Goal: Task Accomplishment & Management: Manage account settings

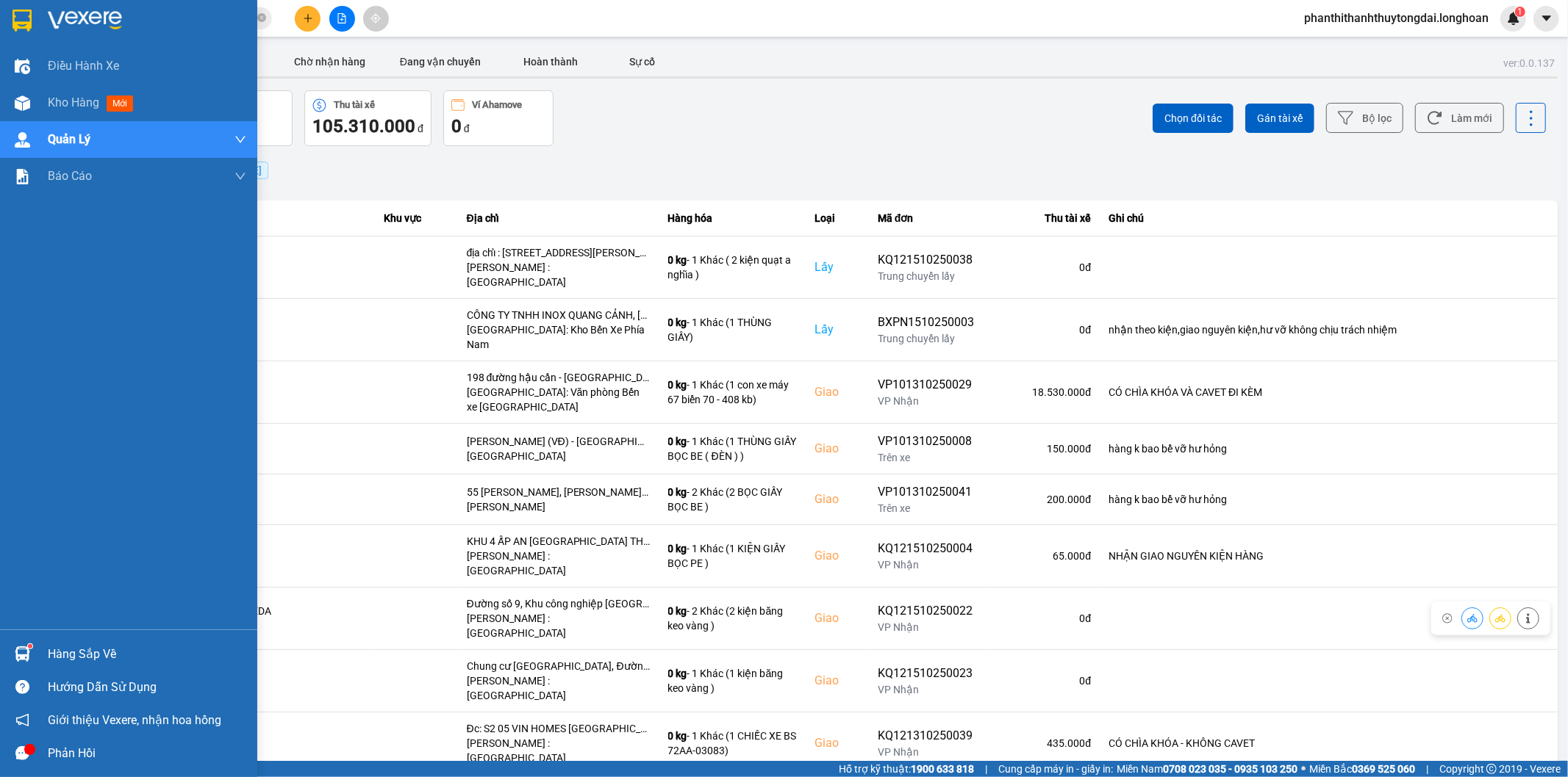
click at [20, 13] on img at bounding box center [21, 20] width 20 height 22
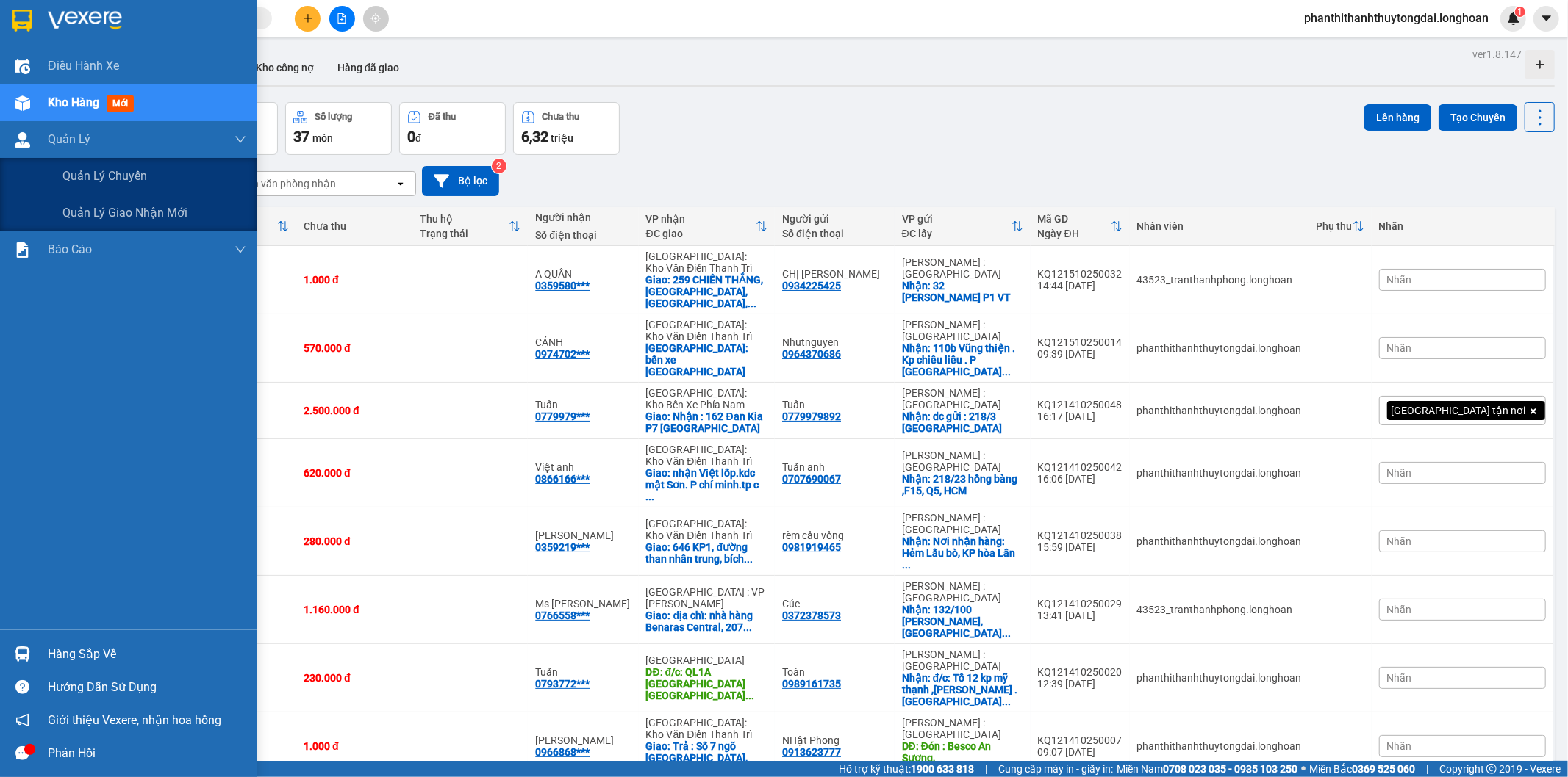
drag, startPoint x: 63, startPoint y: 216, endPoint x: 509, endPoint y: 217, distance: 446.0
click at [72, 217] on span "Quản lý giao nhận mới" at bounding box center [124, 213] width 125 height 19
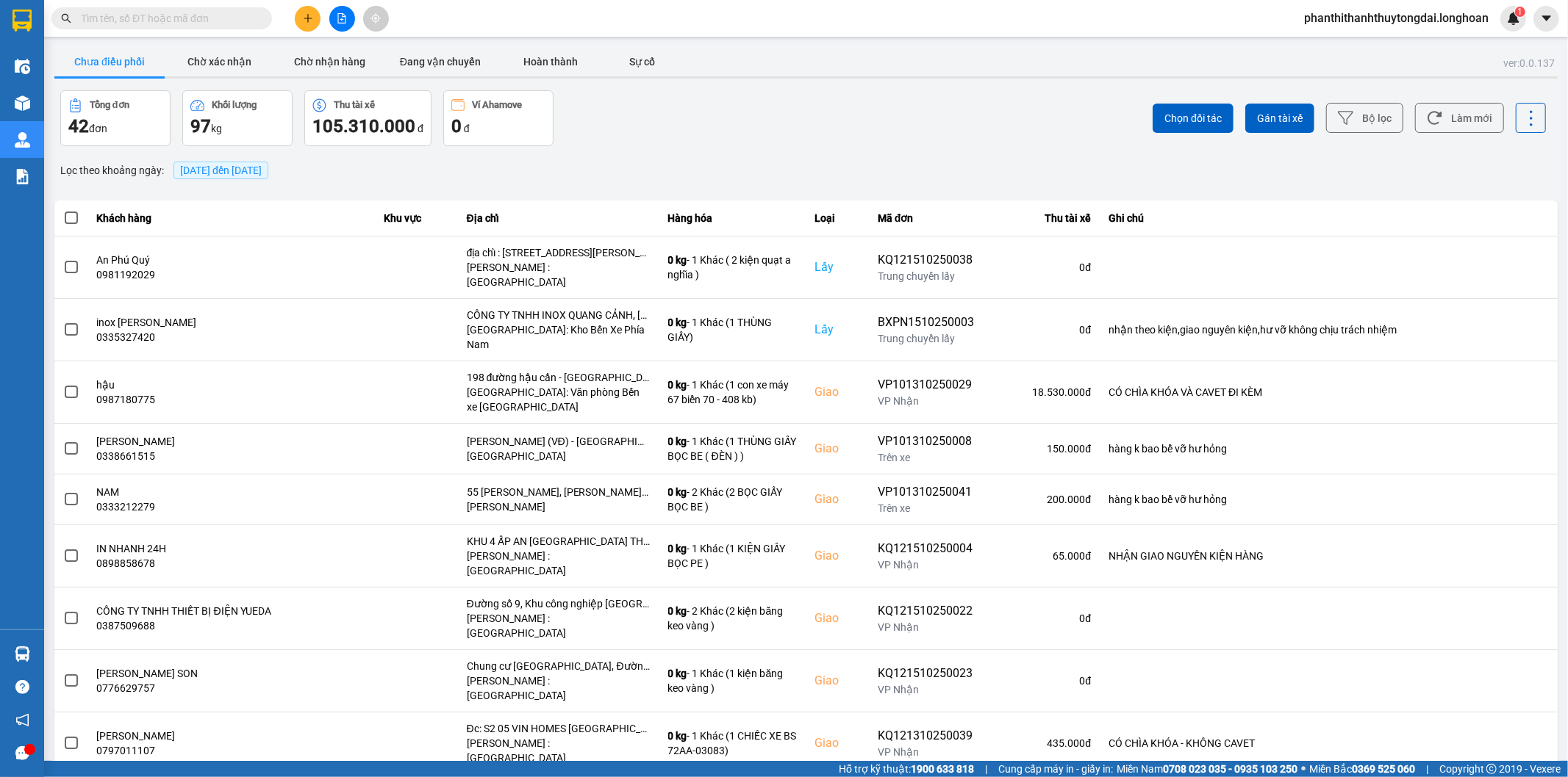
click at [207, 171] on span "[DATE] đến [DATE]" at bounding box center [221, 170] width 82 height 12
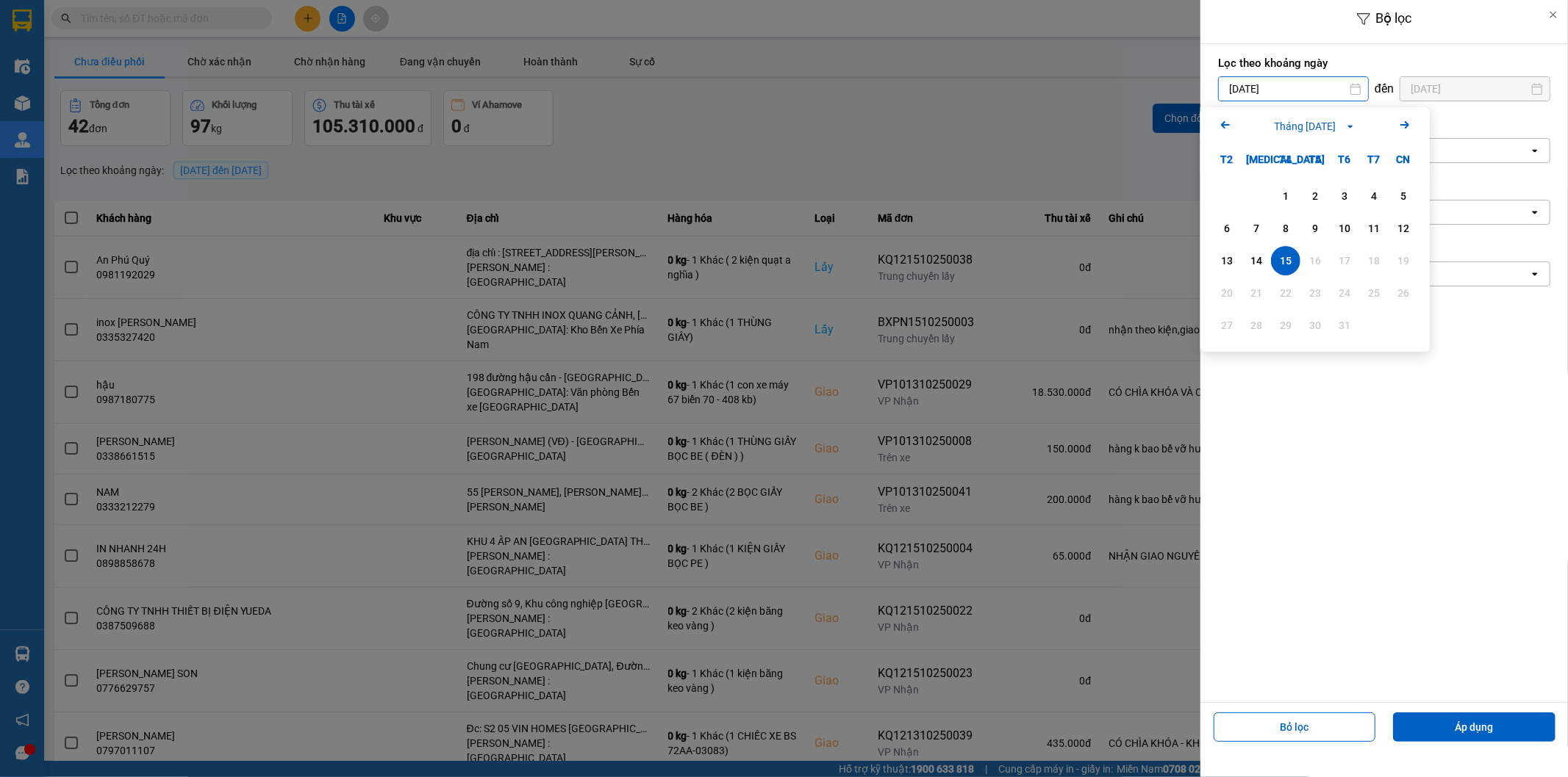
drag, startPoint x: 1304, startPoint y: 92, endPoint x: 1195, endPoint y: 125, distance: 113.9
click at [1303, 92] on input "15/10/2025" at bounding box center [1293, 88] width 150 height 23
click at [1232, 125] on icon "Arrow Left" at bounding box center [1225, 124] width 18 height 18
click at [1221, 196] on div "1" at bounding box center [1227, 196] width 20 height 18
type input "01/09/2025"
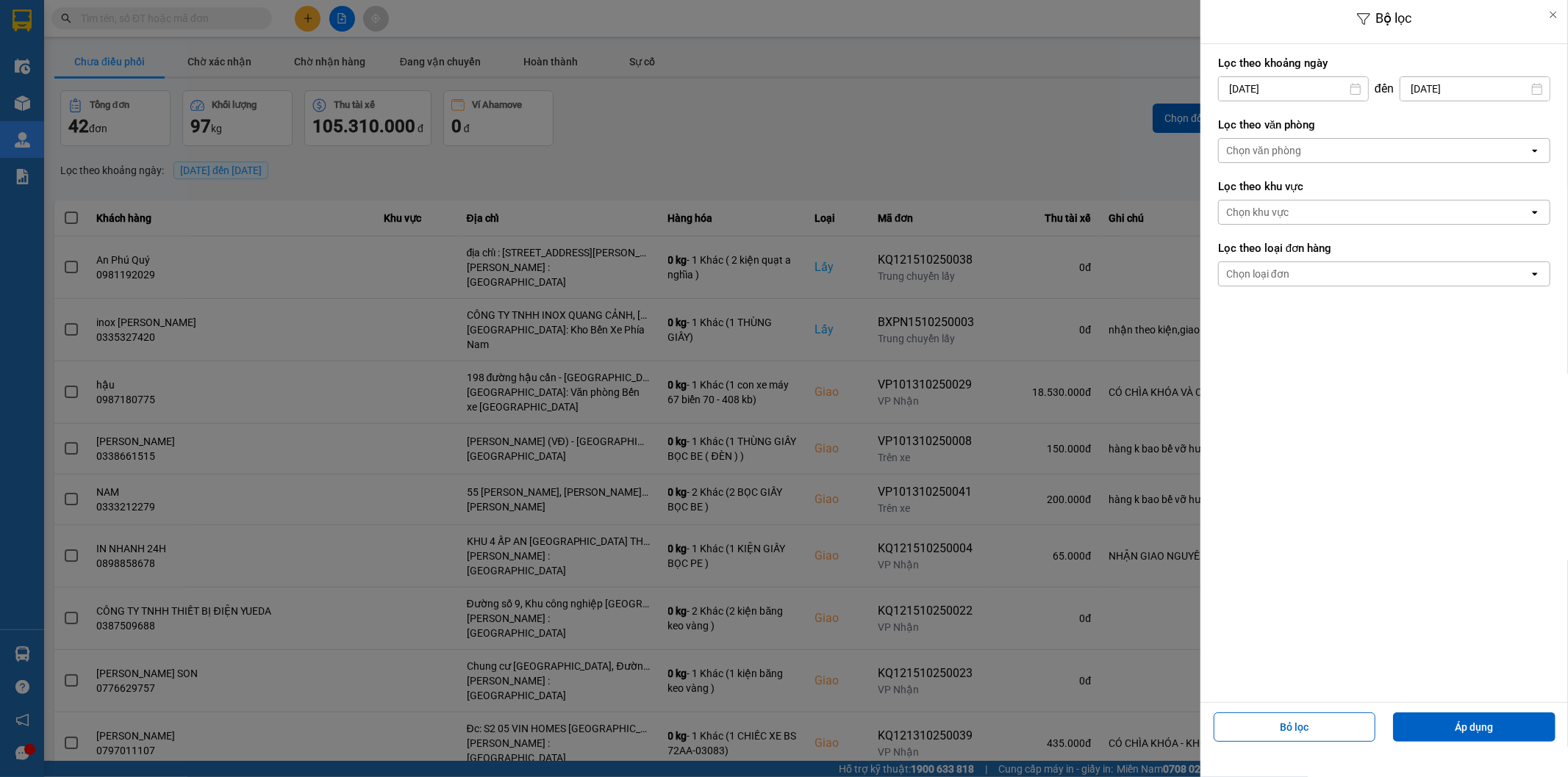
click at [1258, 280] on div "Chọn loại đơn" at bounding box center [1258, 274] width 63 height 15
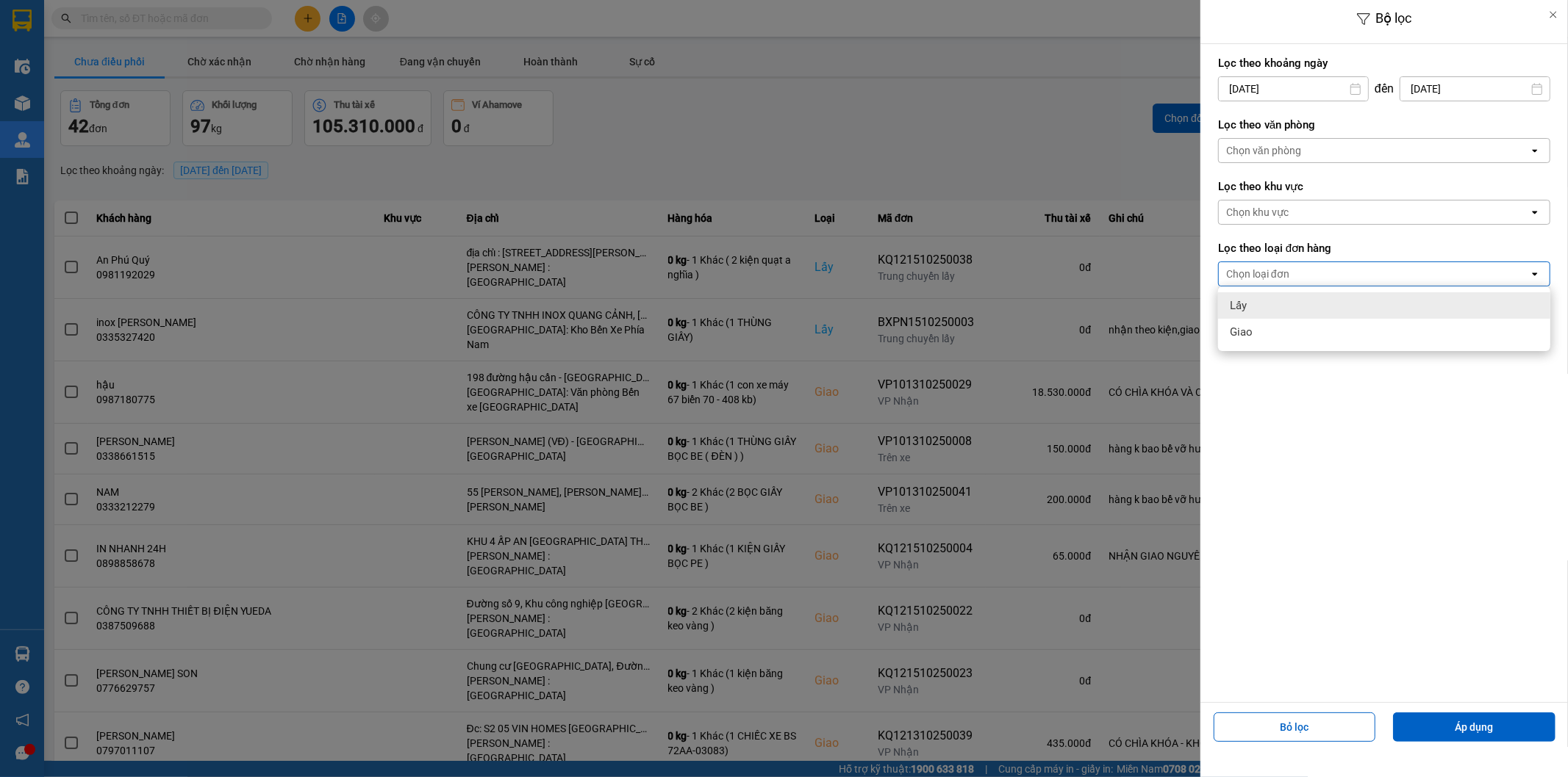
drag, startPoint x: 1252, startPoint y: 301, endPoint x: 1277, endPoint y: 180, distance: 123.6
click at [1251, 301] on div "Lấy" at bounding box center [1384, 305] width 333 height 26
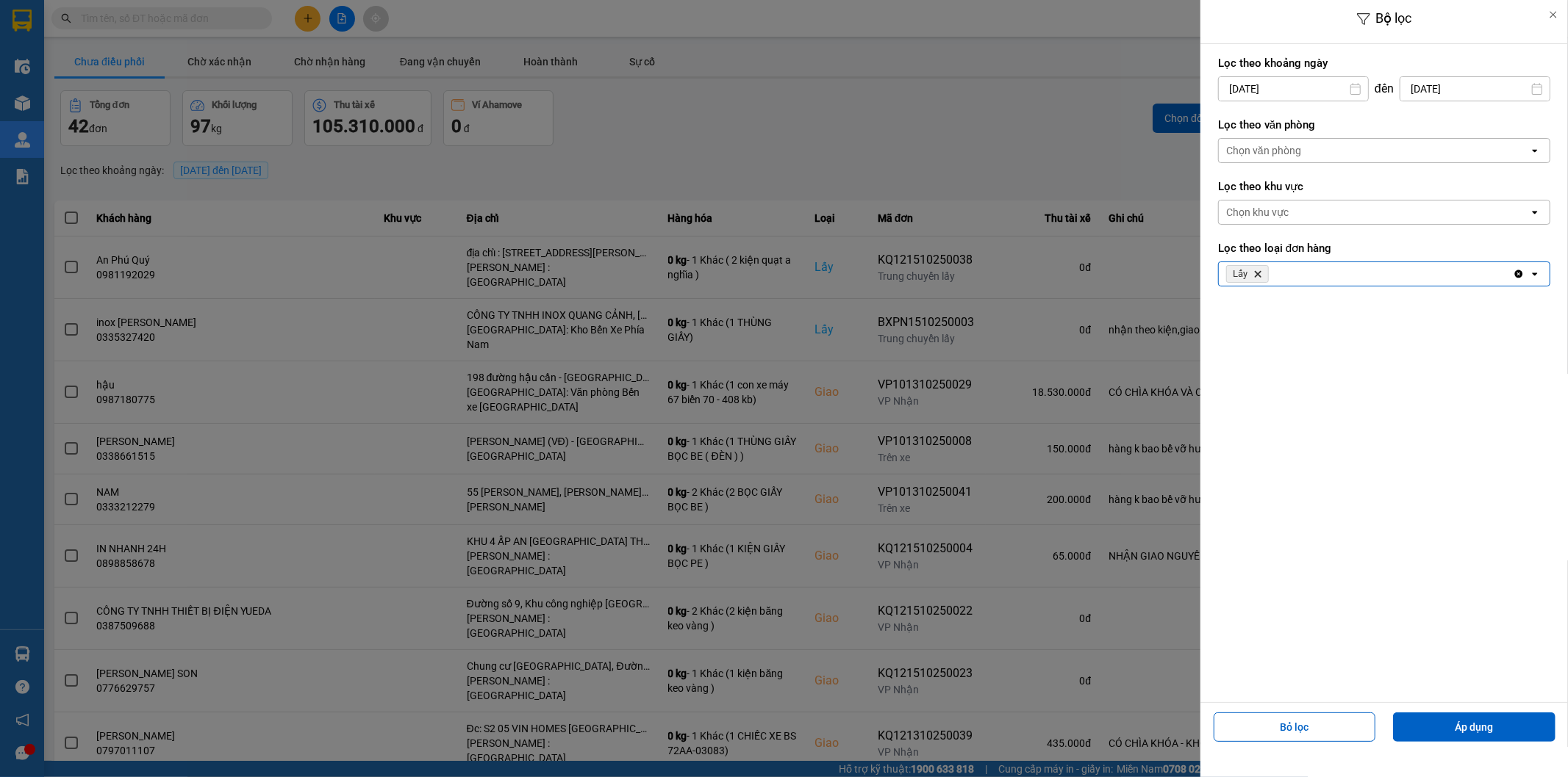
click at [1282, 139] on div "Chọn văn phòng" at bounding box center [1374, 150] width 310 height 23
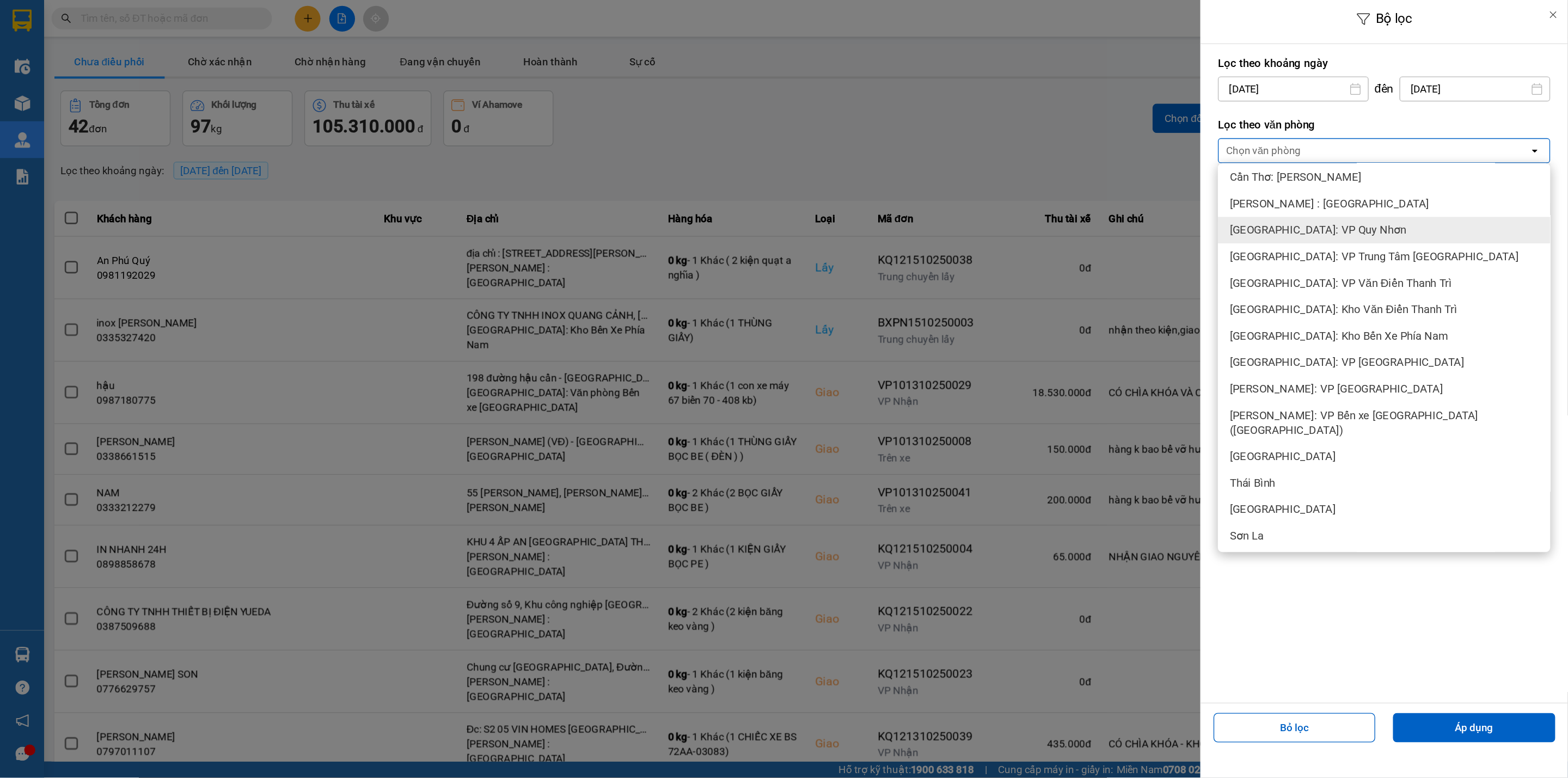
scroll to position [484, 0]
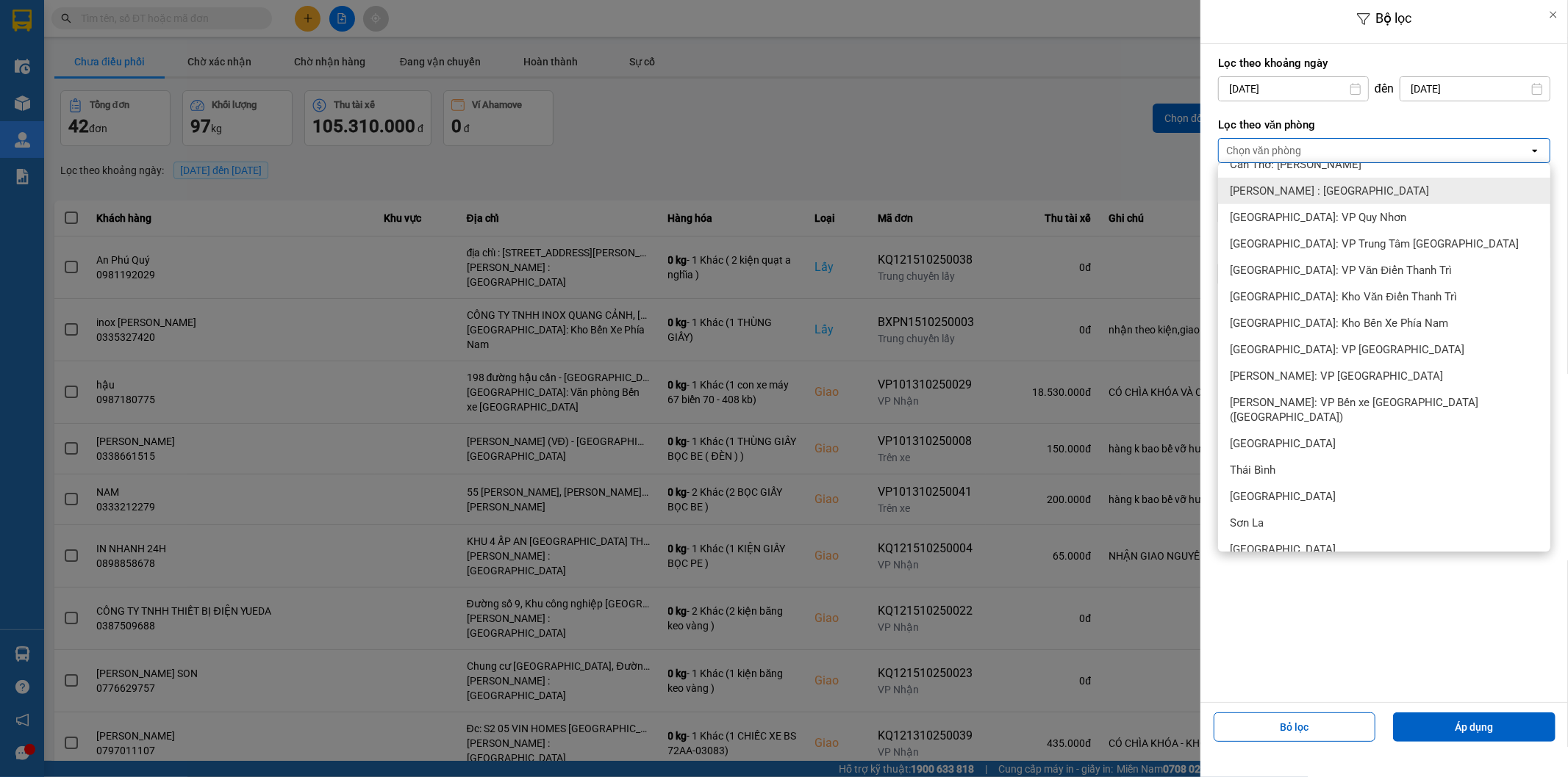
click at [1285, 195] on span "[PERSON_NAME] : [GEOGRAPHIC_DATA]" at bounding box center [1329, 191] width 199 height 15
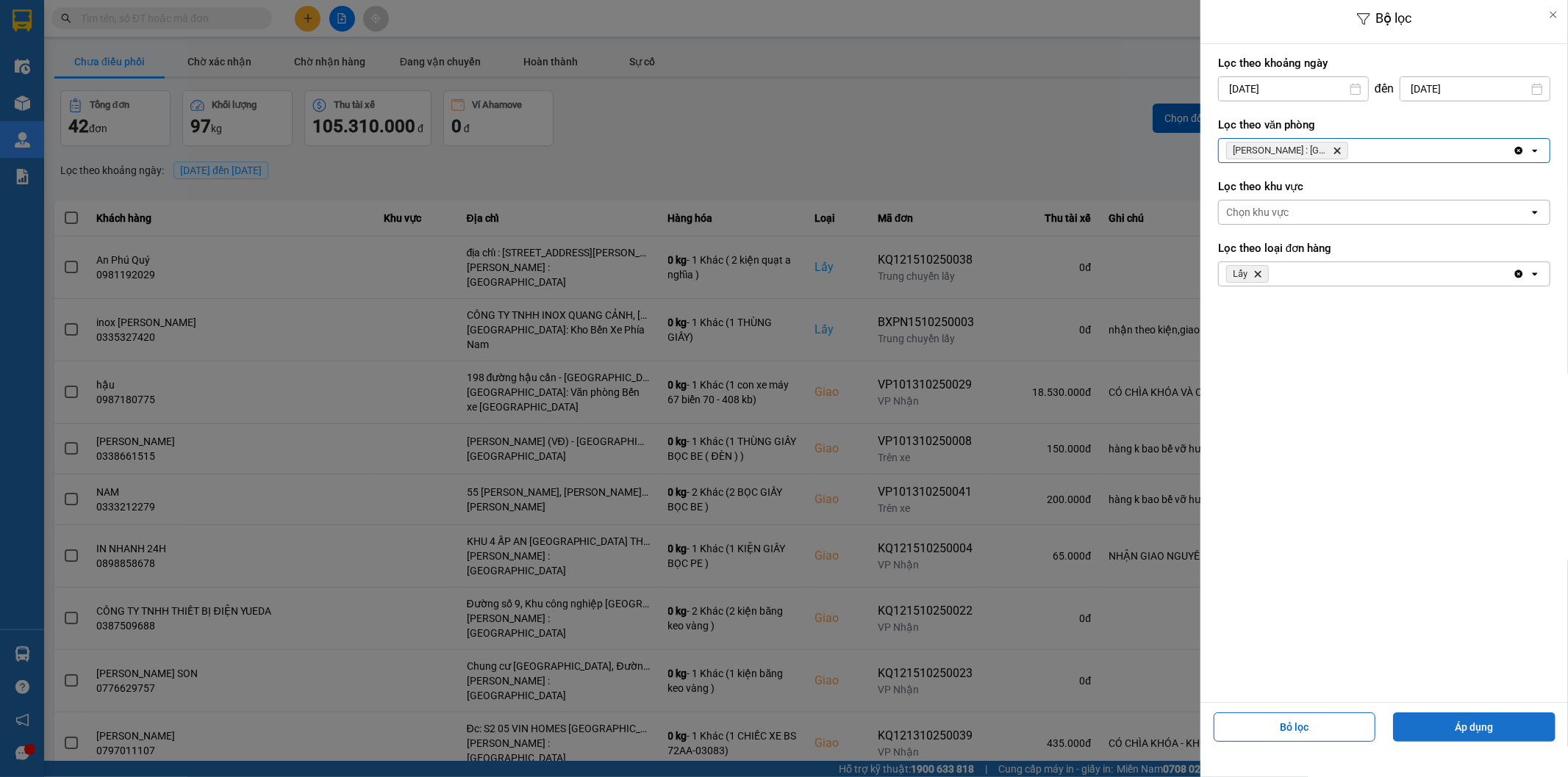
click at [1438, 731] on button "Áp dụng" at bounding box center [1474, 728] width 163 height 30
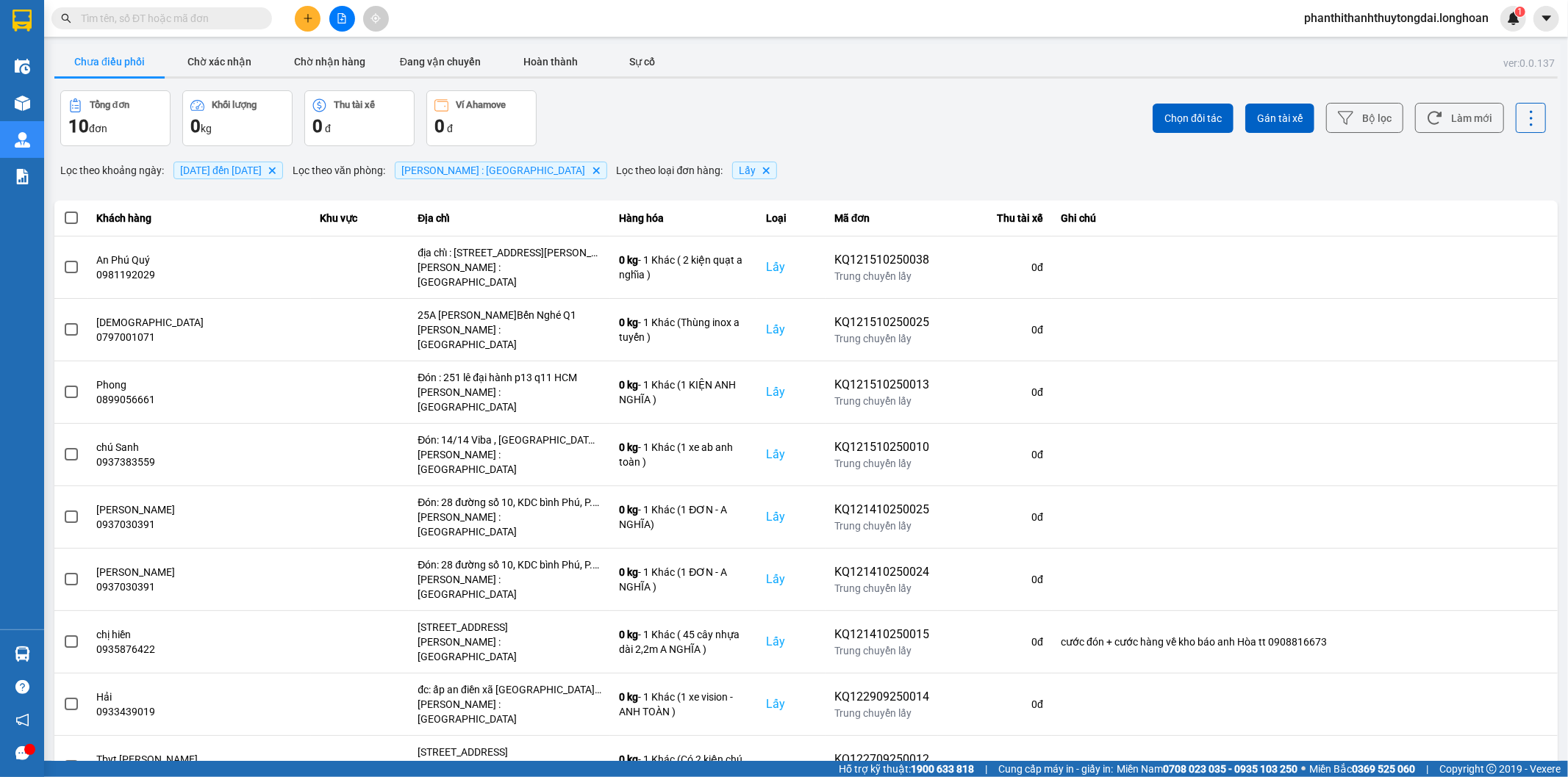
click at [425, 45] on div "ver: 0.0.137 Chưa điều phối Chờ xác nhận Chờ nhận hàng Đang vận chuyển Hoàn thà…" at bounding box center [805, 465] width 1509 height 844
drag, startPoint x: 422, startPoint y: 32, endPoint x: 422, endPoint y: 41, distance: 9.0
click at [422, 37] on section "Kết quả tìm kiếm ( 0 ) Bộ lọc No Data phanthithanhthuytongdai.longhoan 1 Điều h…" at bounding box center [784, 388] width 1568 height 777
click at [425, 45] on div "ver: 0.0.137 Chưa điều phối Chờ xác nhận Chờ nhận hàng Đang vận chuyển Hoàn thà…" at bounding box center [805, 465] width 1509 height 844
click at [430, 58] on button "Đang vận chuyển" at bounding box center [440, 62] width 111 height 30
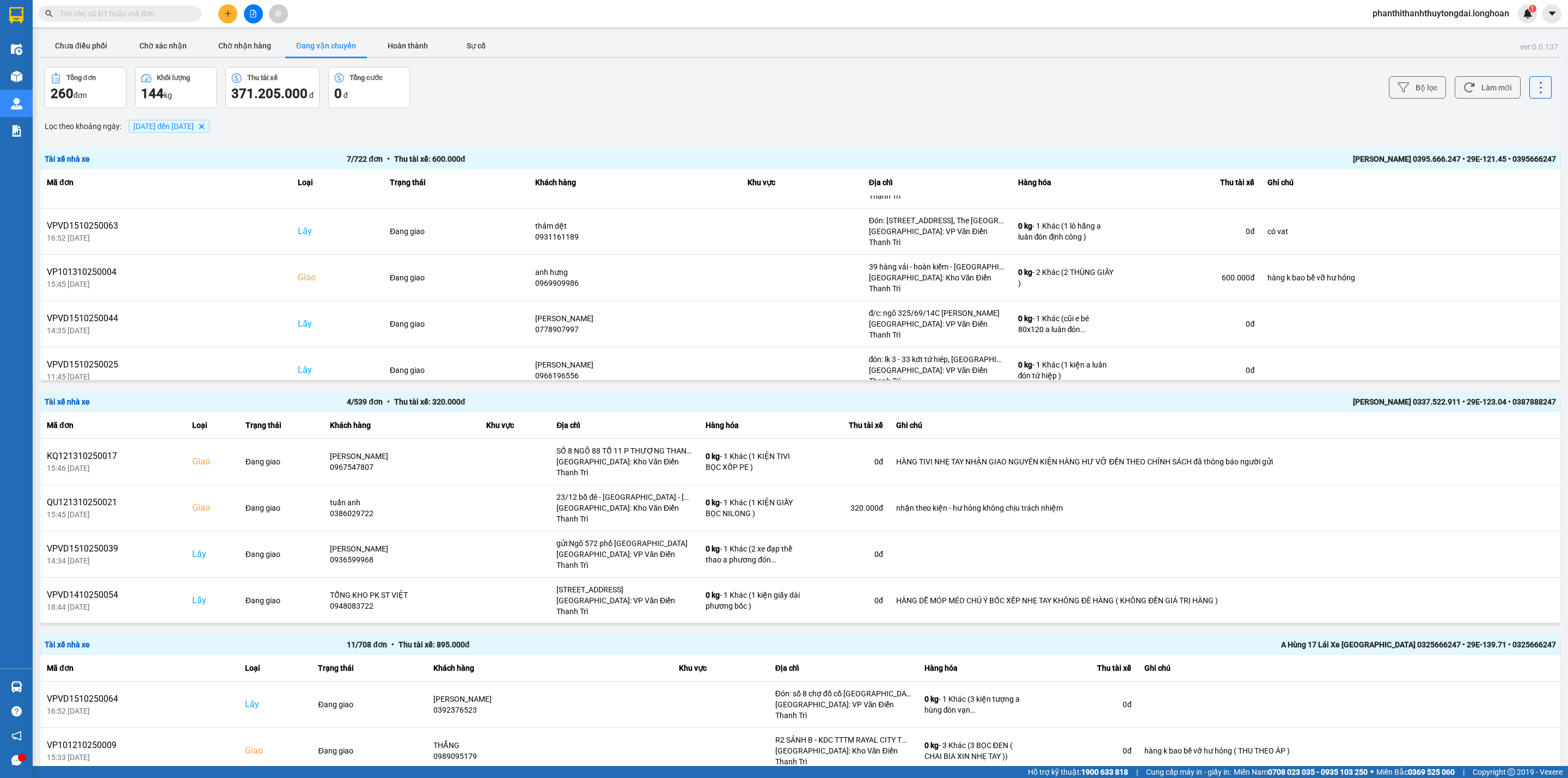
click at [162, 128] on span "01/09/2025 đến 15/10/2025" at bounding box center [164, 126] width 61 height 9
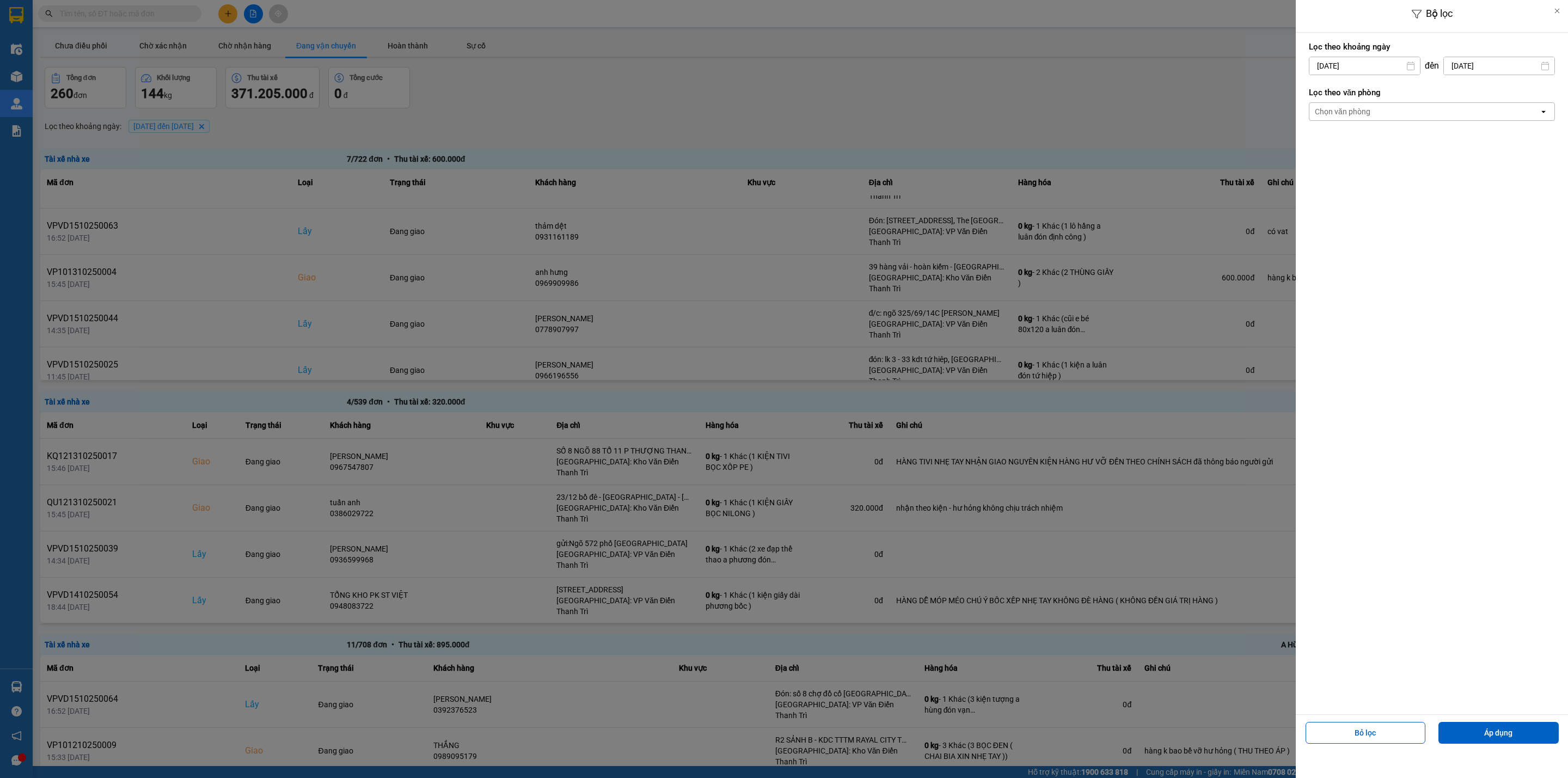
click at [1161, 120] on div "Chọn văn phòng" at bounding box center [1424, 111] width 230 height 17
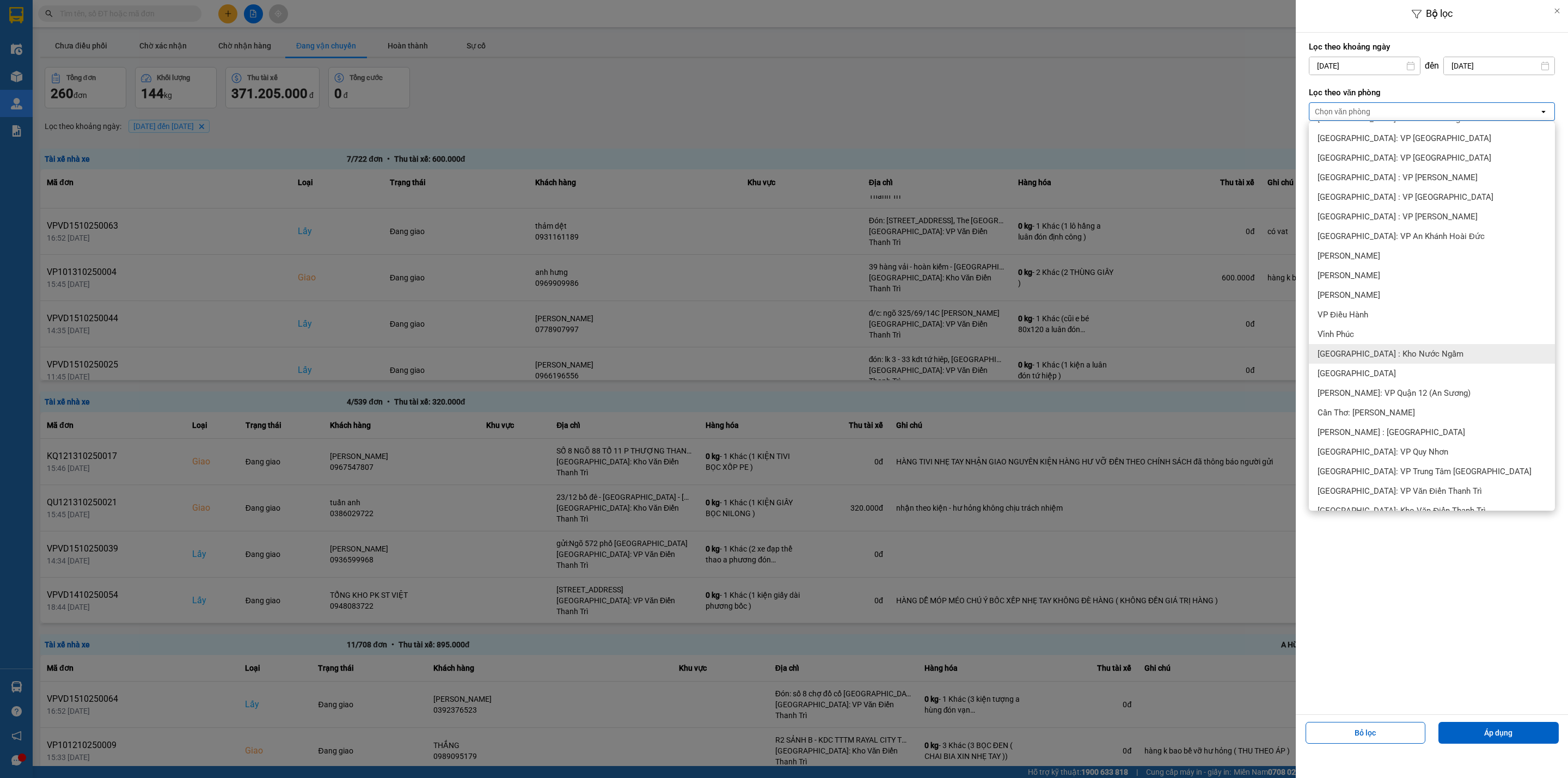
scroll to position [245, 0]
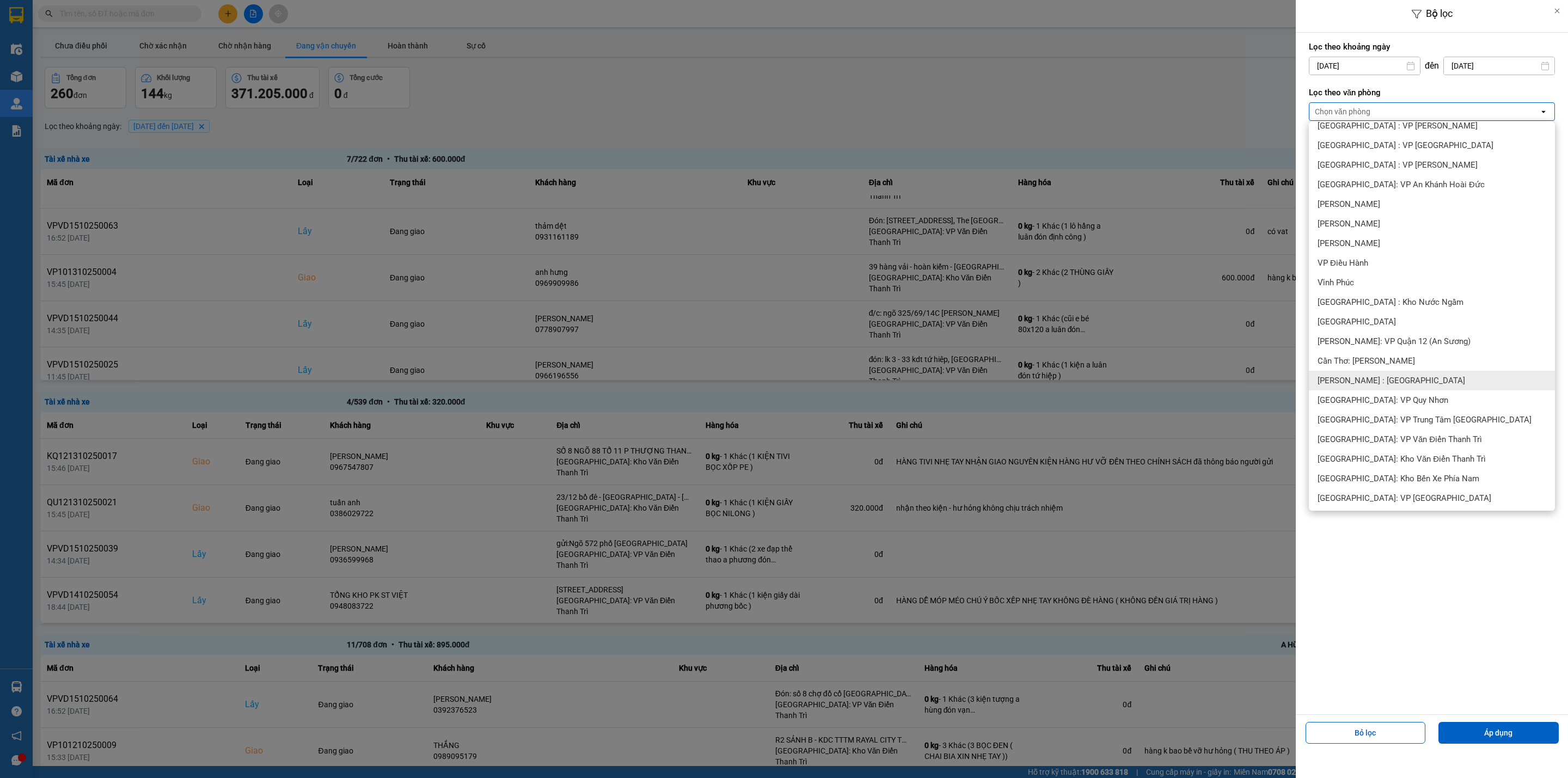
click at [1161, 387] on div "[PERSON_NAME] : [GEOGRAPHIC_DATA]" at bounding box center [1432, 380] width 246 height 19
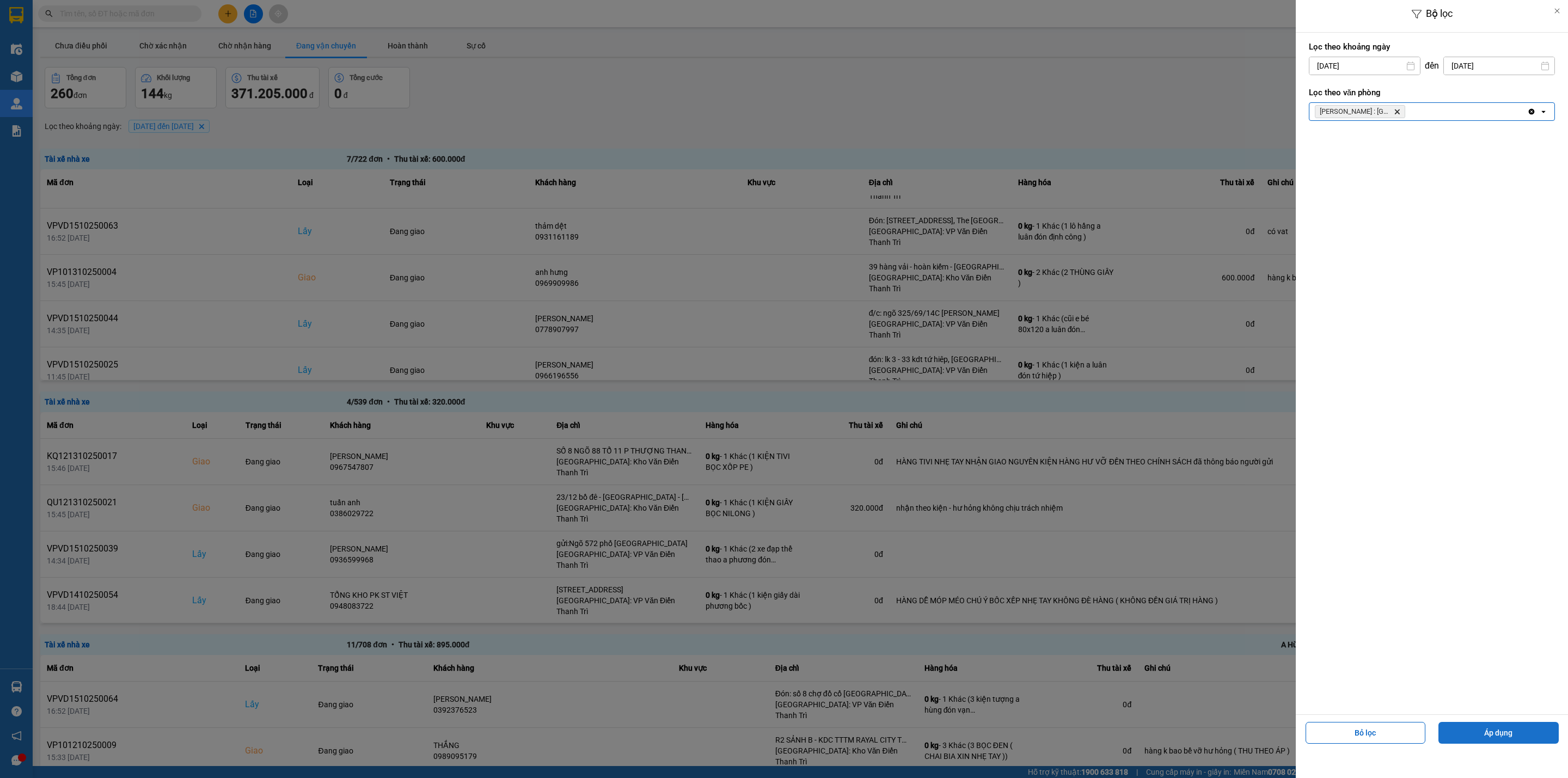
drag, startPoint x: 1514, startPoint y: 739, endPoint x: 1508, endPoint y: 728, distance: 12.5
click at [1161, 575] on button "Áp dụng" at bounding box center [1499, 733] width 120 height 22
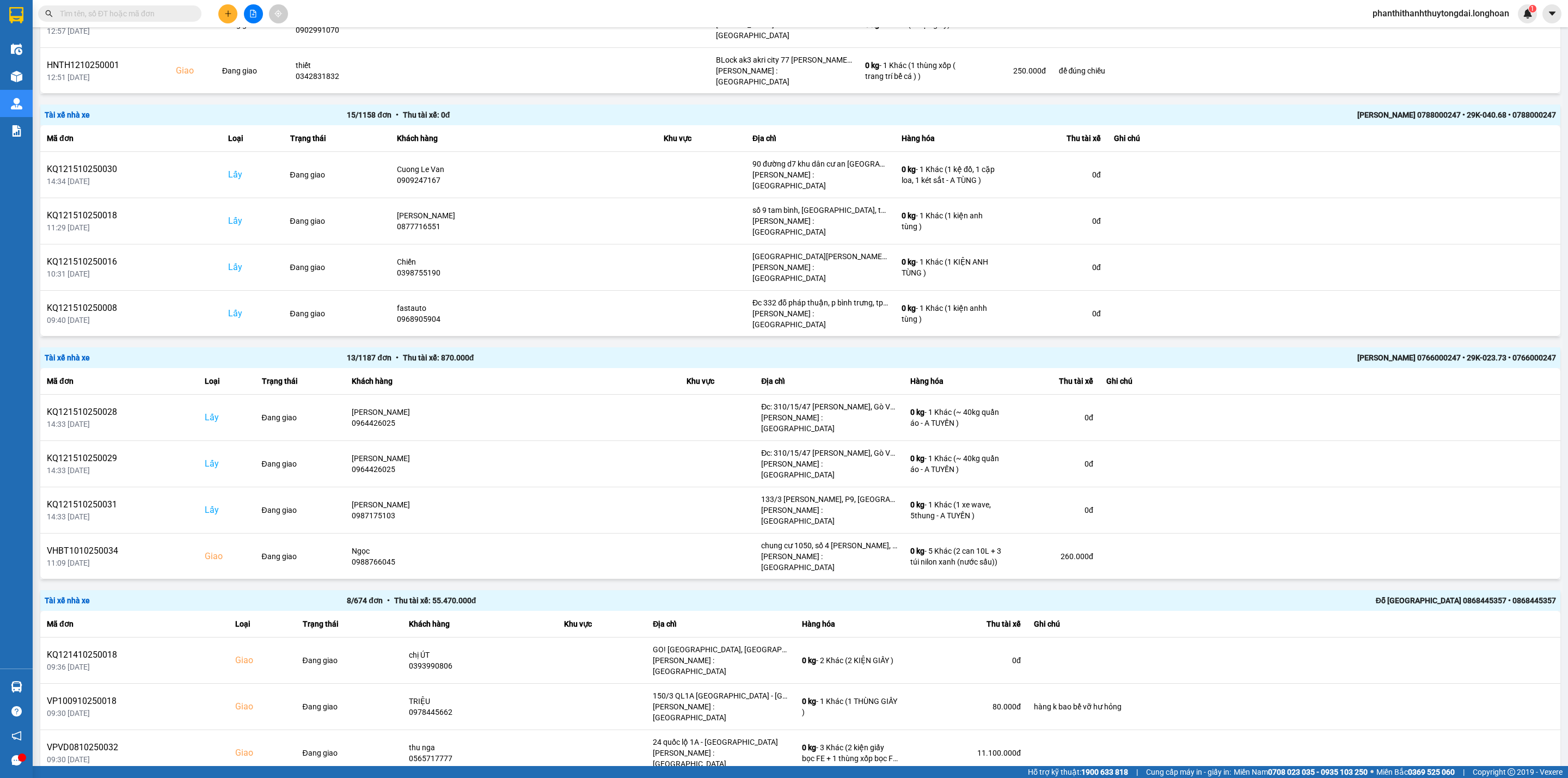
scroll to position [468, 0]
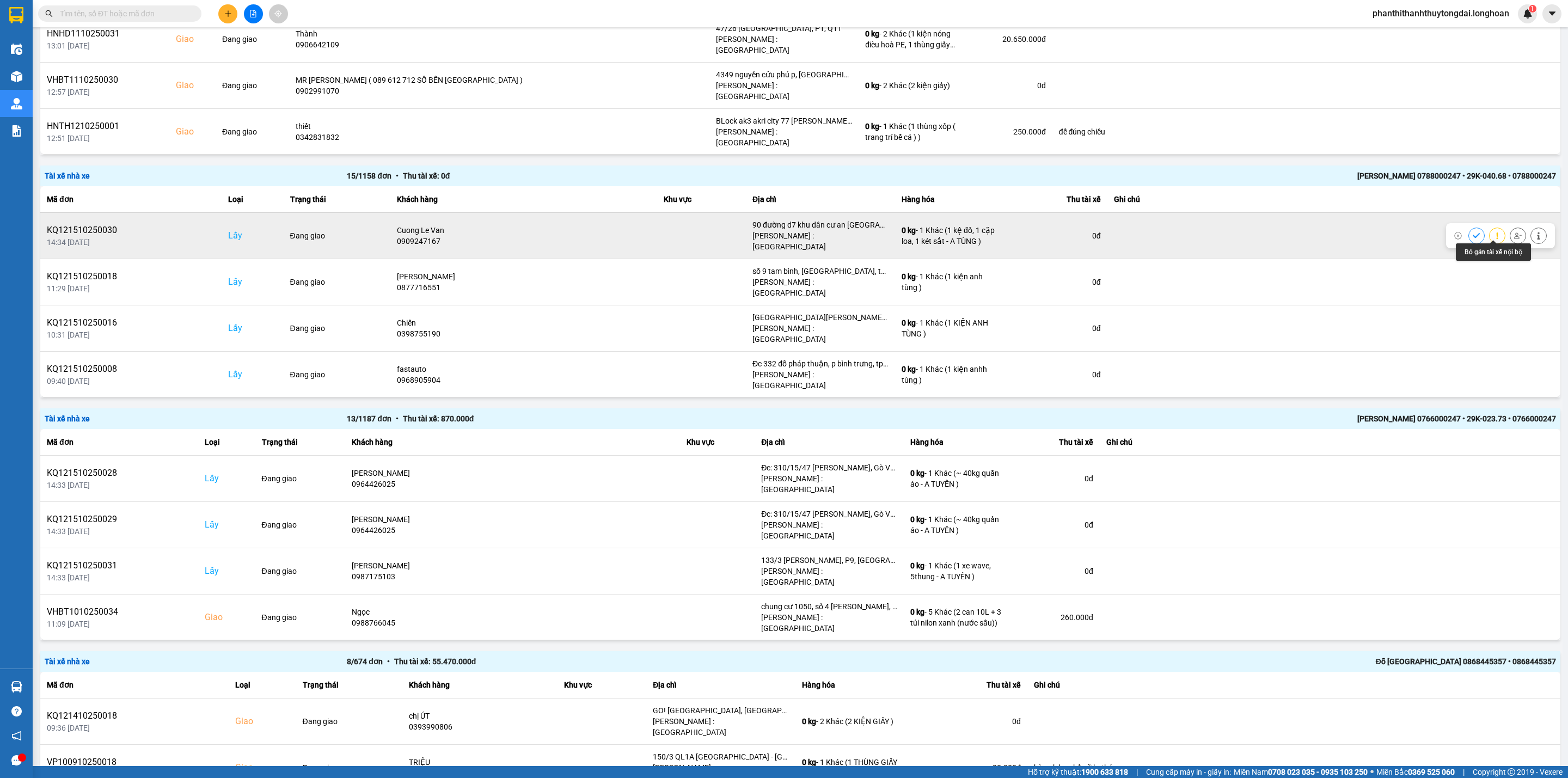
click at [1161, 232] on icon at bounding box center [1518, 235] width 8 height 8
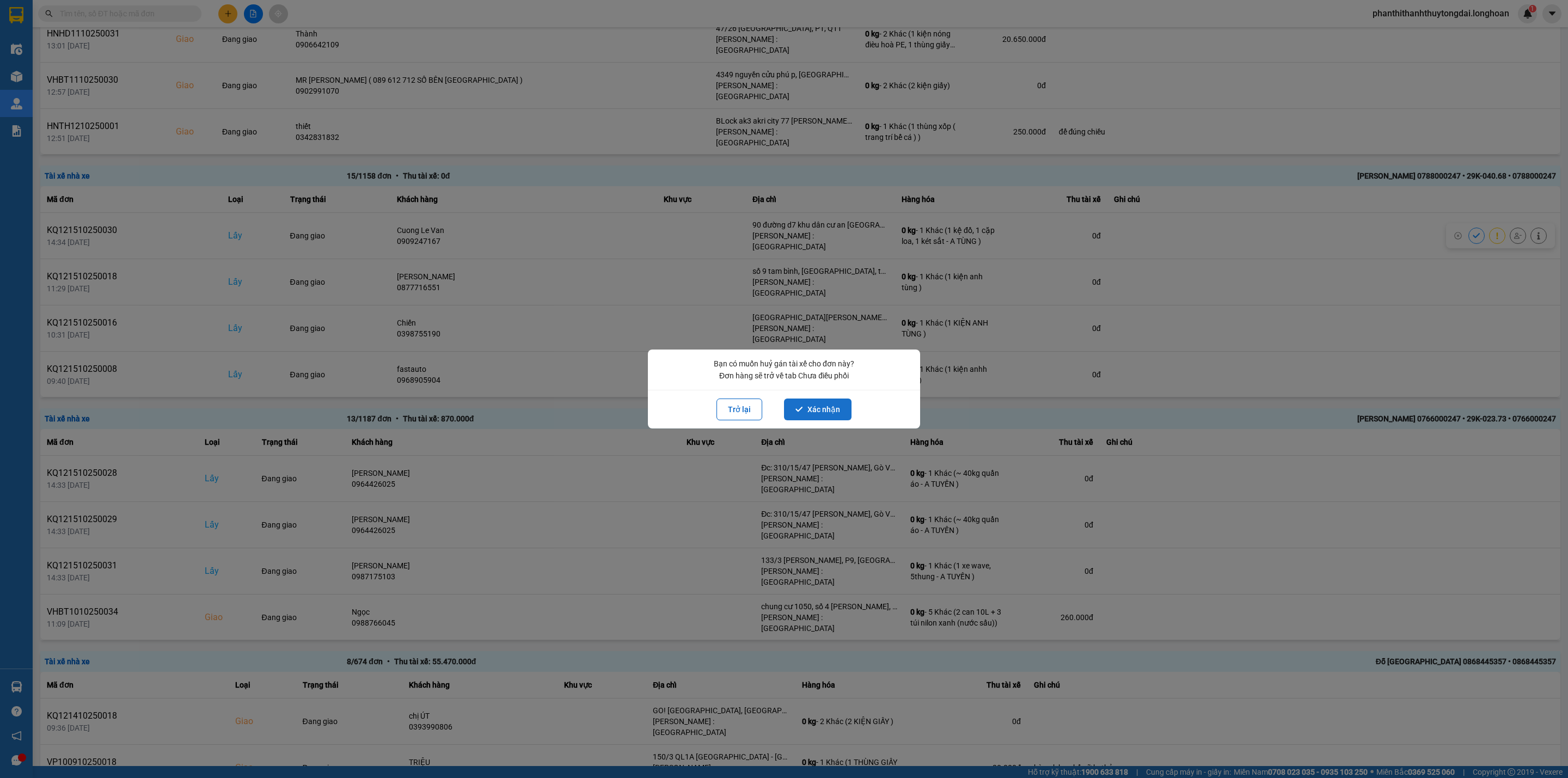
click at [828, 409] on button "Xác nhận" at bounding box center [818, 409] width 67 height 22
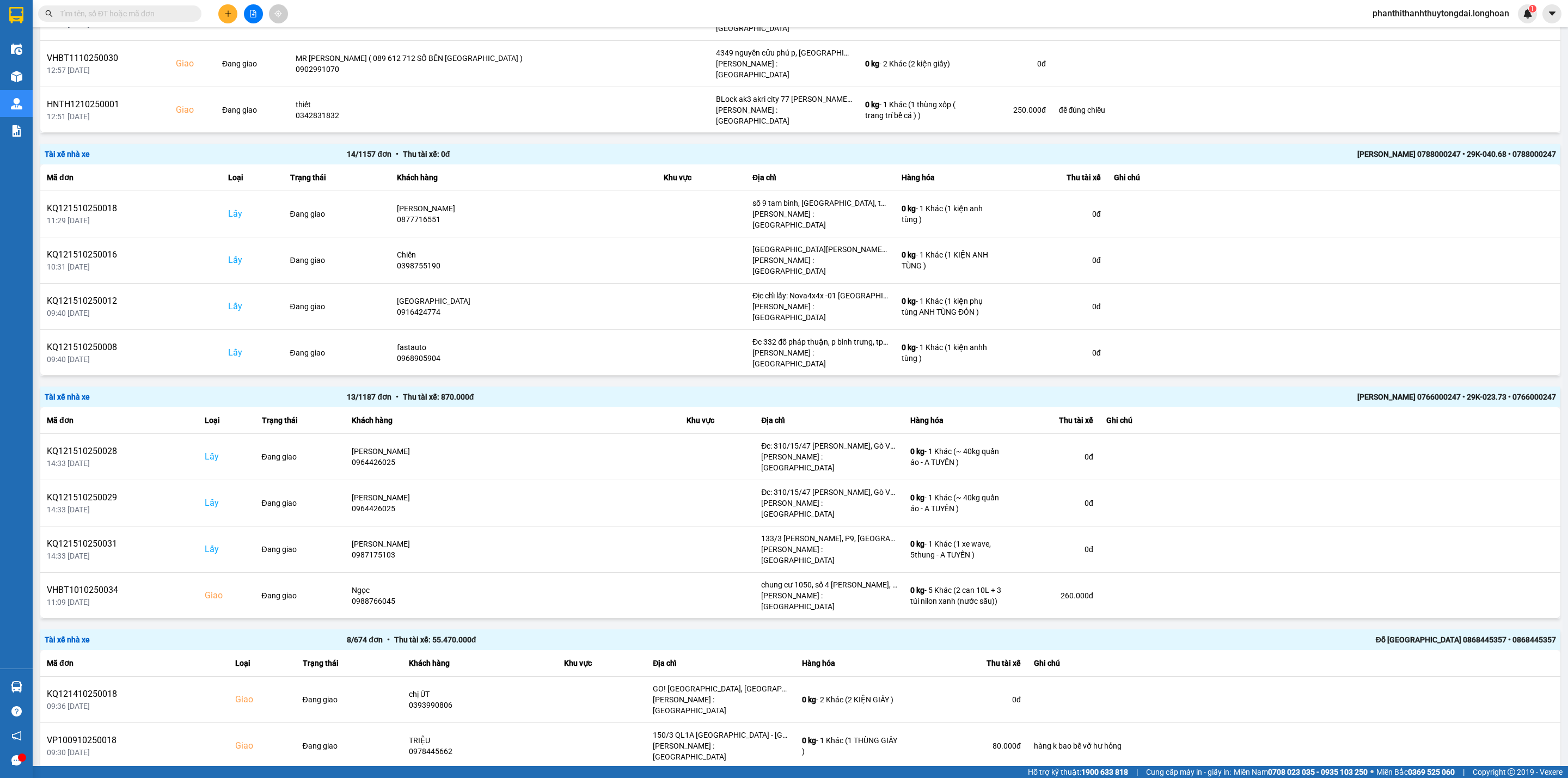
scroll to position [477, 0]
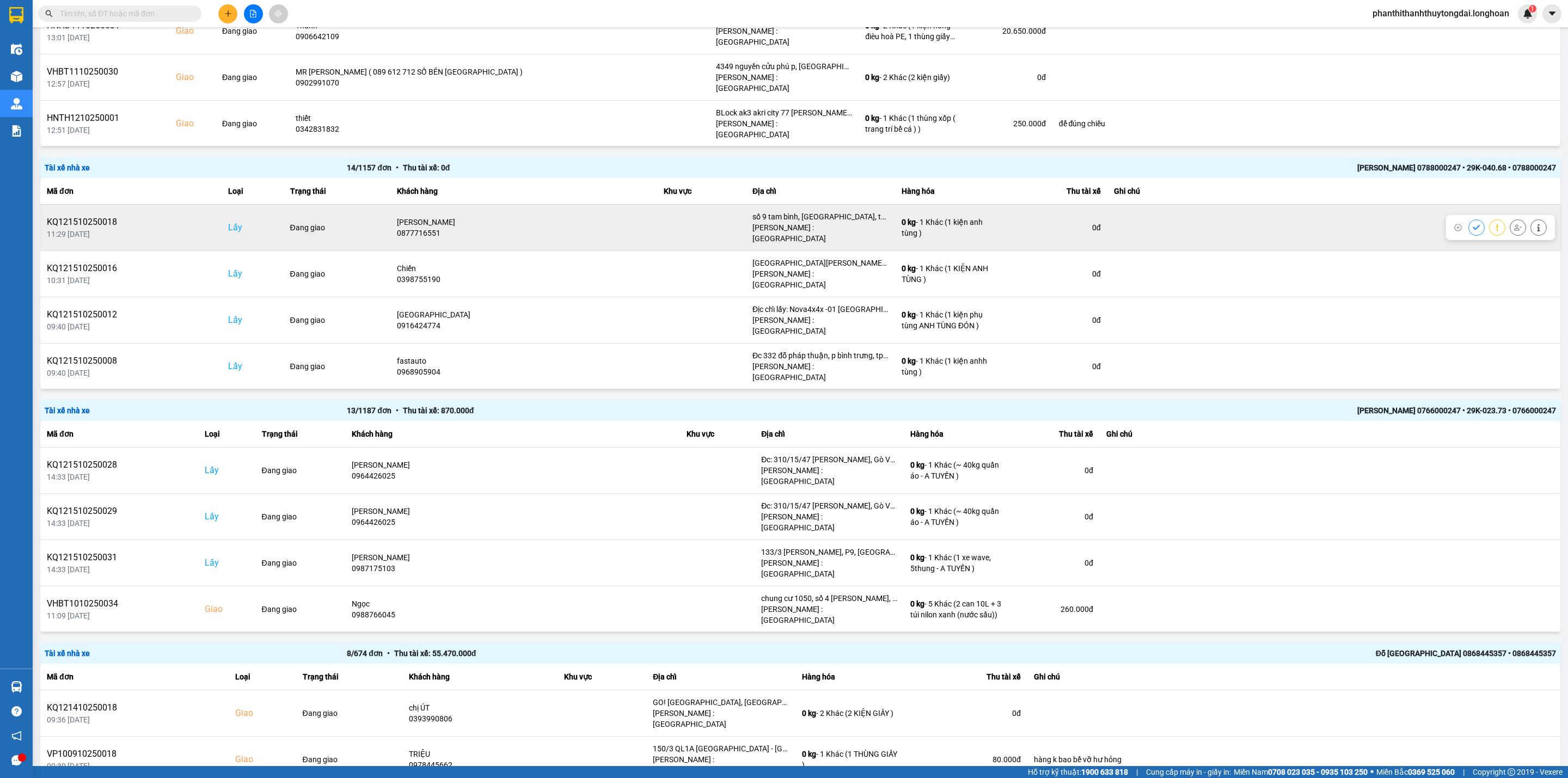
click at [1161, 224] on icon at bounding box center [1518, 227] width 8 height 8
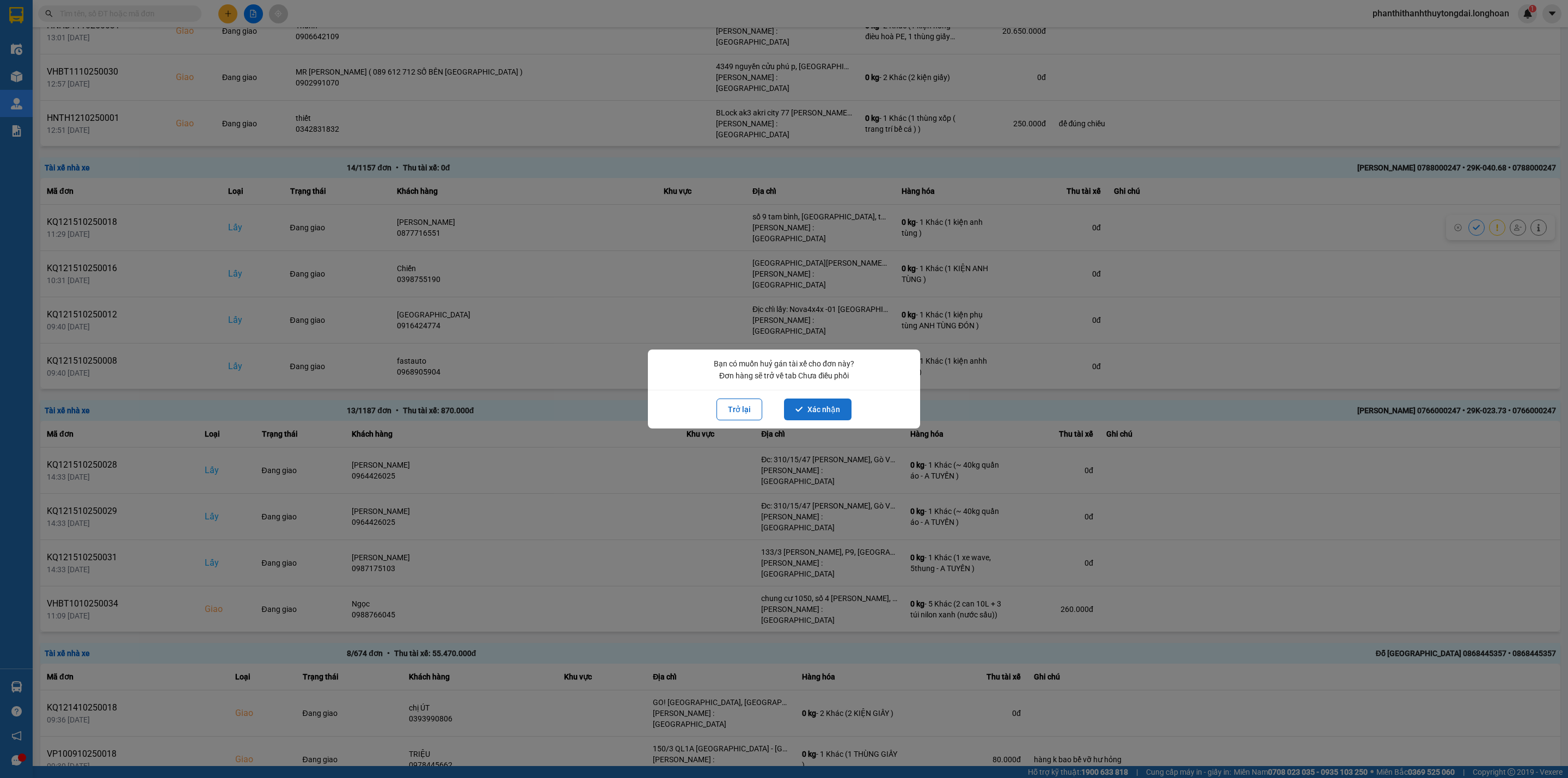
drag, startPoint x: 857, startPoint y: 397, endPoint x: 845, endPoint y: 402, distance: 13.0
click at [847, 402] on div "Trở lại Xác nhận" at bounding box center [784, 409] width 272 height 39
click at [843, 403] on button "Xác nhận" at bounding box center [818, 409] width 67 height 22
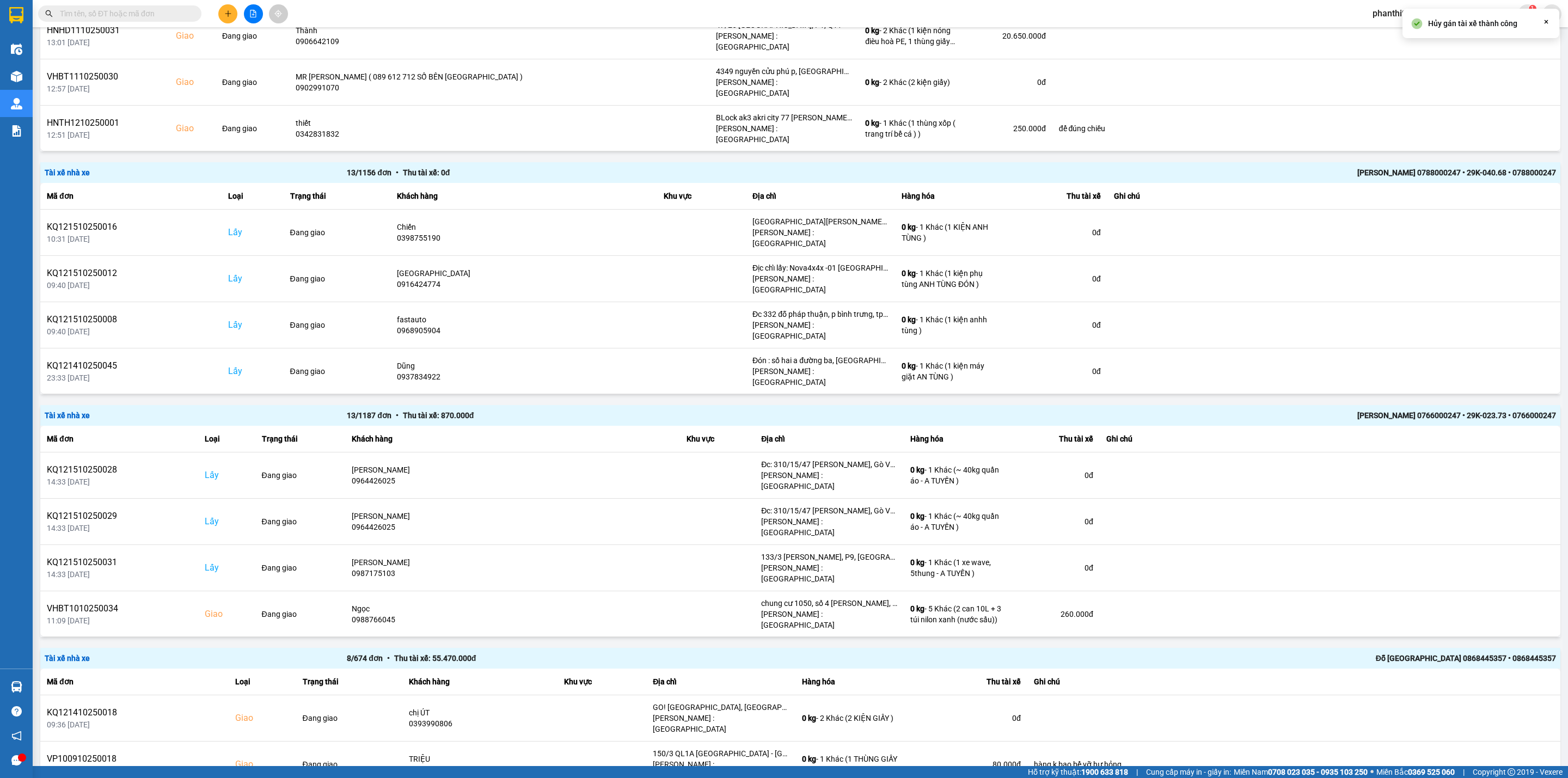
scroll to position [486, 0]
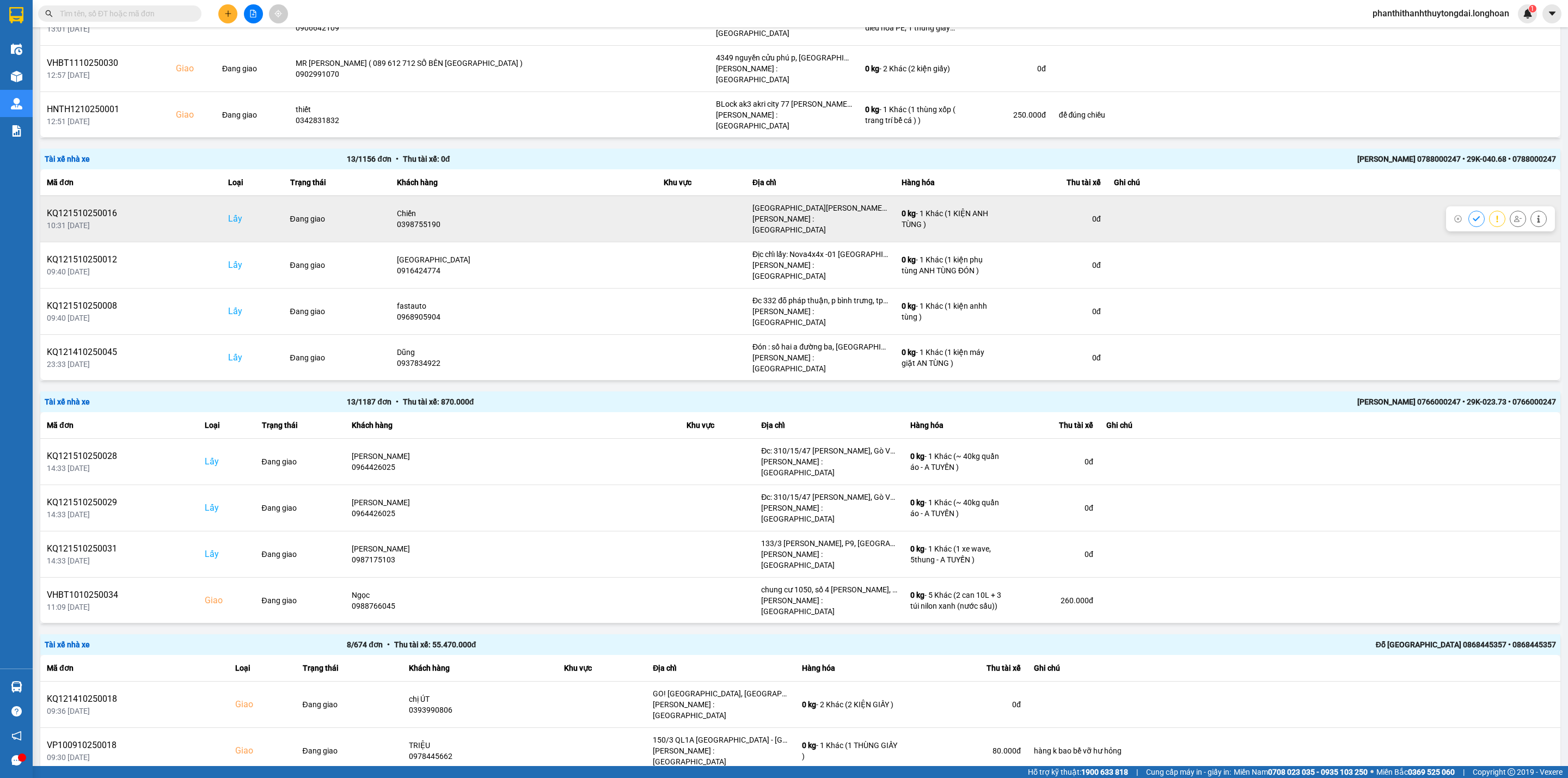
click at [1161, 215] on icon at bounding box center [1518, 219] width 8 height 8
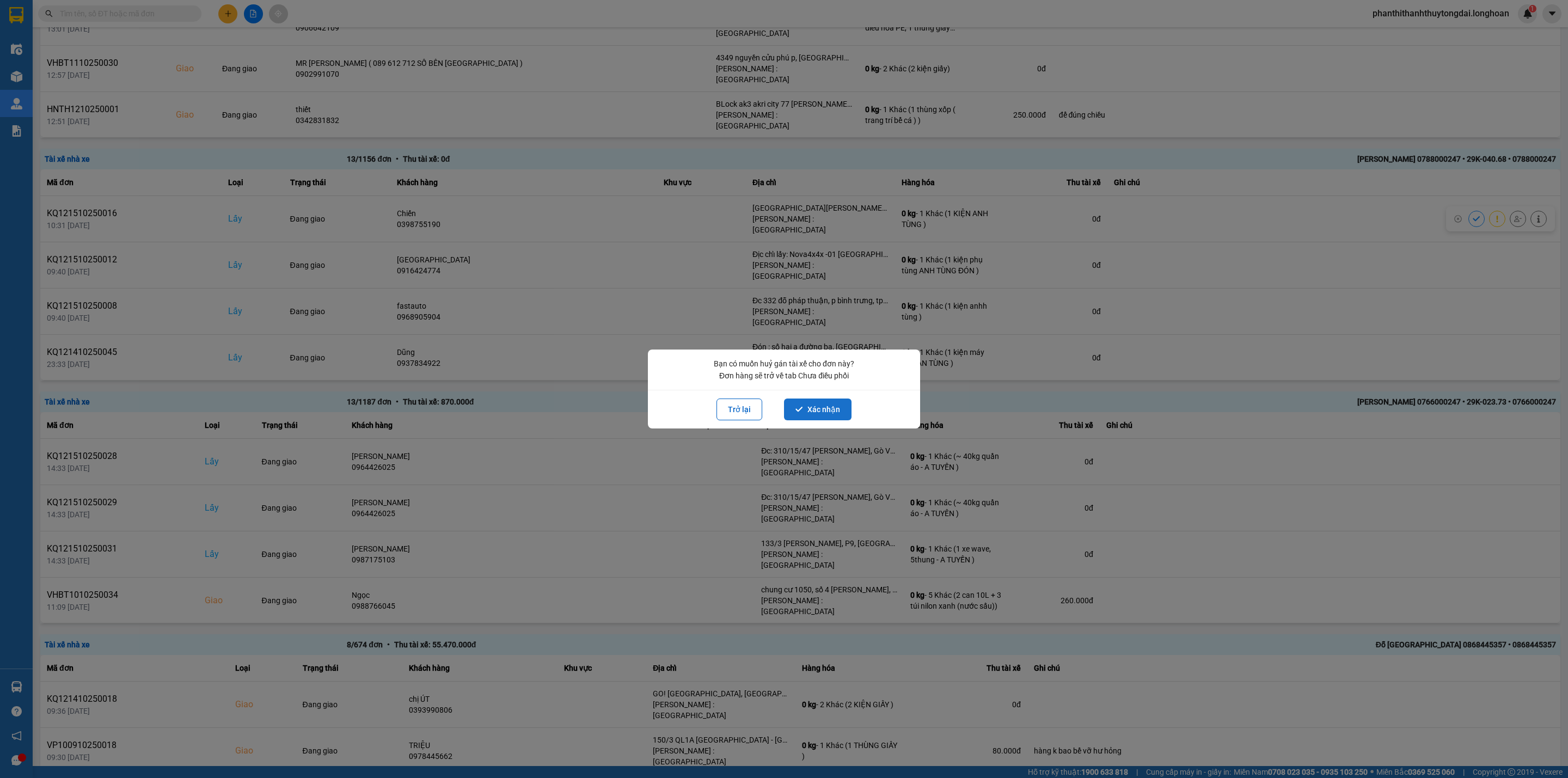
click at [810, 413] on button "Xác nhận" at bounding box center [818, 409] width 67 height 22
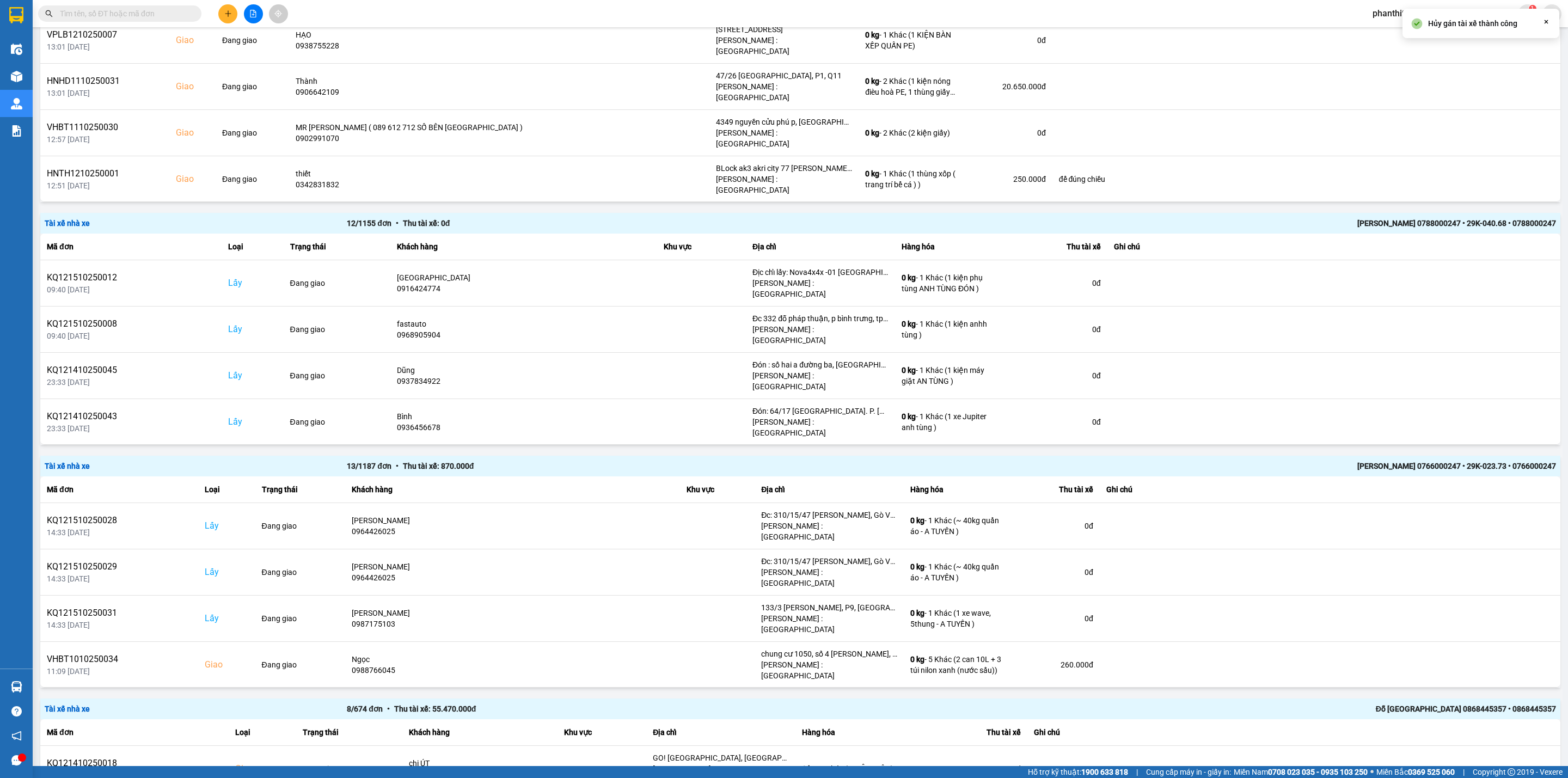
scroll to position [433, 0]
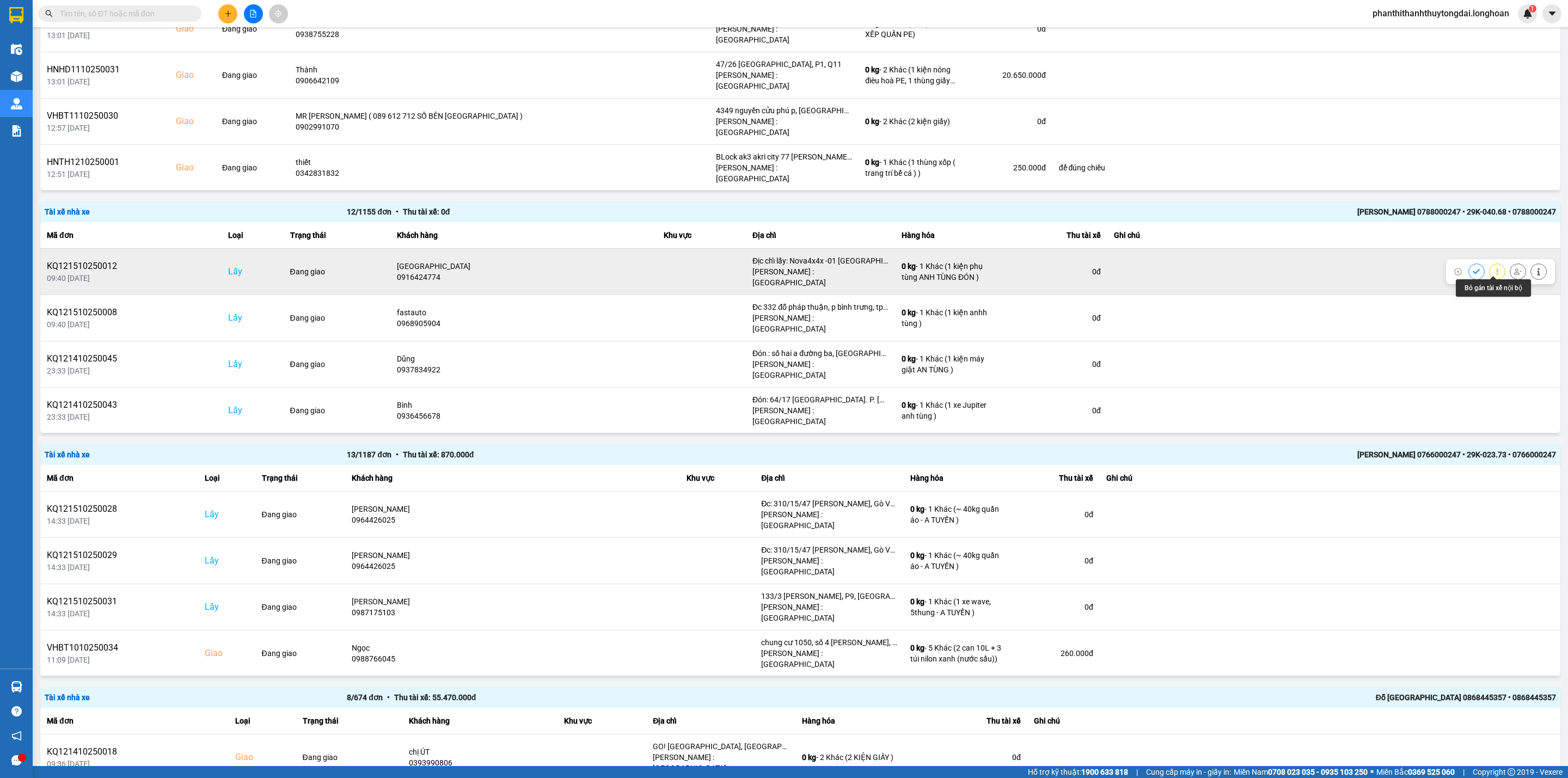
click at [1161, 272] on button at bounding box center [1518, 272] width 15 height 19
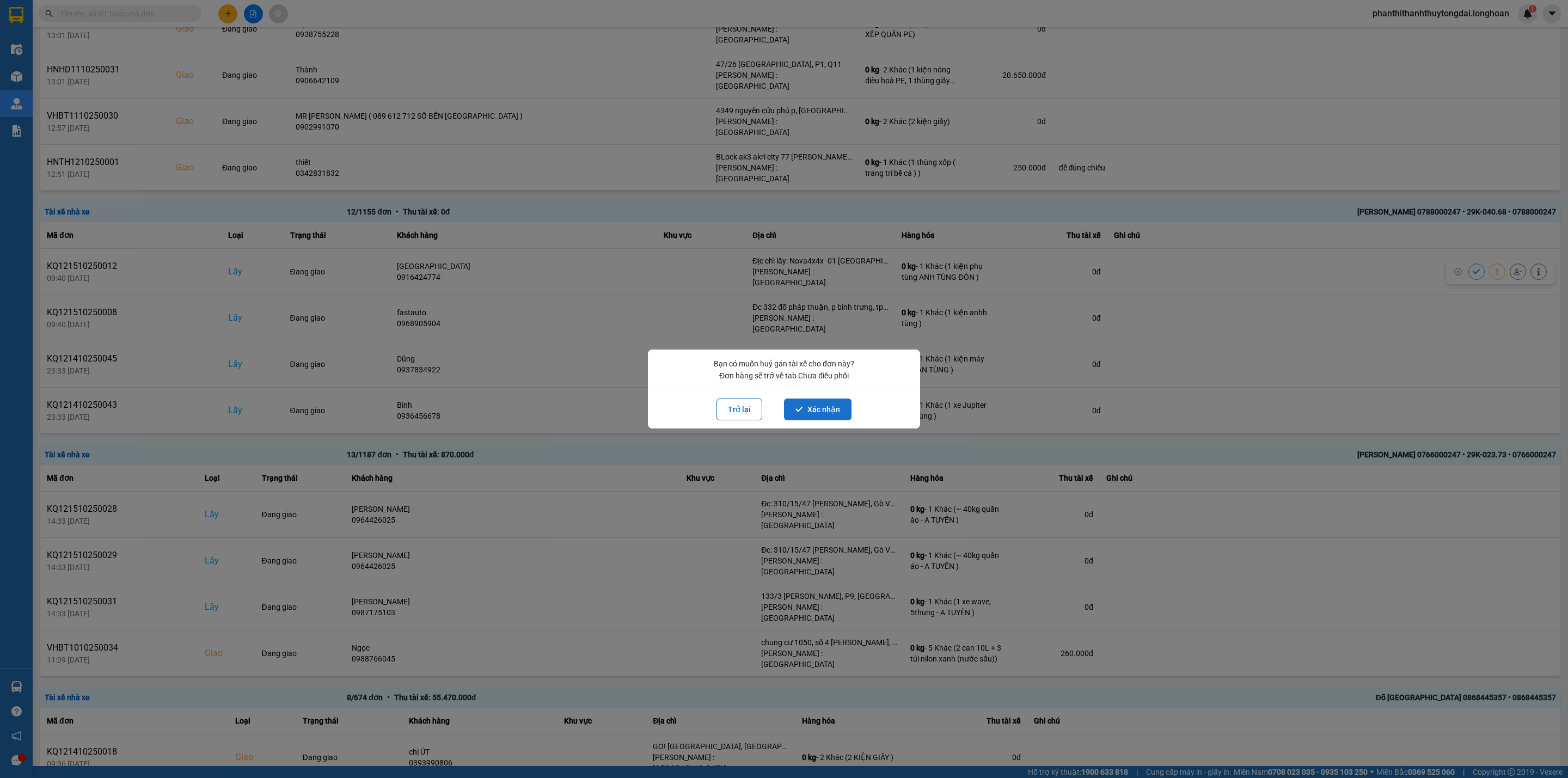
click at [830, 407] on button "Xác nhận" at bounding box center [818, 409] width 67 height 22
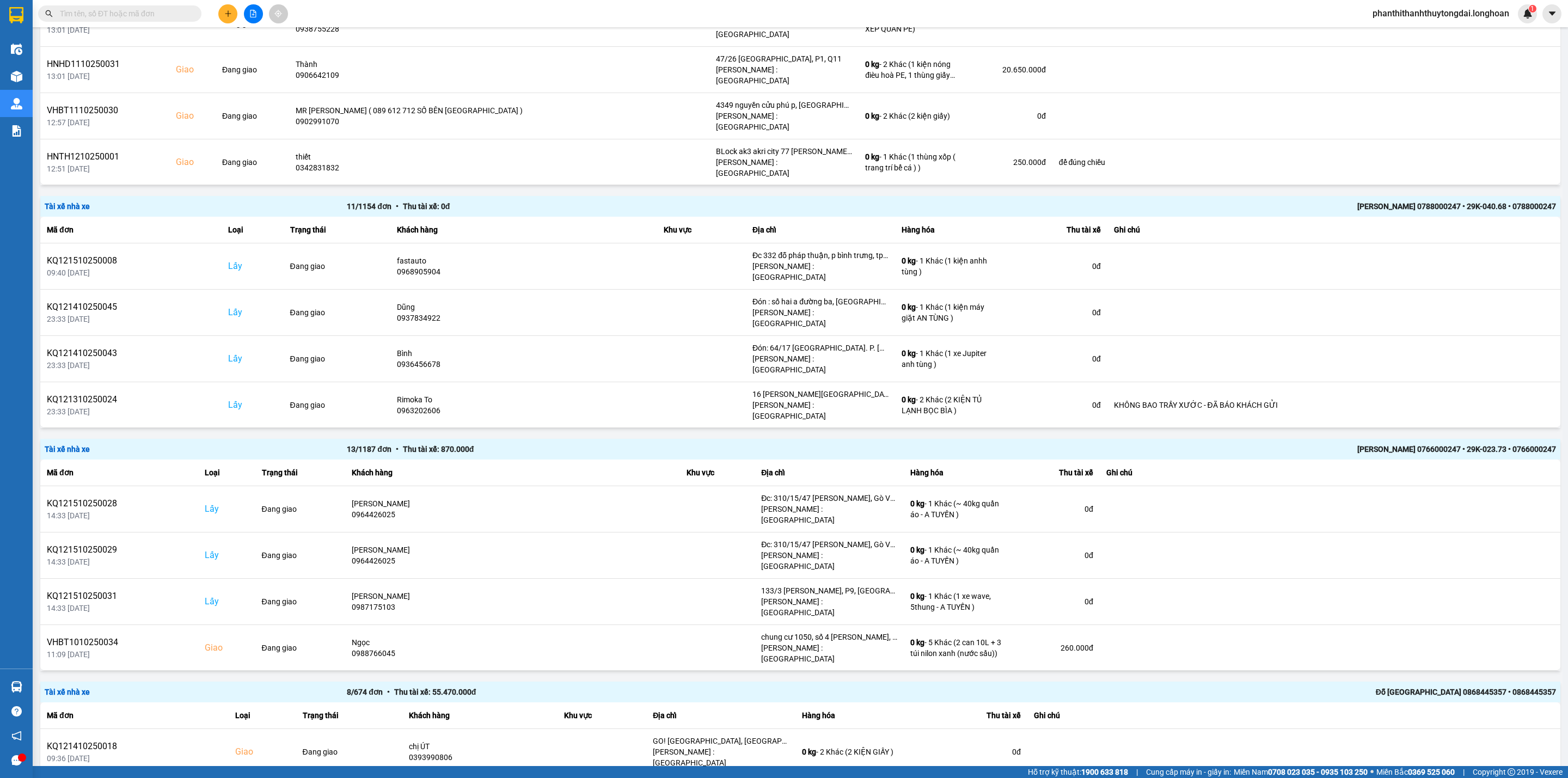
scroll to position [441, 0]
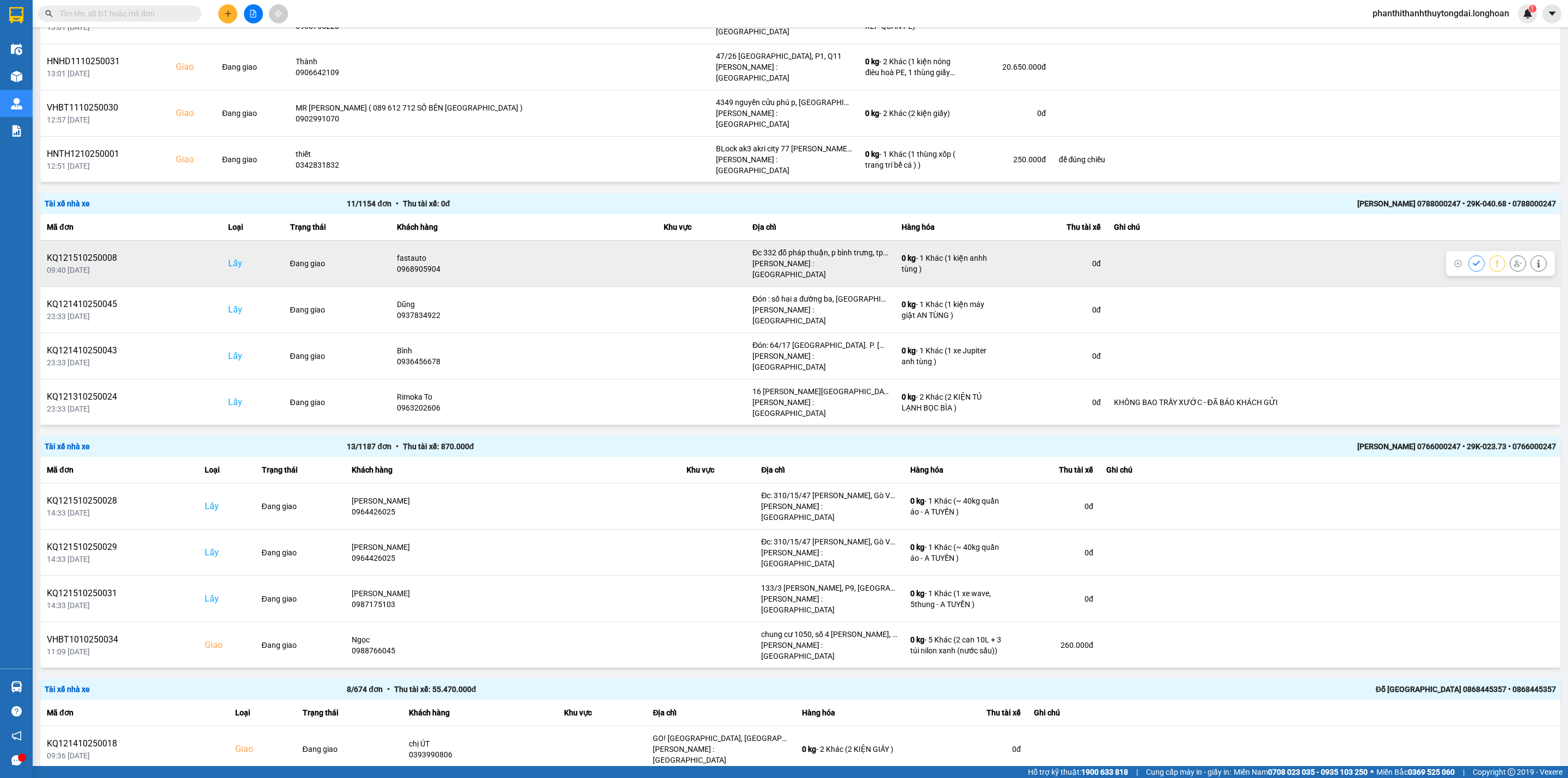
click at [1161, 259] on icon at bounding box center [1518, 263] width 8 height 8
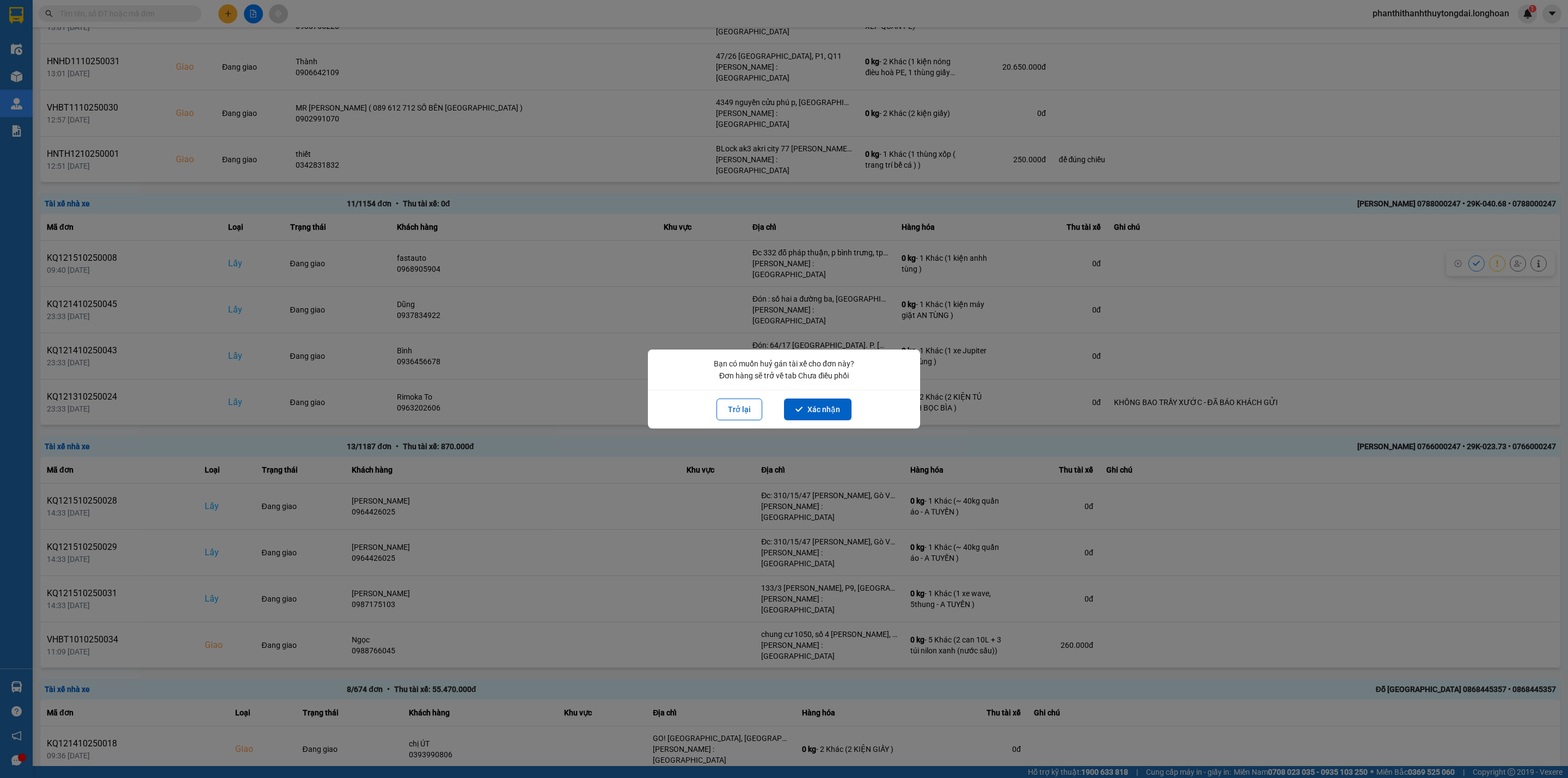
click at [810, 422] on div "Trở lại Xác nhận" at bounding box center [784, 409] width 272 height 39
click at [808, 413] on button "Xác nhận" at bounding box center [818, 409] width 67 height 22
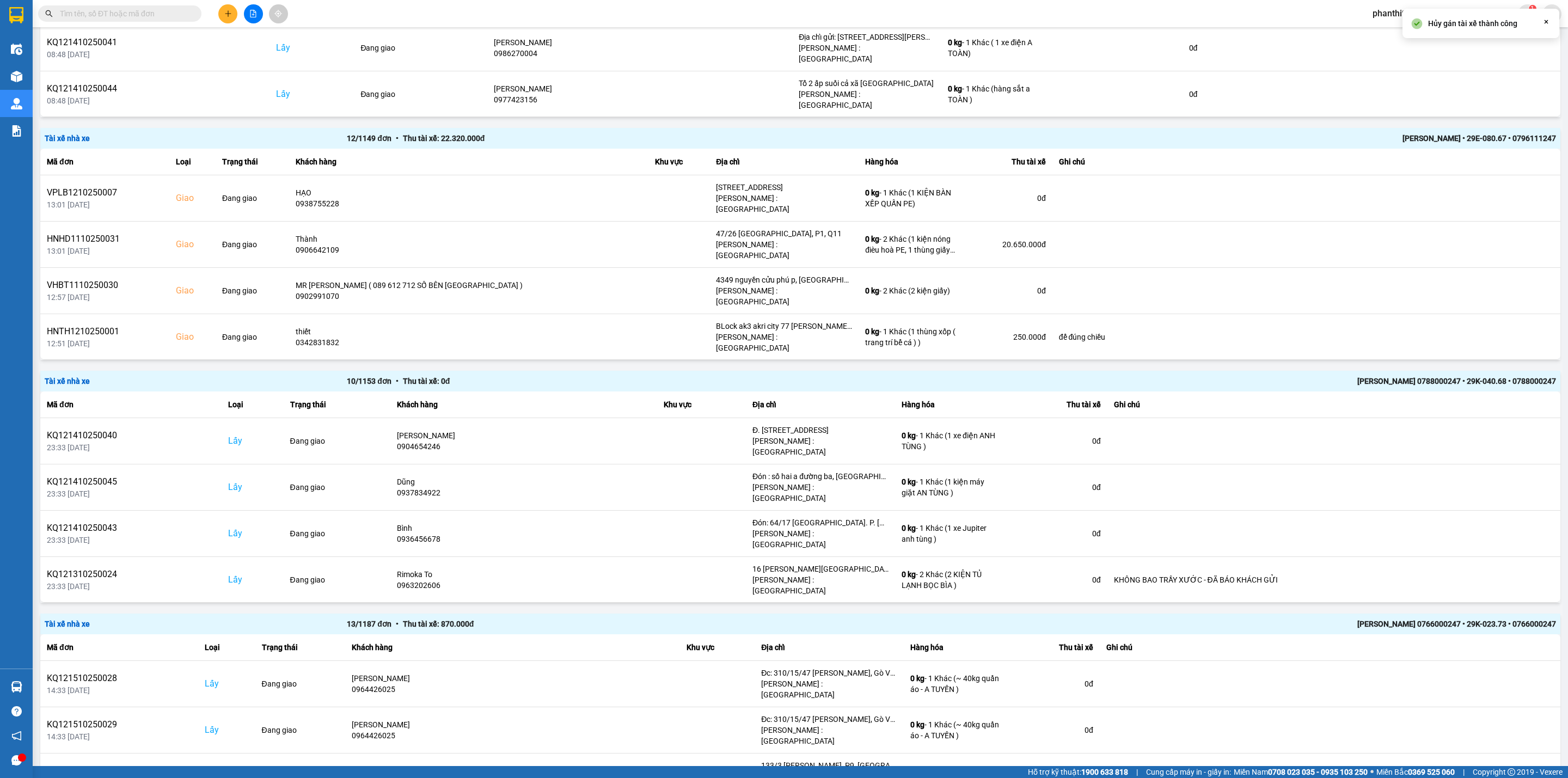
scroll to position [461, 0]
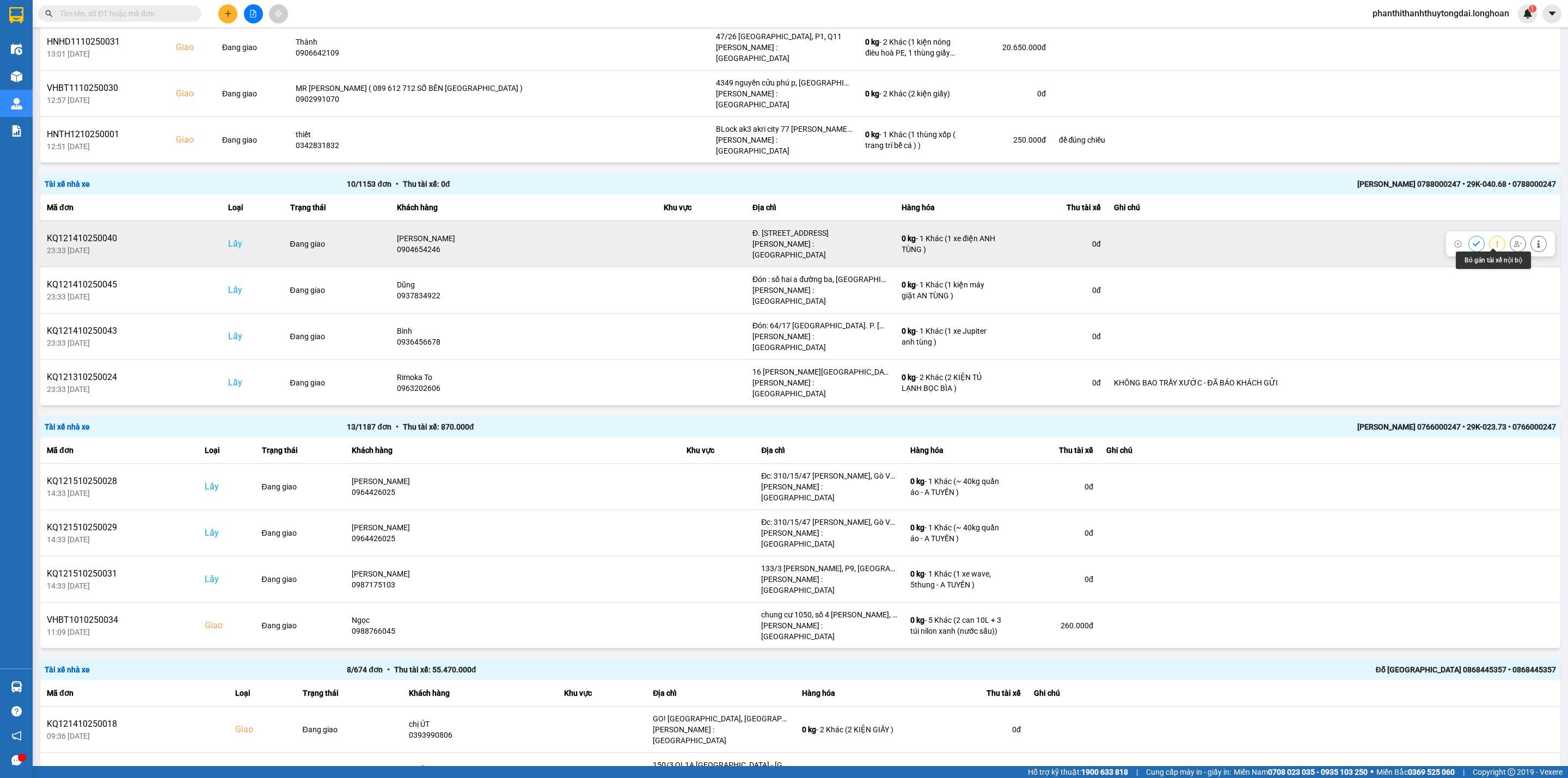
click at [1161, 244] on icon at bounding box center [1518, 244] width 8 height 8
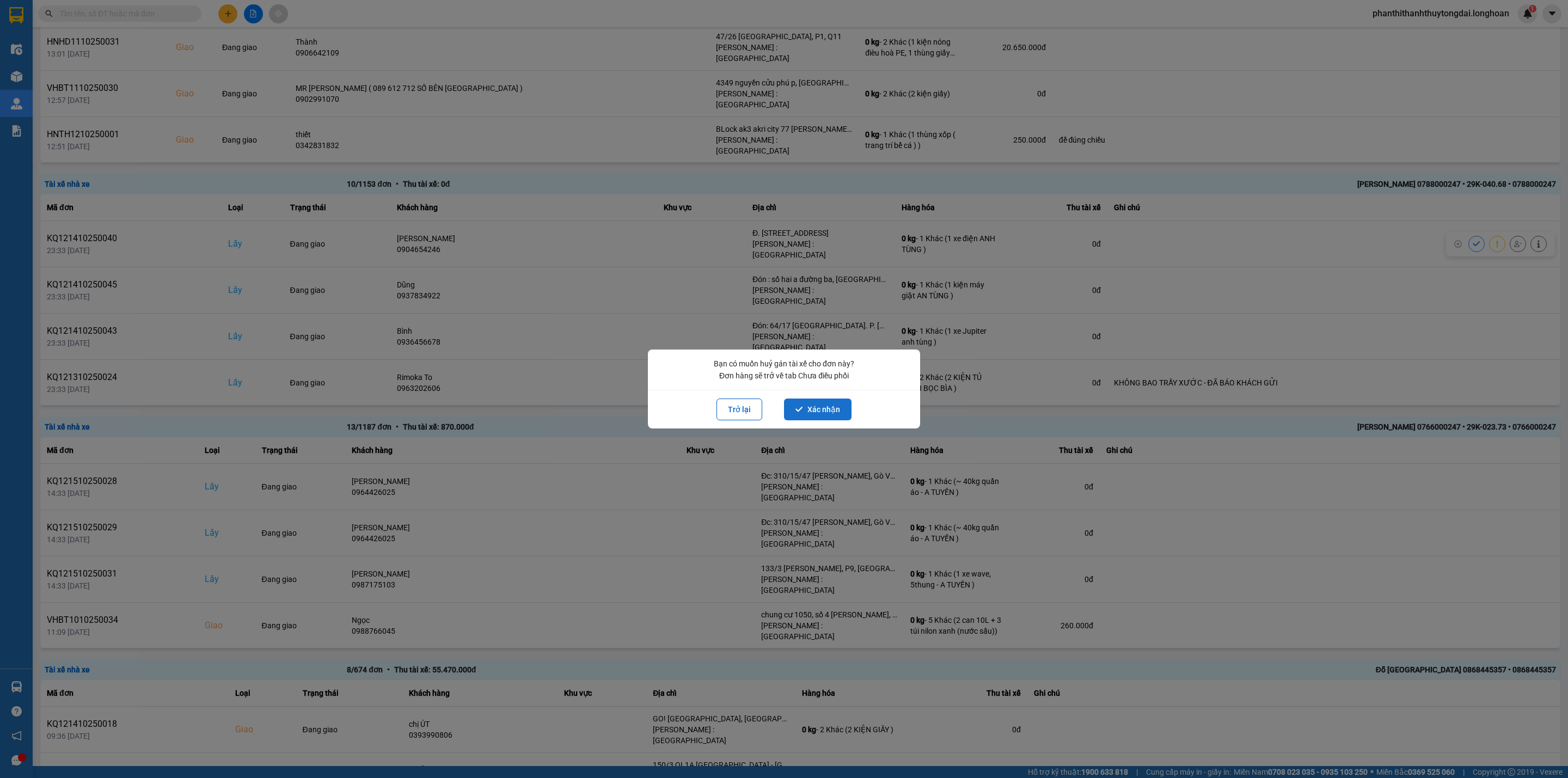
click at [824, 403] on button "Xác nhận" at bounding box center [818, 409] width 67 height 22
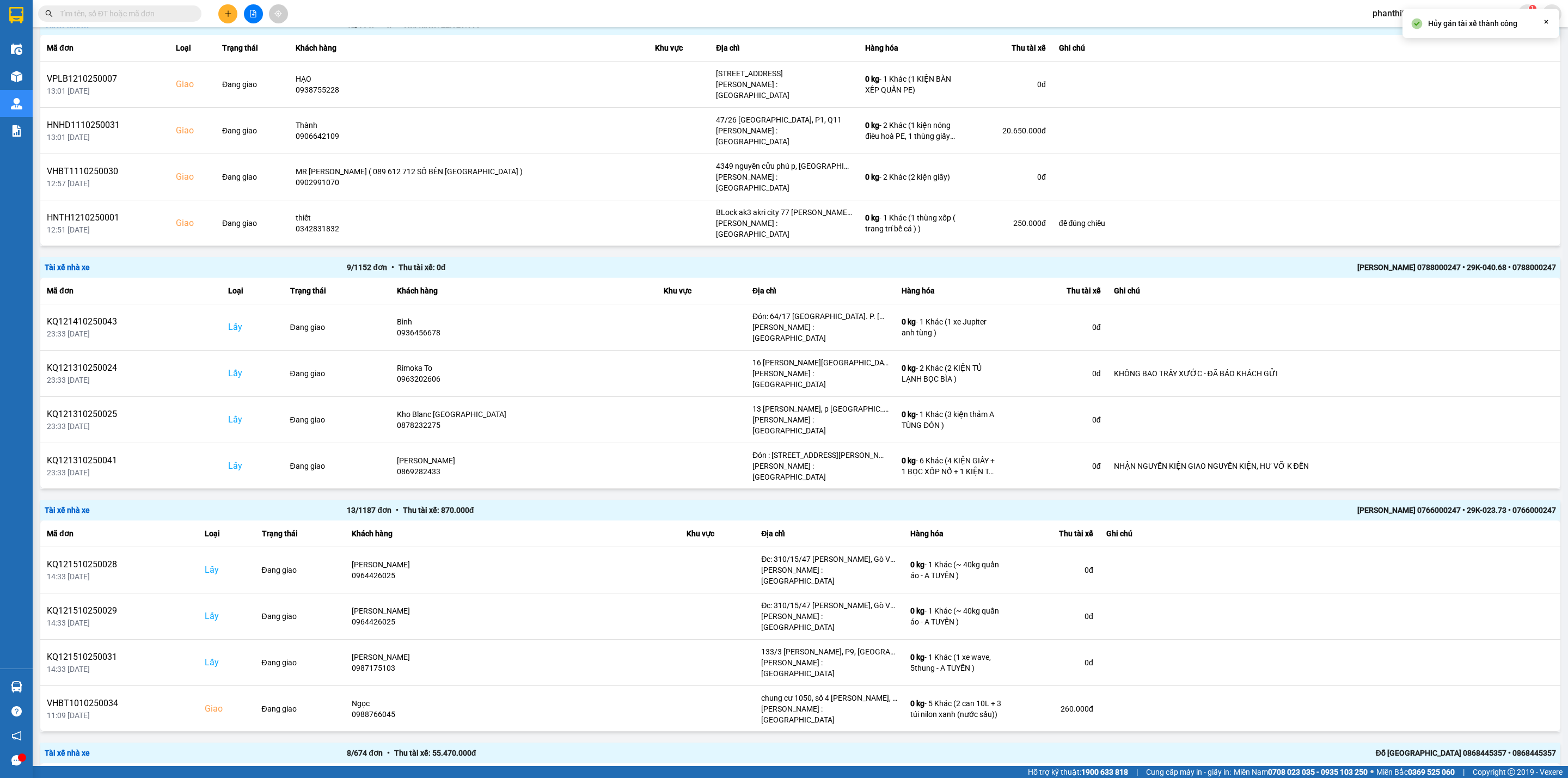
scroll to position [416, 0]
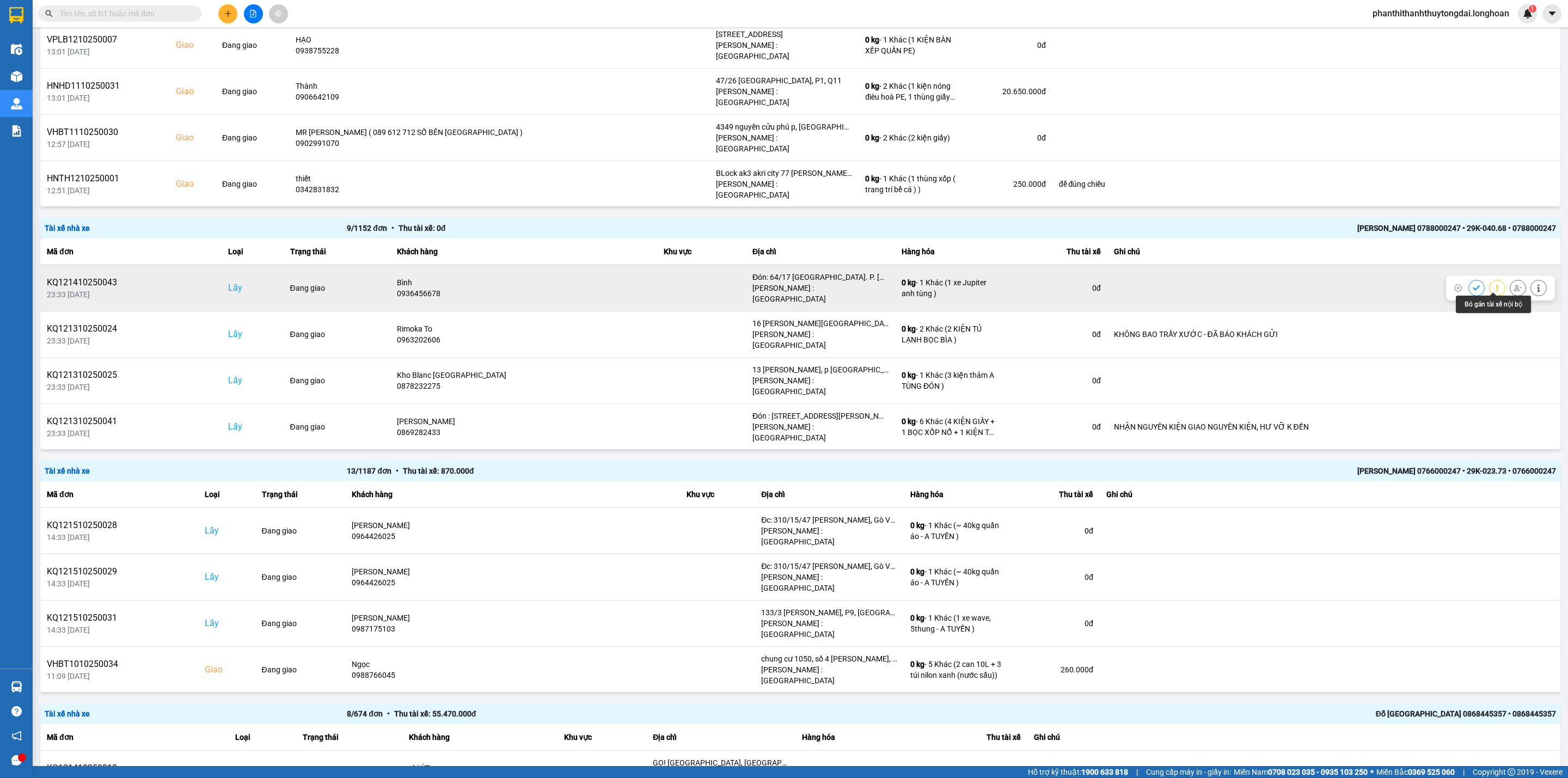
click at [1161, 284] on icon at bounding box center [1518, 288] width 8 height 8
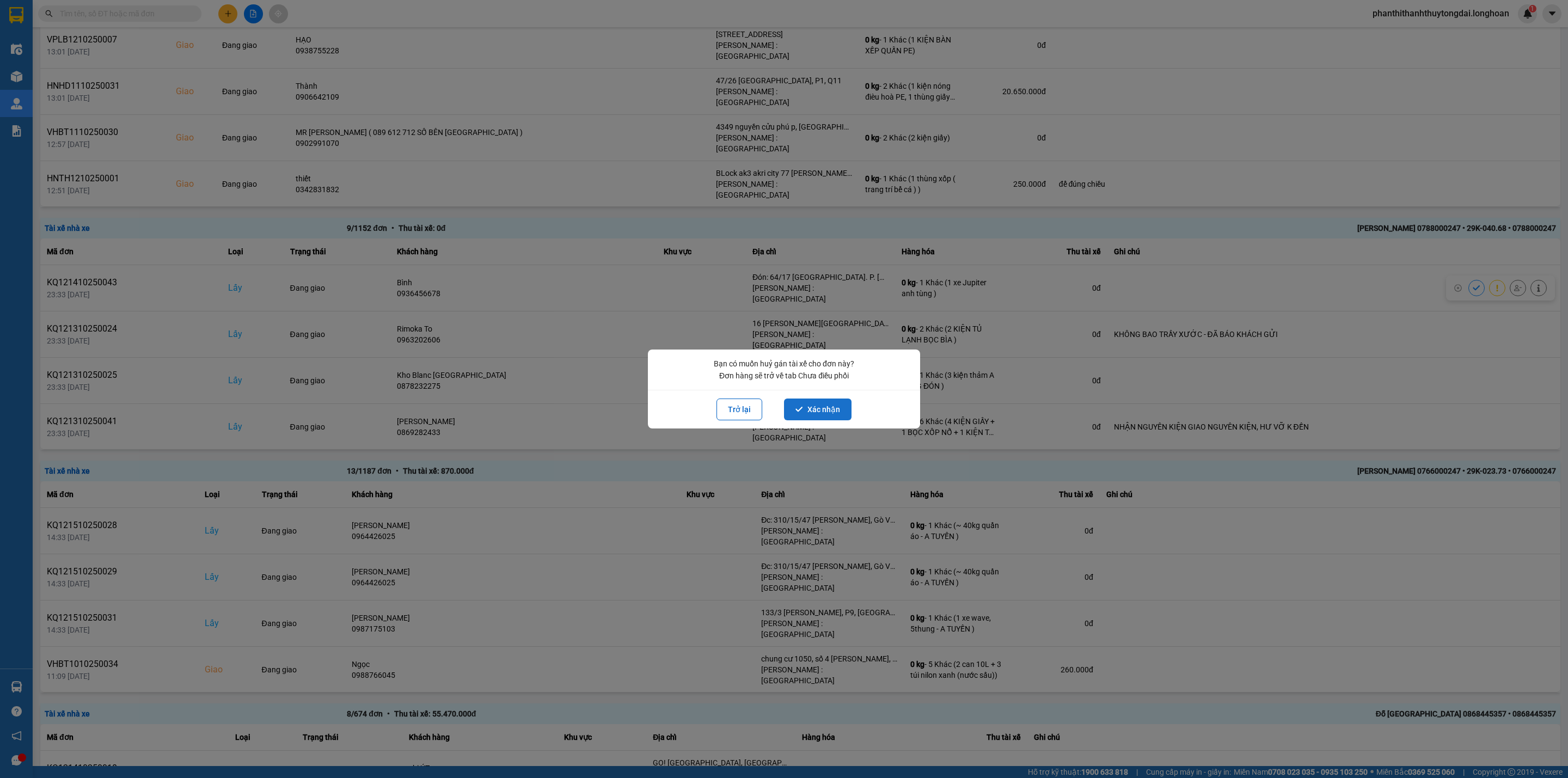
click at [822, 413] on button "Xác nhận" at bounding box center [818, 409] width 67 height 22
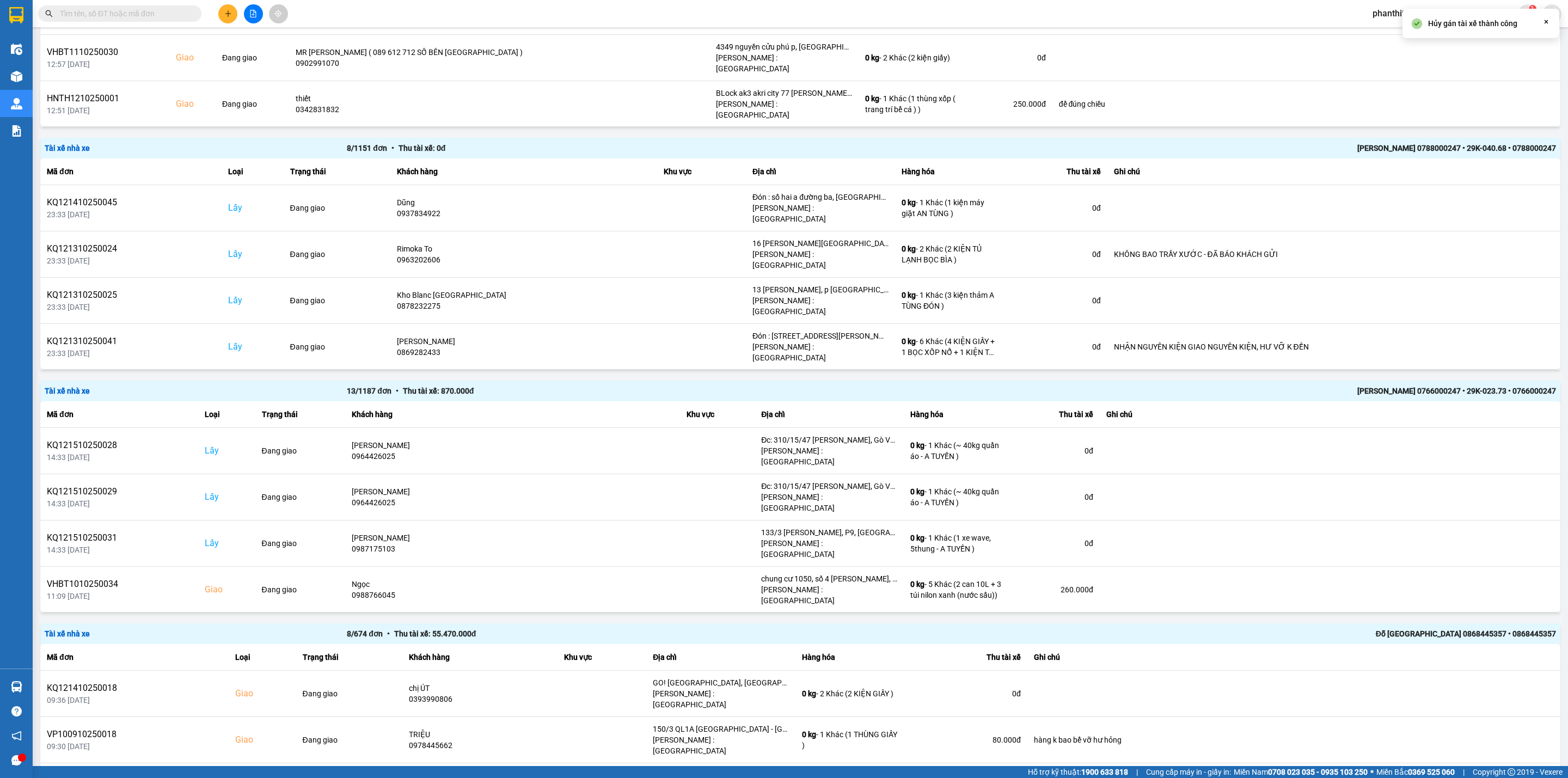
scroll to position [505, 0]
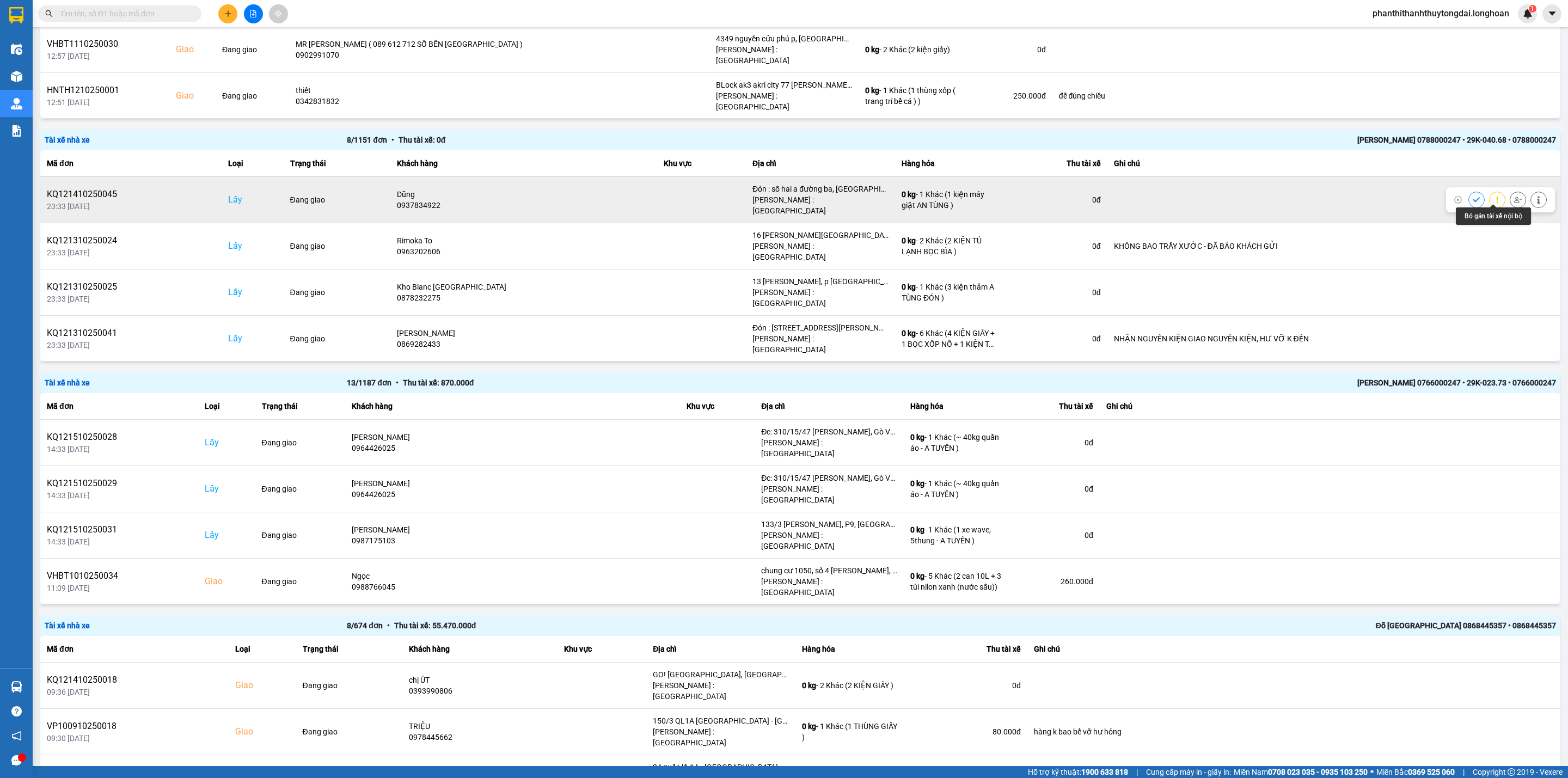
click at [1161, 195] on button at bounding box center [1518, 199] width 15 height 19
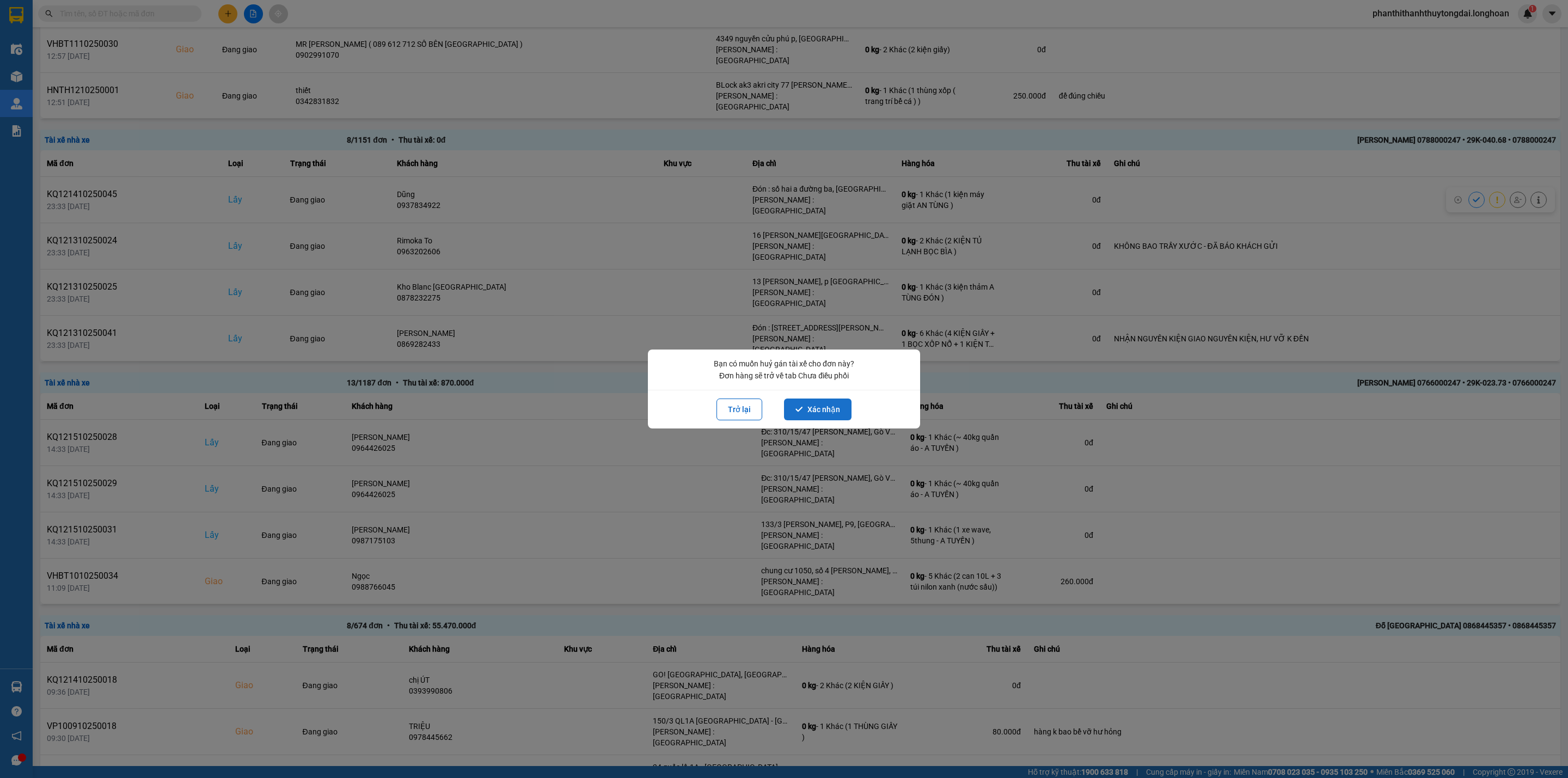
click at [828, 407] on button "Xác nhận" at bounding box center [818, 409] width 67 height 22
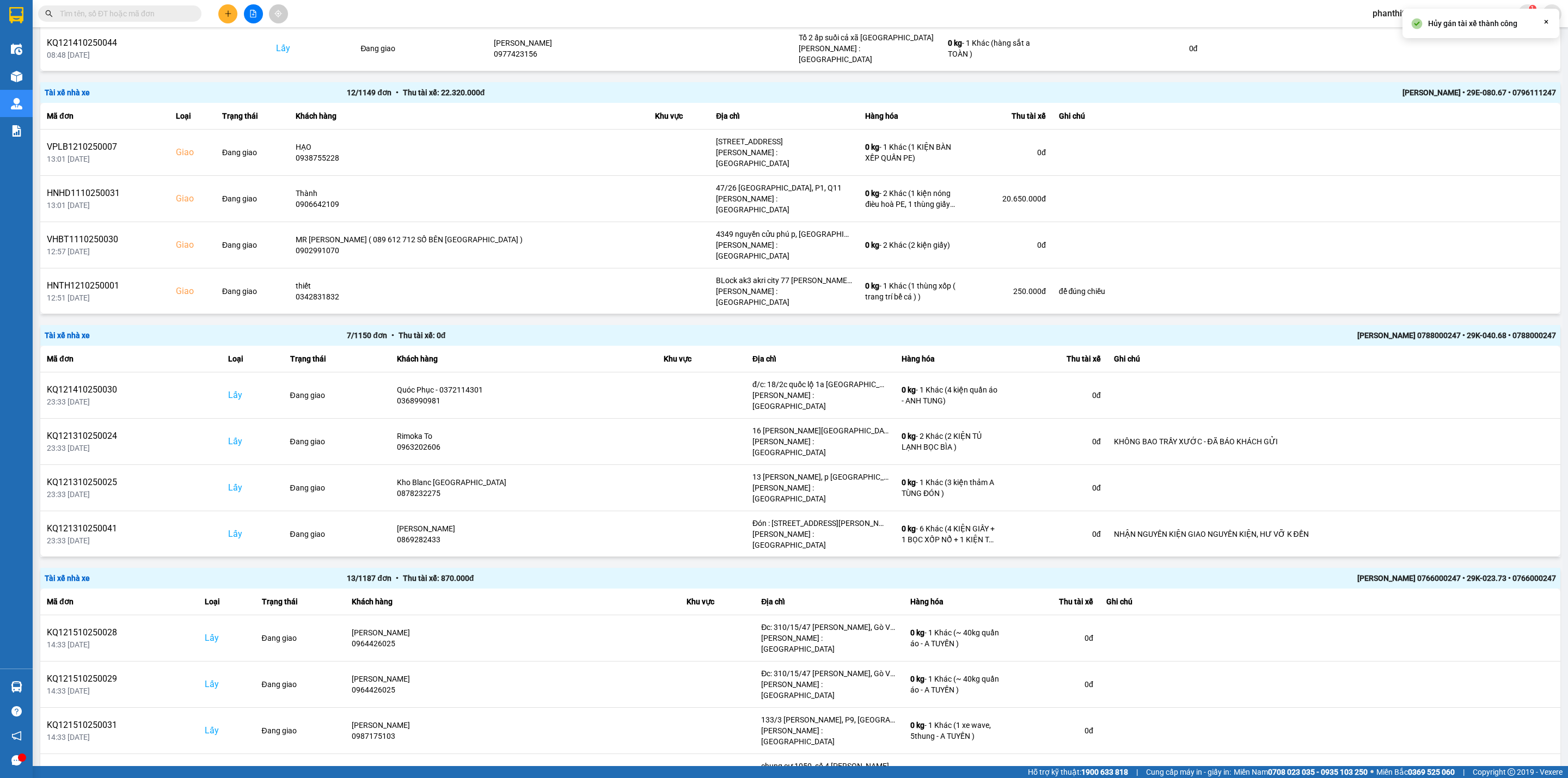
scroll to position [315, 0]
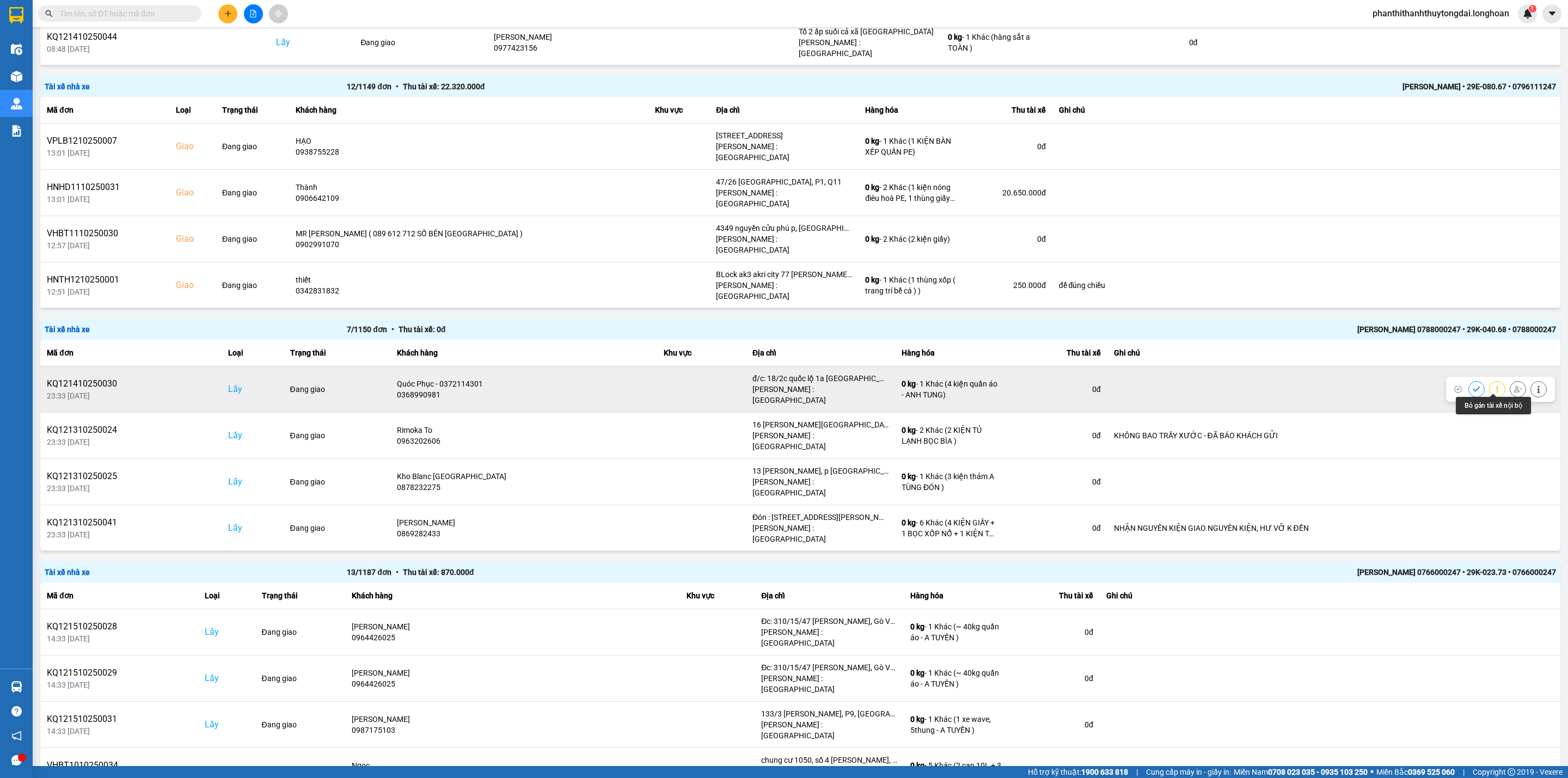
click at [1161, 385] on icon at bounding box center [1518, 389] width 8 height 8
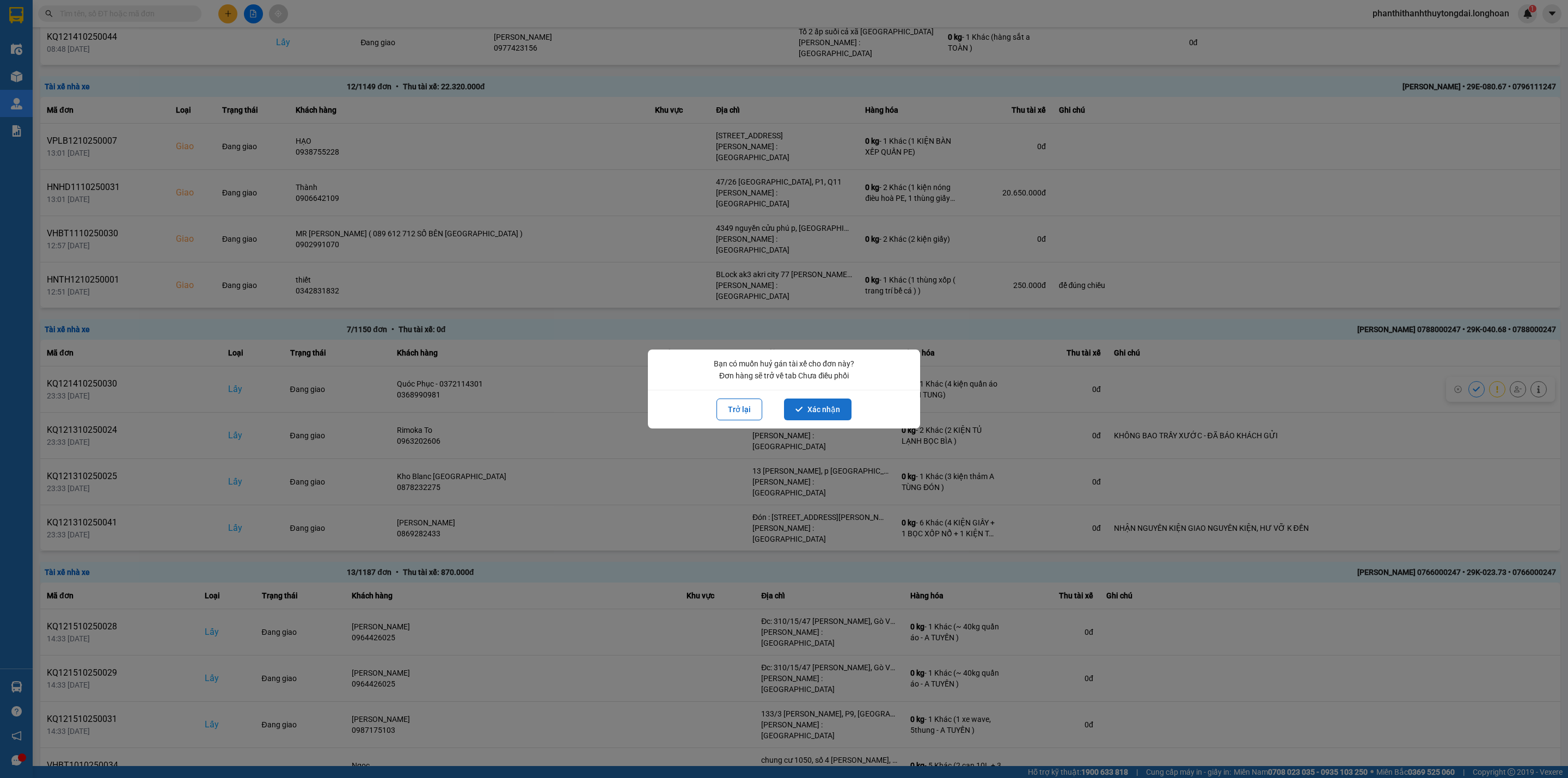
click at [795, 411] on icon "dialog" at bounding box center [799, 409] width 8 height 8
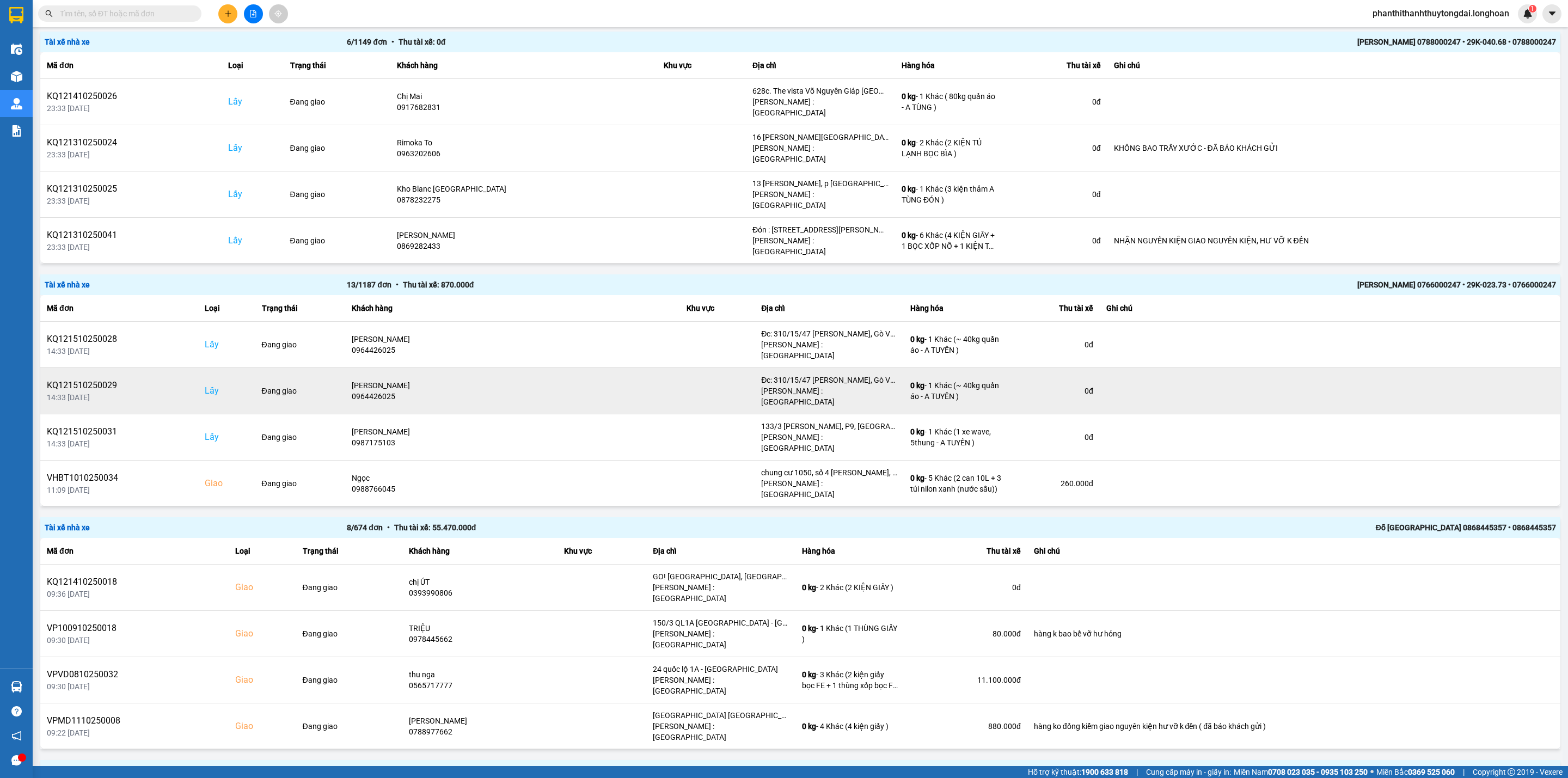
scroll to position [606, 0]
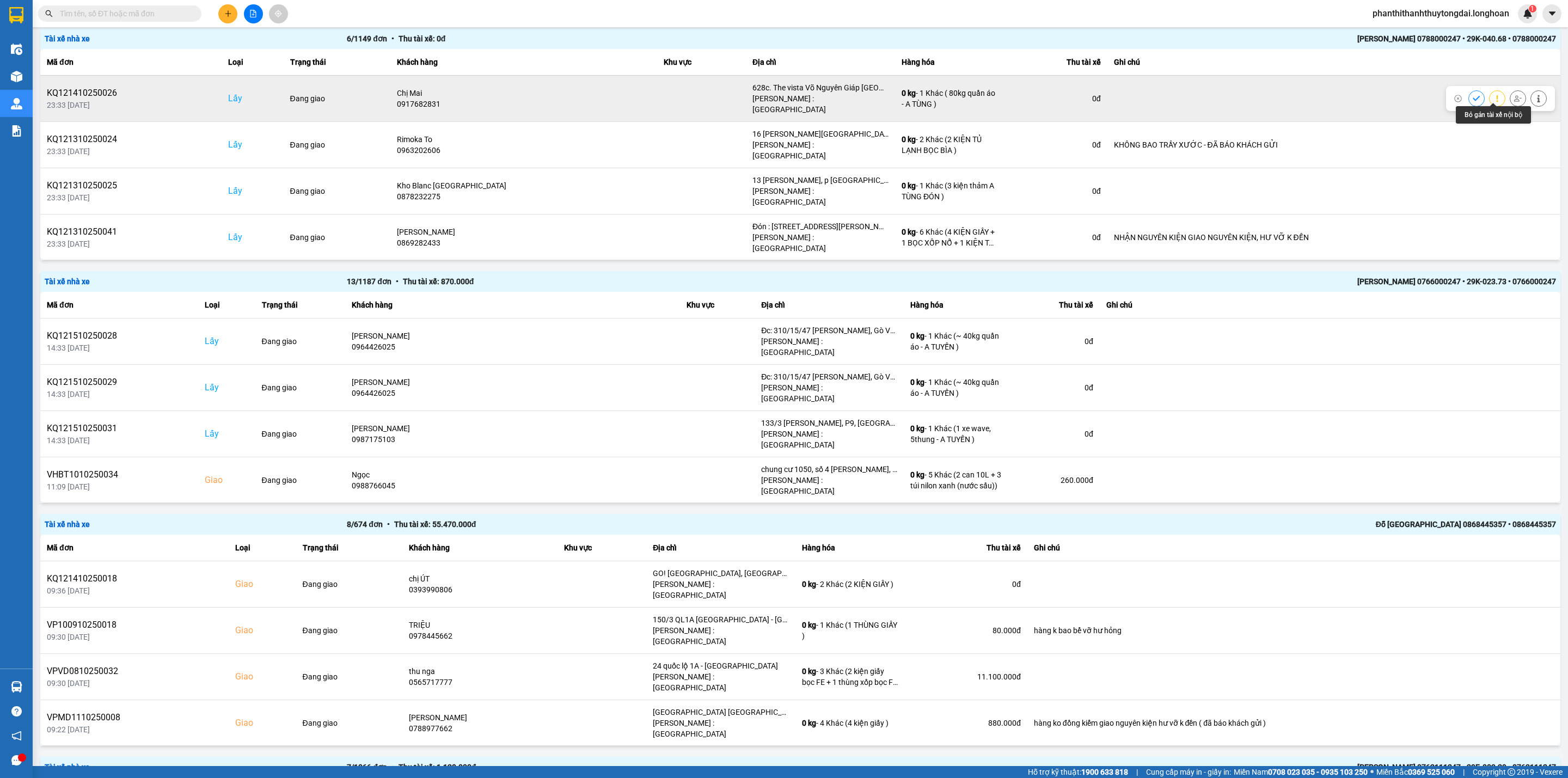
click at [1161, 101] on button at bounding box center [1518, 98] width 15 height 19
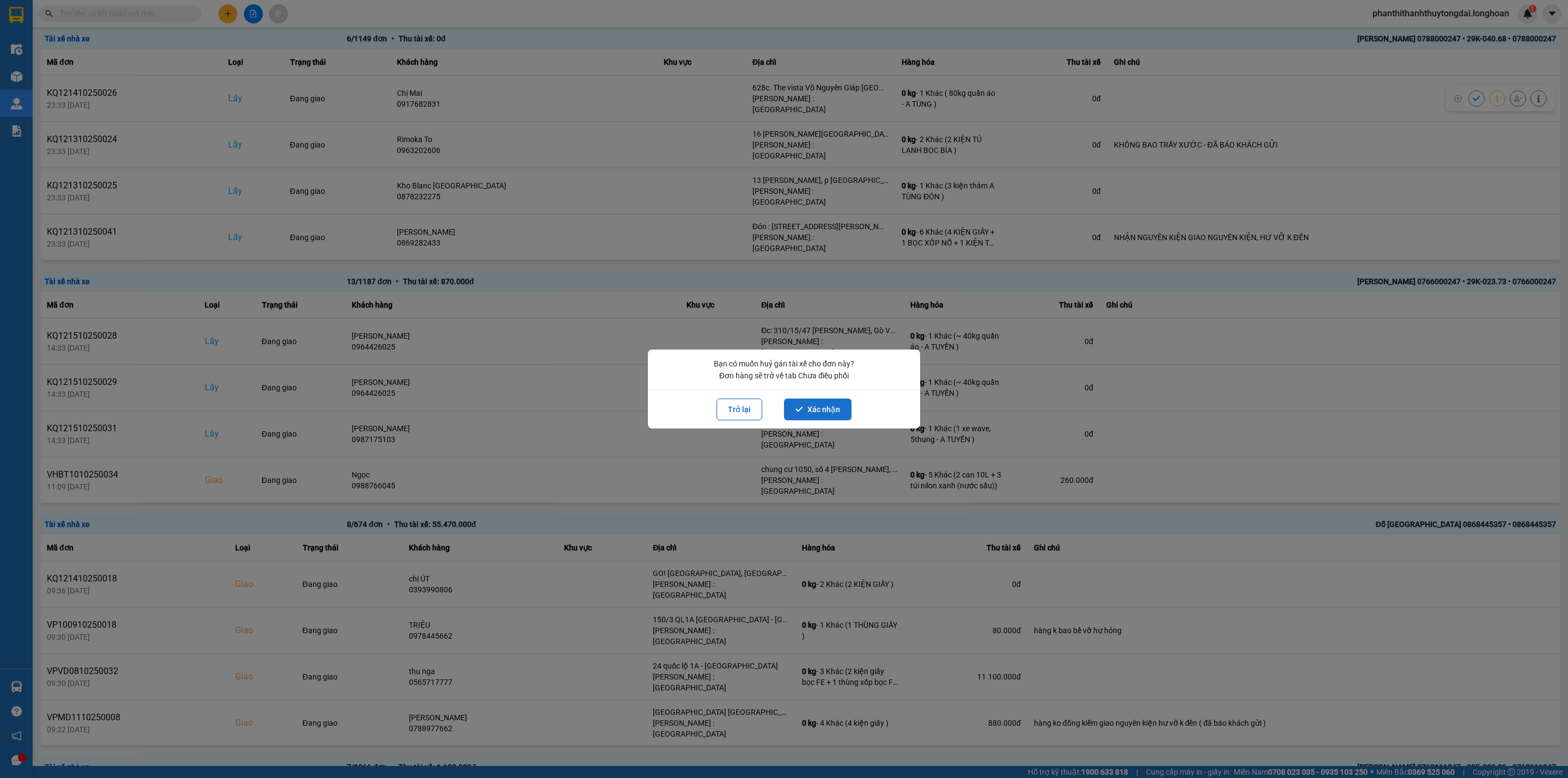
click at [843, 398] on button "Xác nhận" at bounding box center [818, 409] width 67 height 22
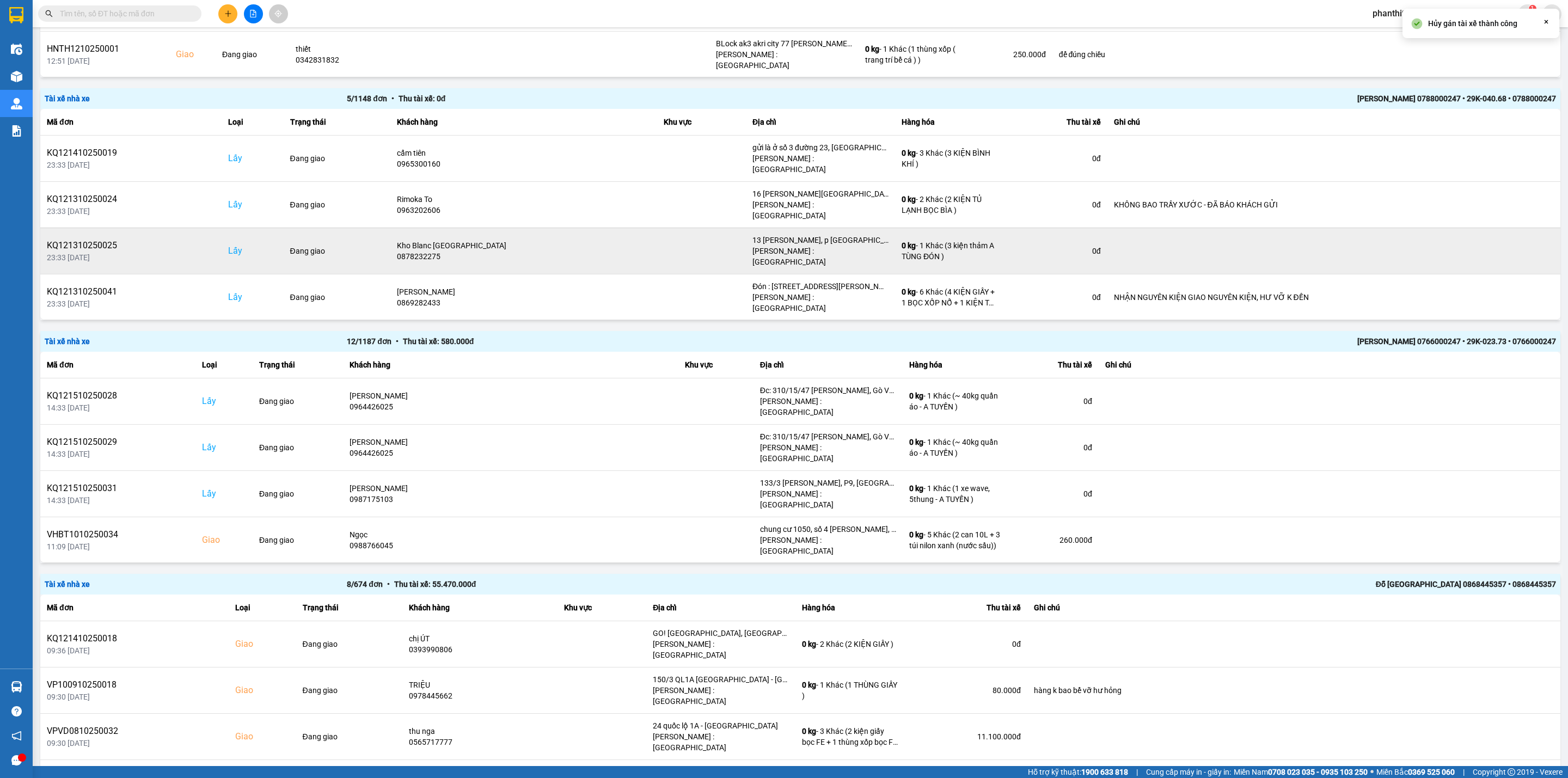
scroll to position [544, 0]
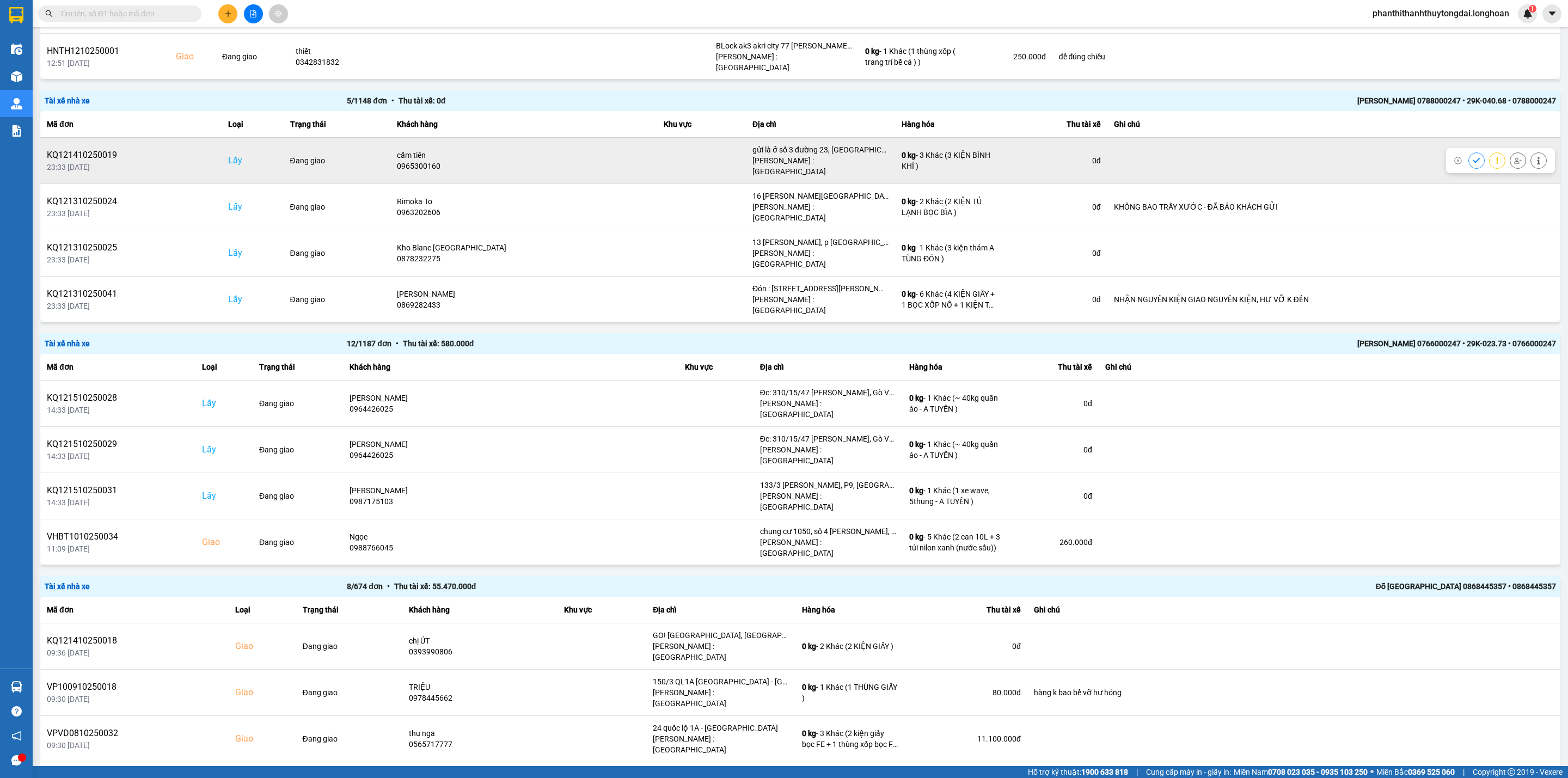
click at [1161, 158] on icon at bounding box center [1518, 160] width 8 height 8
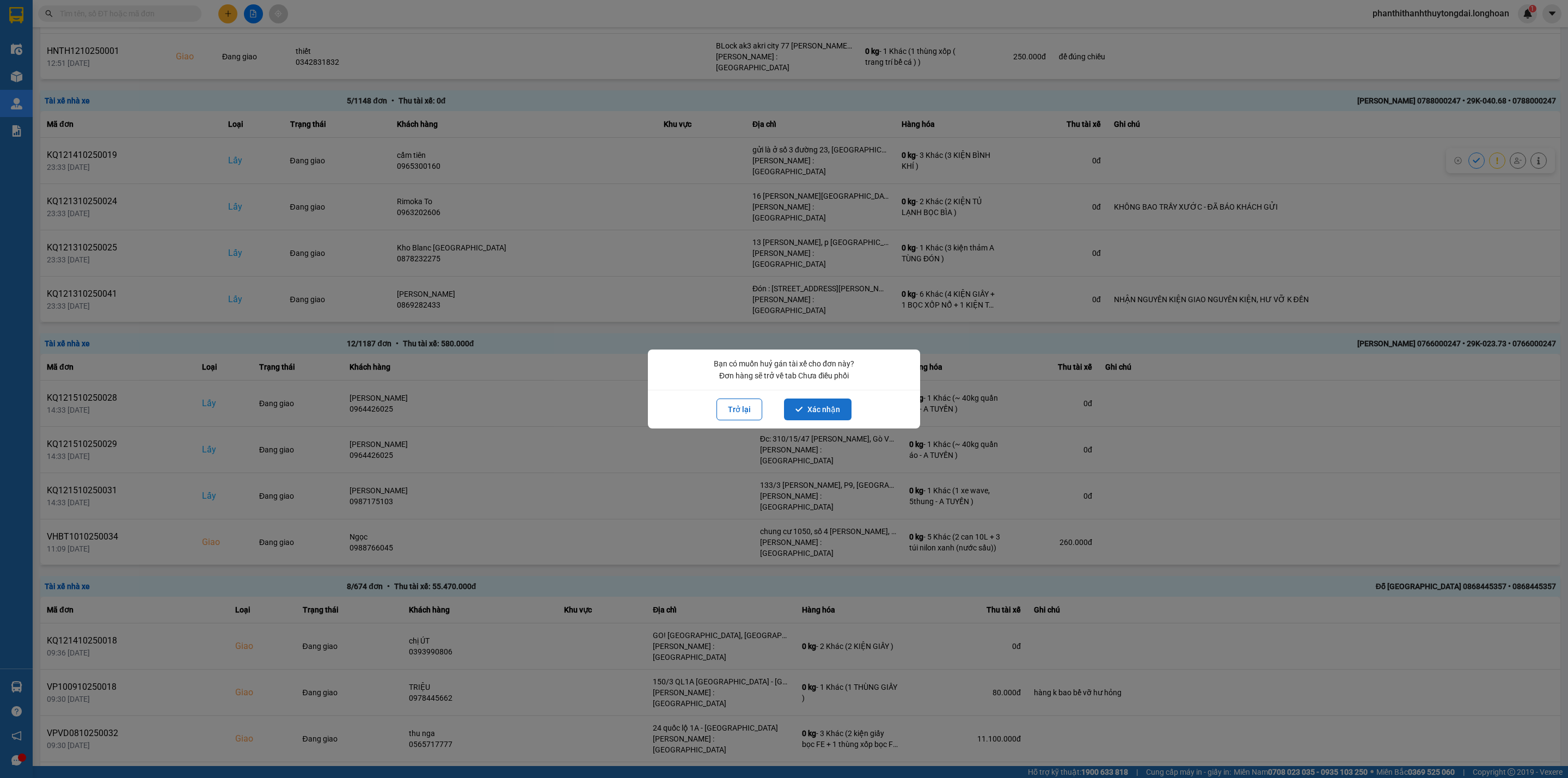
click at [839, 411] on button "Xác nhận" at bounding box center [818, 409] width 67 height 22
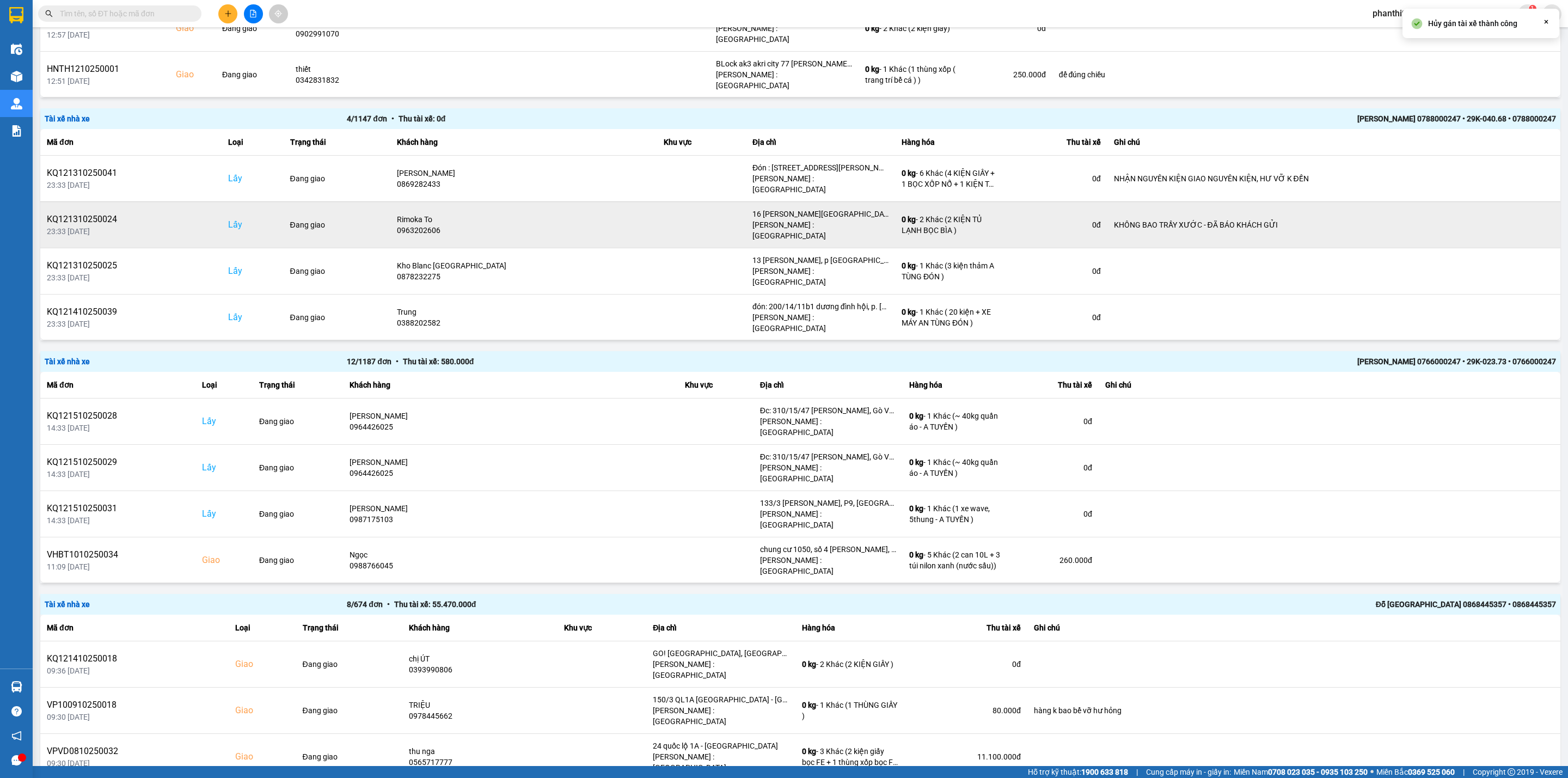
scroll to position [523, 0]
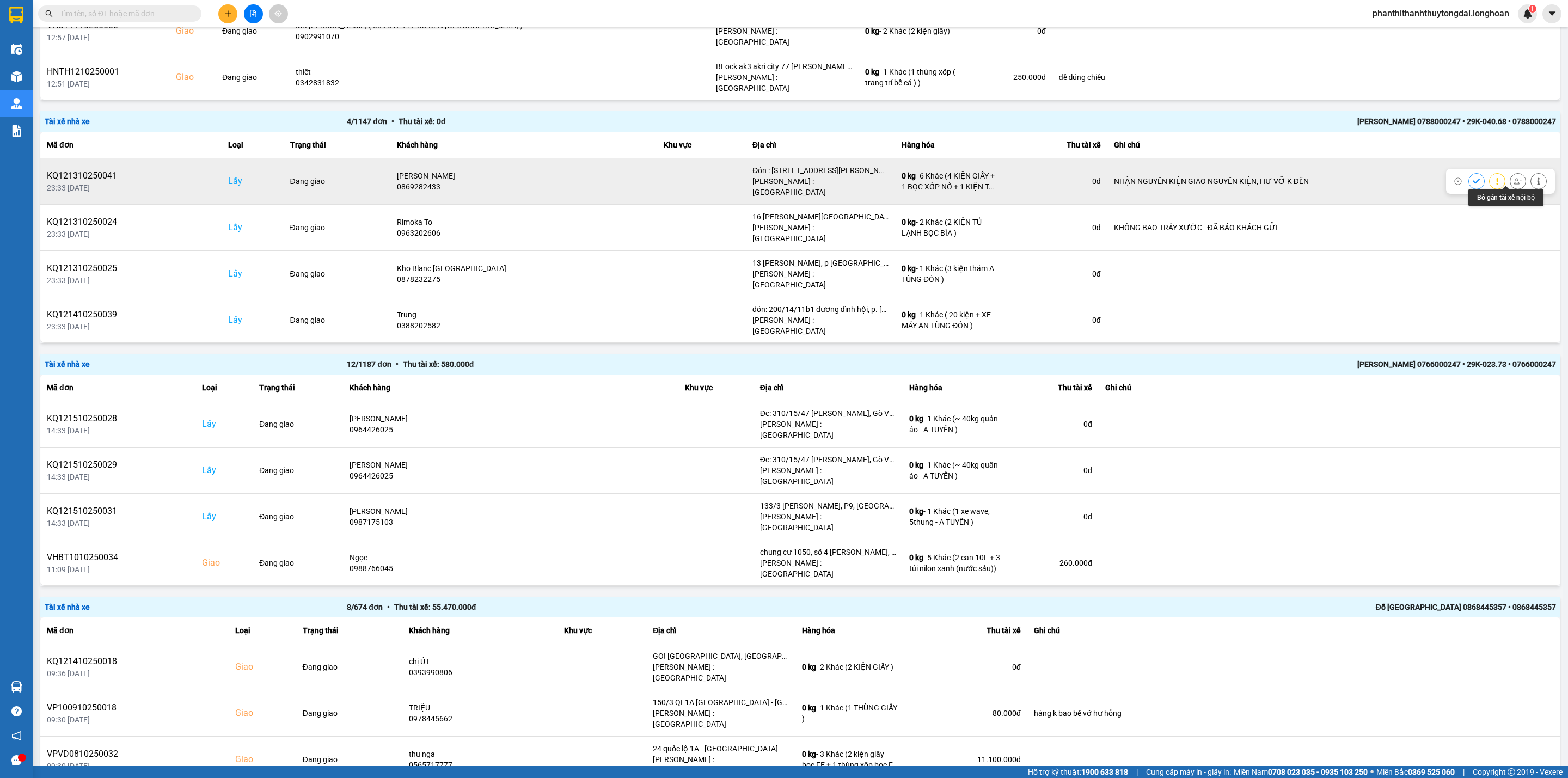
click at [1161, 178] on icon at bounding box center [1518, 181] width 8 height 6
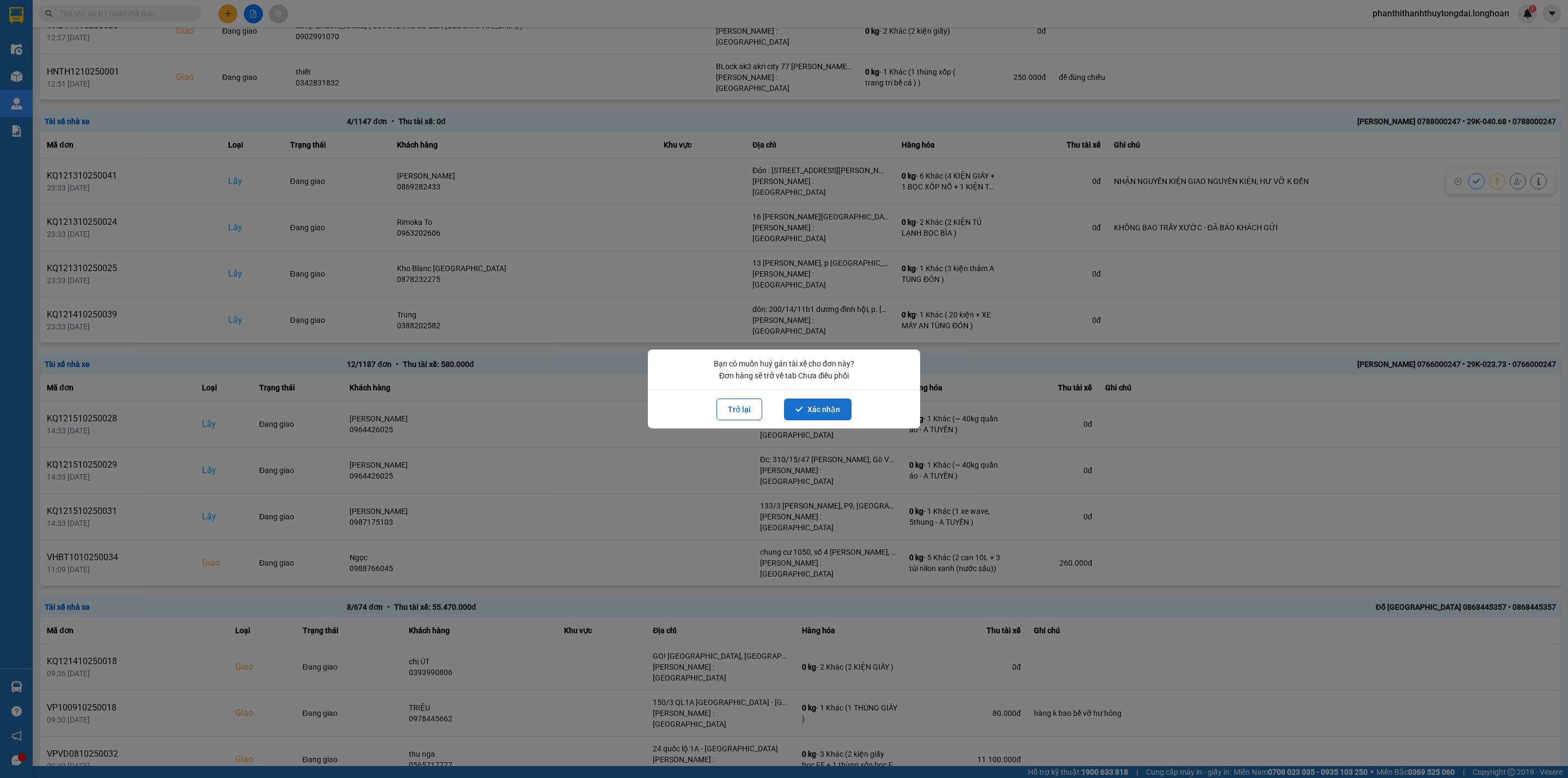
click at [800, 417] on button "Xác nhận" at bounding box center [818, 409] width 67 height 22
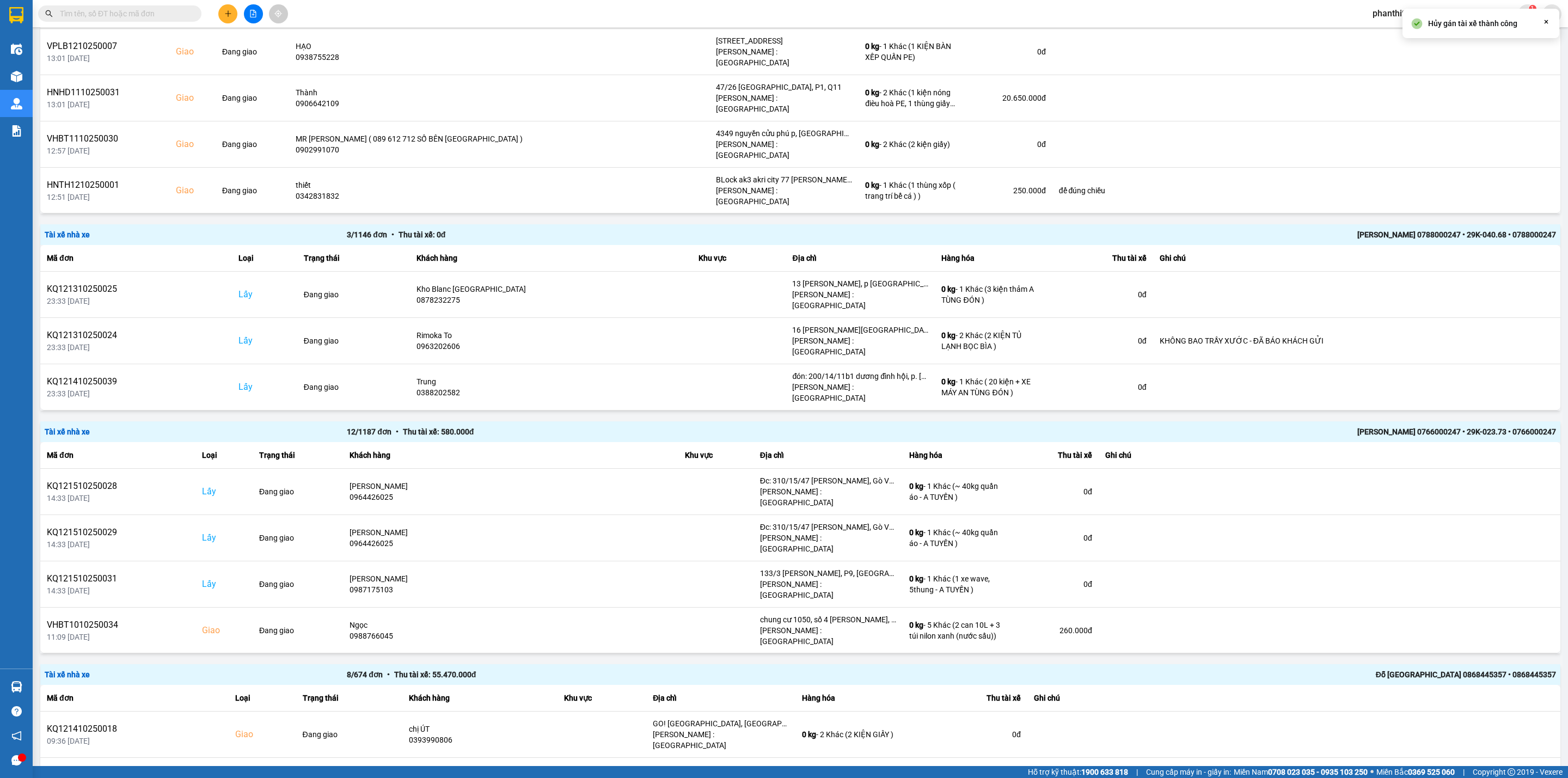
scroll to position [495, 0]
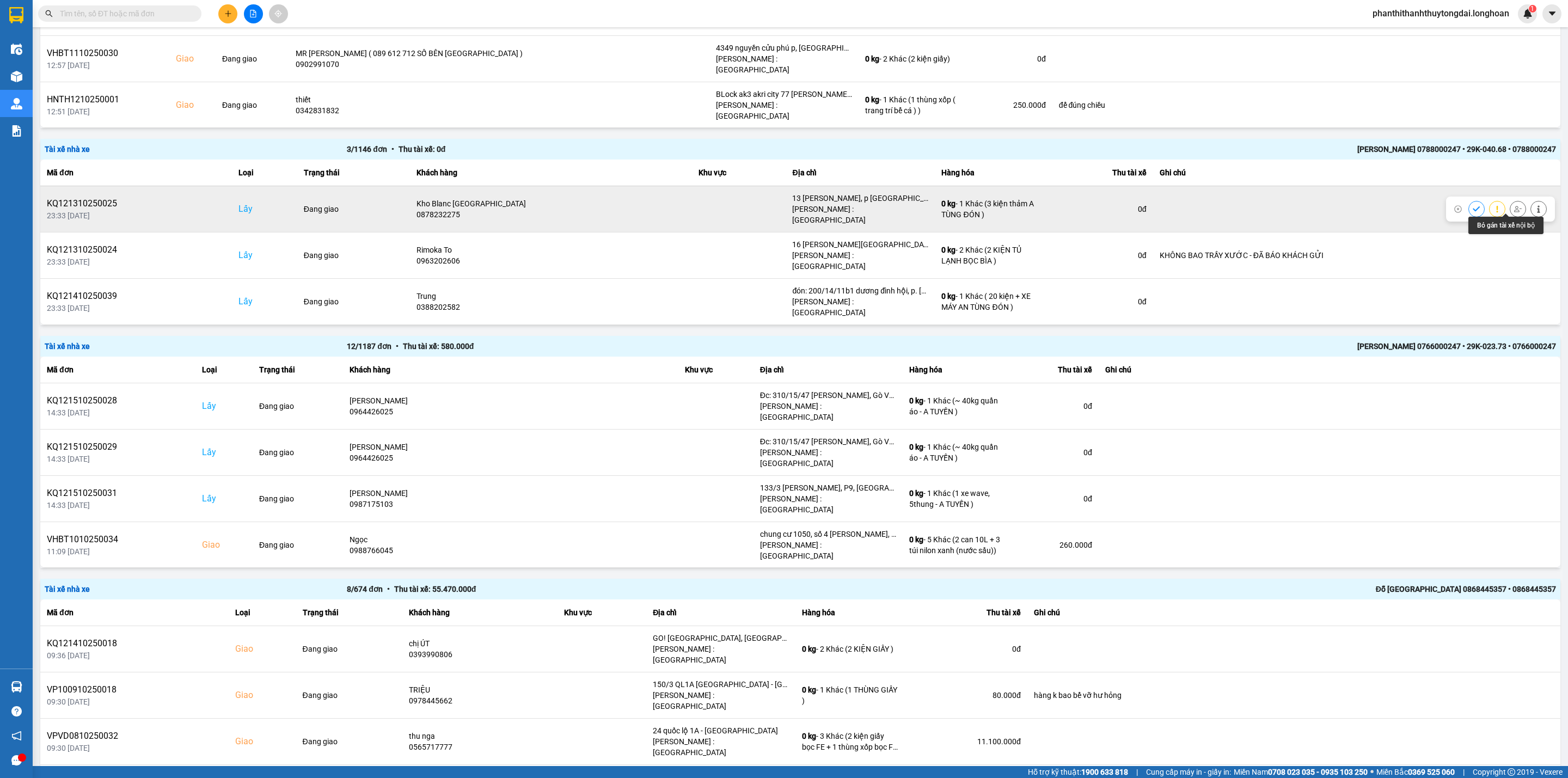
click at [1161, 206] on icon at bounding box center [1518, 208] width 8 height 8
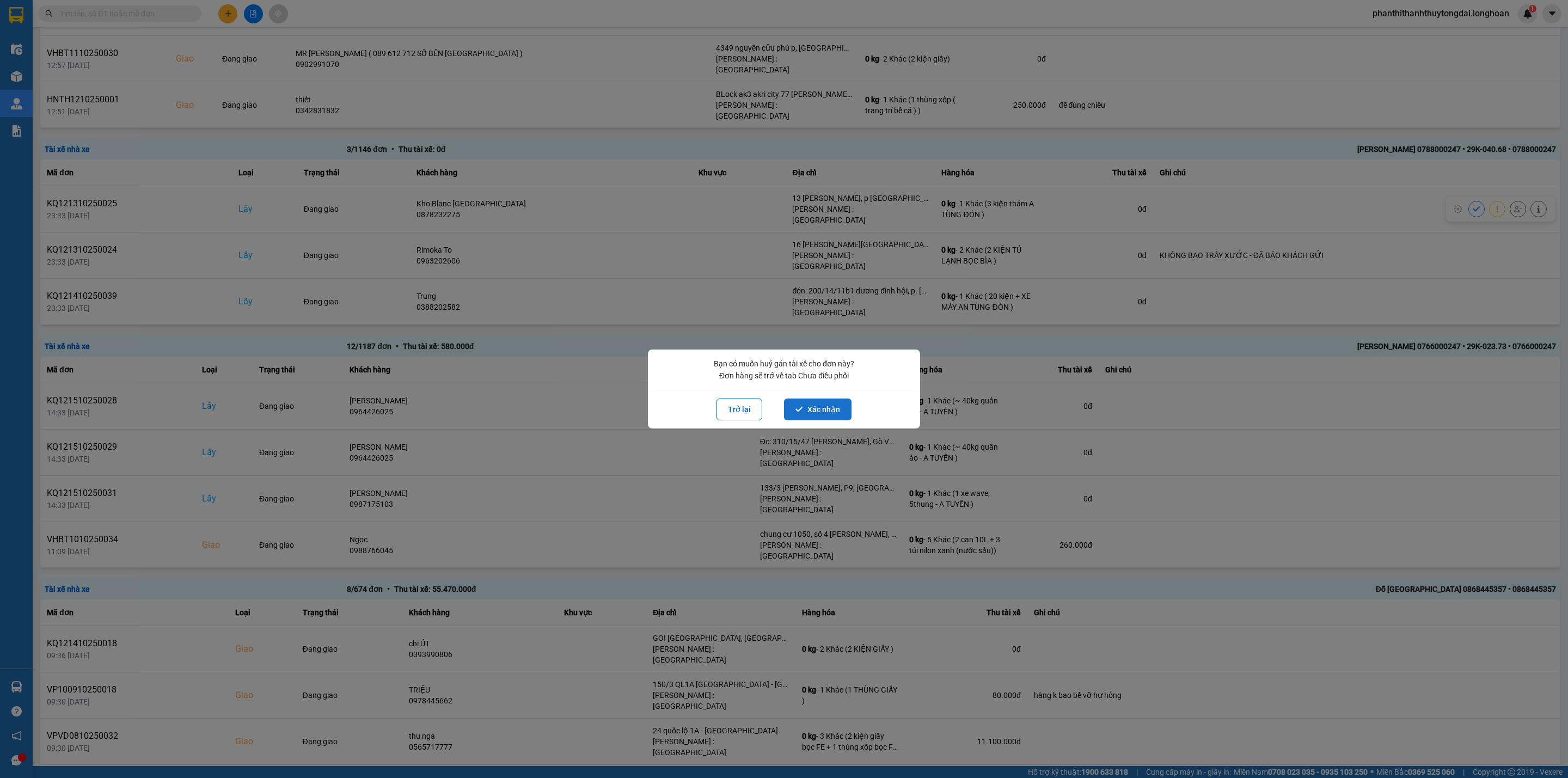
click at [834, 413] on button "Xác nhận" at bounding box center [818, 409] width 67 height 22
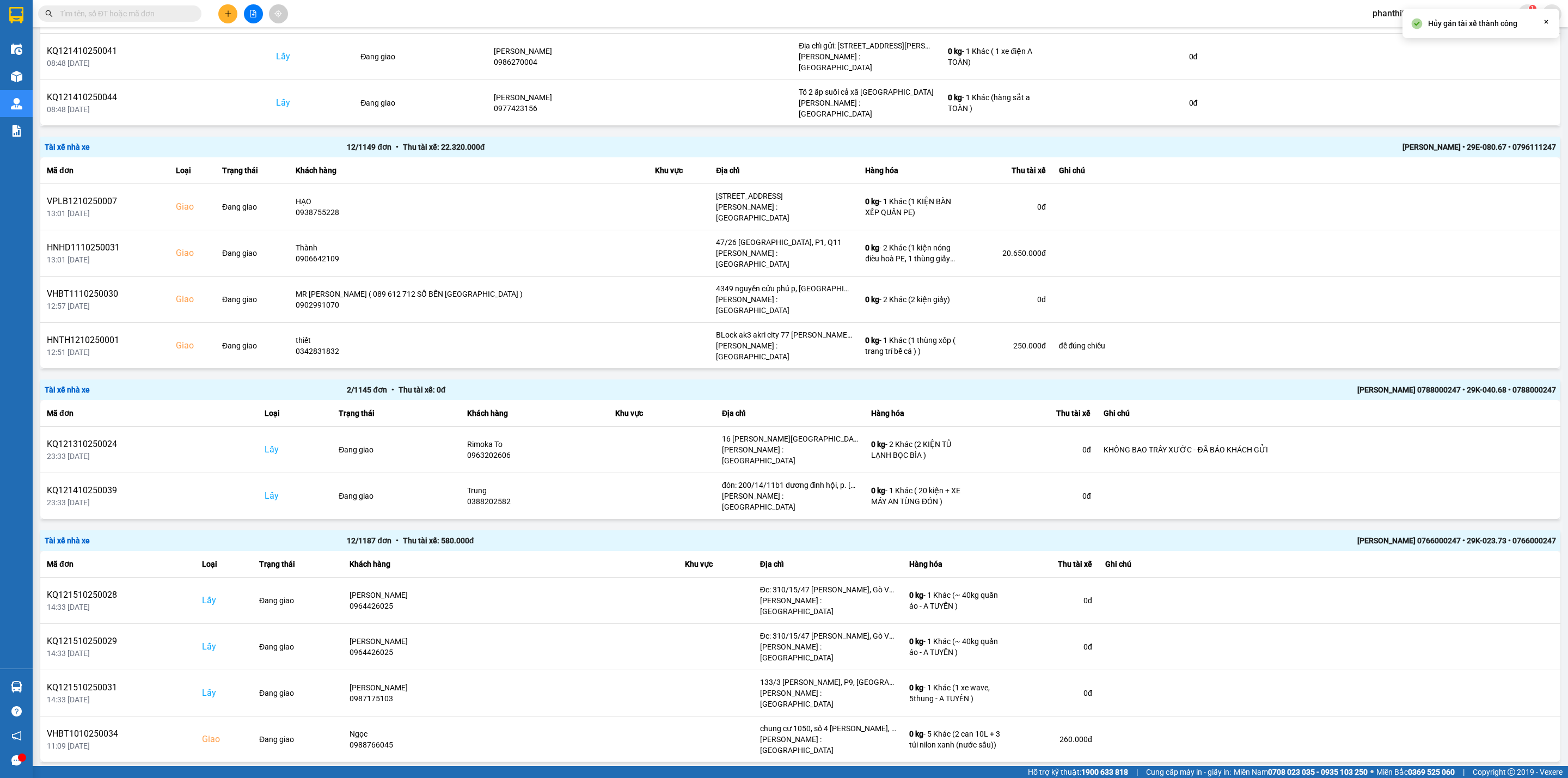
scroll to position [398, 0]
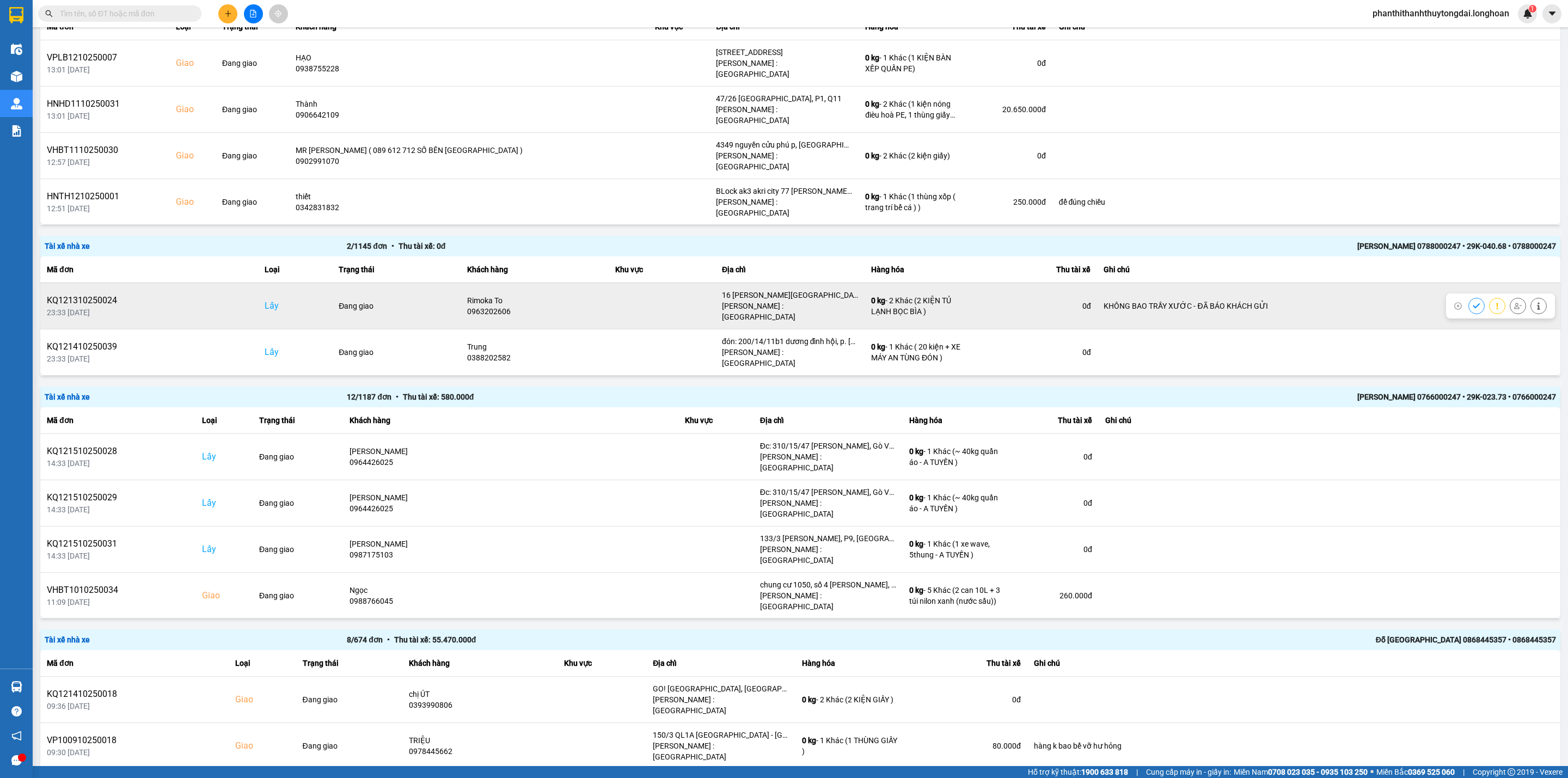
click at [1161, 299] on button at bounding box center [1518, 306] width 15 height 19
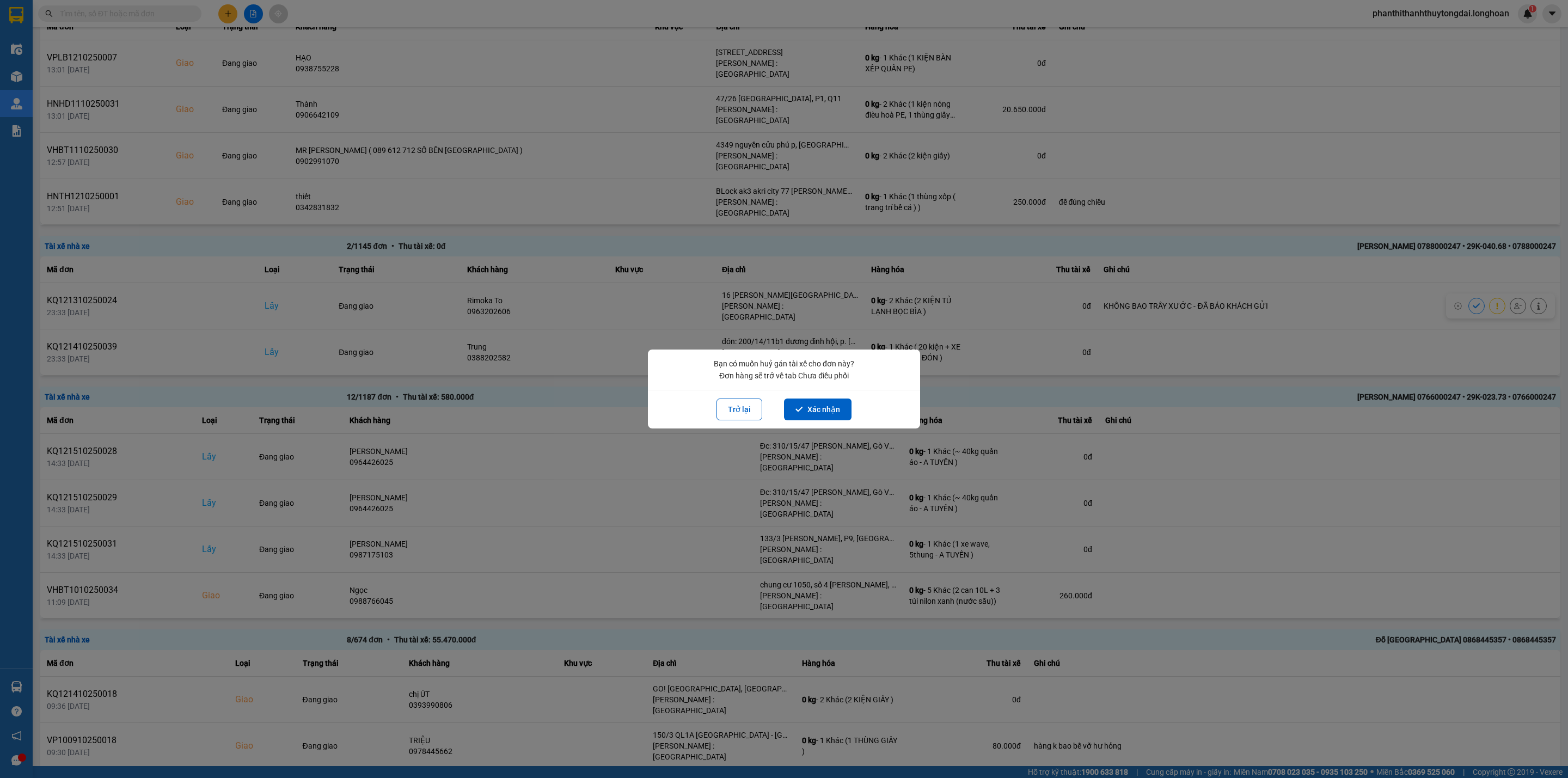
drag, startPoint x: 809, startPoint y: 406, endPoint x: 998, endPoint y: 353, distance: 196.3
click at [813, 406] on button "Xác nhận" at bounding box center [818, 409] width 67 height 22
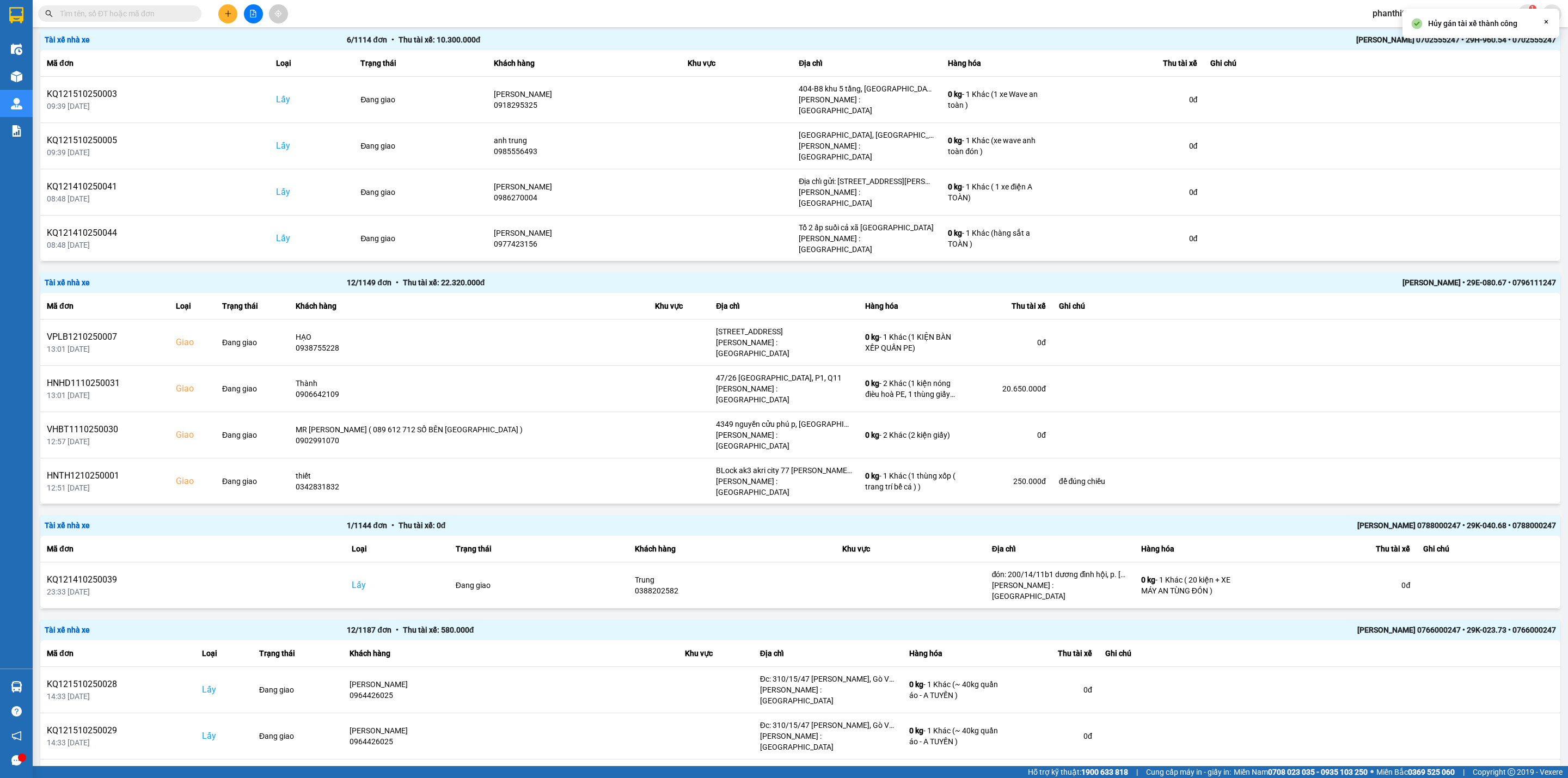
scroll to position [343, 0]
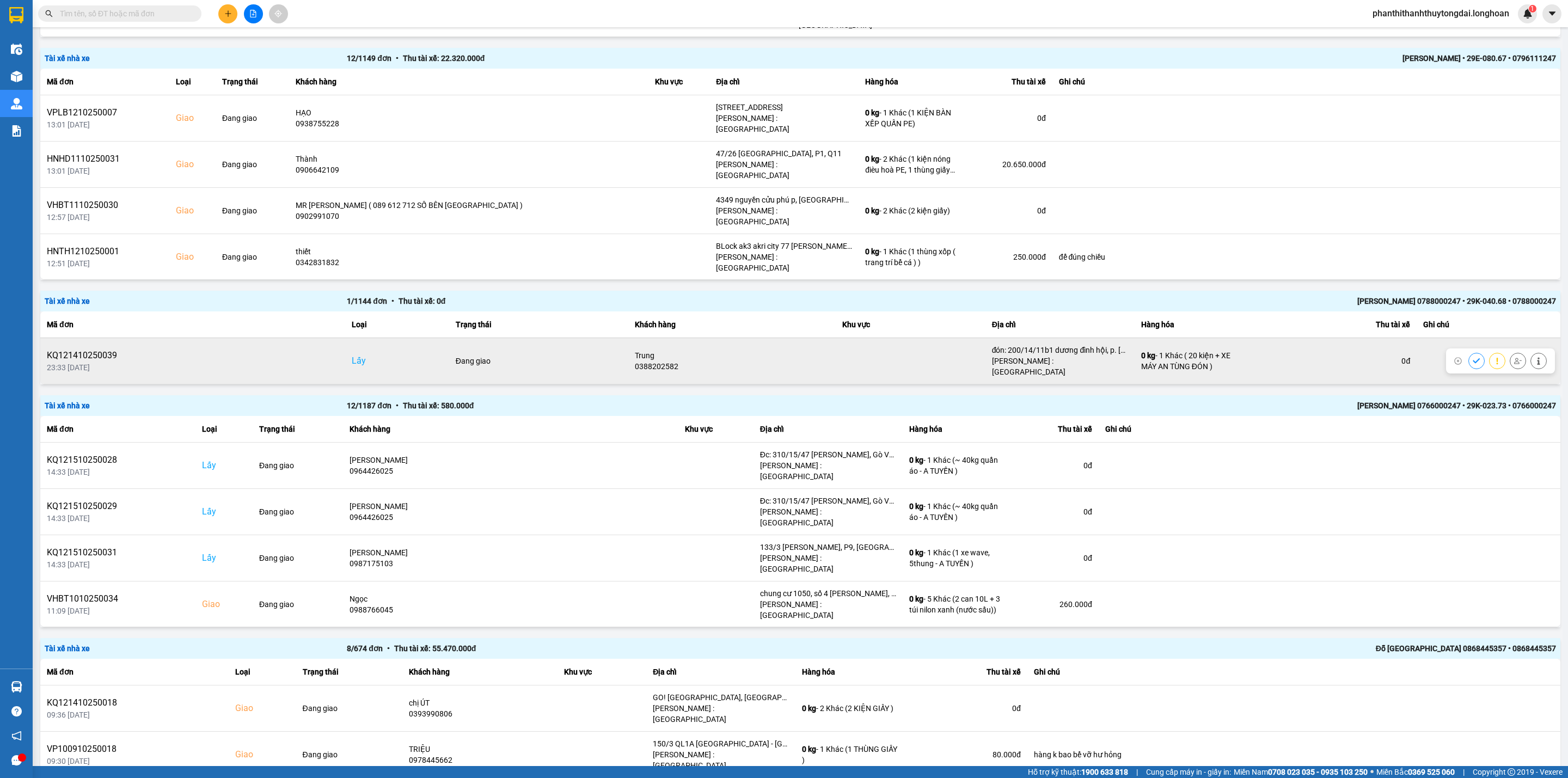
click at [1161, 358] on icon at bounding box center [1518, 360] width 8 height 8
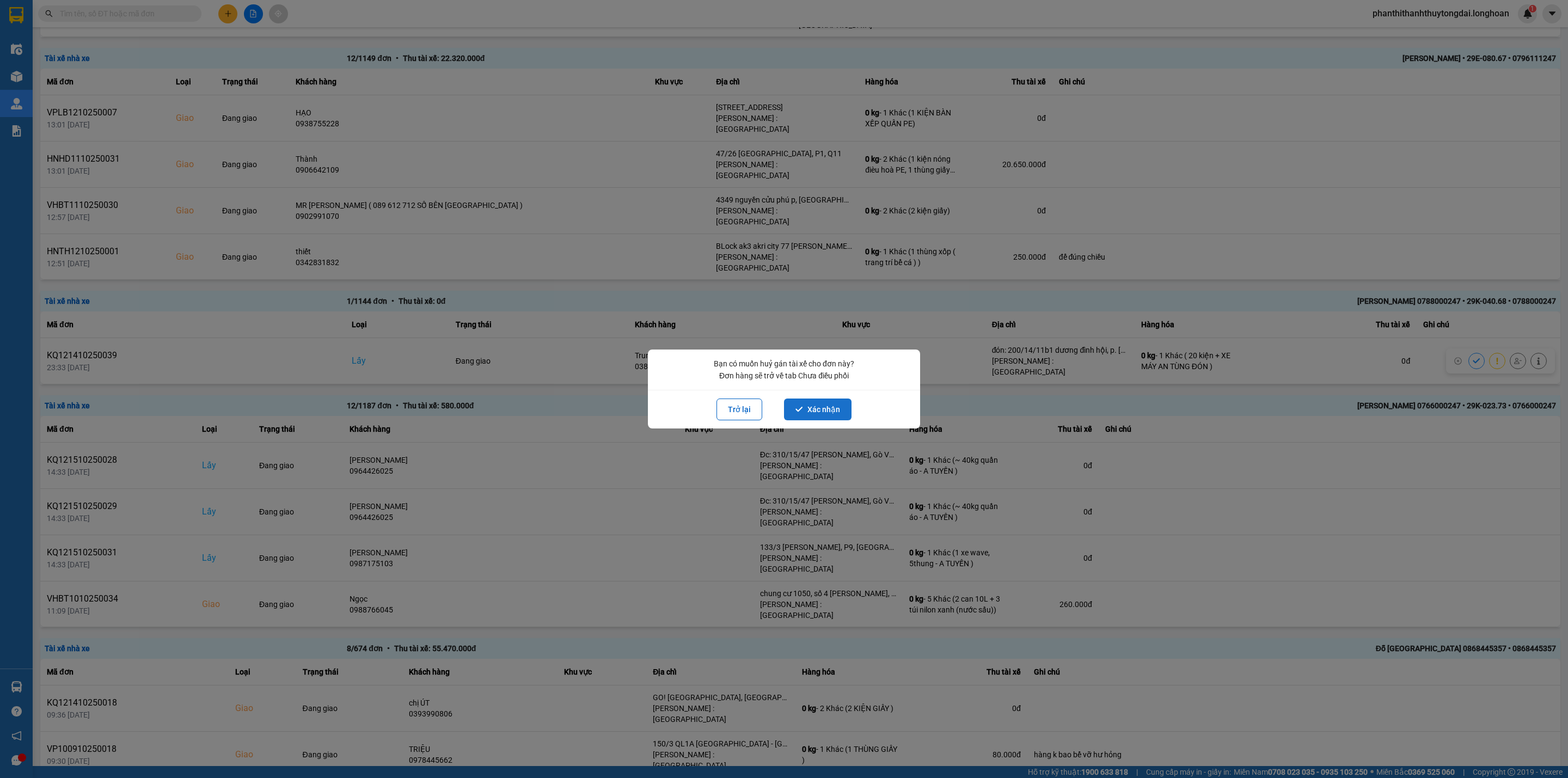
click at [835, 399] on button "Xác nhận" at bounding box center [818, 409] width 67 height 22
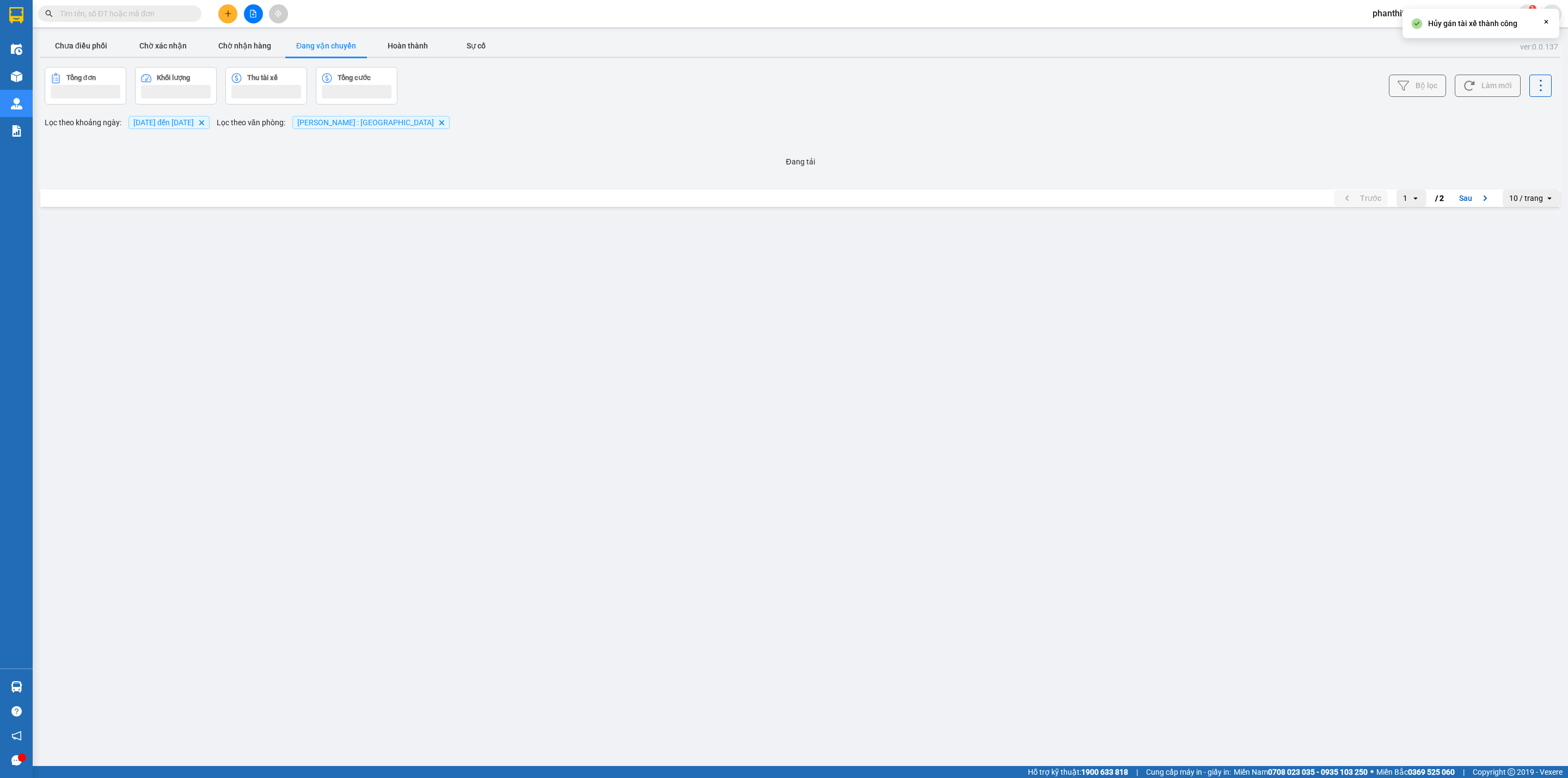
scroll to position [0, 0]
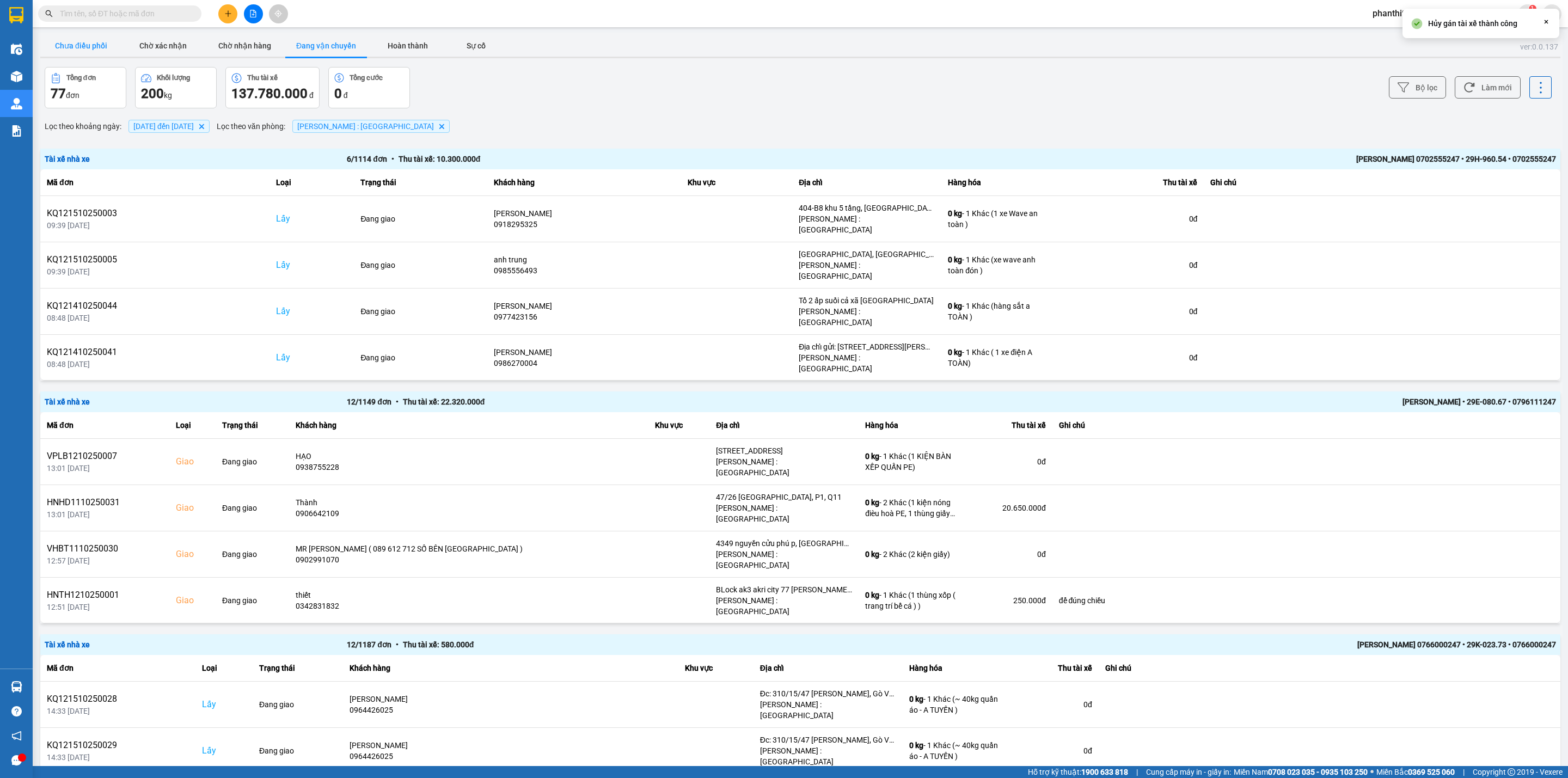
click at [97, 51] on button "Chưa điều phối" at bounding box center [81, 46] width 82 height 22
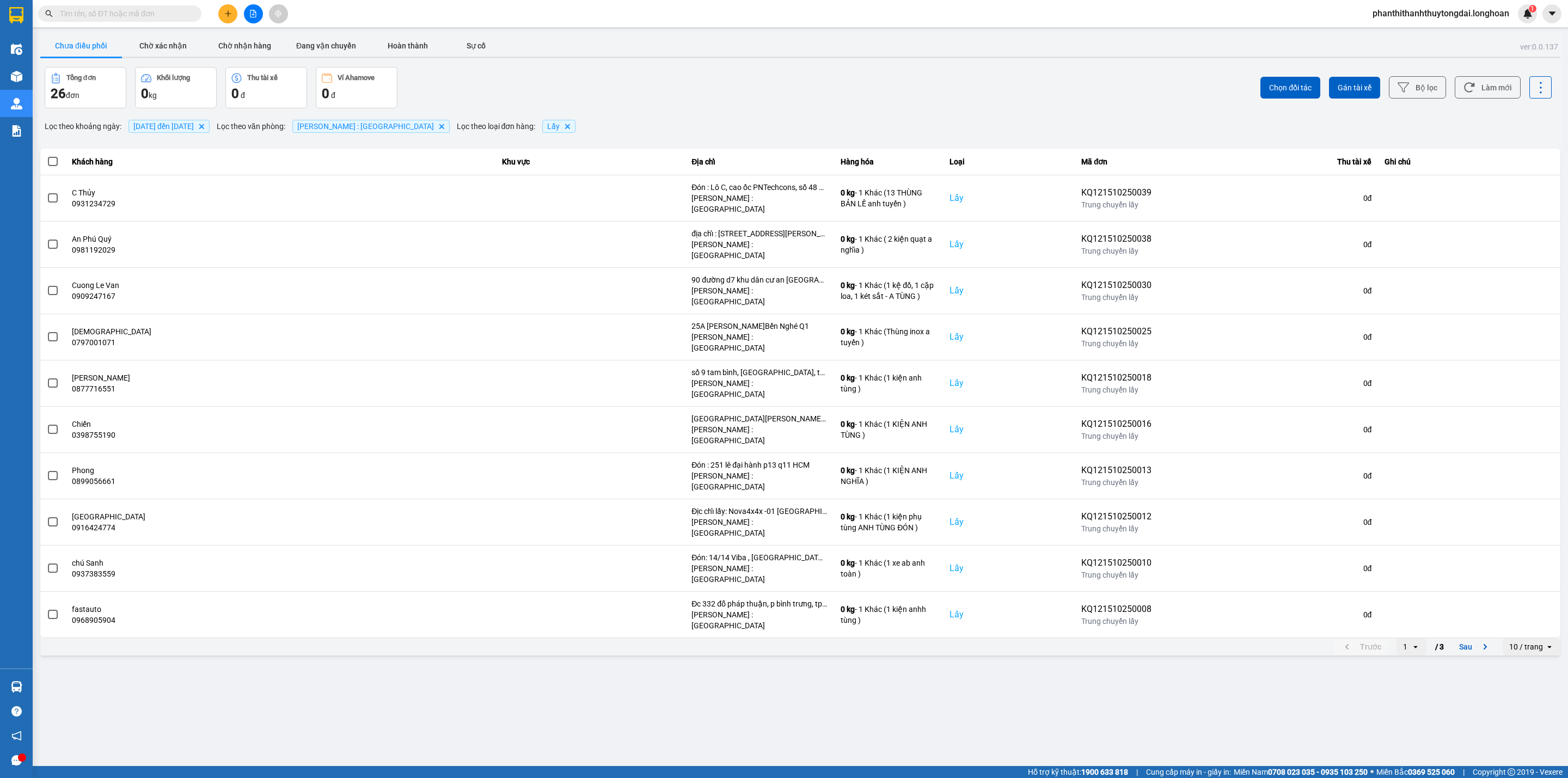
click at [1161, 575] on div "10 / trang" at bounding box center [1526, 647] width 34 height 11
drag, startPoint x: 1523, startPoint y: 668, endPoint x: 1494, endPoint y: 652, distance: 33.1
click at [1161, 575] on div "100 / trang" at bounding box center [1532, 664] width 40 height 11
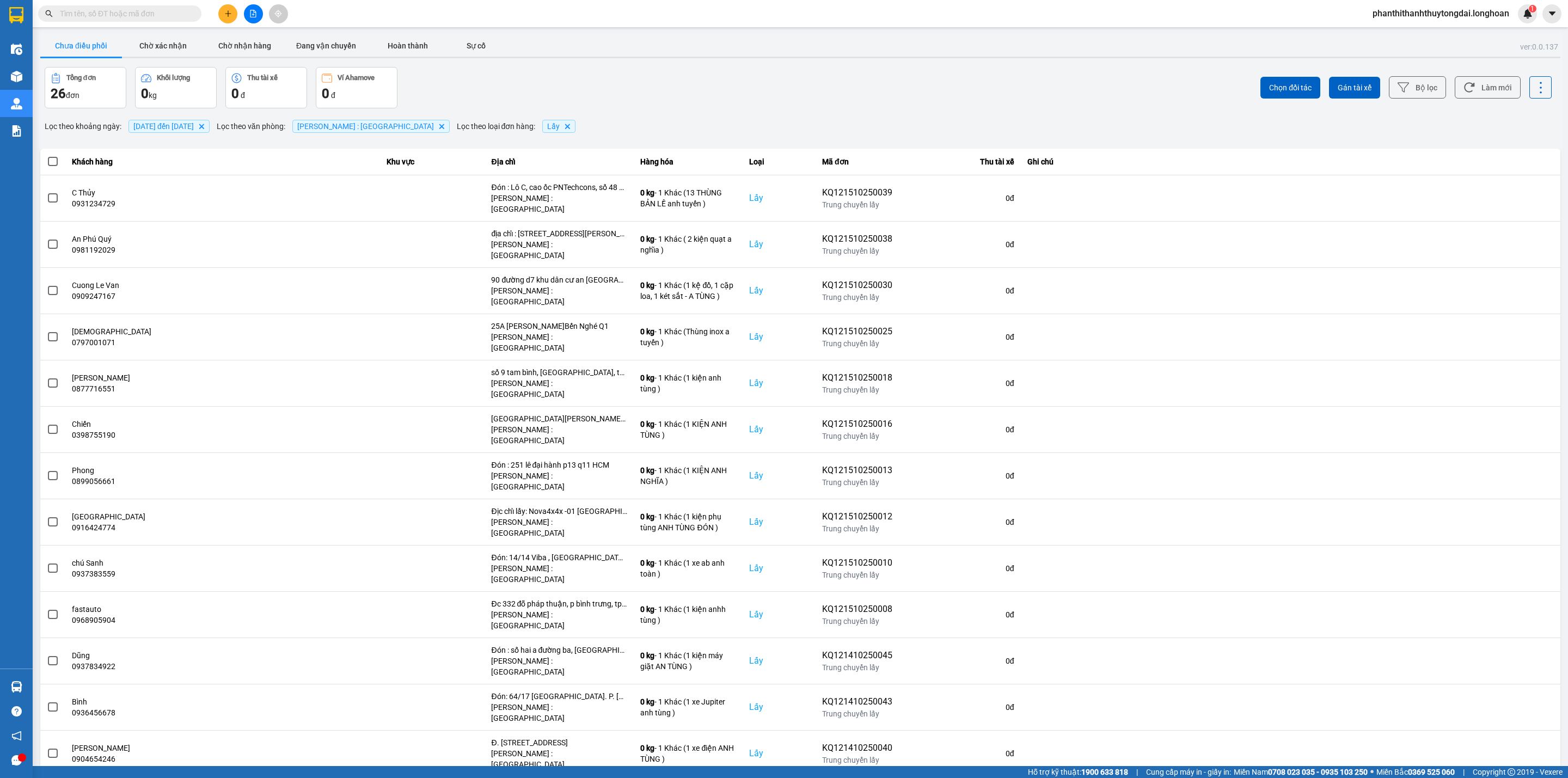
click at [202, 116] on div "ver: 0.0.137 Chưa điều phối Chờ xác nhận Chờ nhận hàng Đang vận chuyển Hoàn thà…" at bounding box center [800, 715] width 1525 height 1365
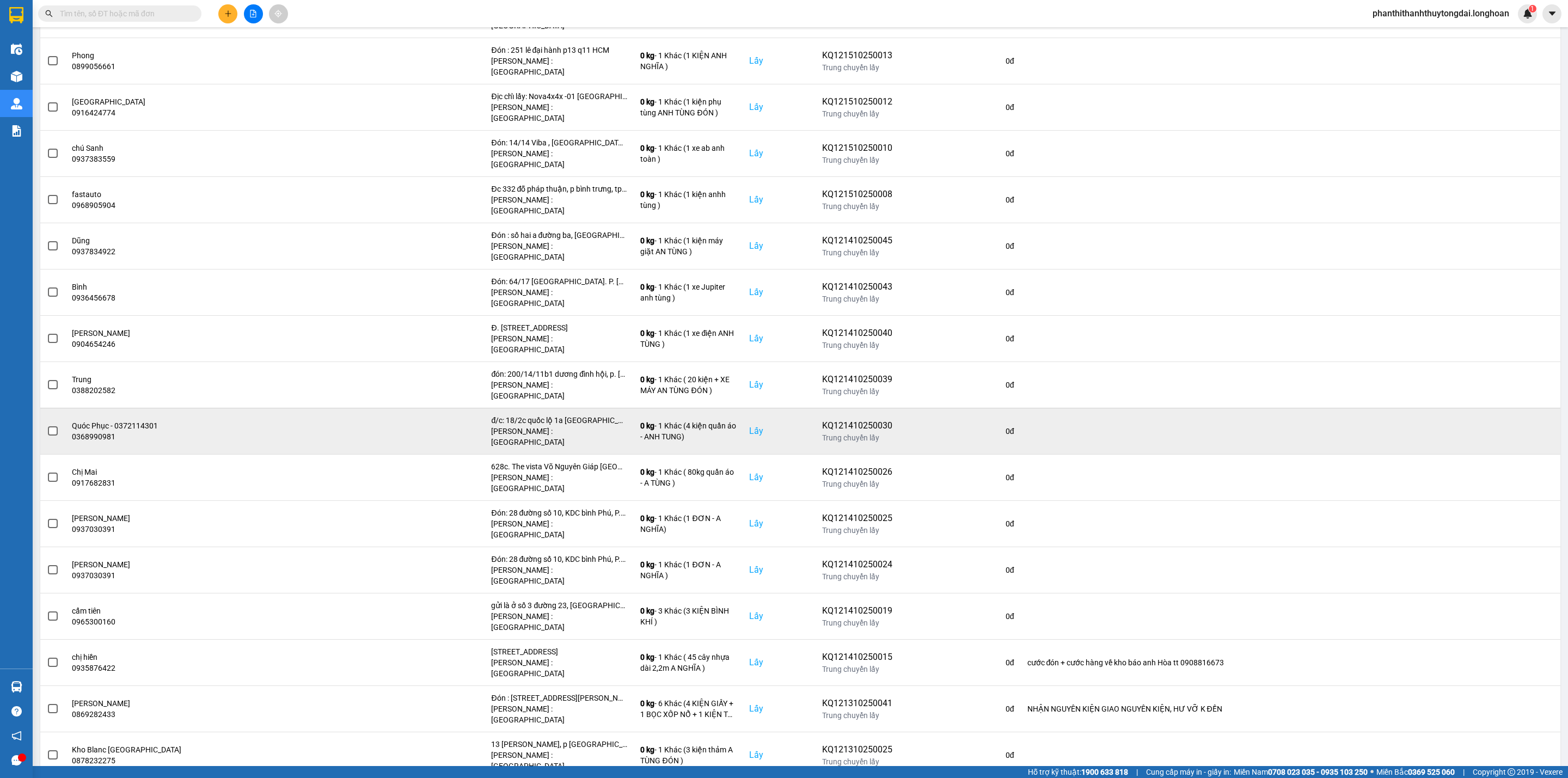
scroll to position [419, 0]
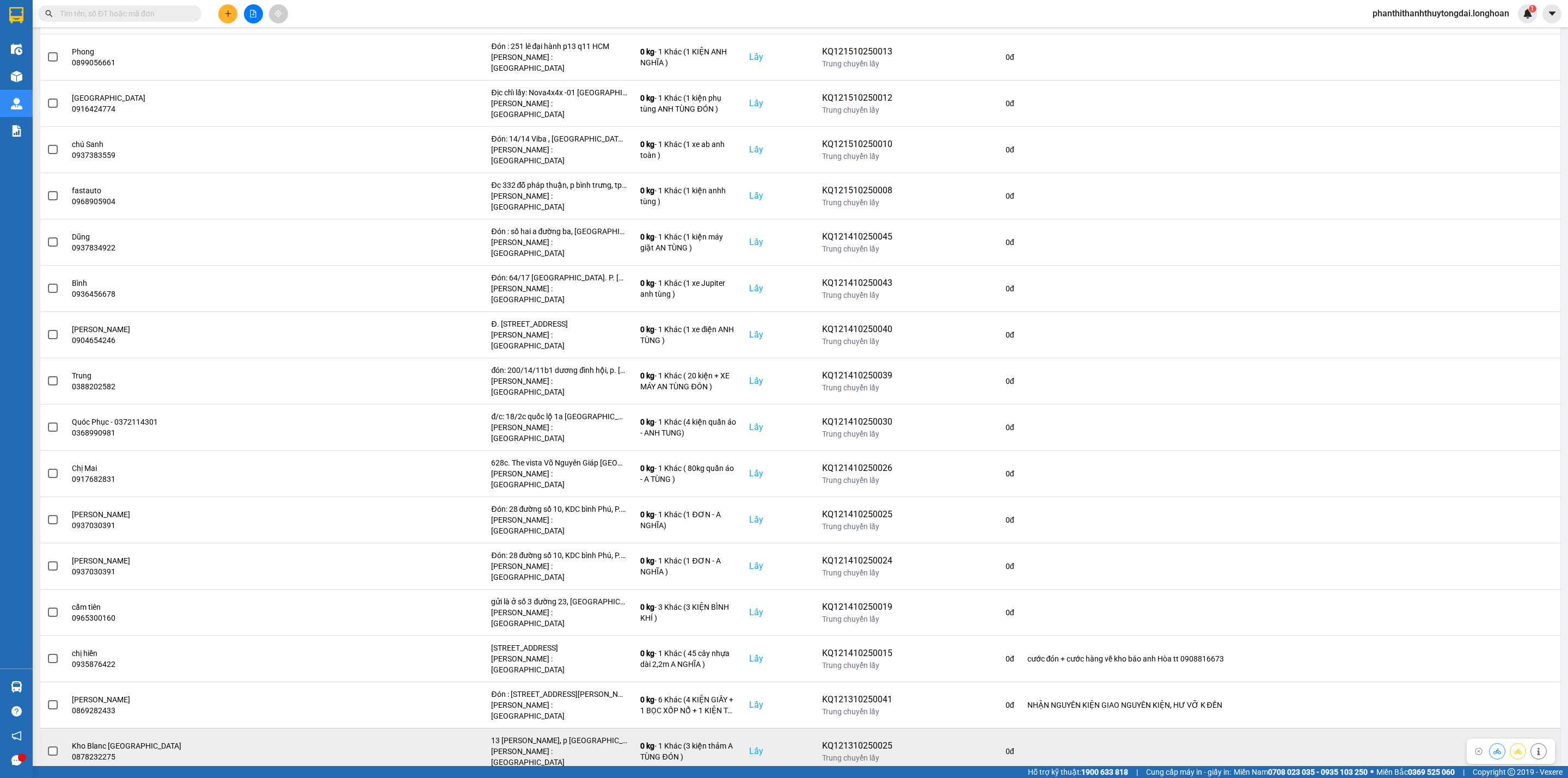
click at [54, 575] on span at bounding box center [53, 751] width 10 height 10
click at [47, 575] on input "checkbox" at bounding box center [47, 745] width 0 height 0
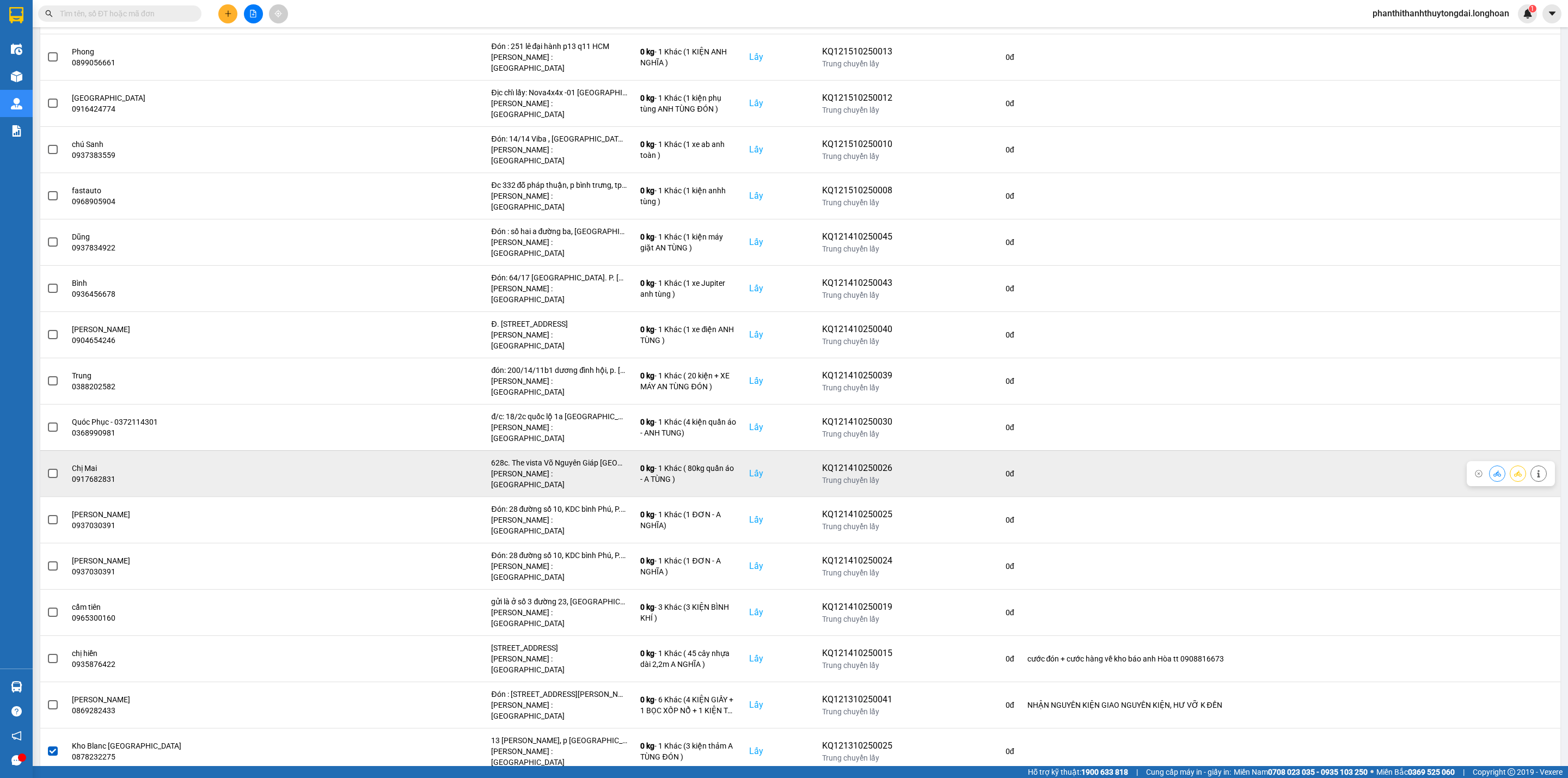
click at [45, 450] on td at bounding box center [53, 473] width 25 height 46
click at [51, 468] on span at bounding box center [53, 473] width 10 height 10
click at [47, 468] on input "checkbox" at bounding box center [47, 468] width 0 height 0
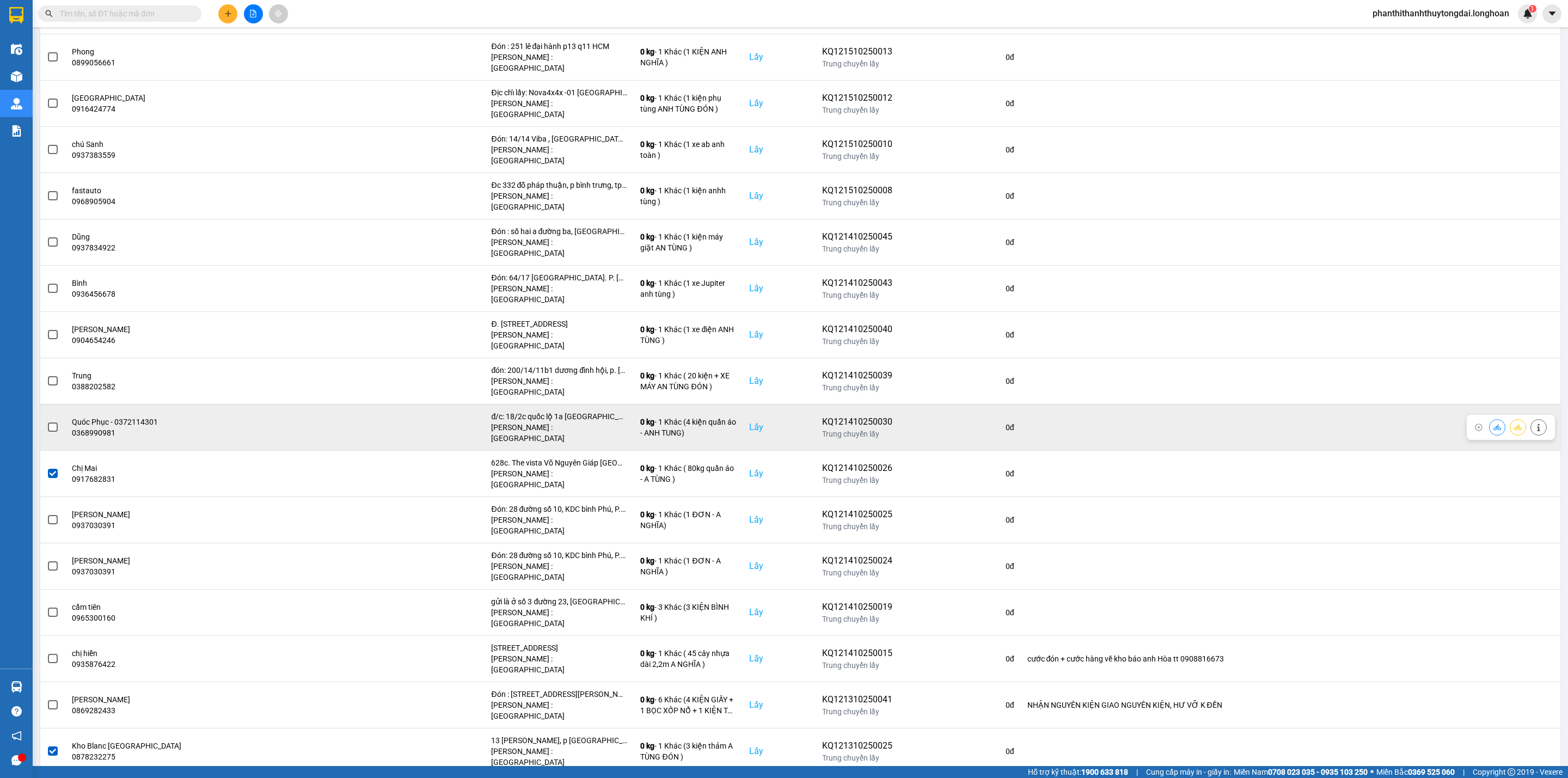
click at [50, 422] on span at bounding box center [53, 427] width 10 height 10
click at [47, 422] on input "checkbox" at bounding box center [47, 422] width 0 height 0
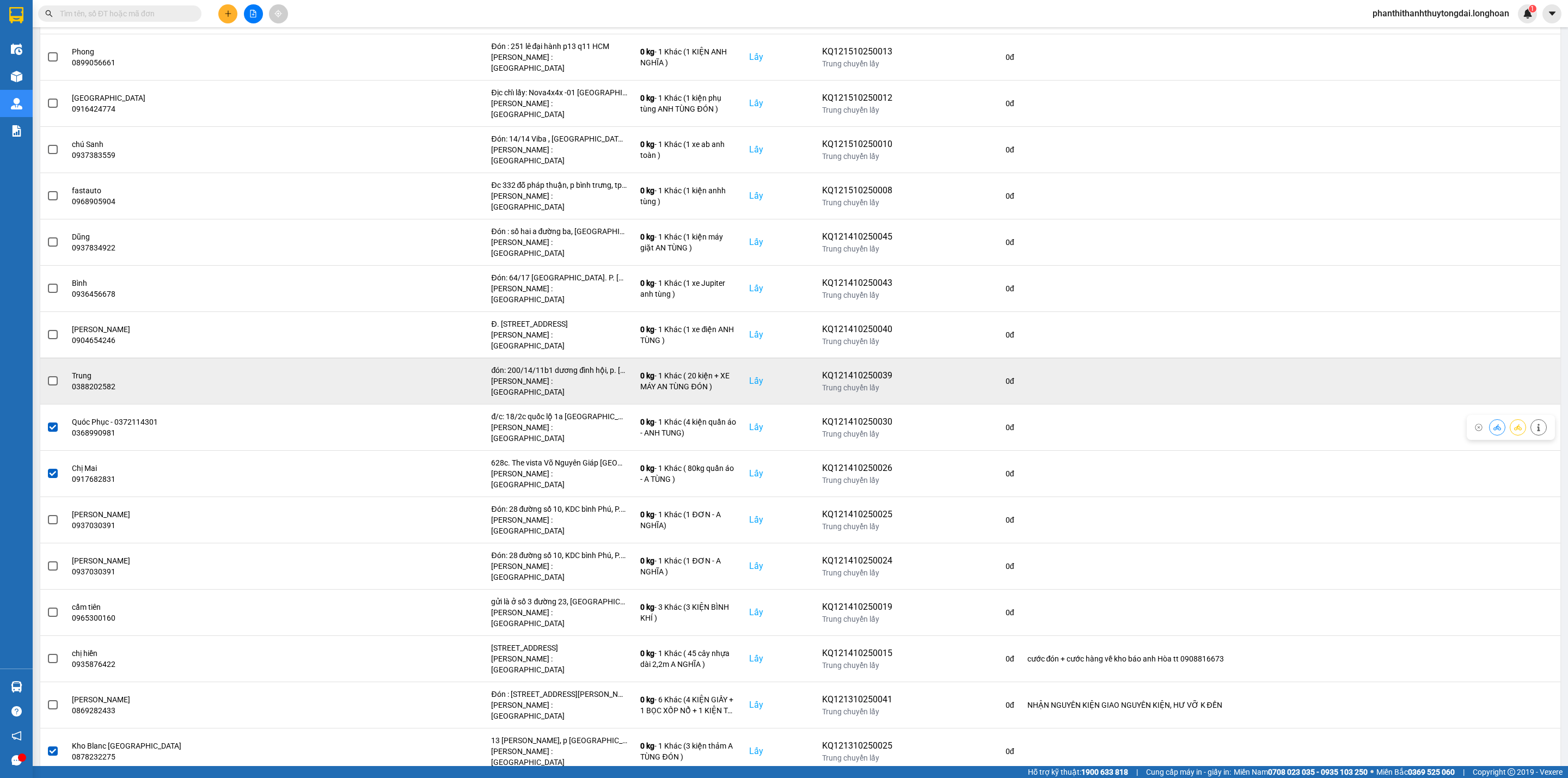
click at [51, 376] on span at bounding box center [53, 381] width 10 height 10
click at [47, 375] on input "checkbox" at bounding box center [47, 375] width 0 height 0
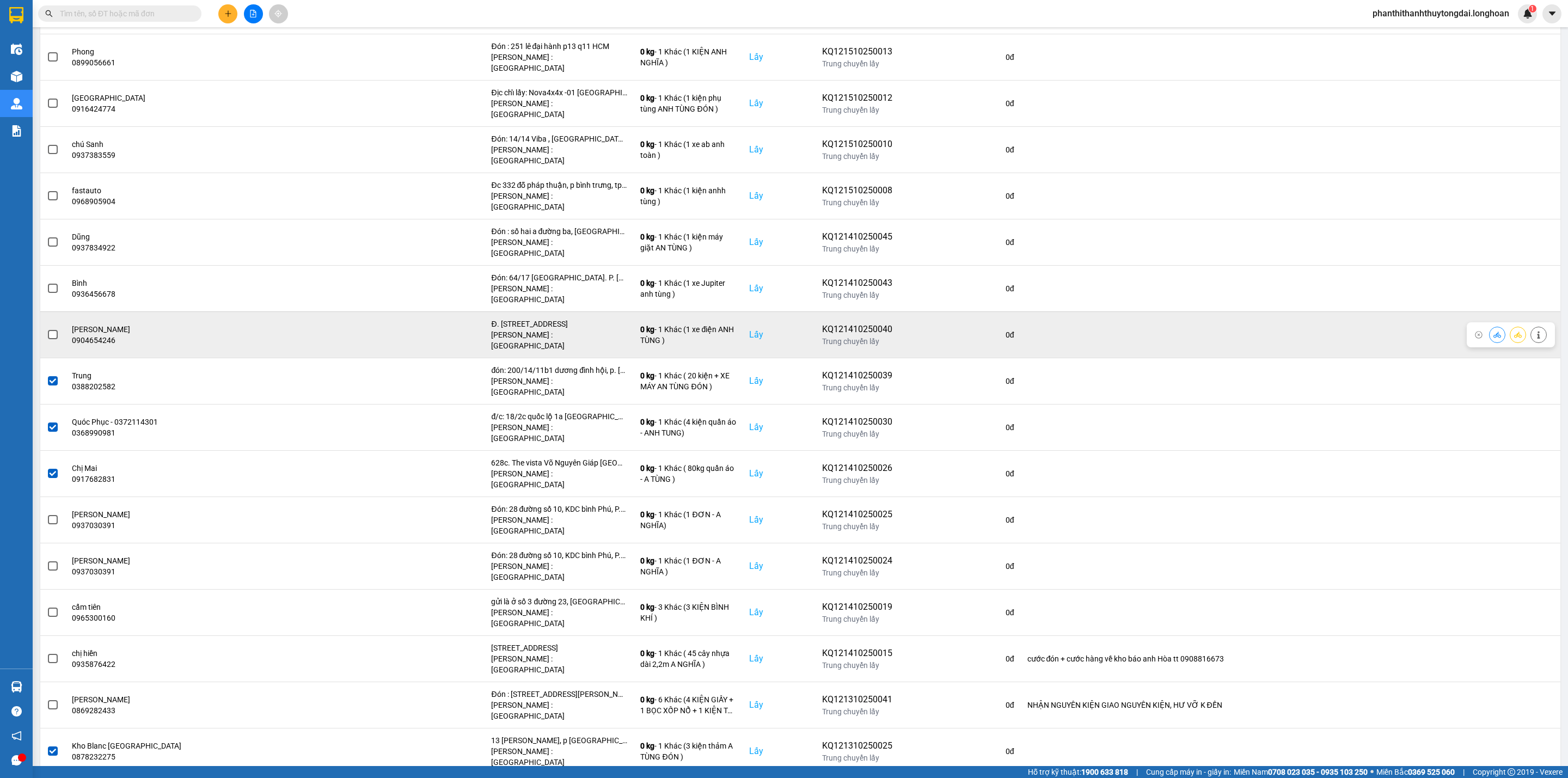
click at [51, 330] on span at bounding box center [53, 335] width 10 height 10
click at [47, 329] on input "checkbox" at bounding box center [47, 329] width 0 height 0
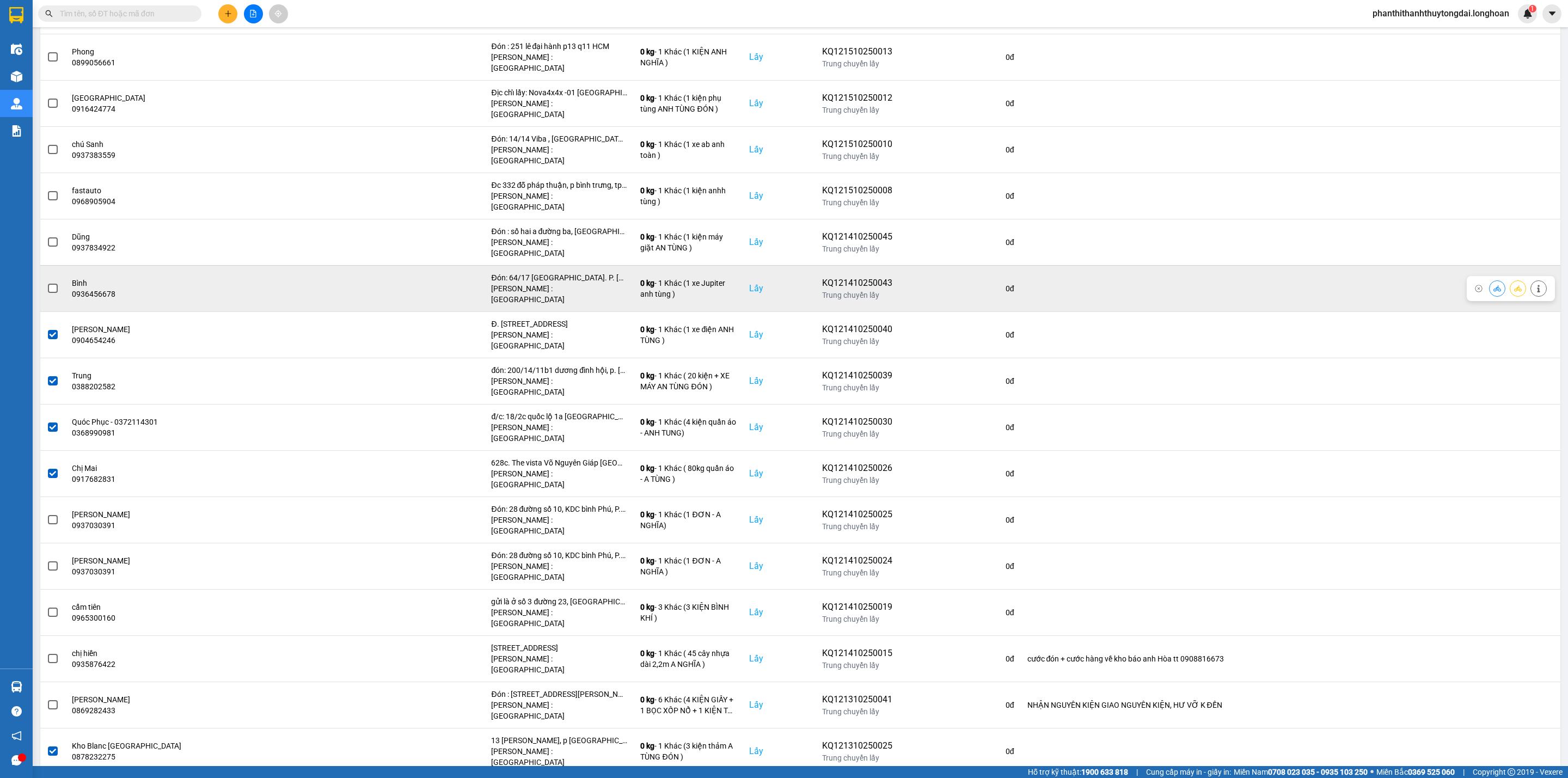
click at [51, 283] on span at bounding box center [53, 288] width 10 height 10
click at [47, 283] on input "checkbox" at bounding box center [47, 283] width 0 height 0
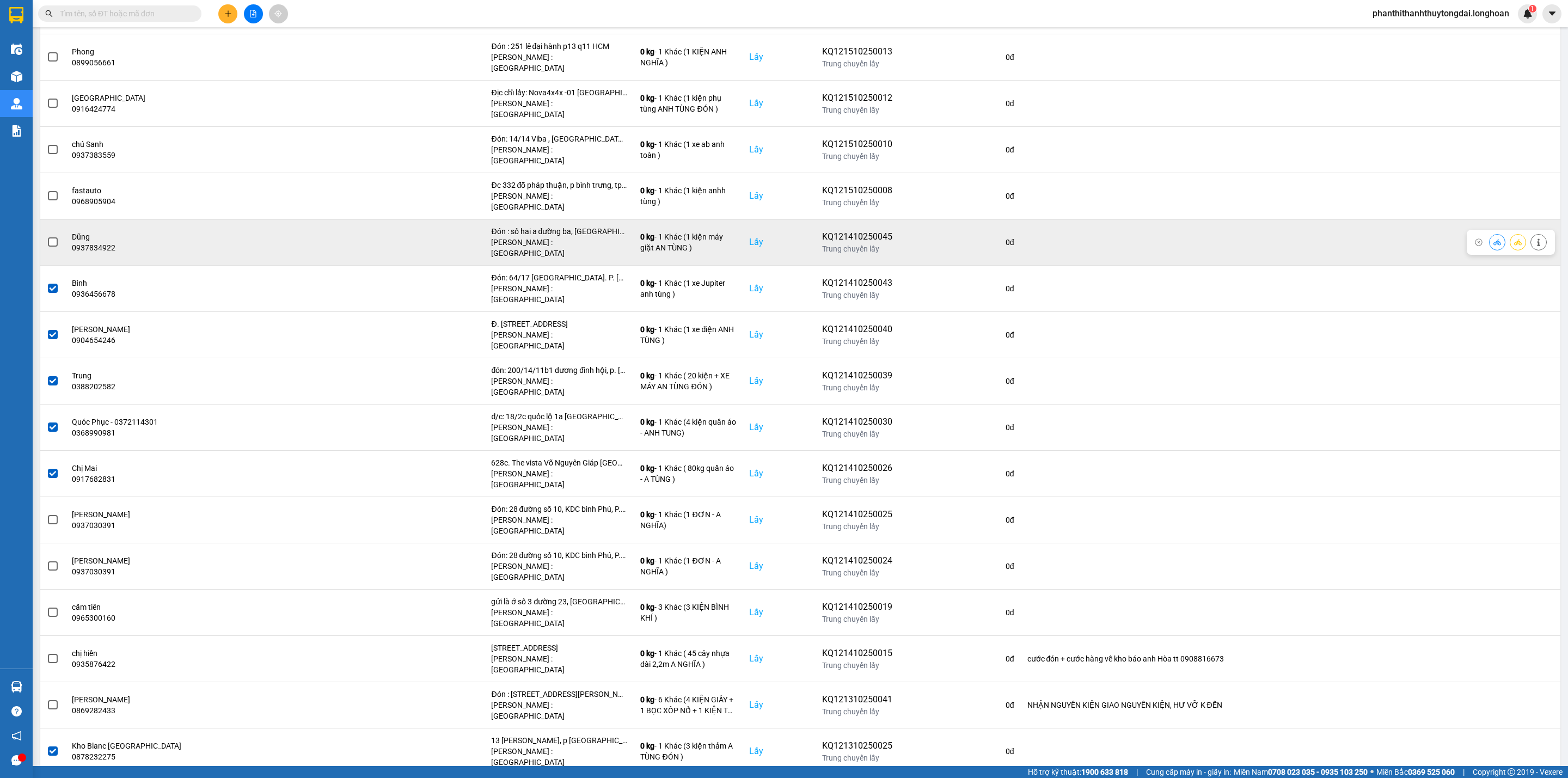
click at [58, 236] on label at bounding box center [52, 241] width 12 height 12
click at [47, 236] on input "checkbox" at bounding box center [47, 236] width 0 height 0
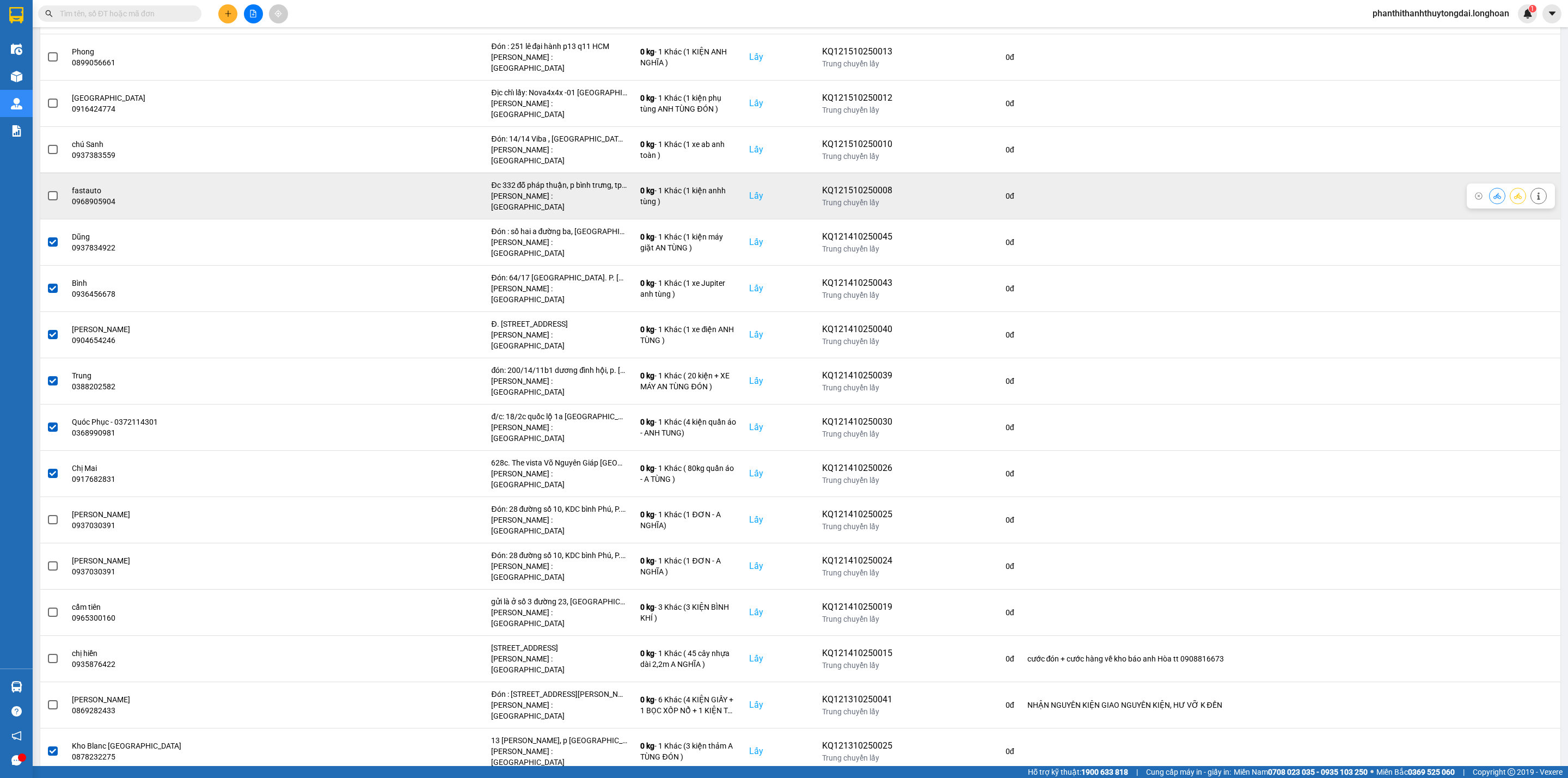
click at [51, 191] on span at bounding box center [53, 196] width 10 height 10
click at [47, 190] on input "checkbox" at bounding box center [47, 190] width 0 height 0
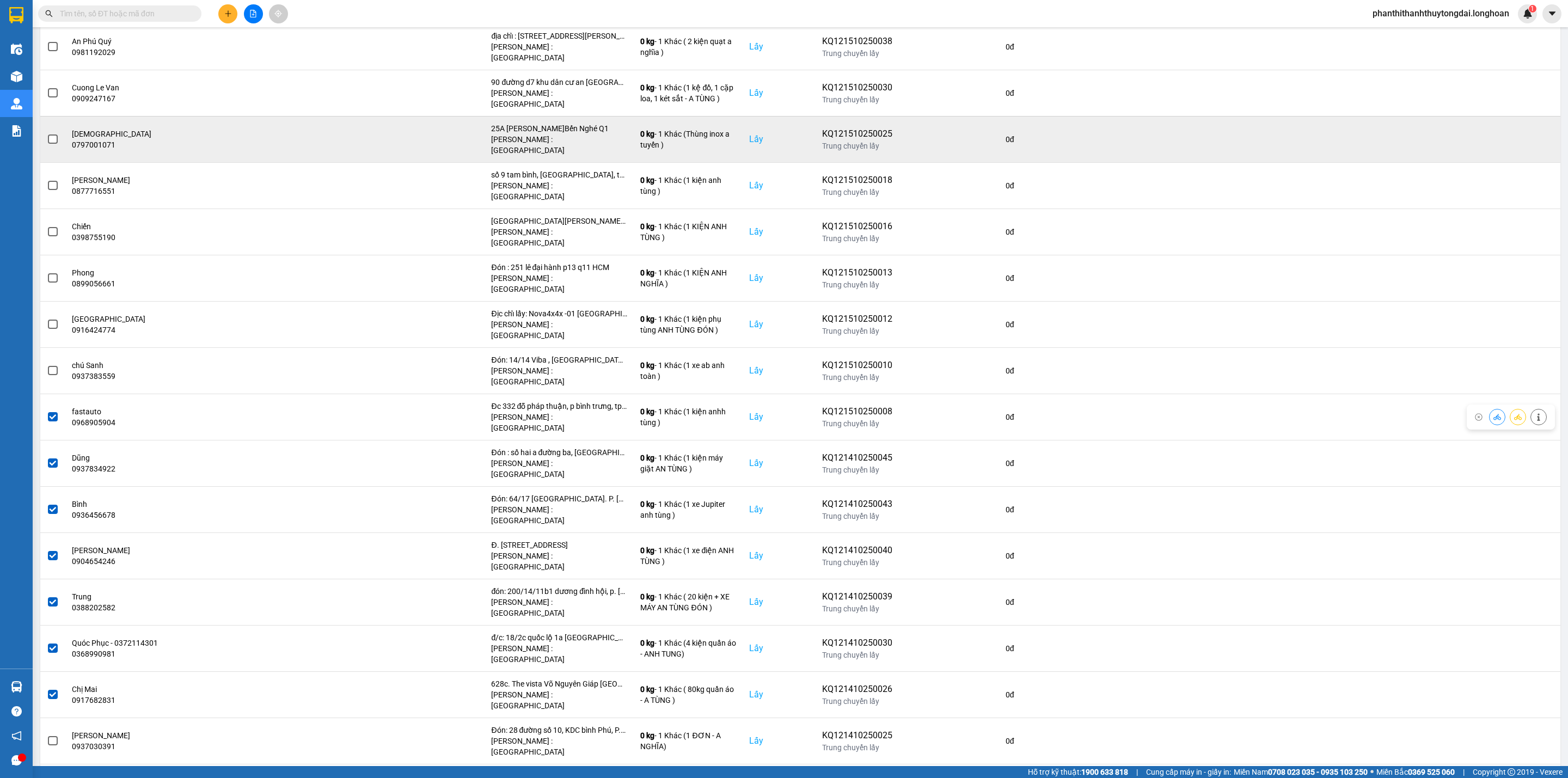
scroll to position [173, 0]
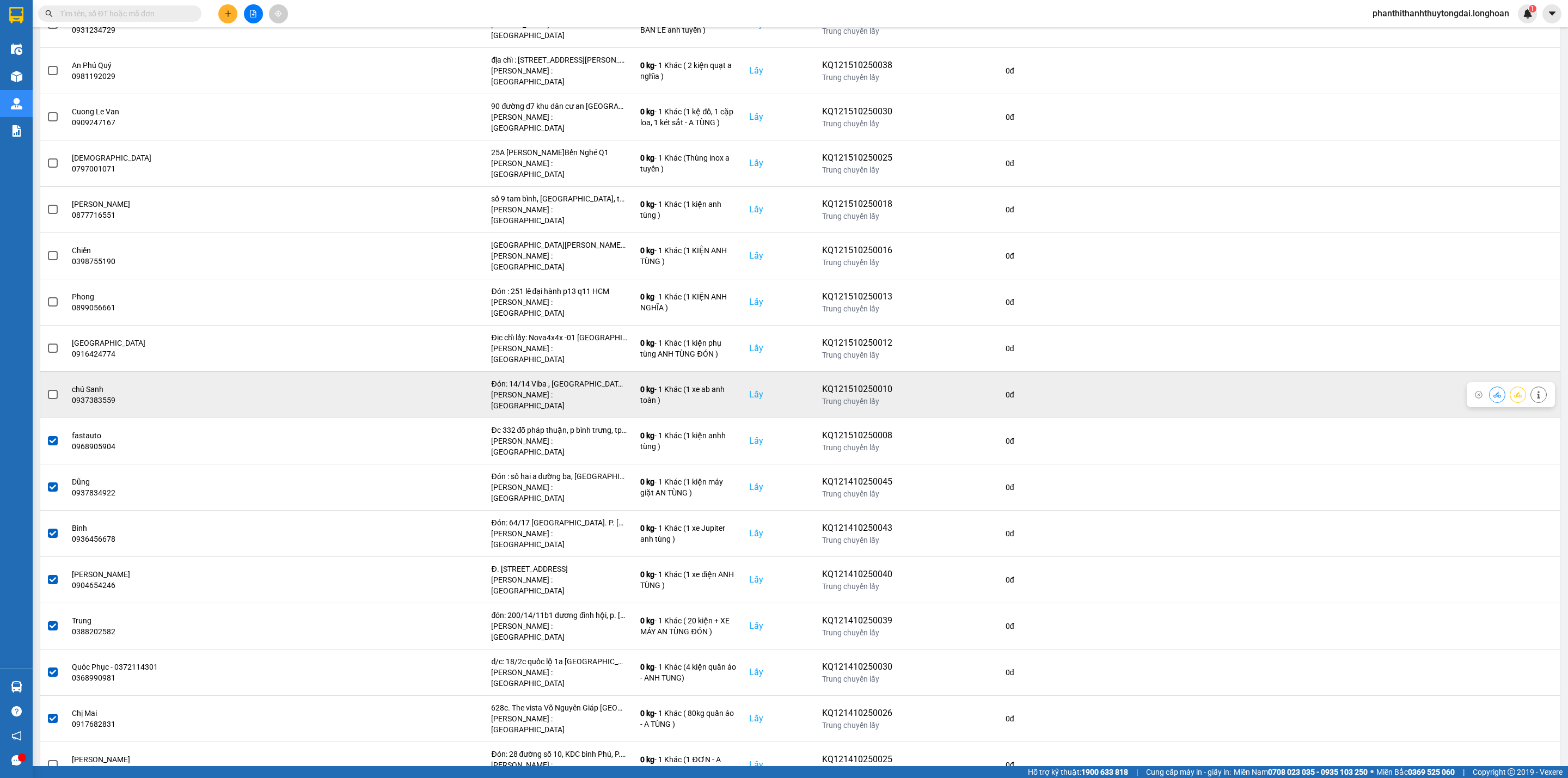
click at [56, 390] on span at bounding box center [53, 395] width 10 height 10
click at [47, 389] on input "checkbox" at bounding box center [47, 389] width 0 height 0
click at [53, 390] on span at bounding box center [53, 395] width 10 height 10
click at [47, 389] on input "checkbox" at bounding box center [47, 389] width 0 height 0
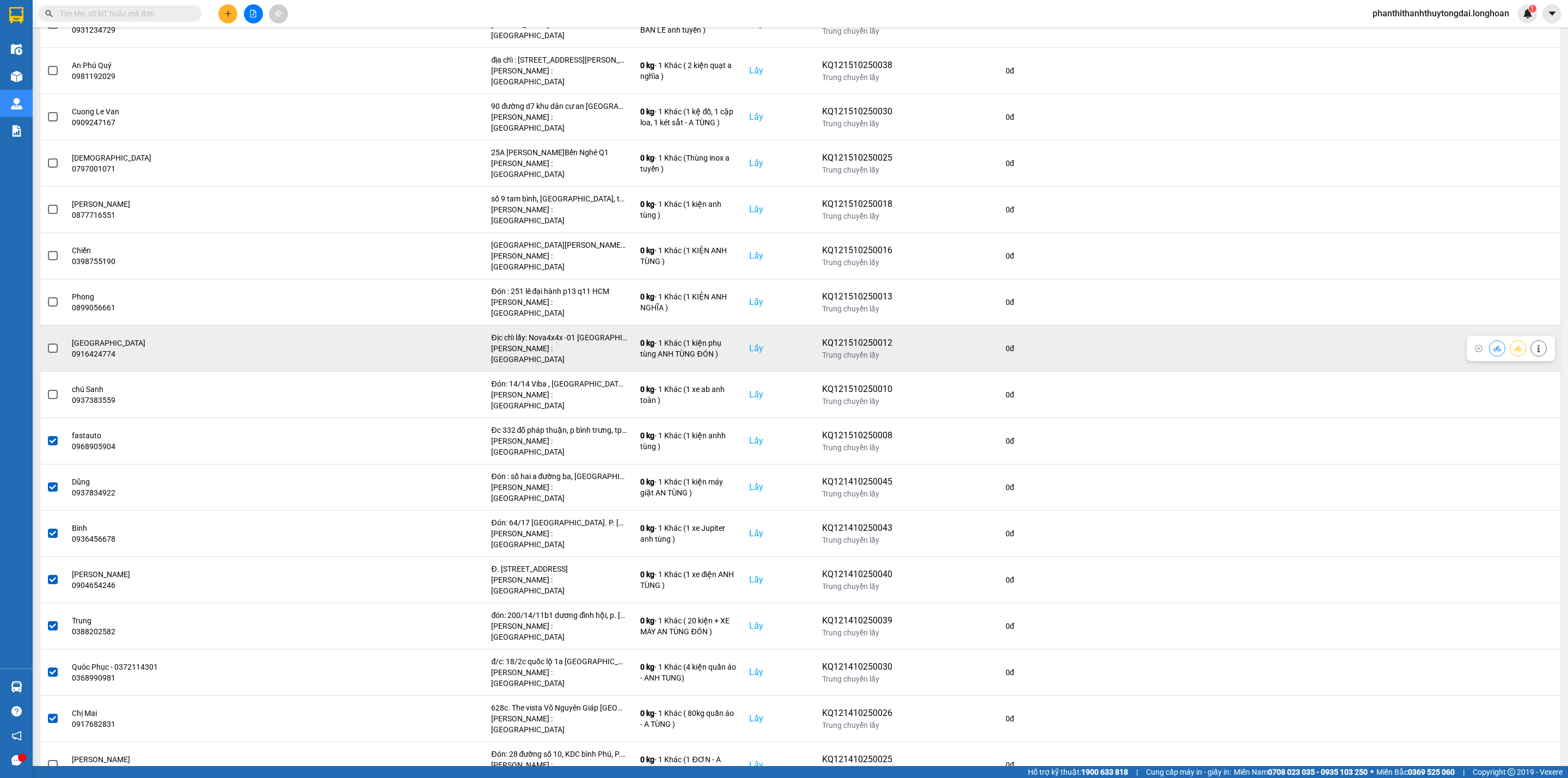
click at [45, 325] on td at bounding box center [53, 347] width 25 height 46
click at [50, 343] on span at bounding box center [53, 348] width 10 height 10
click at [47, 343] on input "checkbox" at bounding box center [47, 343] width 0 height 0
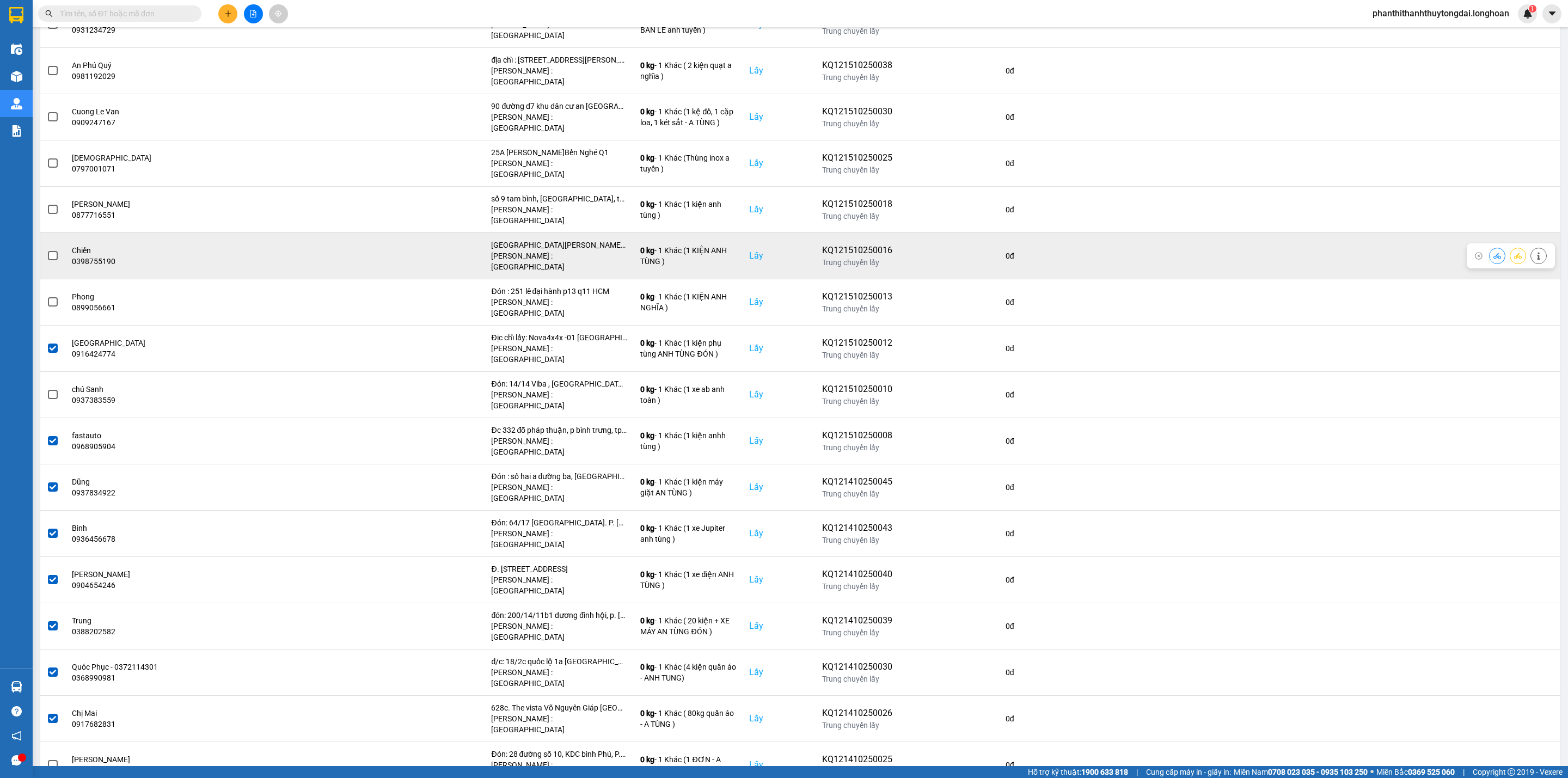
click at [67, 233] on td "Chiến 0398755190" at bounding box center [222, 255] width 314 height 46
click at [49, 251] on span at bounding box center [53, 256] width 10 height 10
click at [47, 250] on input "checkbox" at bounding box center [47, 250] width 0 height 0
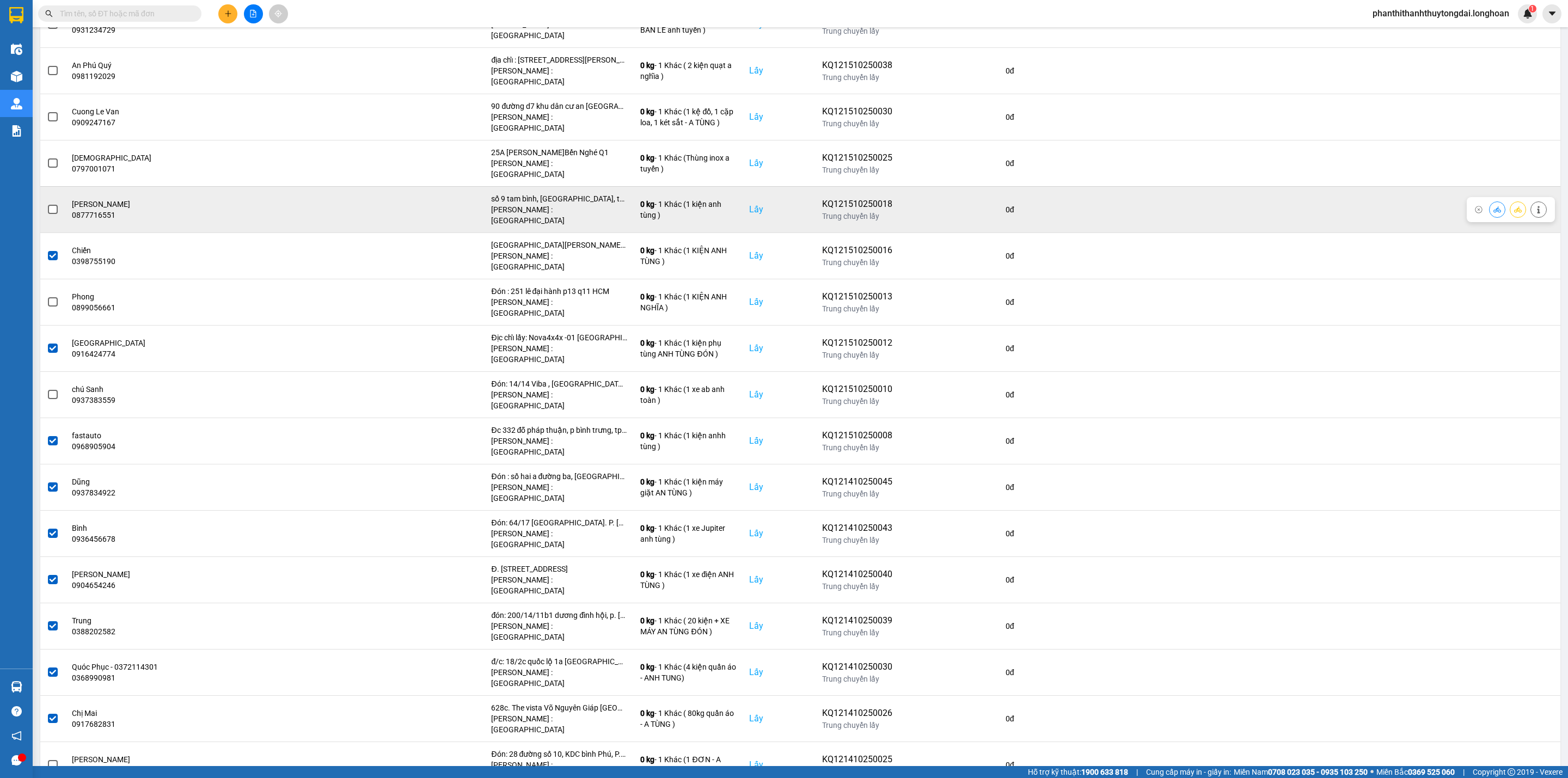
click at [53, 204] on label at bounding box center [52, 209] width 12 height 12
click at [47, 204] on input "checkbox" at bounding box center [47, 204] width 0 height 0
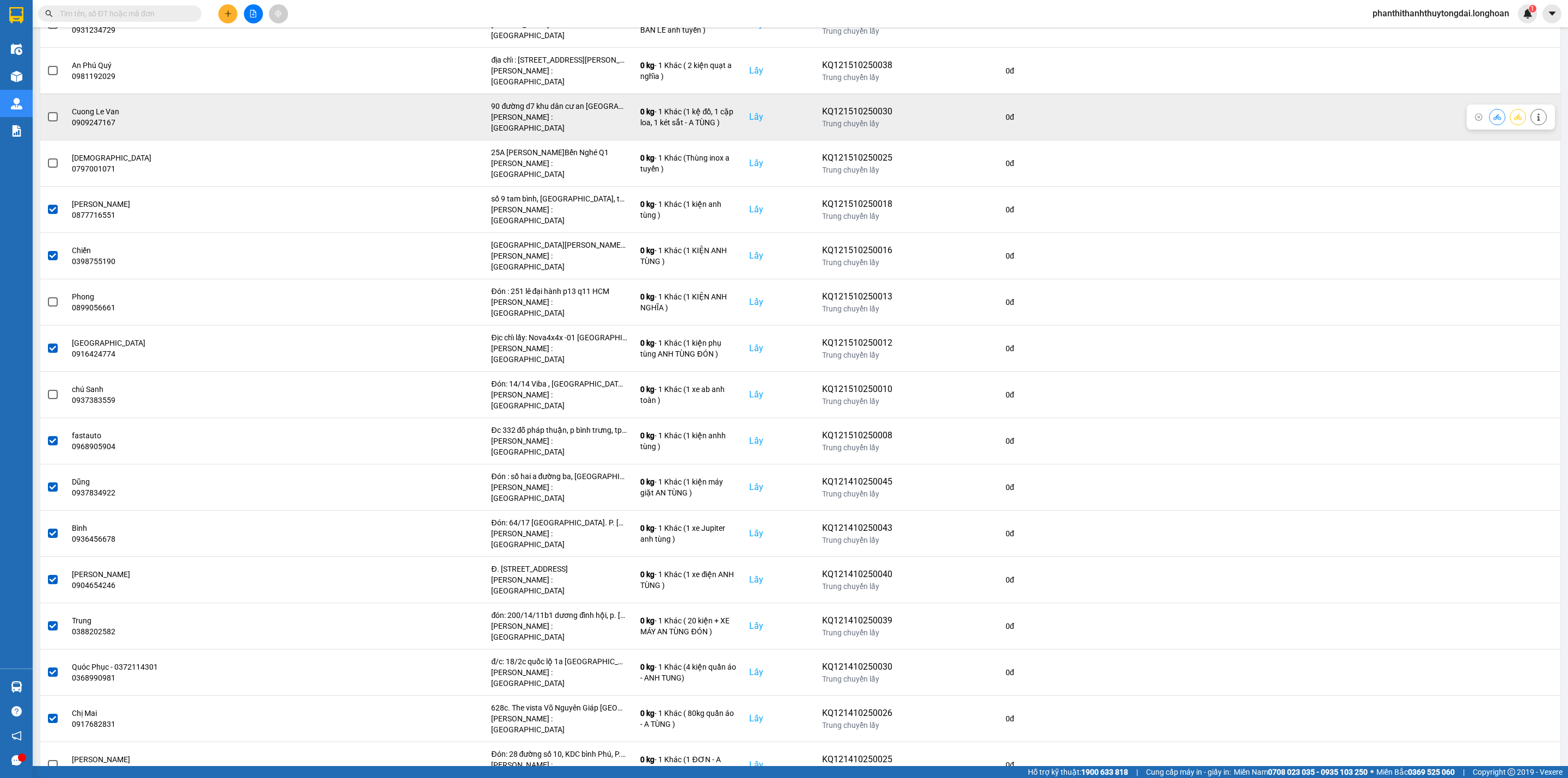
scroll to position [92, 0]
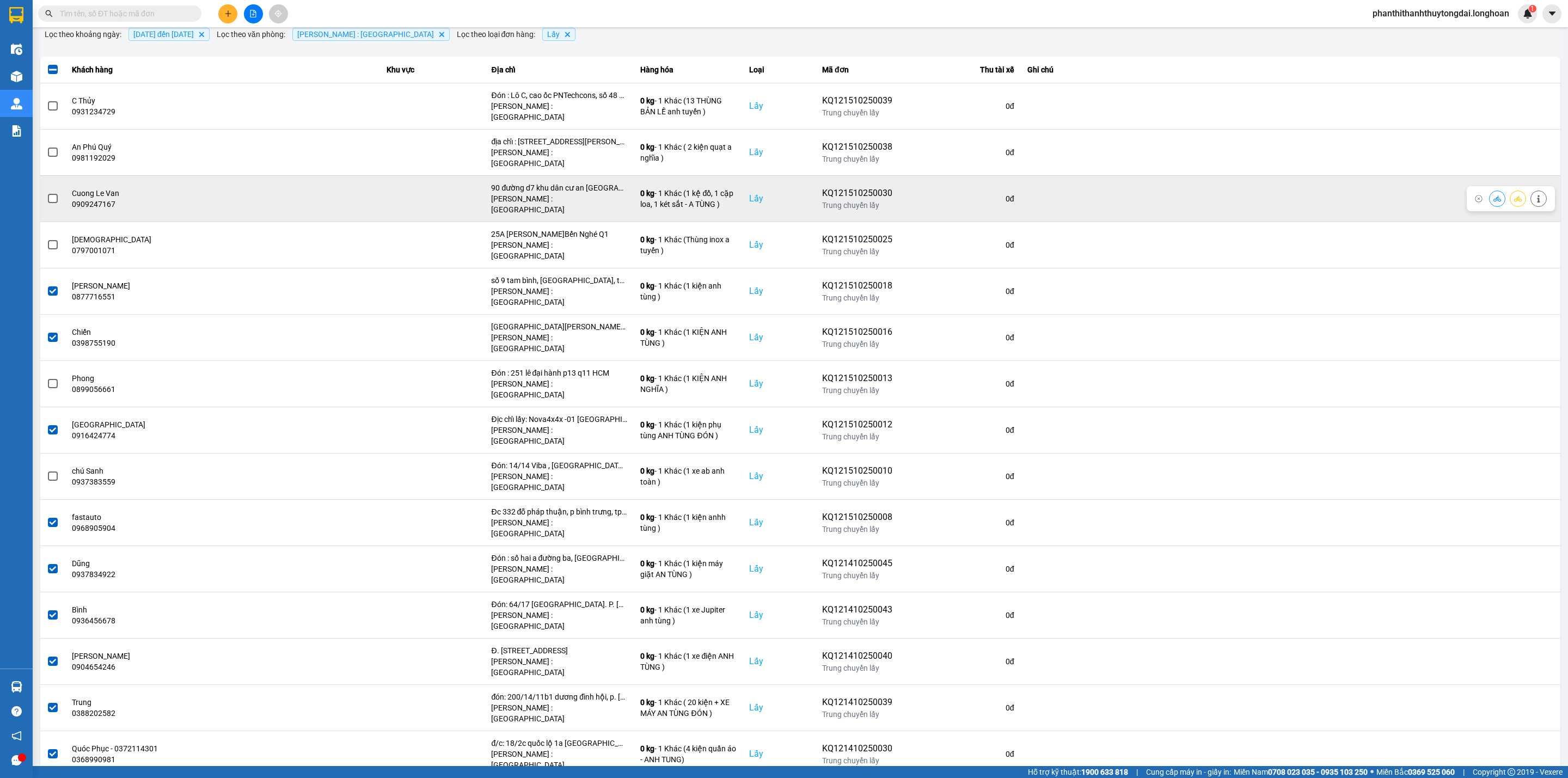
click at [56, 100] on label at bounding box center [52, 106] width 12 height 12
click at [47, 100] on input "checkbox" at bounding box center [47, 100] width 0 height 0
click at [59, 184] on td at bounding box center [53, 198] width 25 height 46
click at [54, 194] on span at bounding box center [53, 199] width 10 height 10
click at [47, 193] on input "checkbox" at bounding box center [47, 193] width 0 height 0
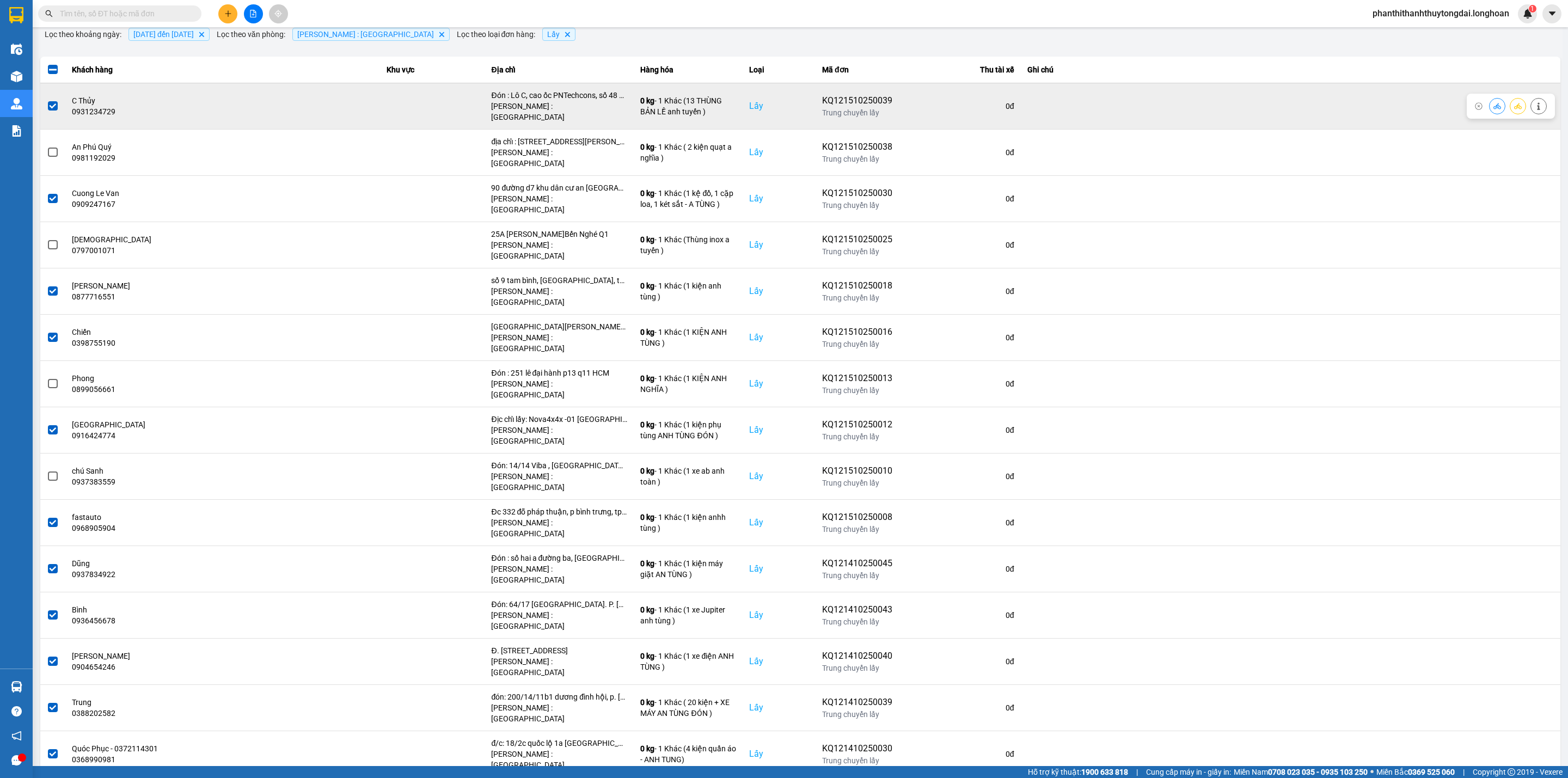
click at [52, 101] on span at bounding box center [53, 106] width 10 height 10
click at [47, 100] on input "checkbox" at bounding box center [47, 100] width 0 height 0
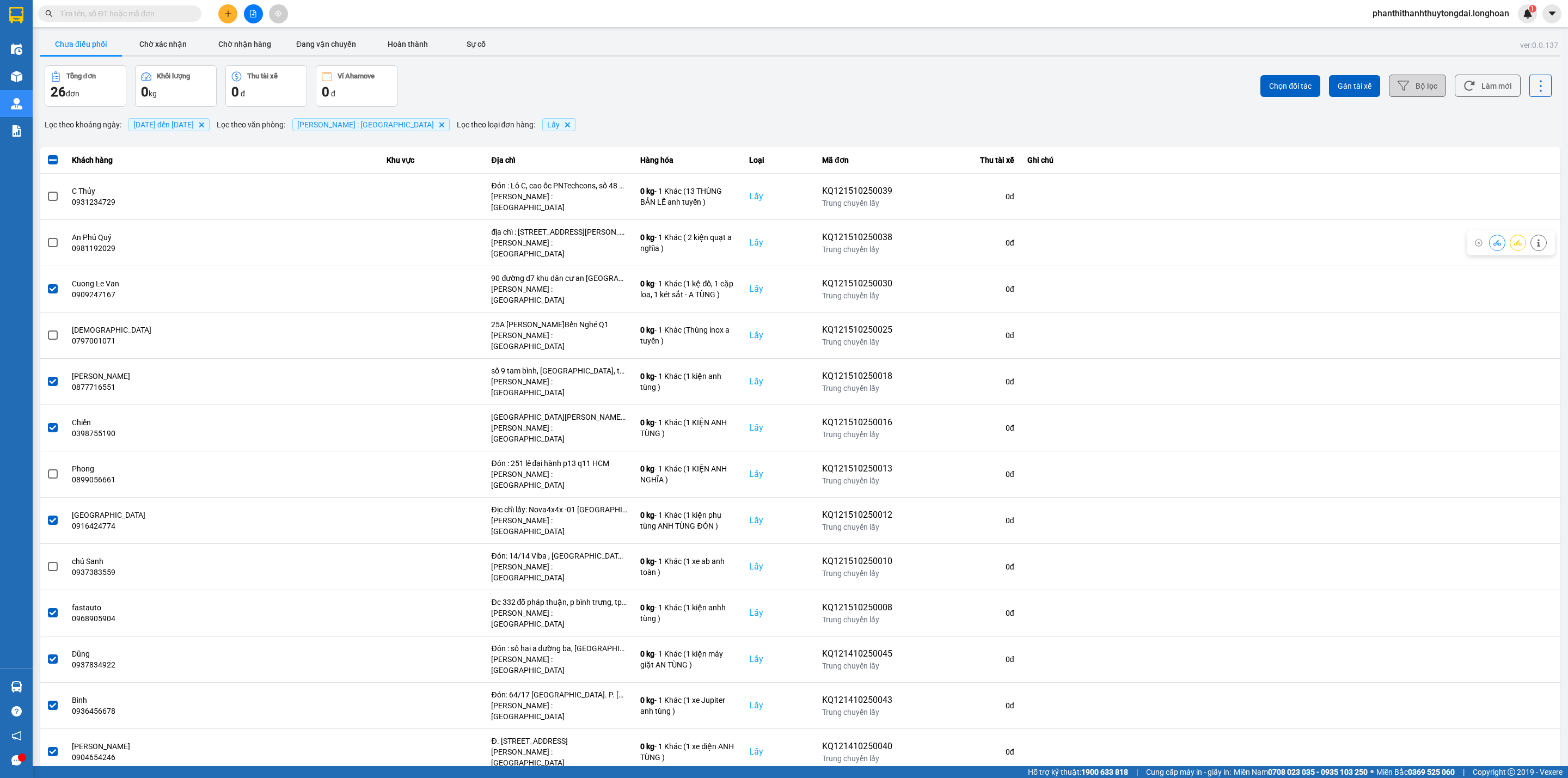
scroll to position [0, 0]
click at [1161, 87] on span "Gán tài xế" at bounding box center [1354, 87] width 34 height 11
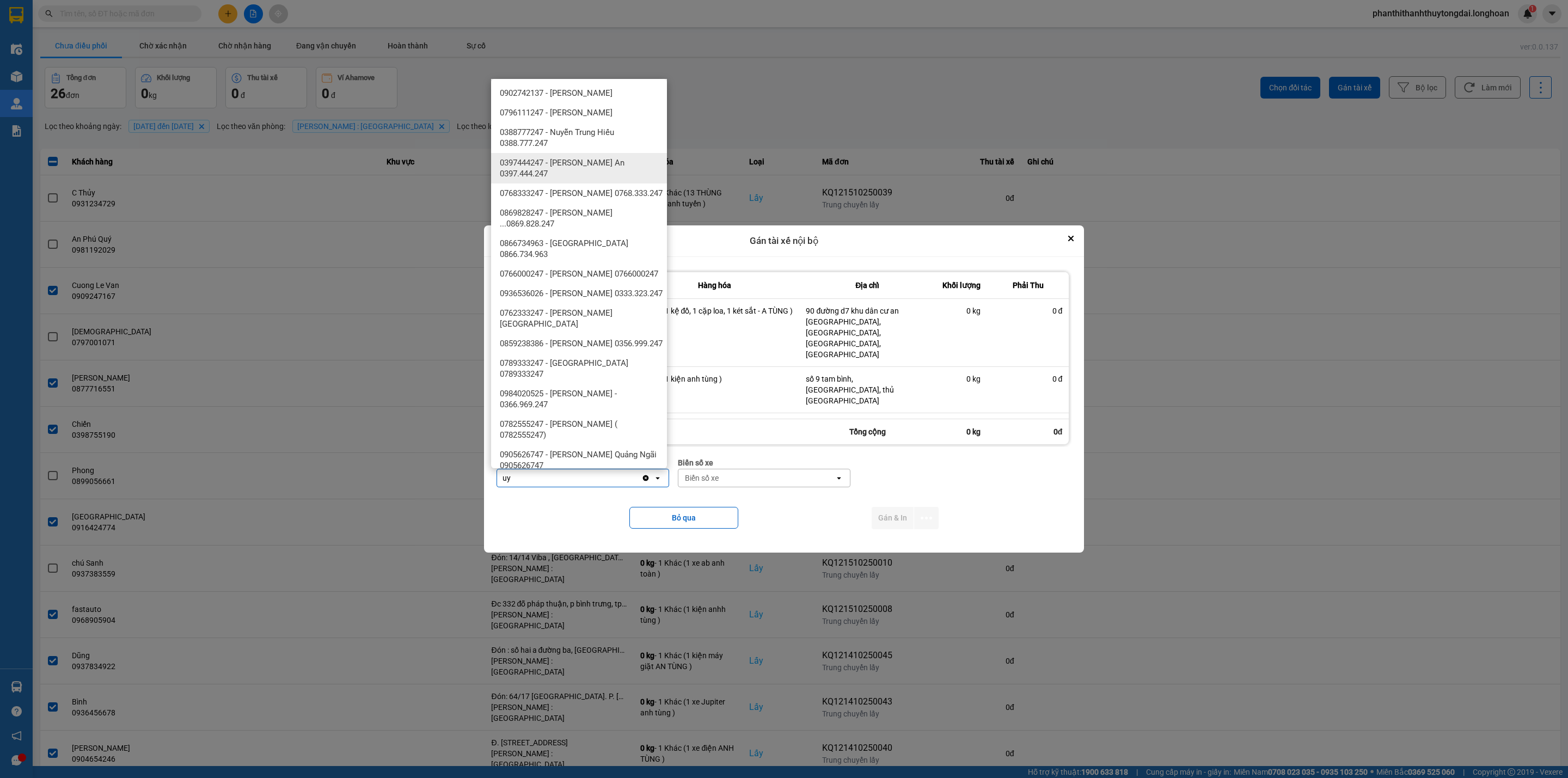
type input "u"
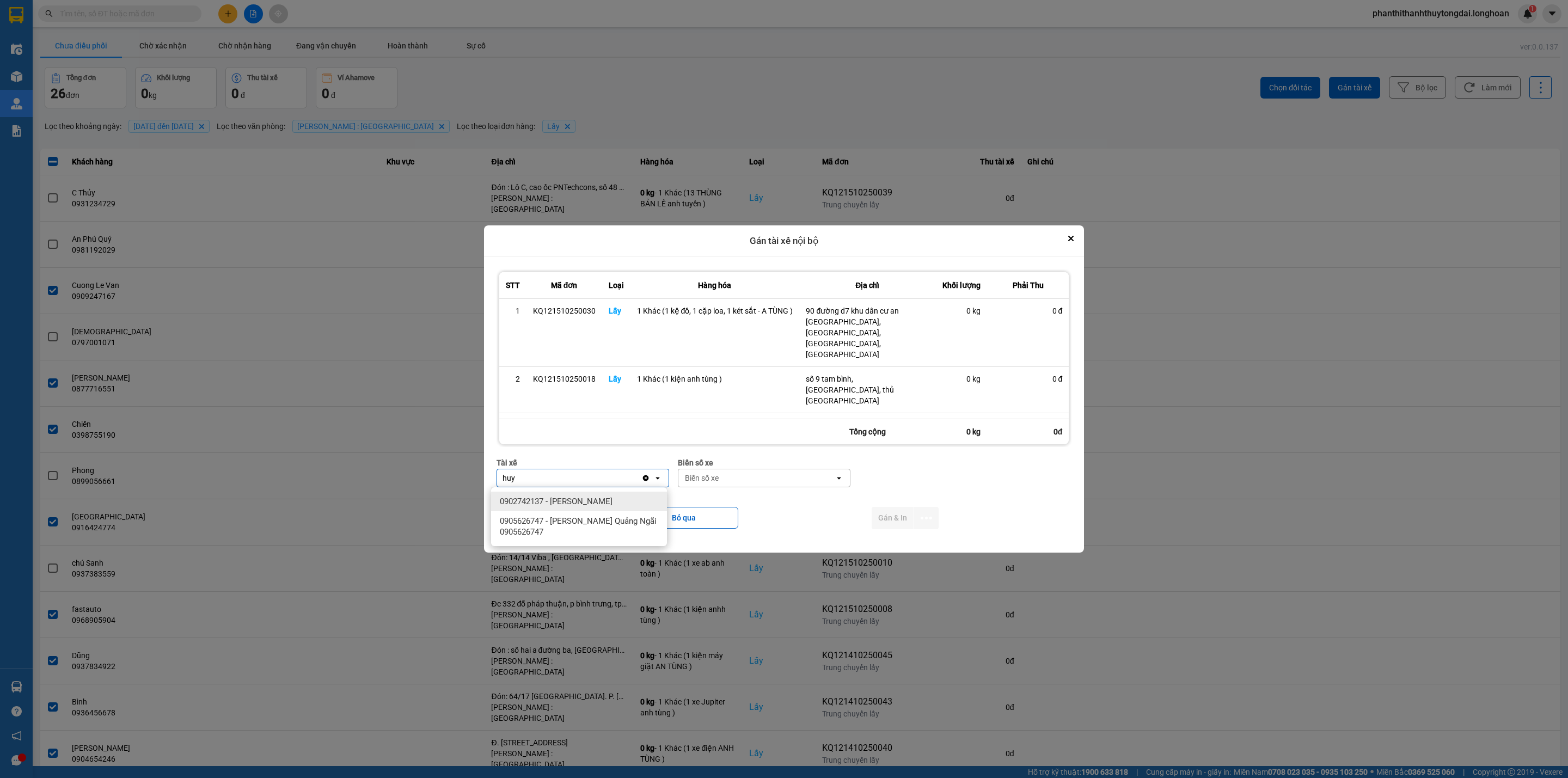
type input "huy"
click at [621, 500] on div "0902742137 - Nguyễn Ngọc Huy" at bounding box center [579, 501] width 176 height 19
click at [795, 469] on div "Biển số xe" at bounding box center [756, 477] width 156 height 17
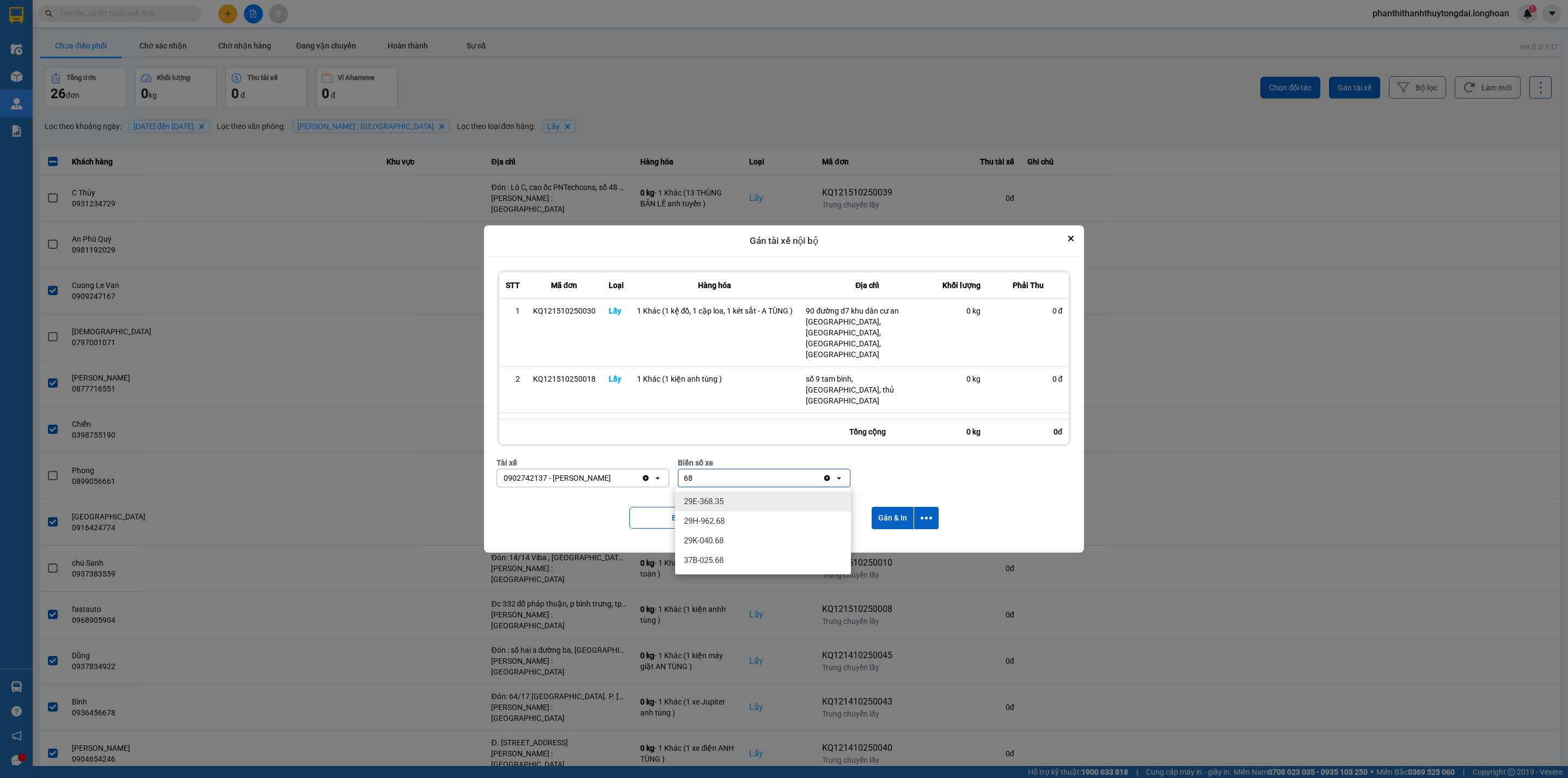
type input "6"
type input "06"
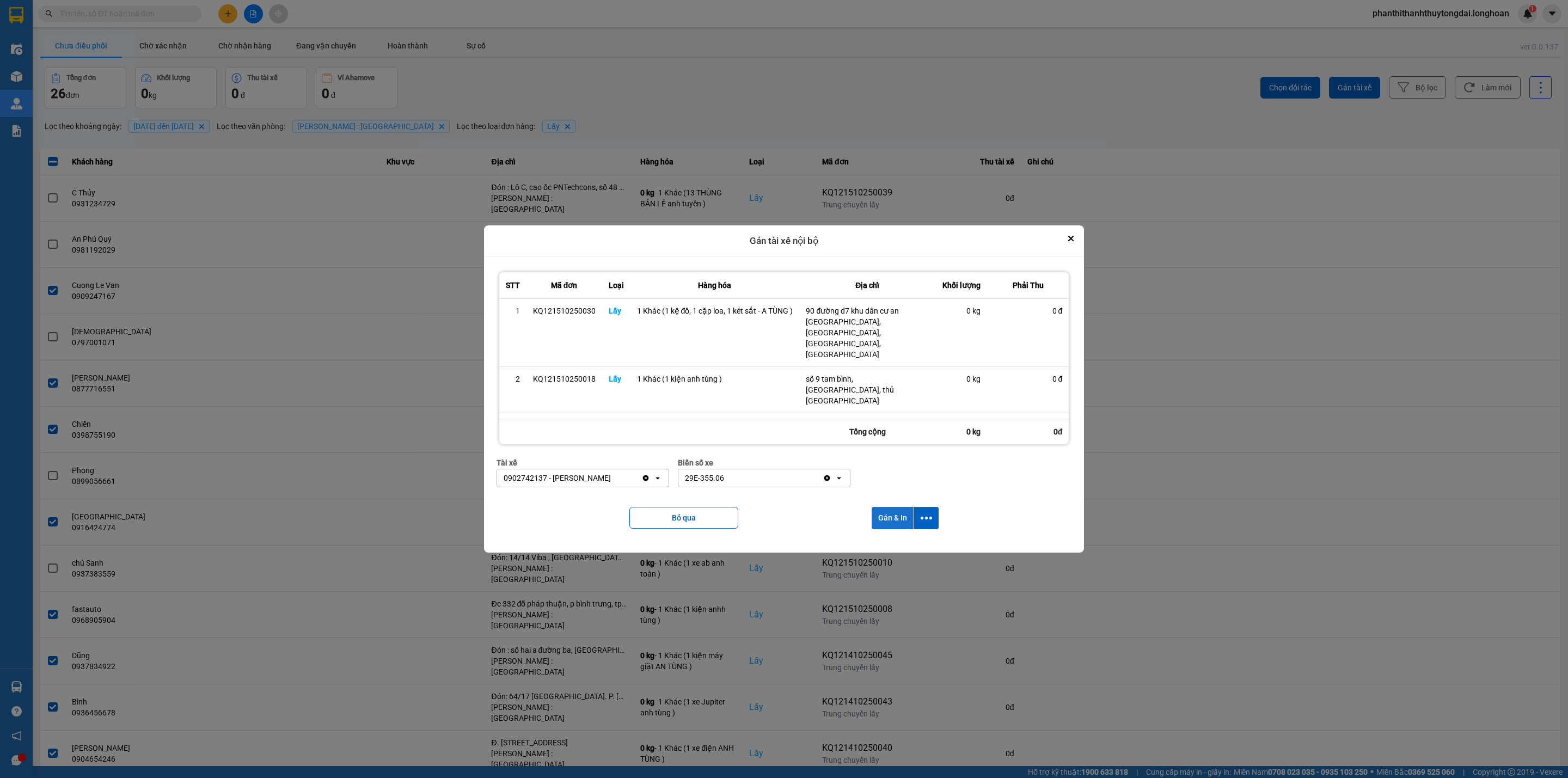
click at [897, 518] on button "Gán & In" at bounding box center [892, 518] width 42 height 22
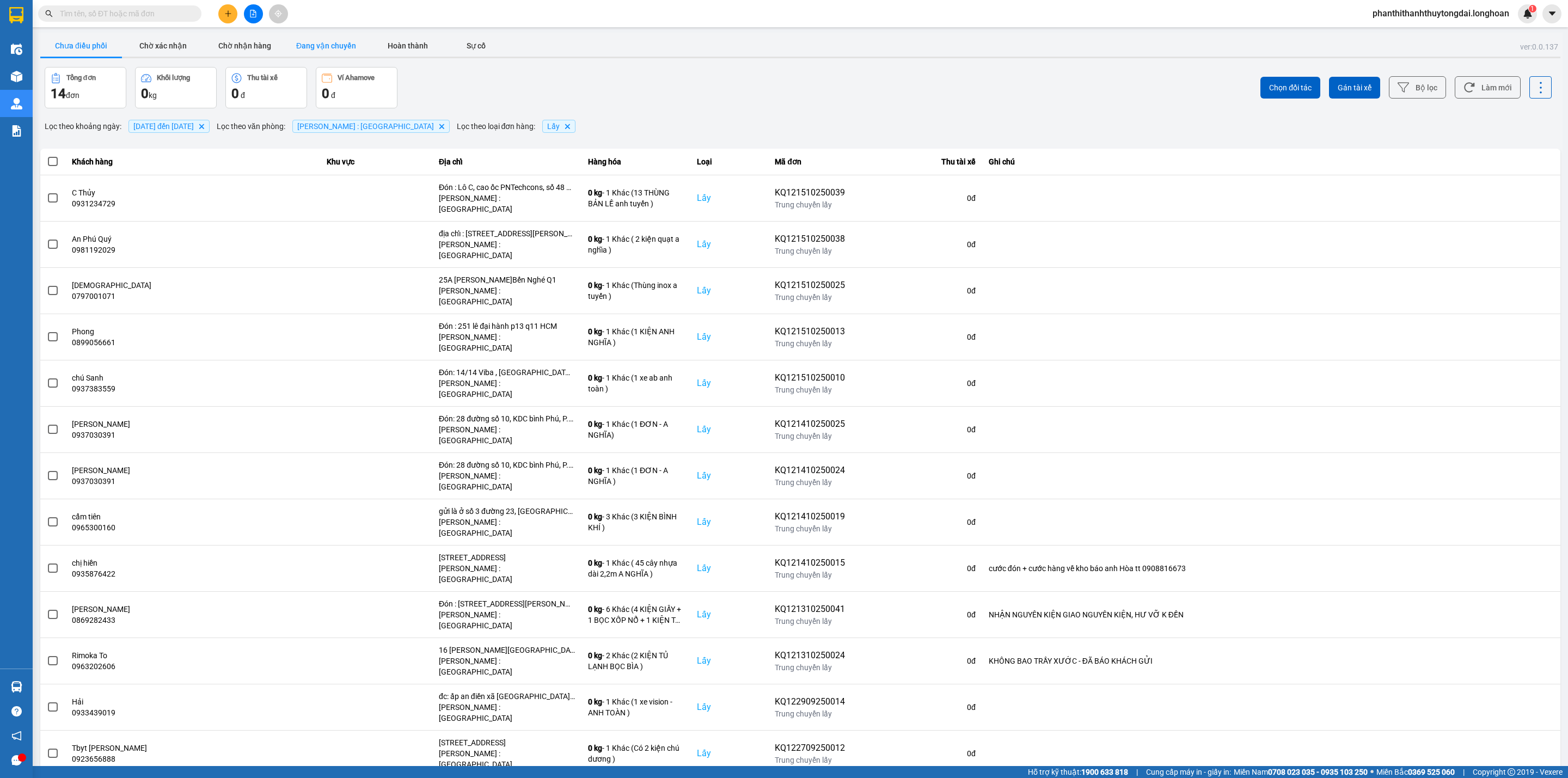
click at [334, 43] on button "Đang vận chuyển" at bounding box center [326, 46] width 82 height 22
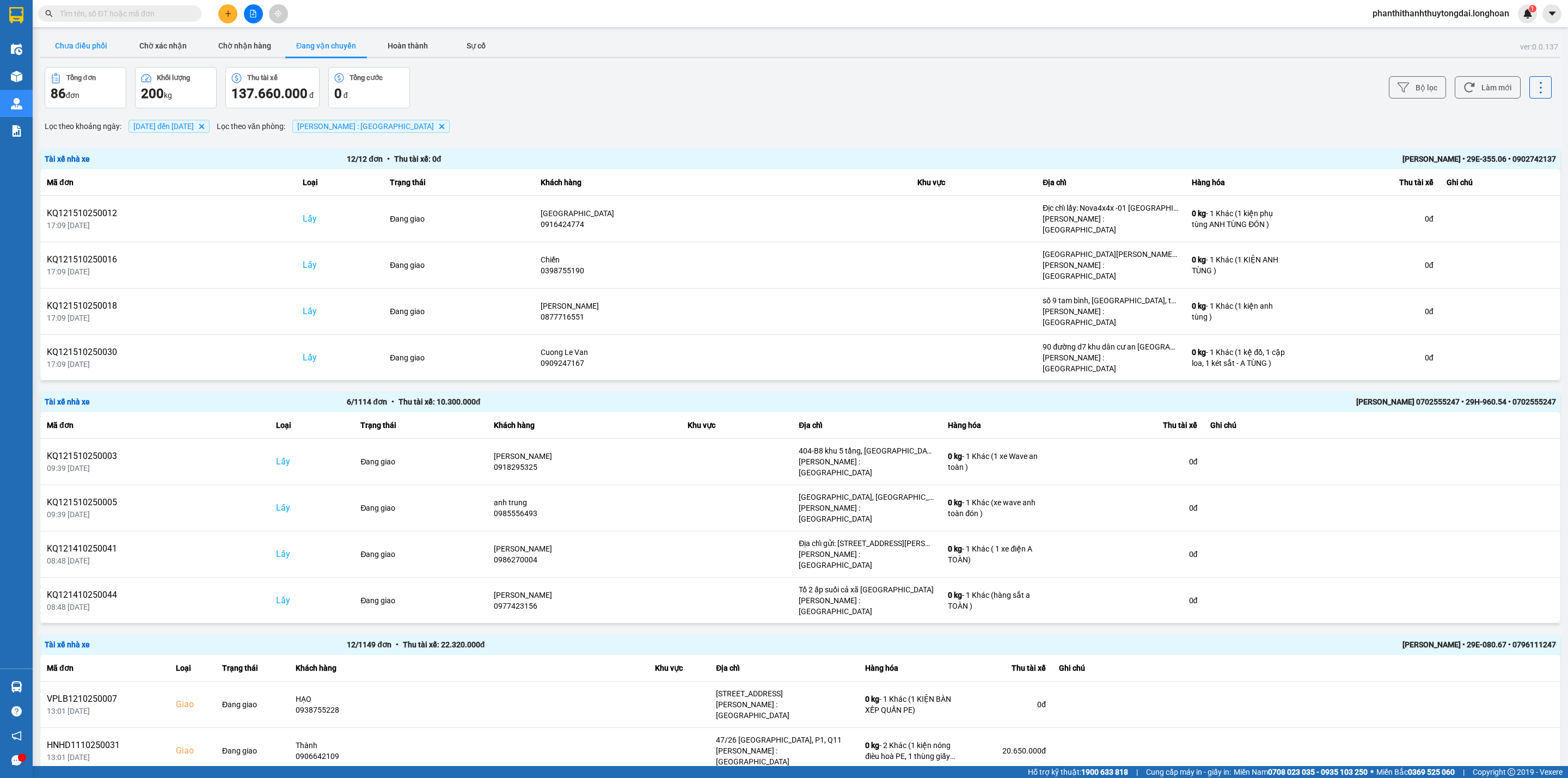
click at [77, 49] on button "Chưa điều phối" at bounding box center [81, 46] width 82 height 22
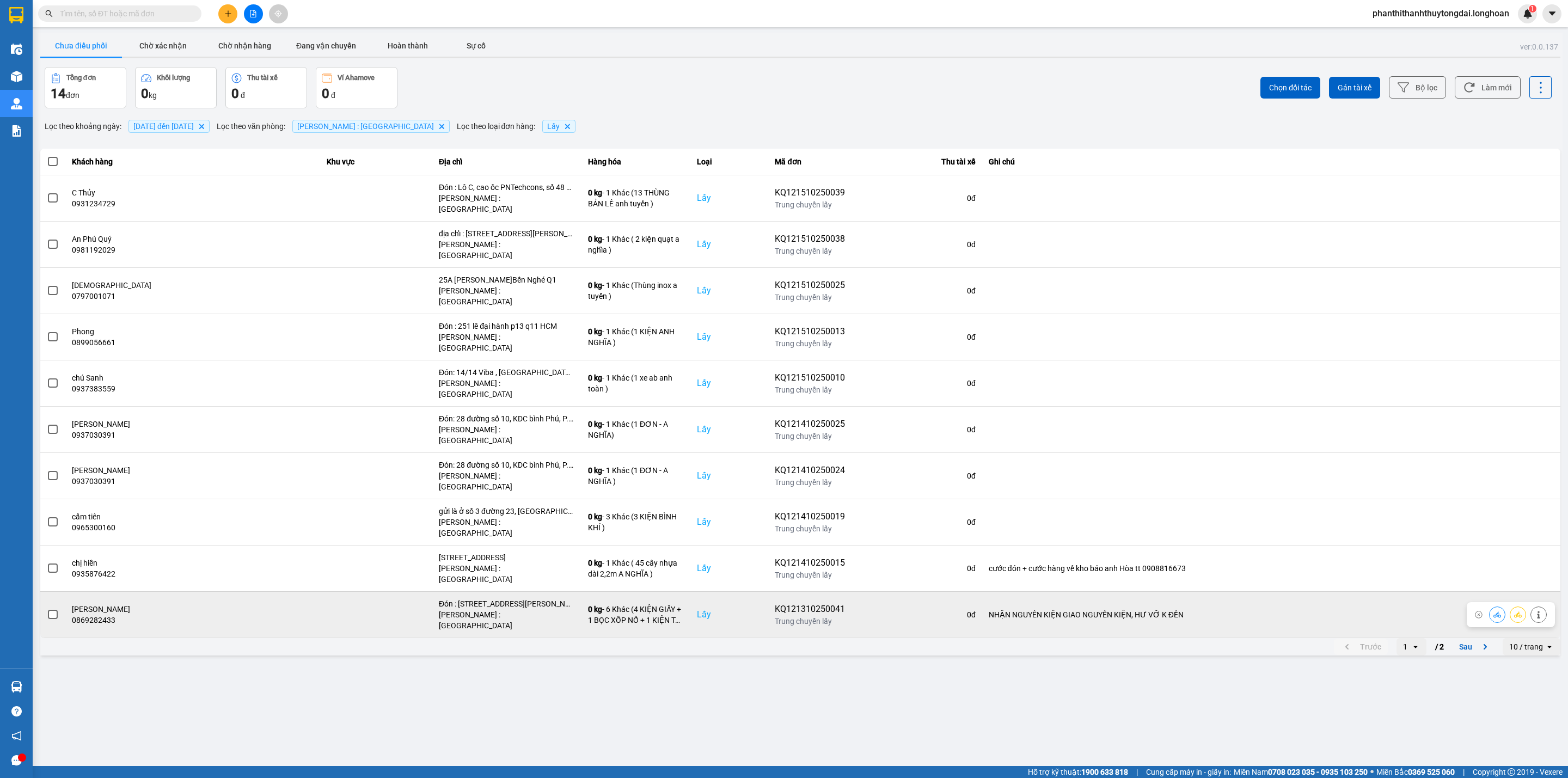
click at [53, 575] on span at bounding box center [53, 614] width 10 height 10
click at [47, 575] on input "checkbox" at bounding box center [47, 609] width 0 height 0
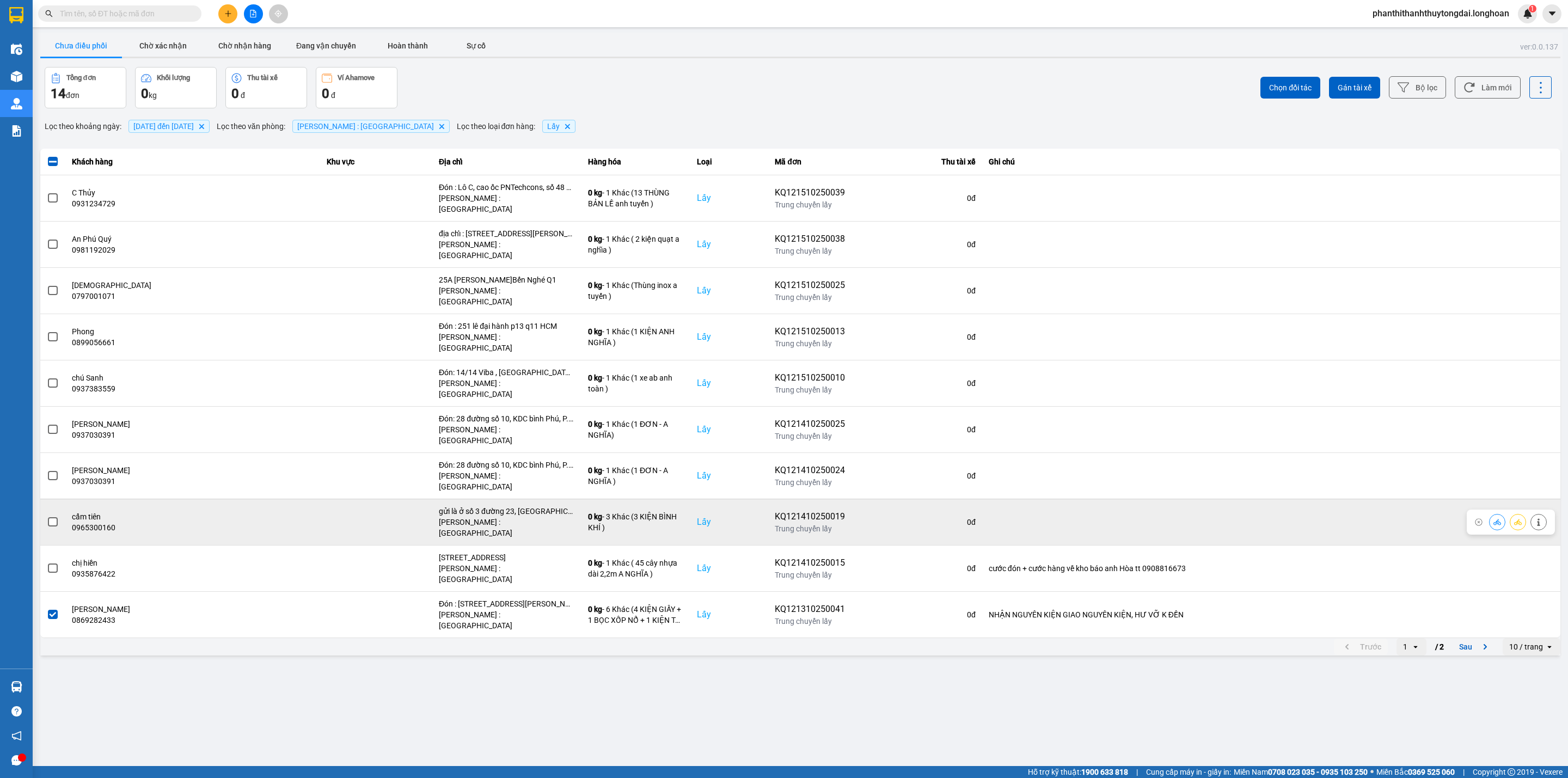
click at [58, 499] on td at bounding box center [53, 521] width 25 height 46
click at [50, 517] on span at bounding box center [53, 522] width 10 height 10
click at [47, 516] on input "checkbox" at bounding box center [47, 516] width 0 height 0
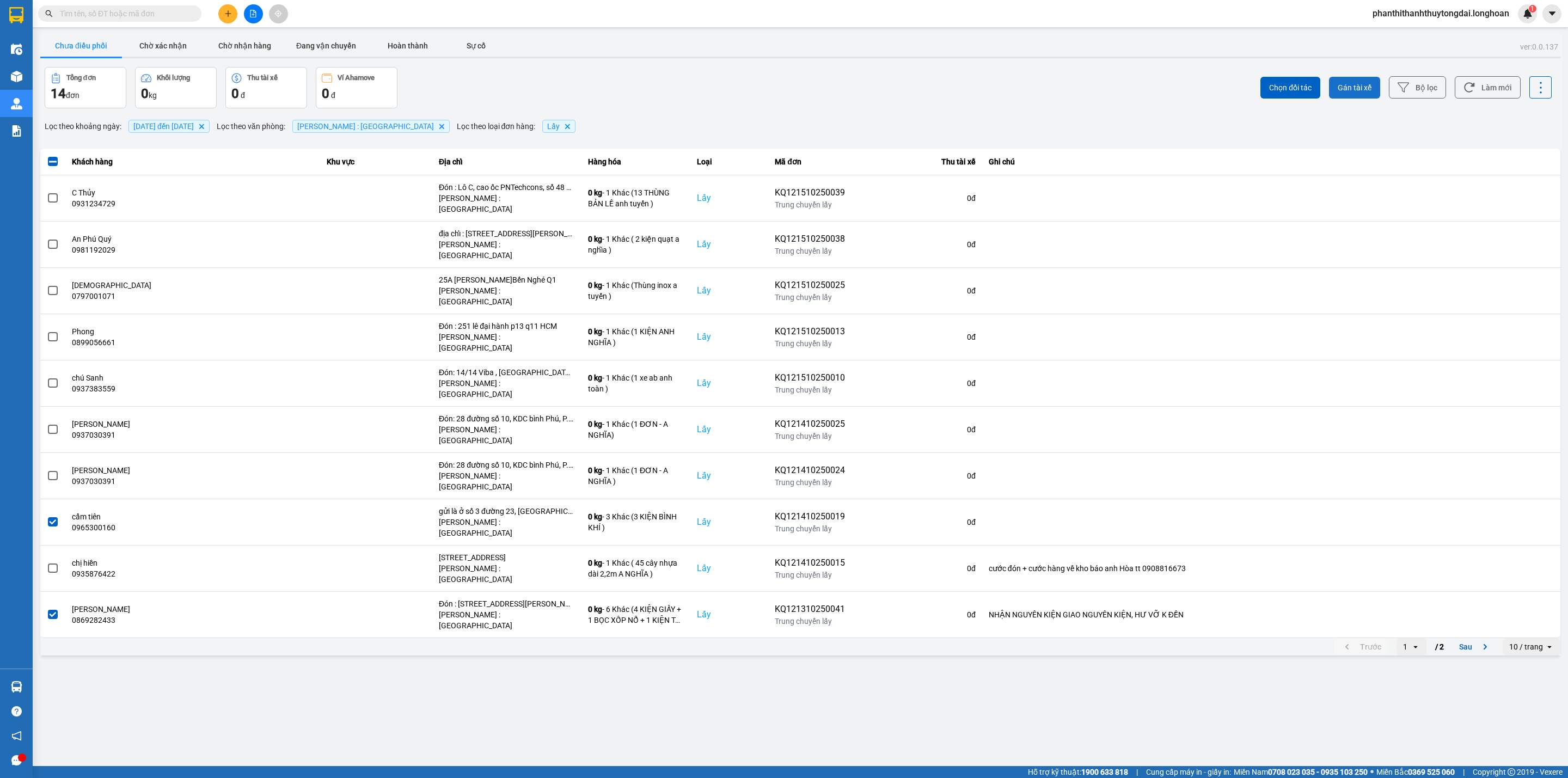
click at [1161, 88] on span "Gán tài xế" at bounding box center [1354, 87] width 34 height 11
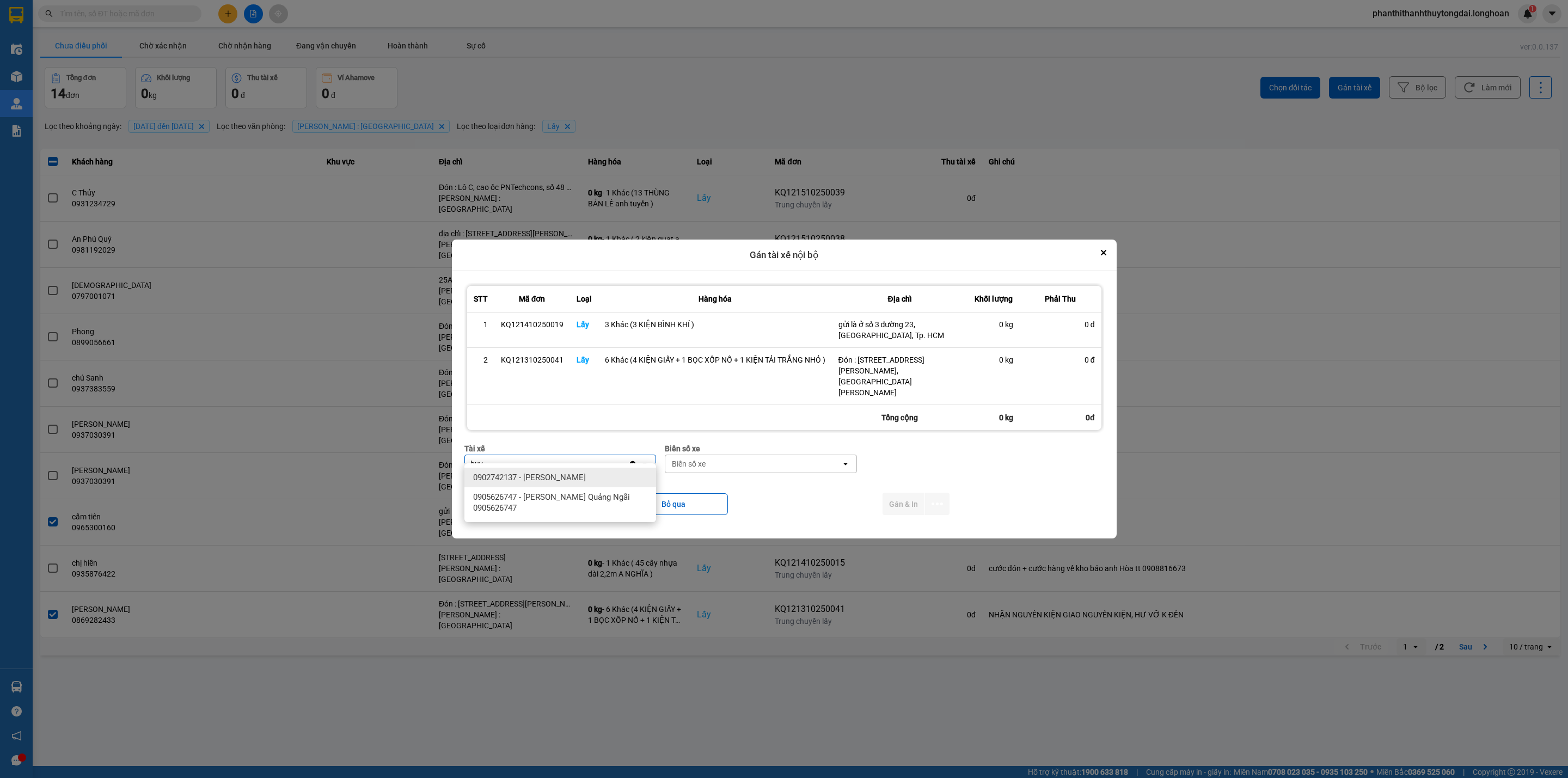
type input "huy"
click at [561, 468] on div "0902742137 - Nguyễn Ngọc Huy" at bounding box center [560, 477] width 192 height 19
click at [814, 455] on div "Biển số xe" at bounding box center [753, 464] width 176 height 17
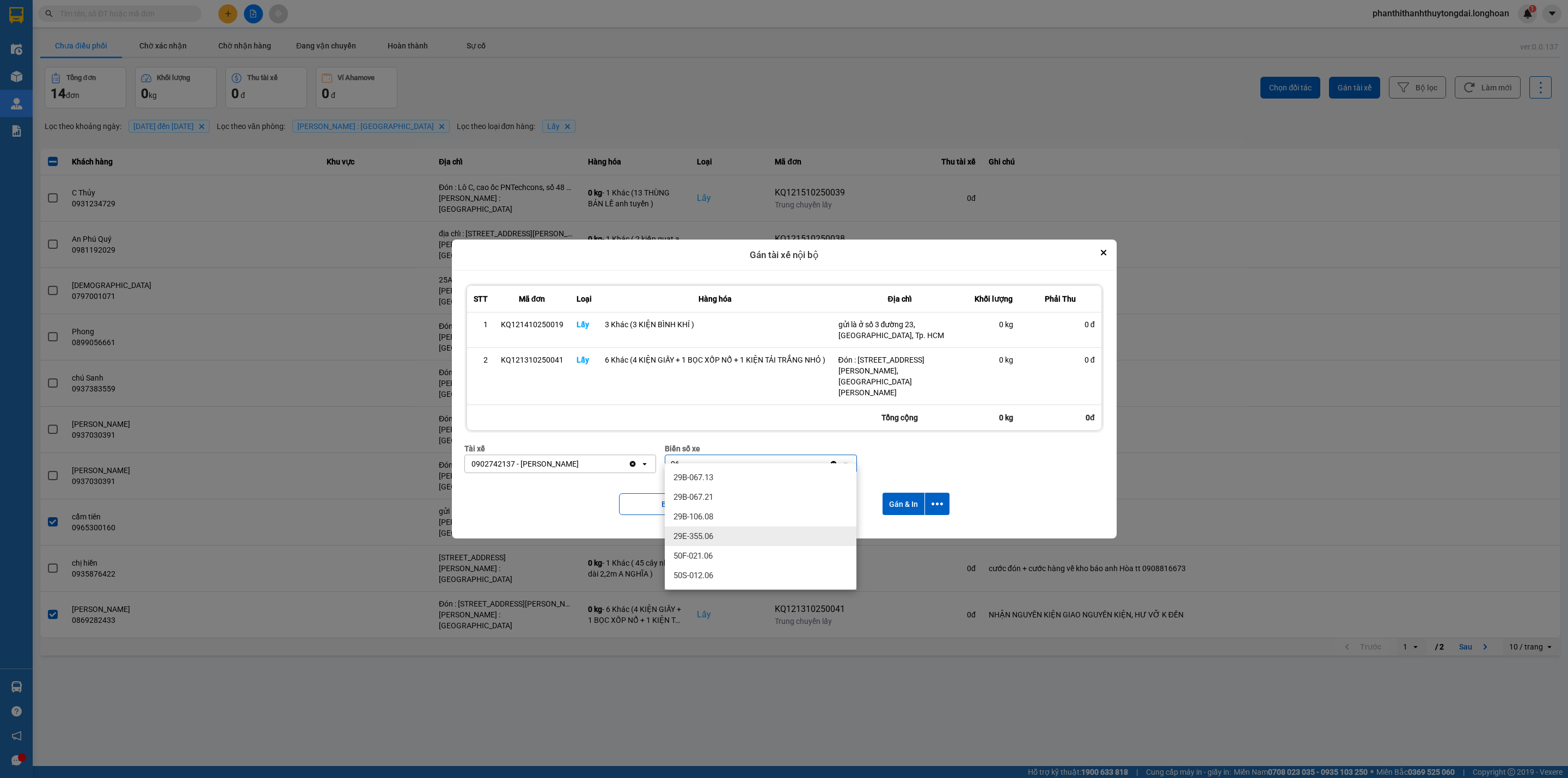
type input "06"
click at [691, 531] on span "29E-355.06" at bounding box center [694, 537] width 40 height 11
click at [914, 493] on button "Gán & In" at bounding box center [903, 504] width 42 height 22
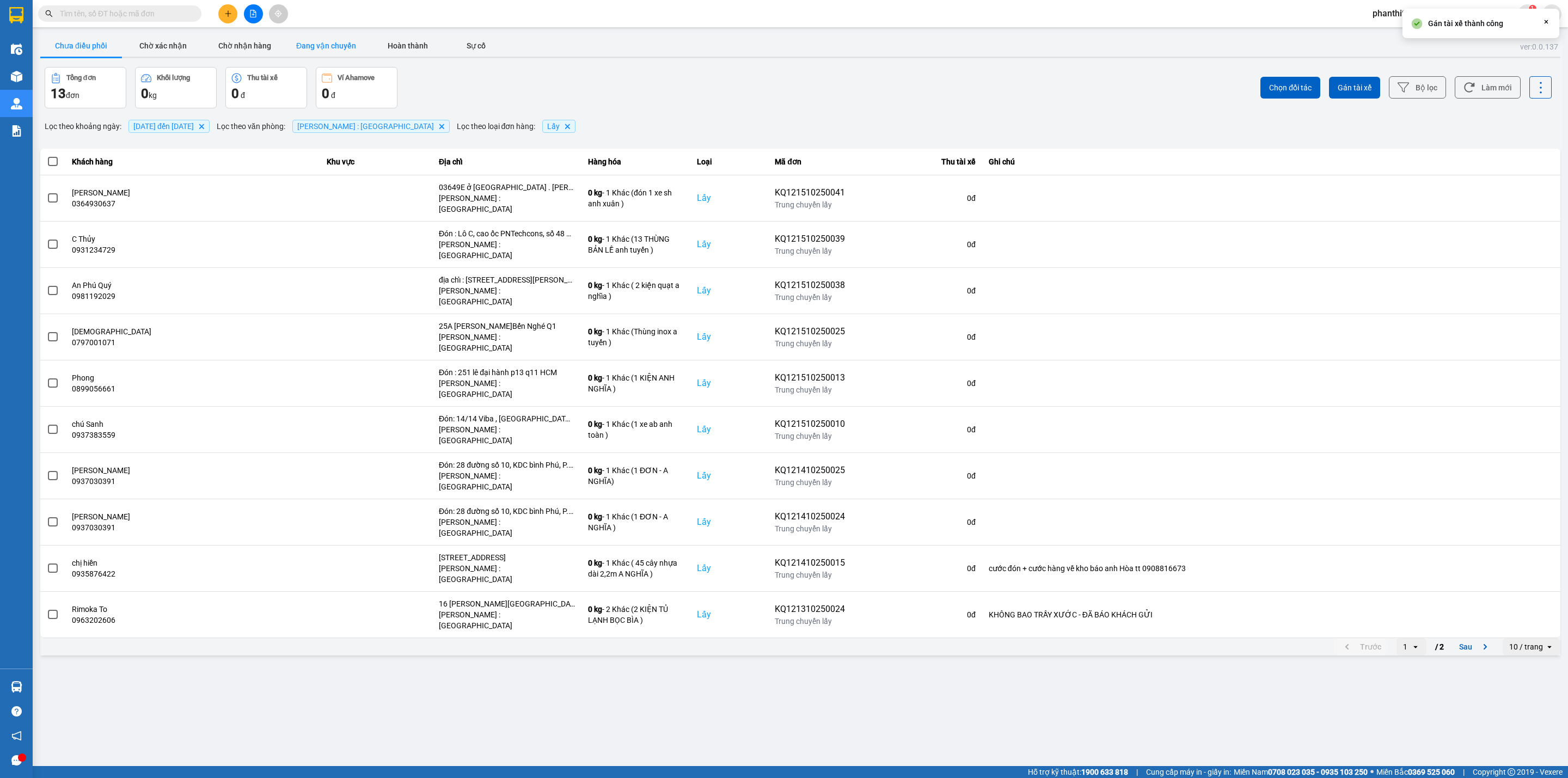
click at [317, 49] on button "Đang vận chuyển" at bounding box center [326, 46] width 82 height 22
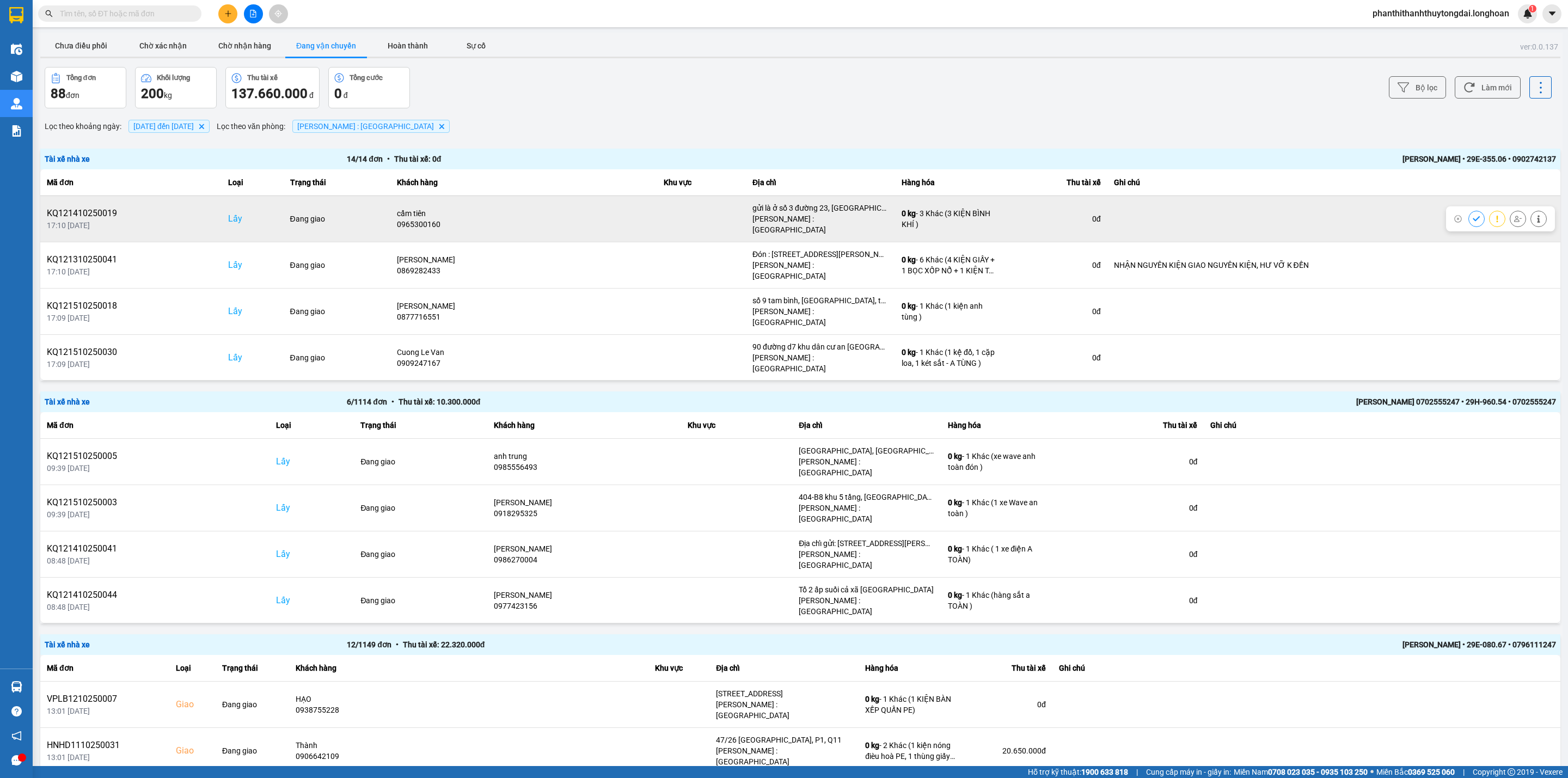
click at [1161, 215] on icon at bounding box center [1476, 219] width 8 height 8
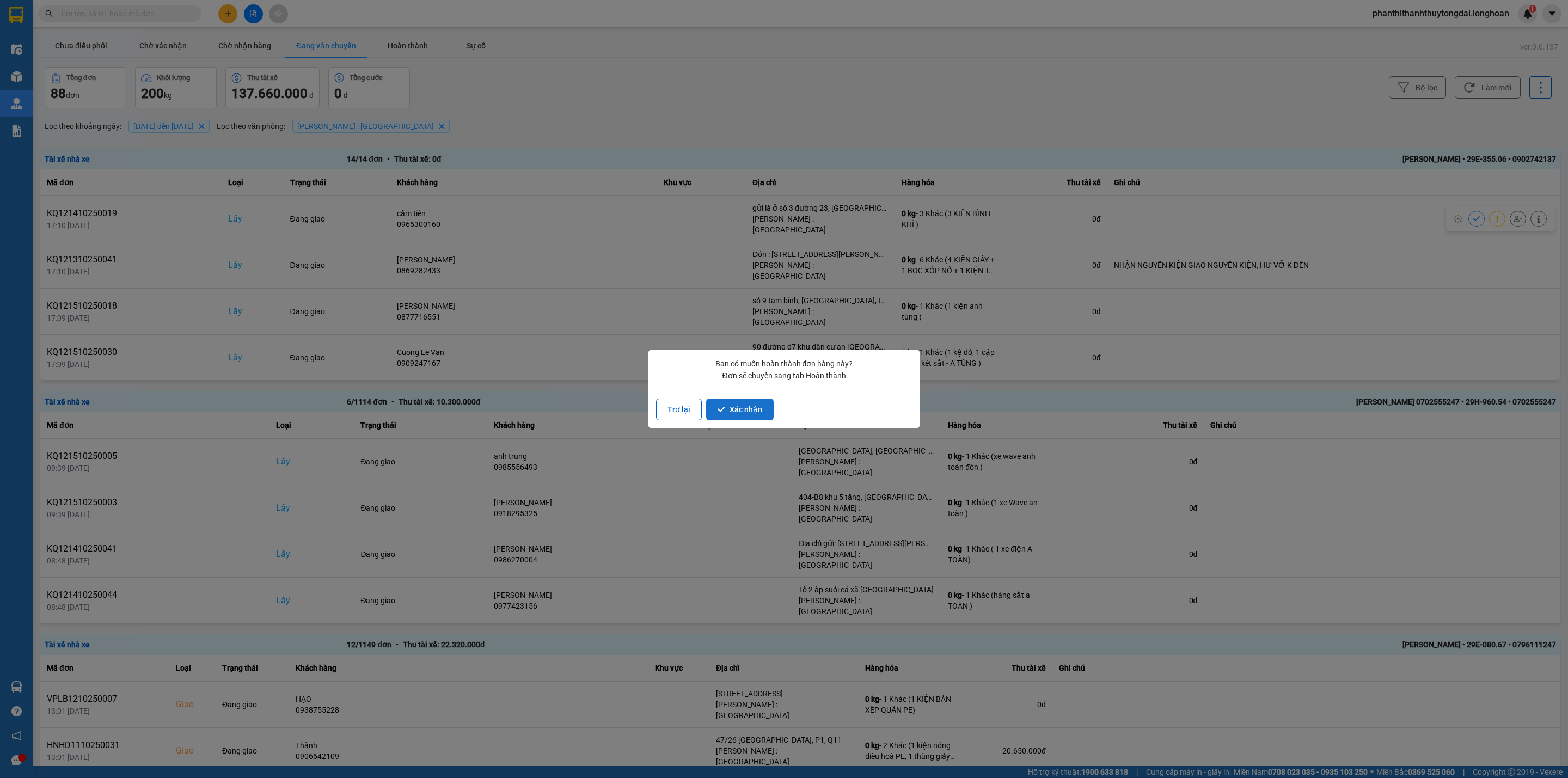
click at [752, 415] on button "Xác nhận" at bounding box center [740, 409] width 67 height 22
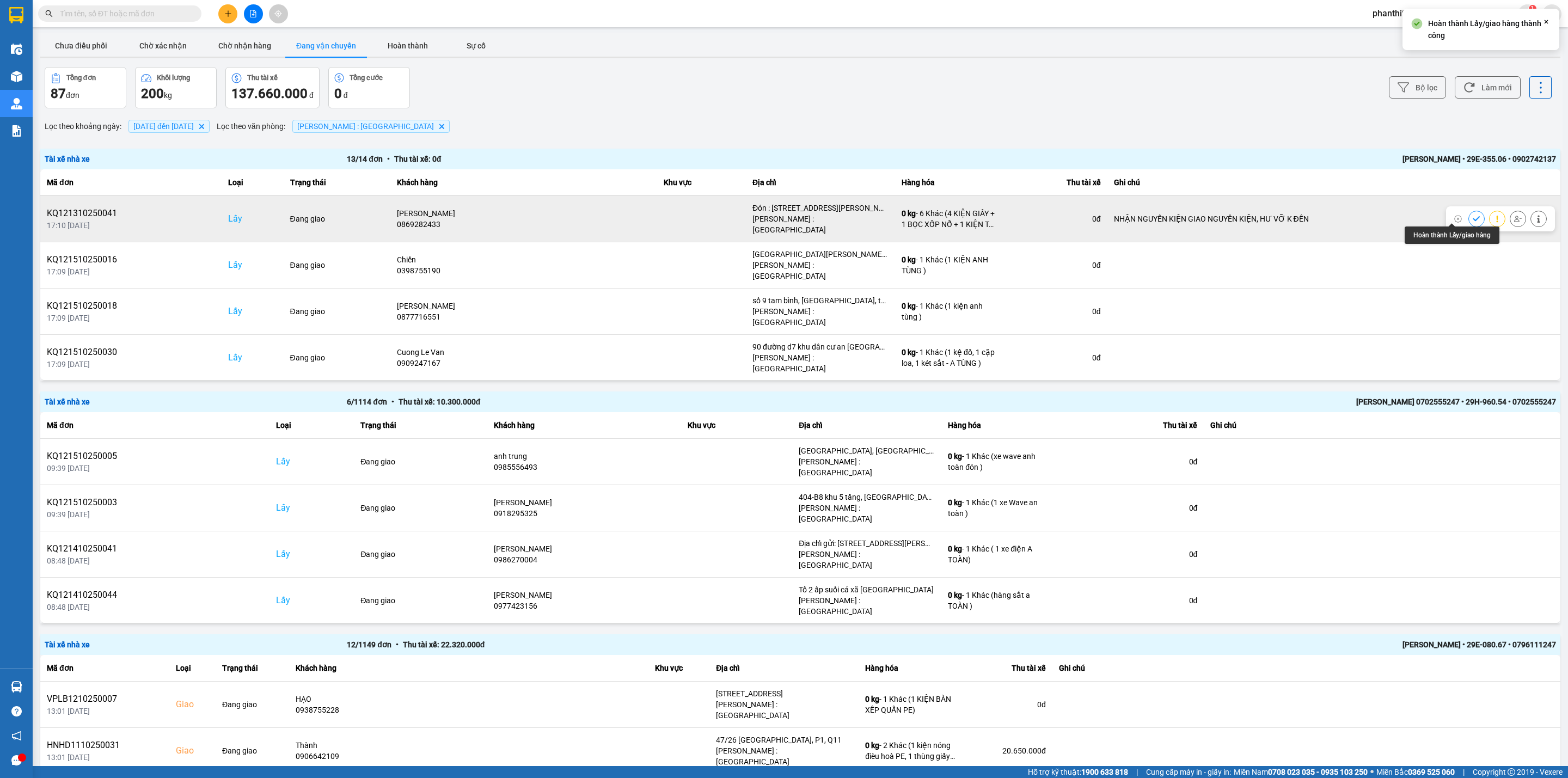
click at [1161, 215] on icon at bounding box center [1476, 219] width 8 height 8
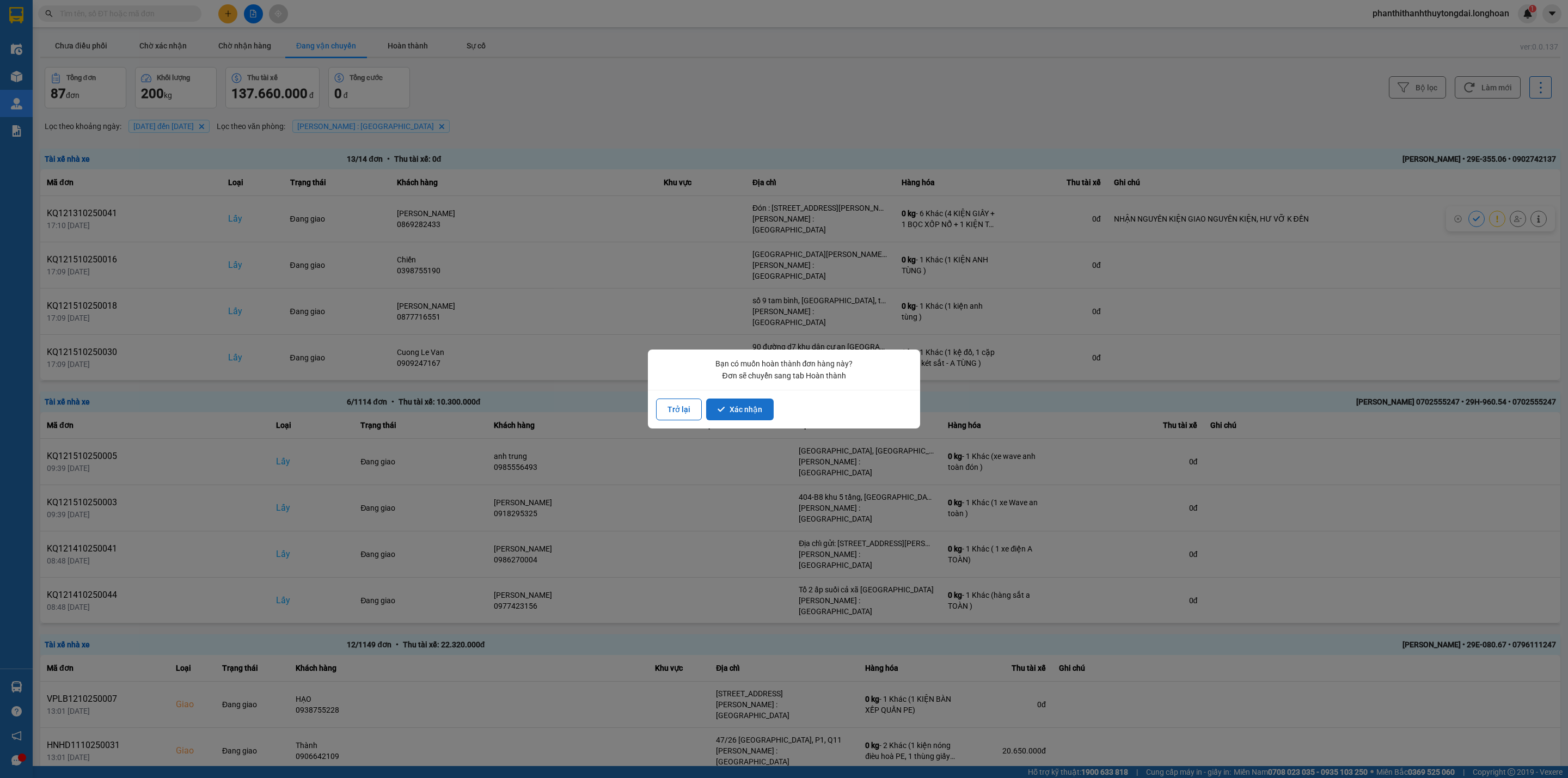
click at [745, 409] on button "Xác nhận" at bounding box center [740, 409] width 67 height 22
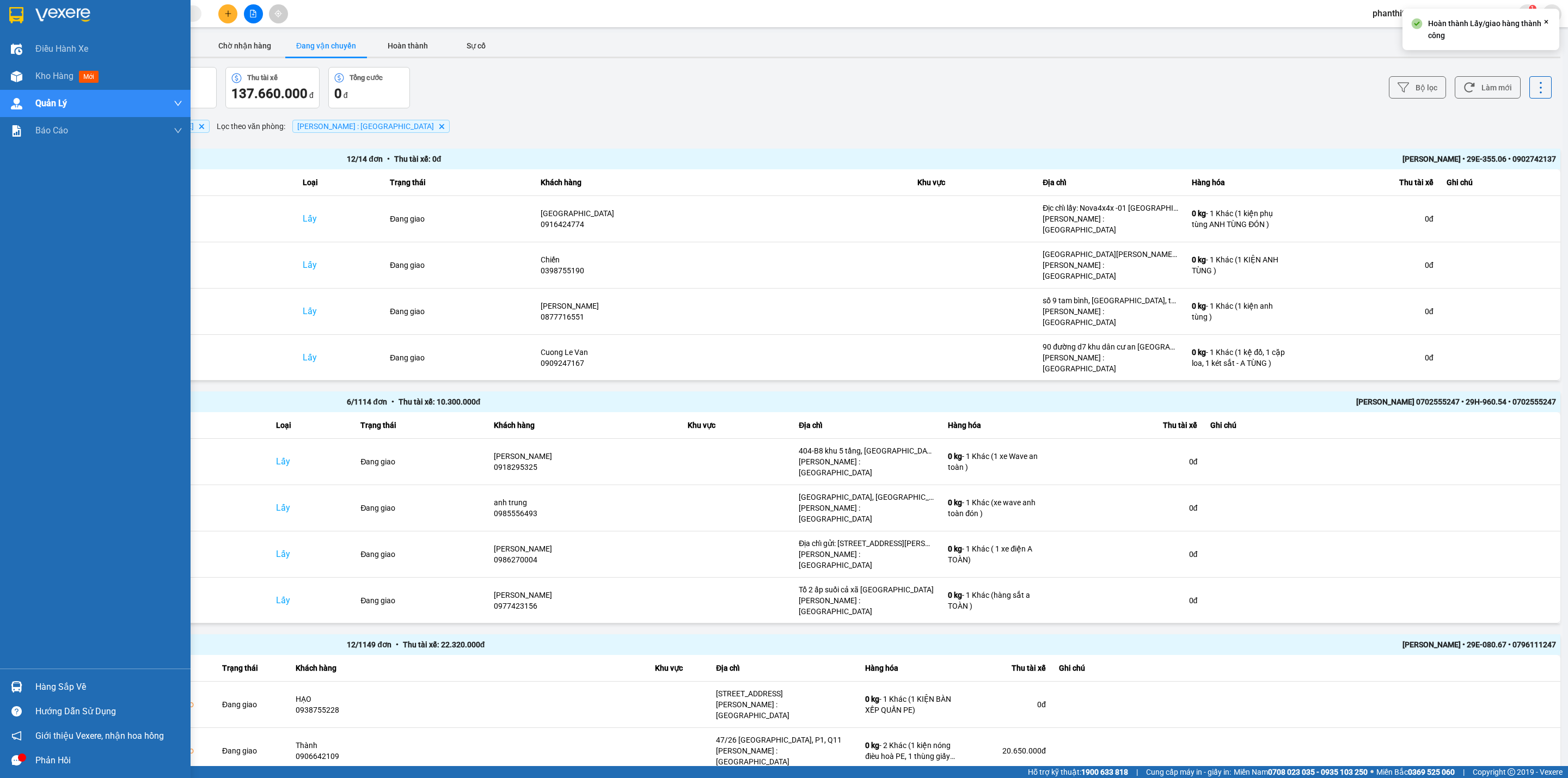
click at [30, 12] on div at bounding box center [95, 17] width 191 height 35
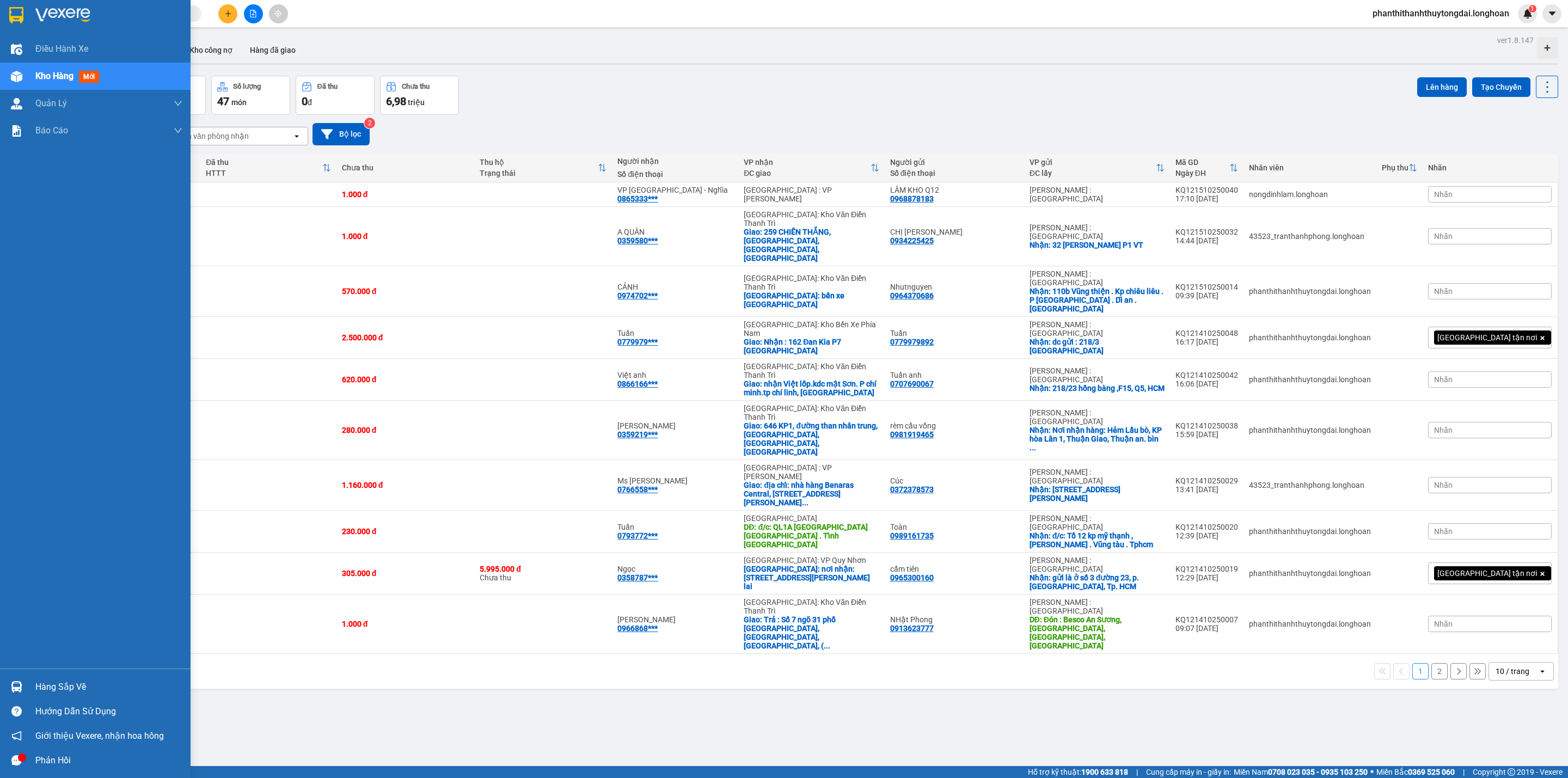
click at [18, 18] on img at bounding box center [16, 15] width 14 height 17
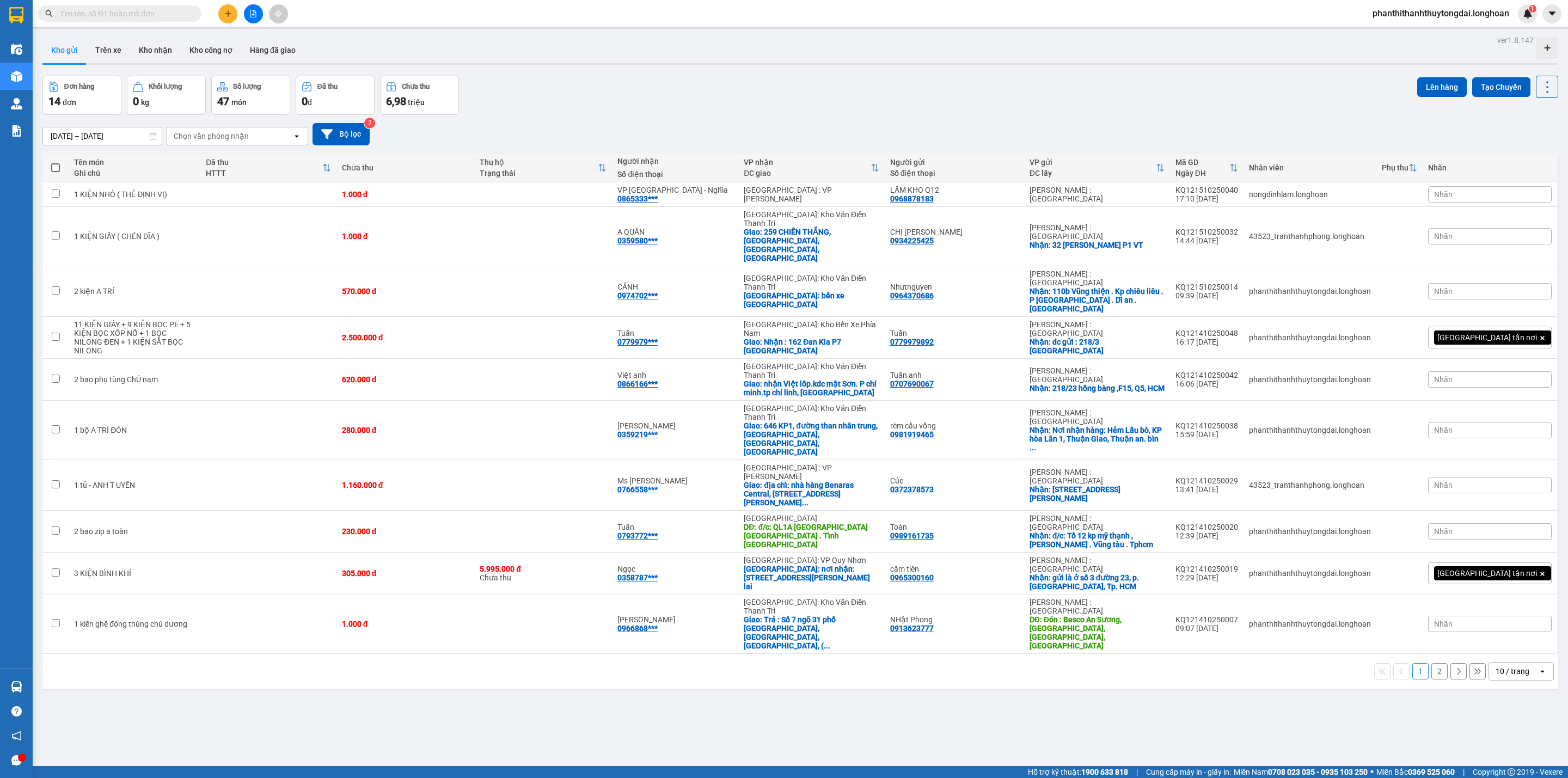
click at [1161, 575] on div "10 / trang open" at bounding box center [1521, 671] width 65 height 19
click at [1161, 575] on div "100 / trang" at bounding box center [1508, 649] width 65 height 19
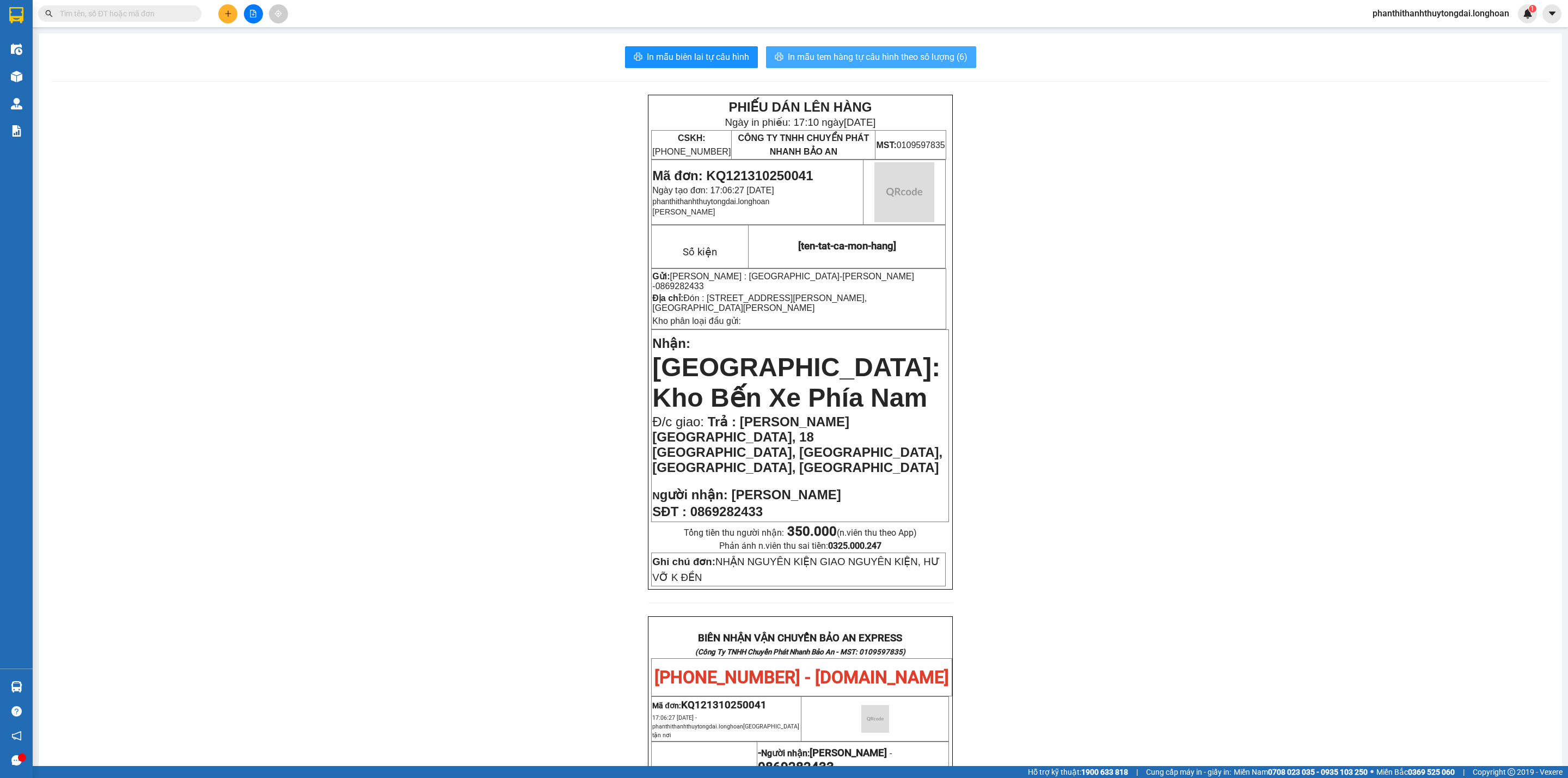
click at [902, 52] on span "In mẫu tem hàng tự cấu hình theo số lượng (6)" at bounding box center [877, 57] width 180 height 14
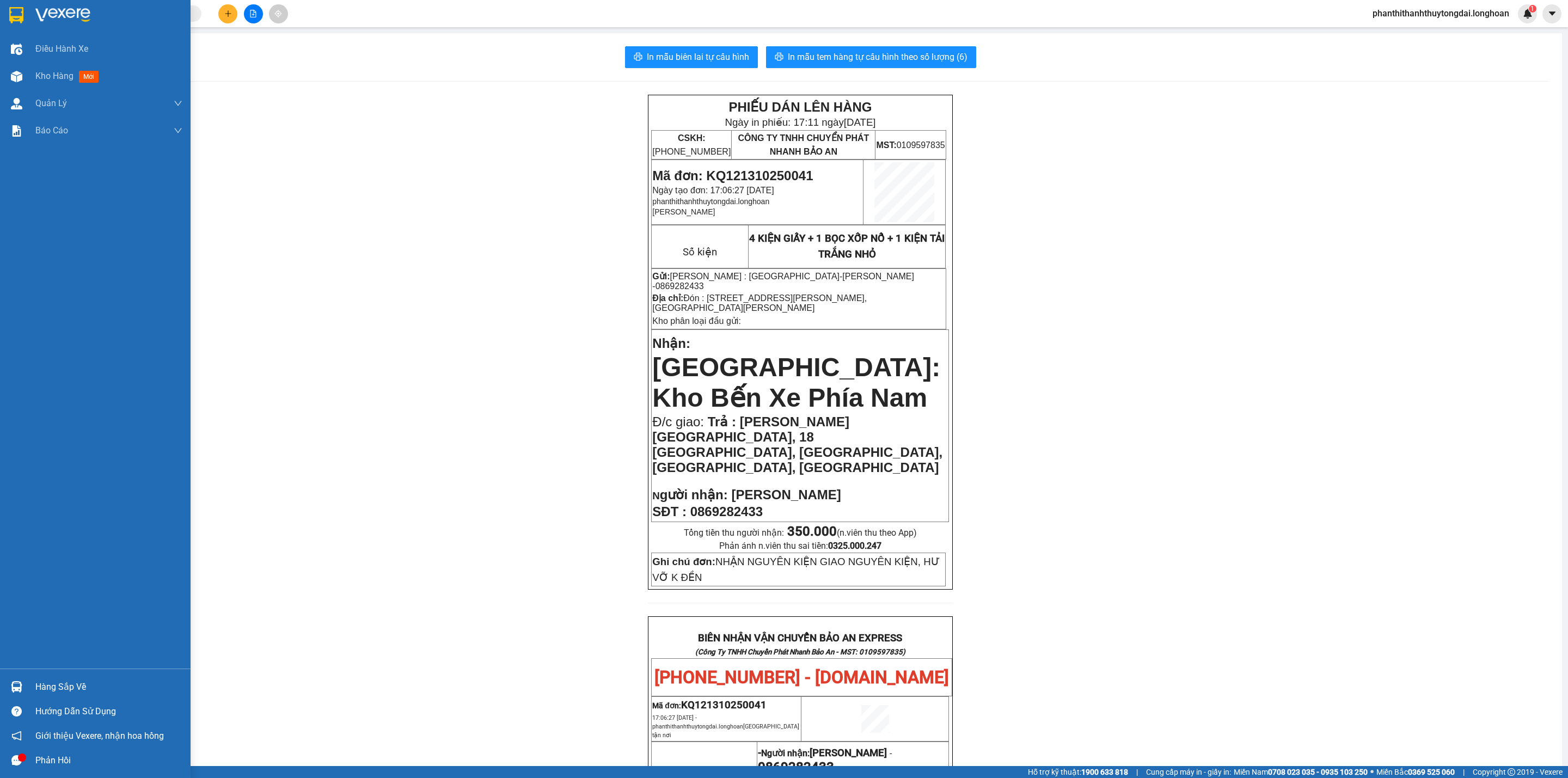
click at [19, 19] on img at bounding box center [16, 15] width 14 height 17
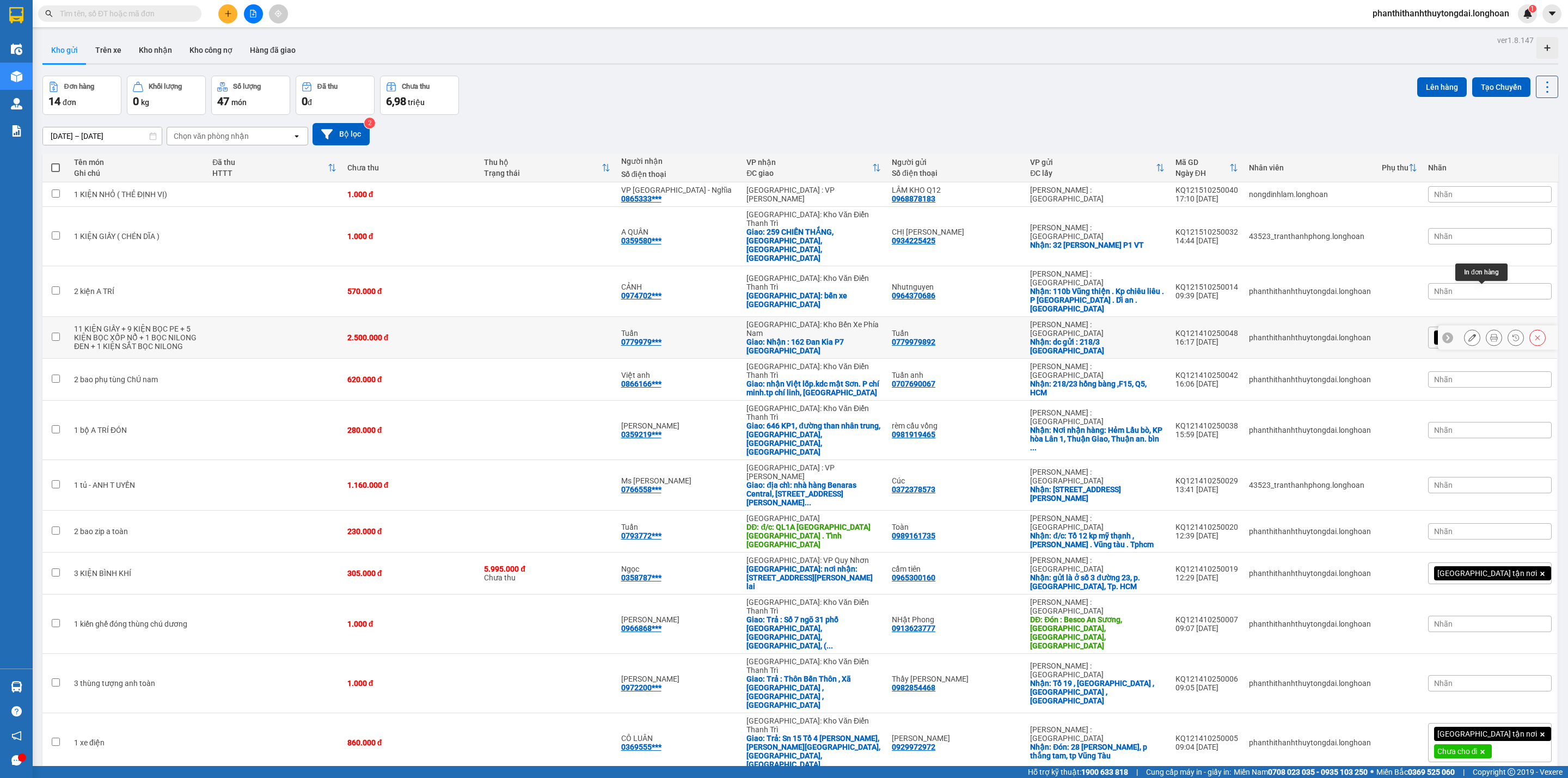
click at [1161, 328] on button at bounding box center [1494, 338] width 15 height 19
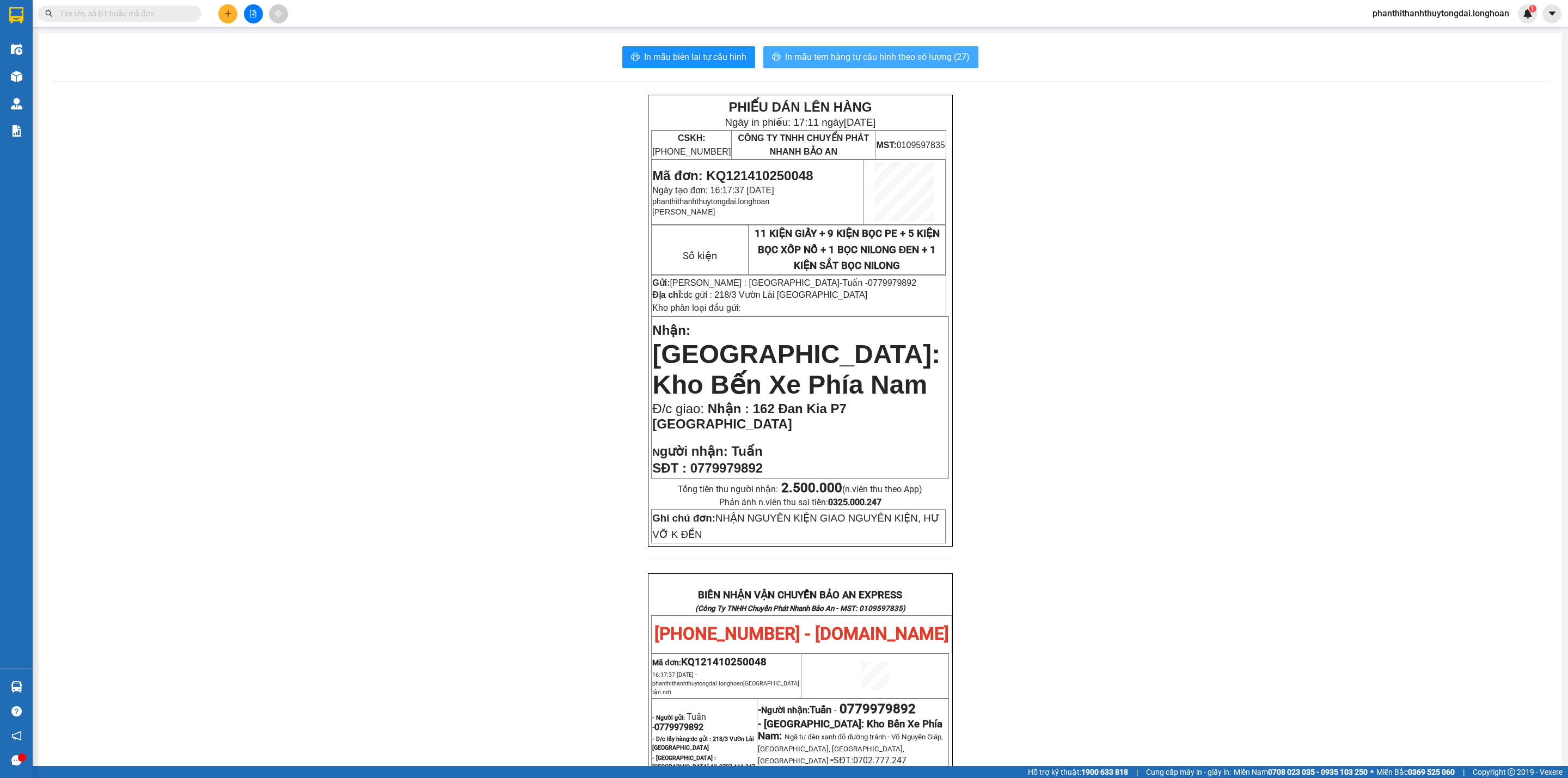
click at [835, 52] on span "In mẫu tem hàng tự cấu hình theo số lượng (27)" at bounding box center [877, 57] width 184 height 14
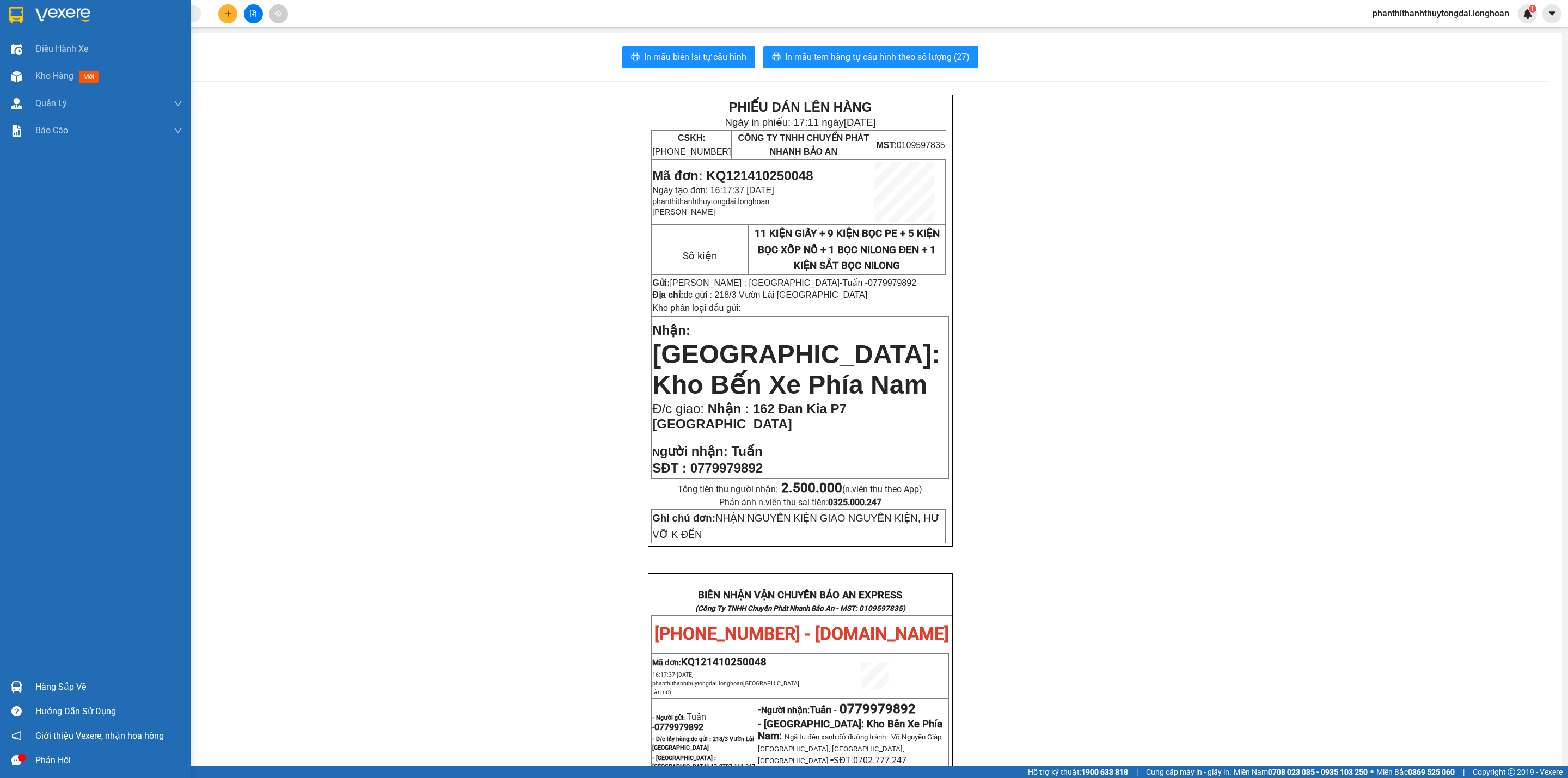
click at [18, 18] on img at bounding box center [16, 15] width 14 height 17
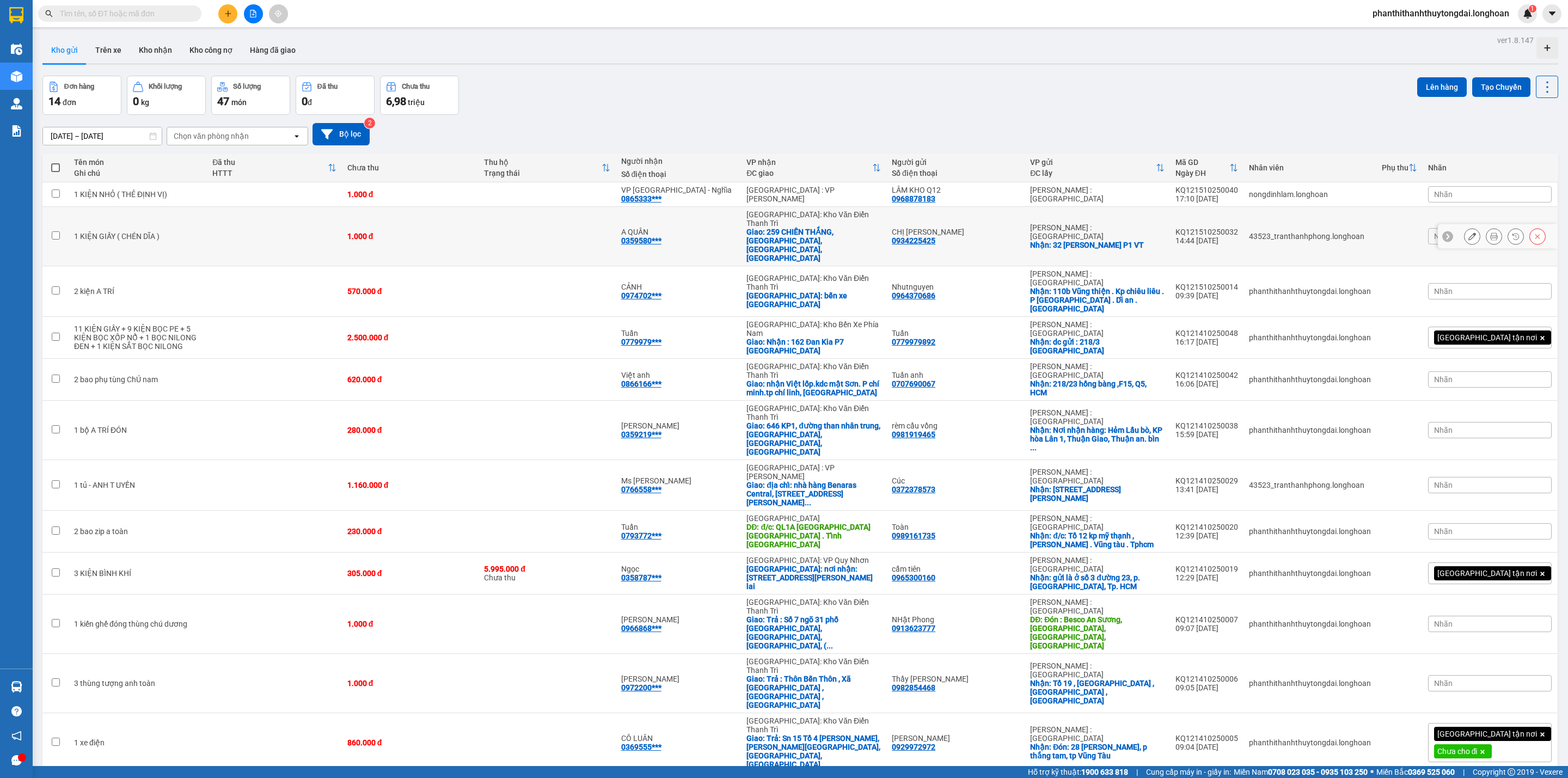
click at [1161, 233] on icon at bounding box center [1448, 236] width 8 height 8
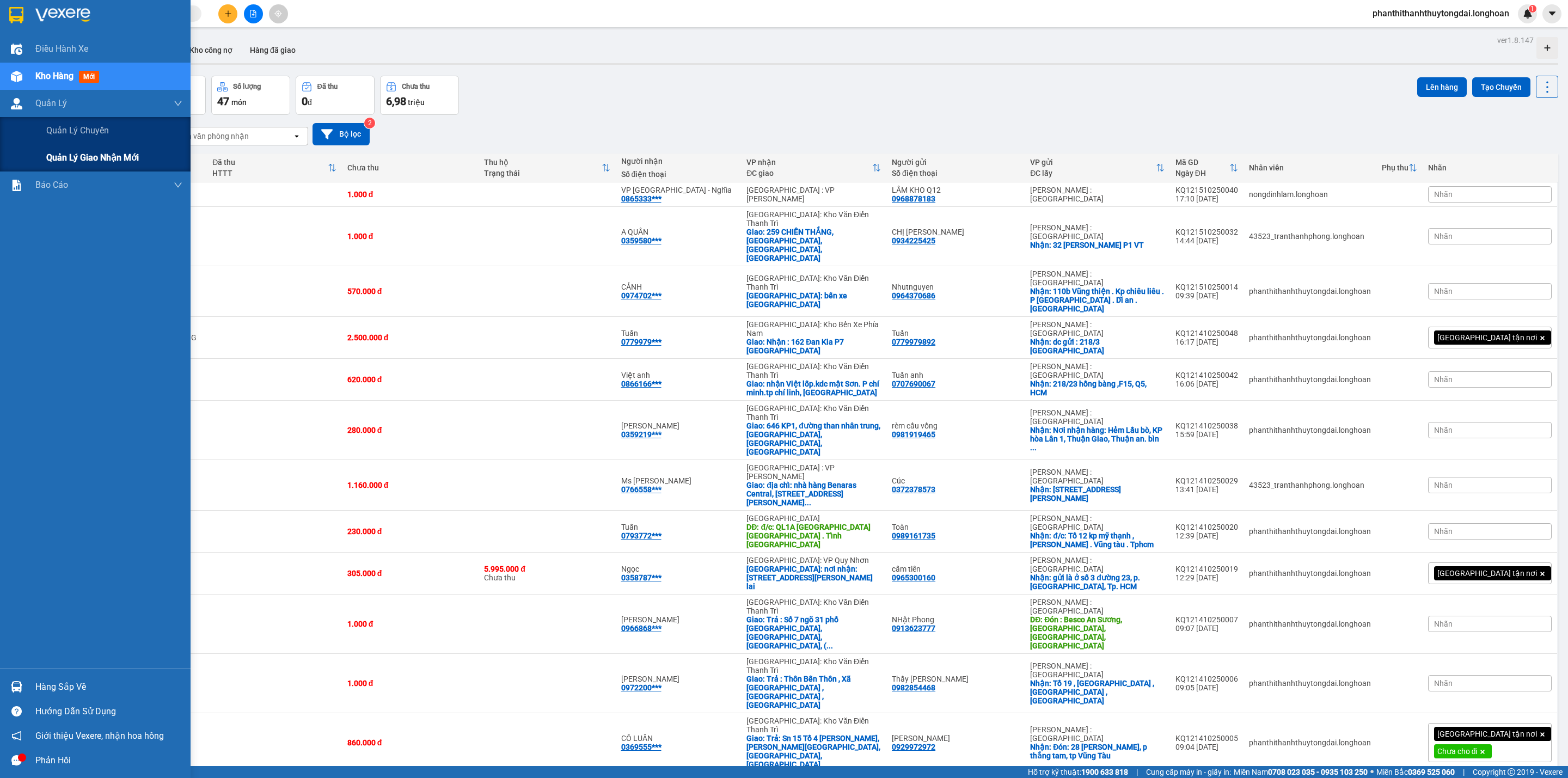
click at [62, 158] on span "Quản lý giao nhận mới" at bounding box center [92, 158] width 93 height 14
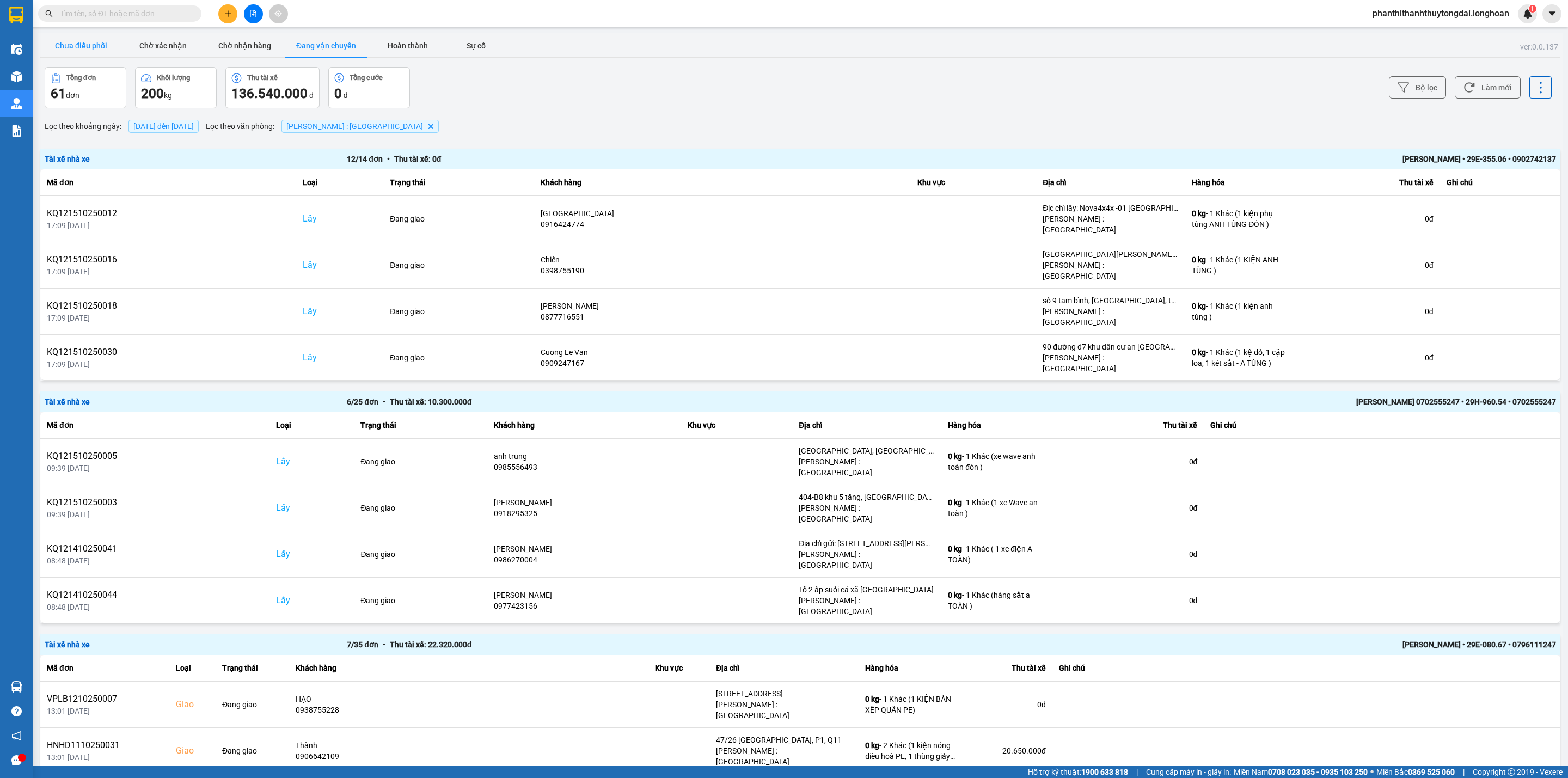
click at [90, 36] on button "Chưa điều phối" at bounding box center [81, 46] width 82 height 22
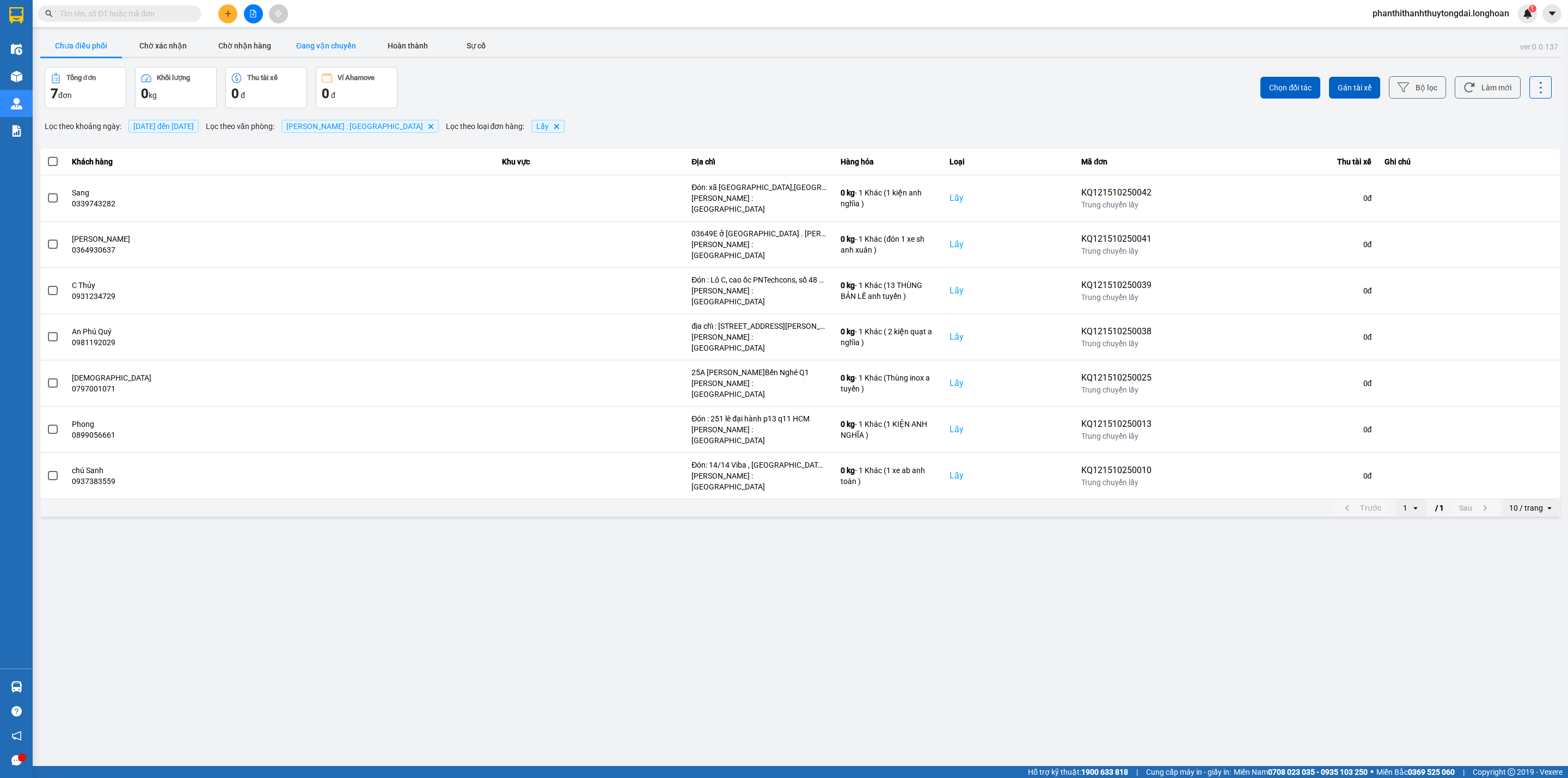
click at [327, 40] on button "Đang vận chuyển" at bounding box center [326, 46] width 82 height 22
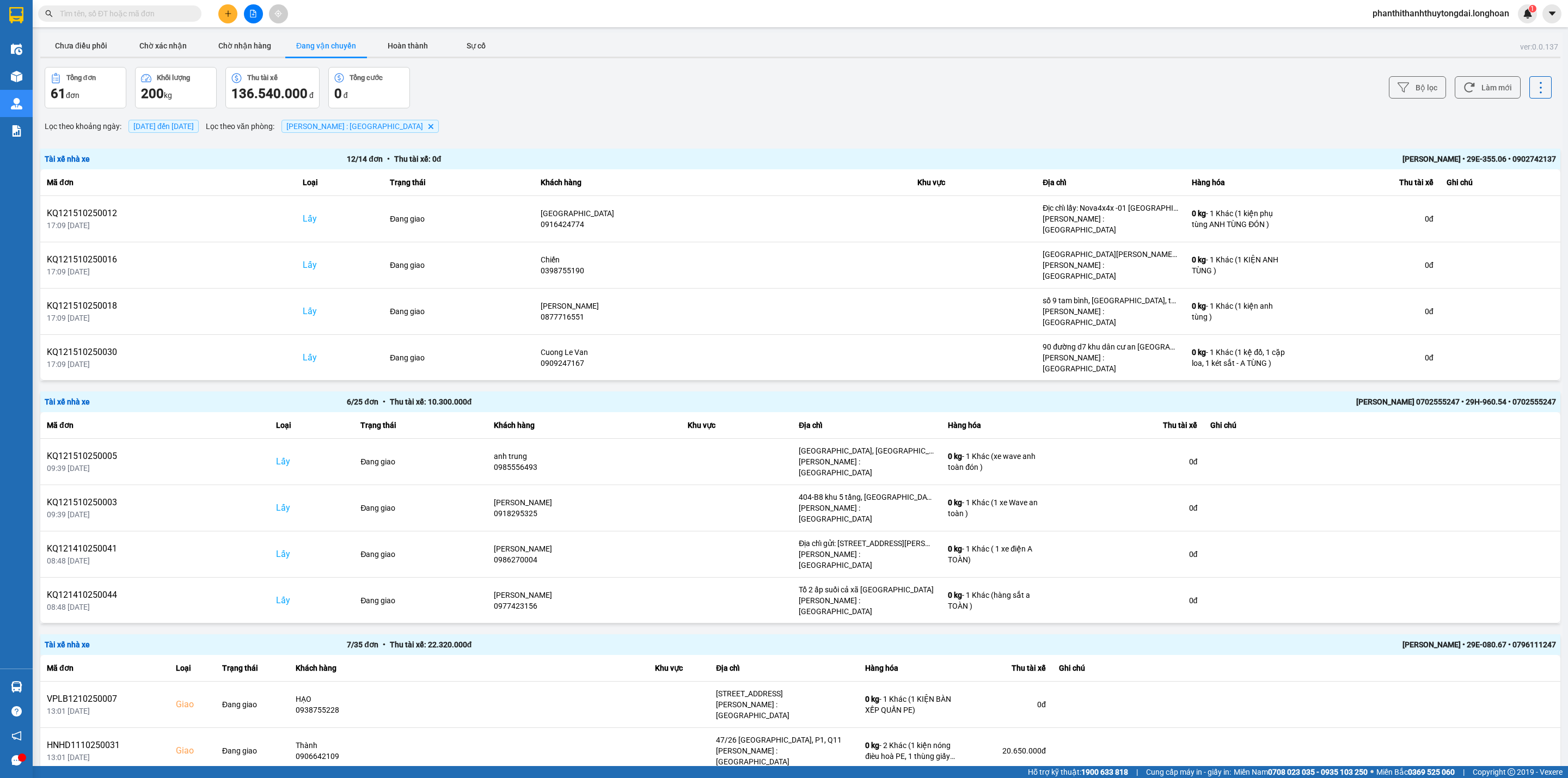
click at [184, 119] on div "[DATE] đến [DATE]" at bounding box center [164, 126] width 76 height 19
click at [194, 128] on span "[DATE] đến [DATE]" at bounding box center [164, 126] width 61 height 9
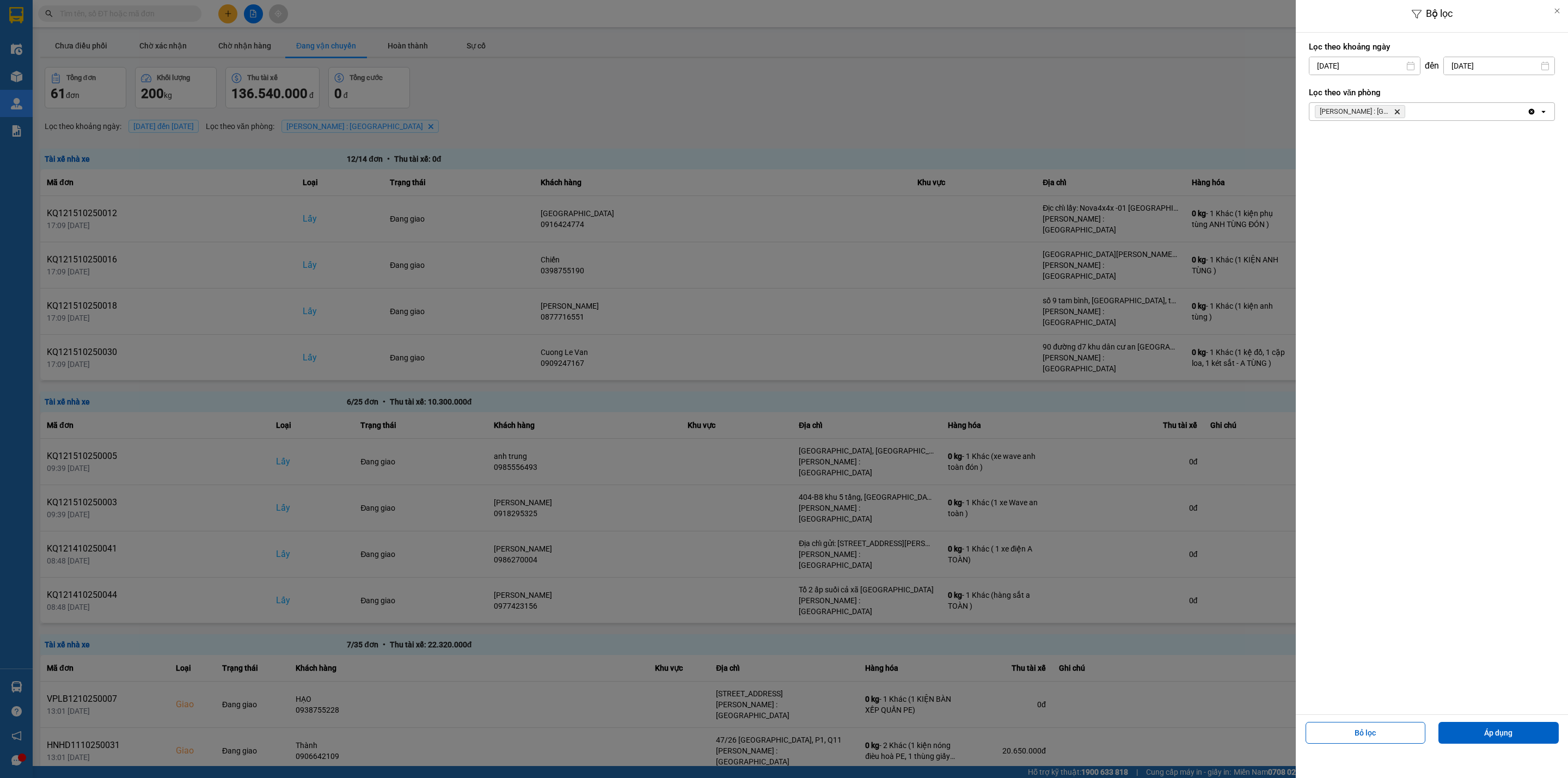
click at [1161, 64] on input "15/10/2025" at bounding box center [1364, 65] width 111 height 17
click at [1161, 137] on div "1" at bounding box center [1359, 145] width 22 height 22
type input "01/10/2025"
click at [1161, 575] on button "Áp dụng" at bounding box center [1499, 733] width 120 height 22
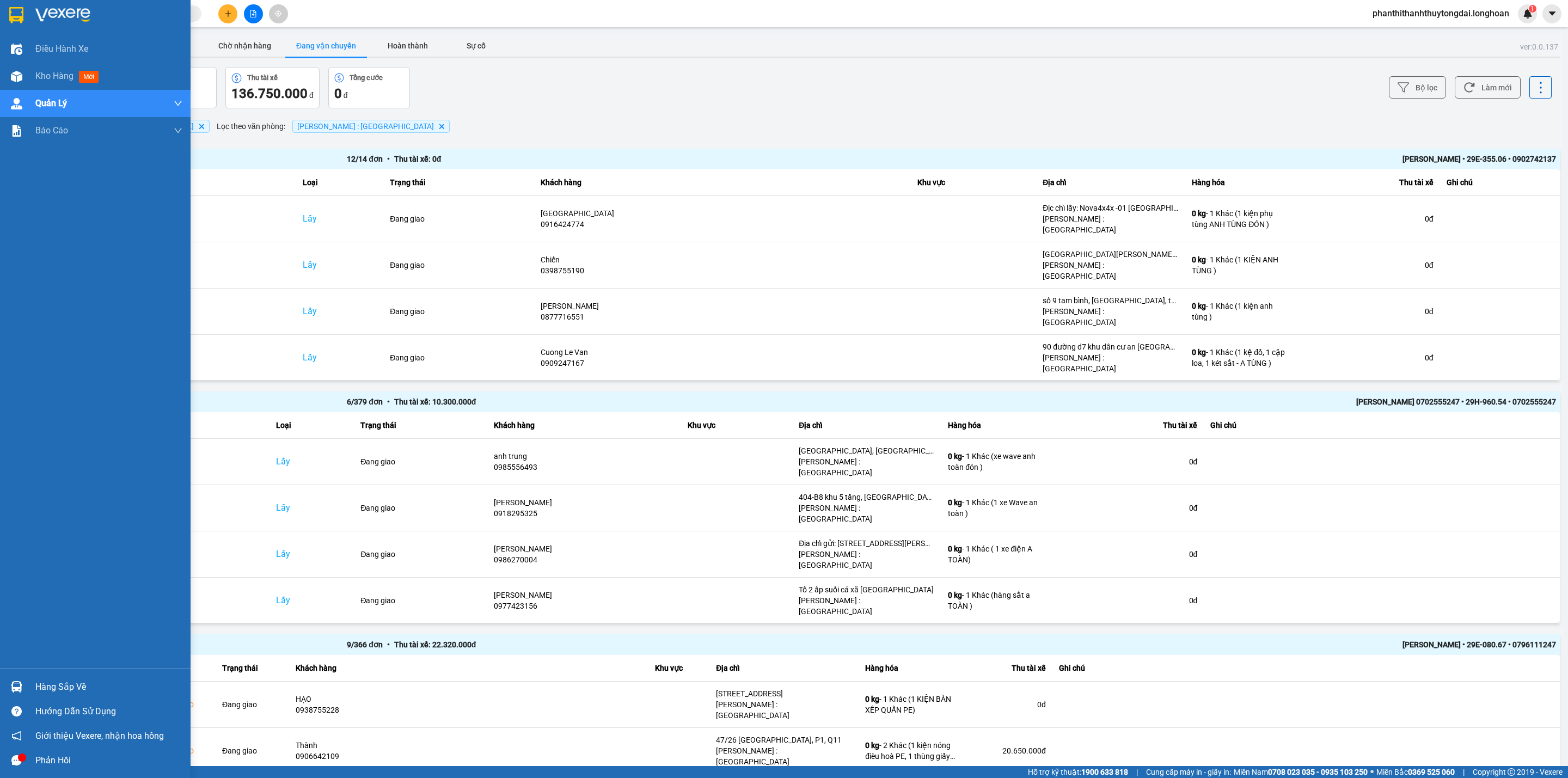
click at [23, 13] on img at bounding box center [16, 15] width 14 height 17
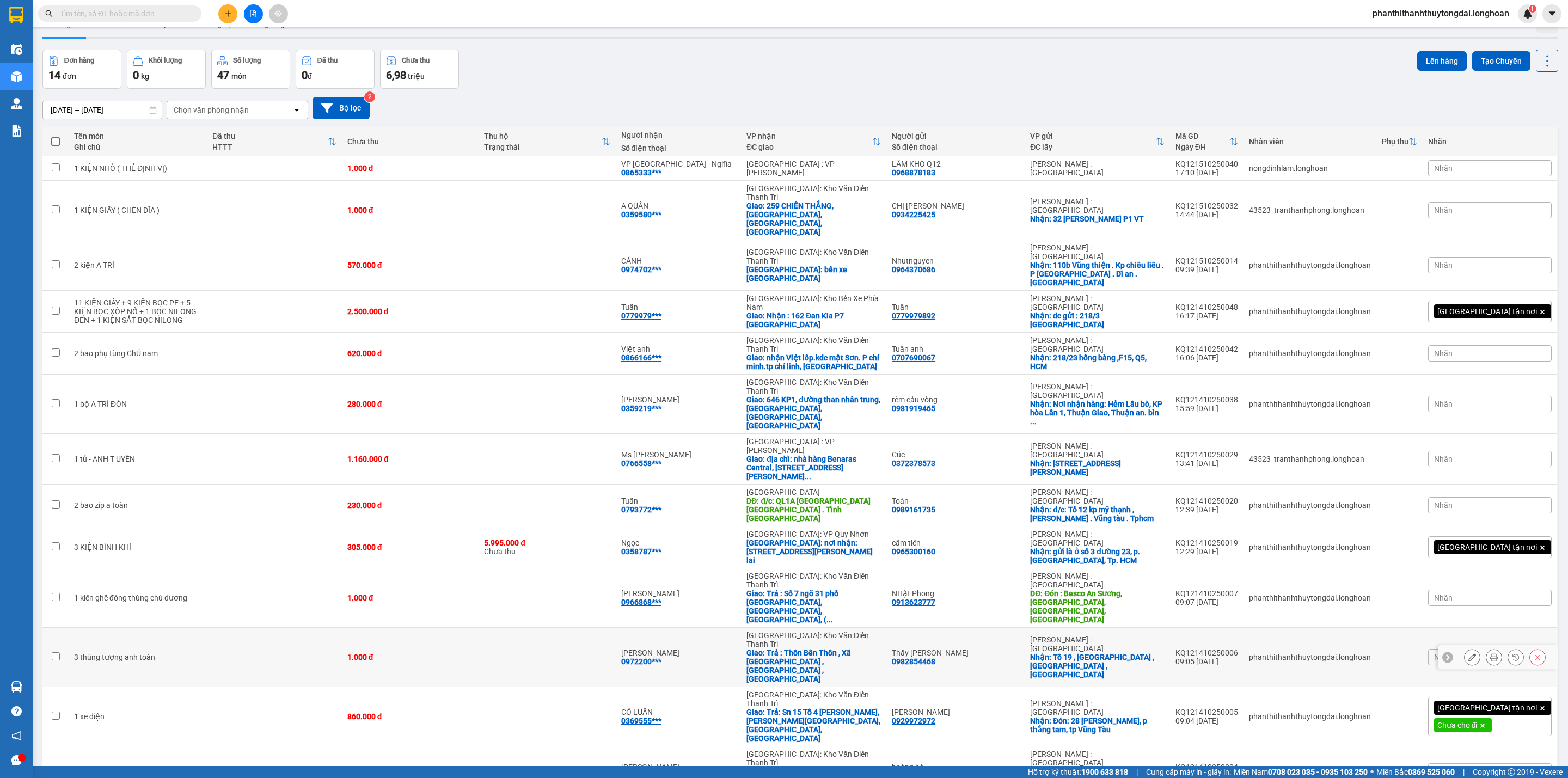
scroll to position [51, 0]
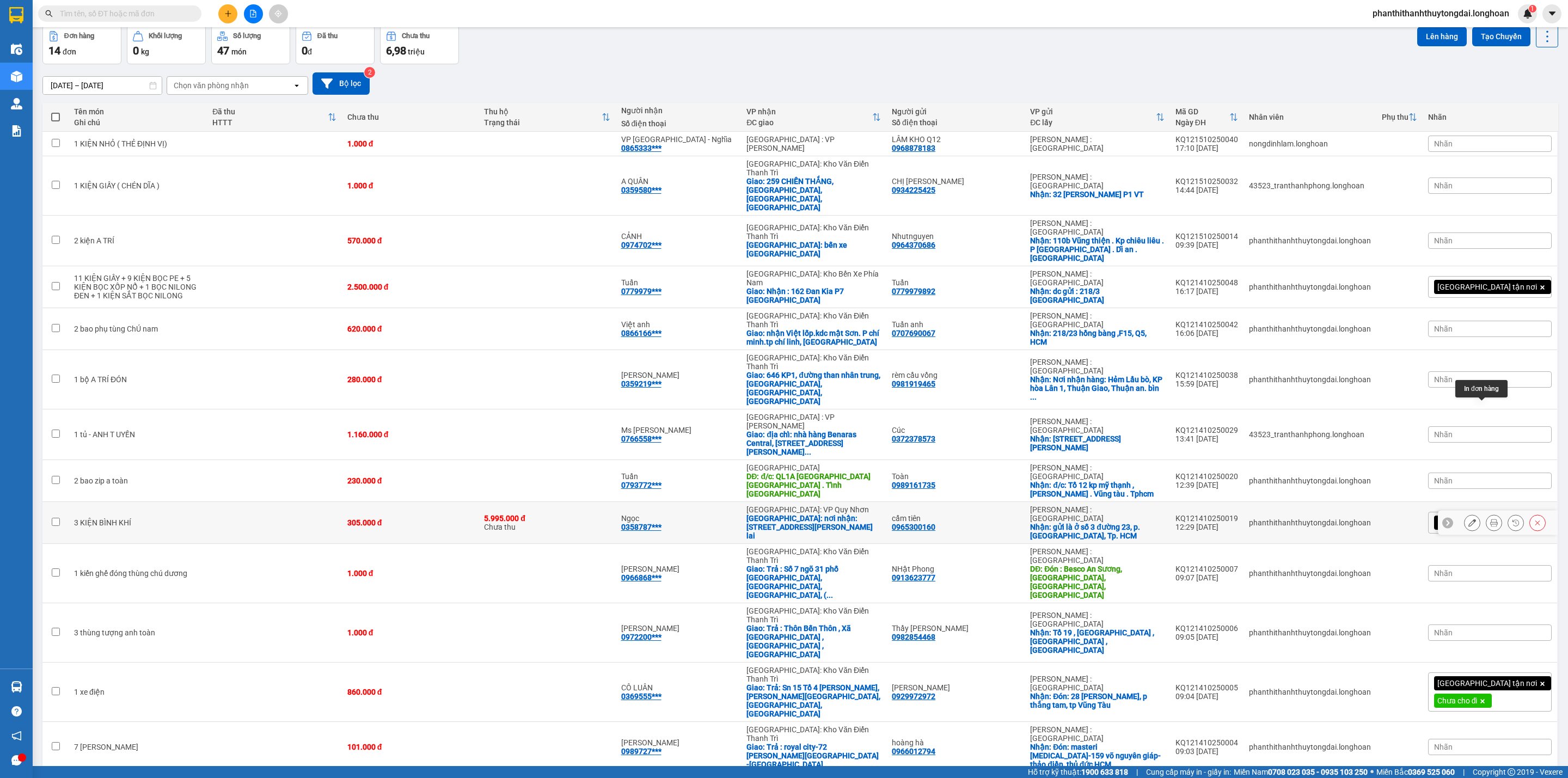
click at [1161, 513] on button at bounding box center [1494, 523] width 15 height 19
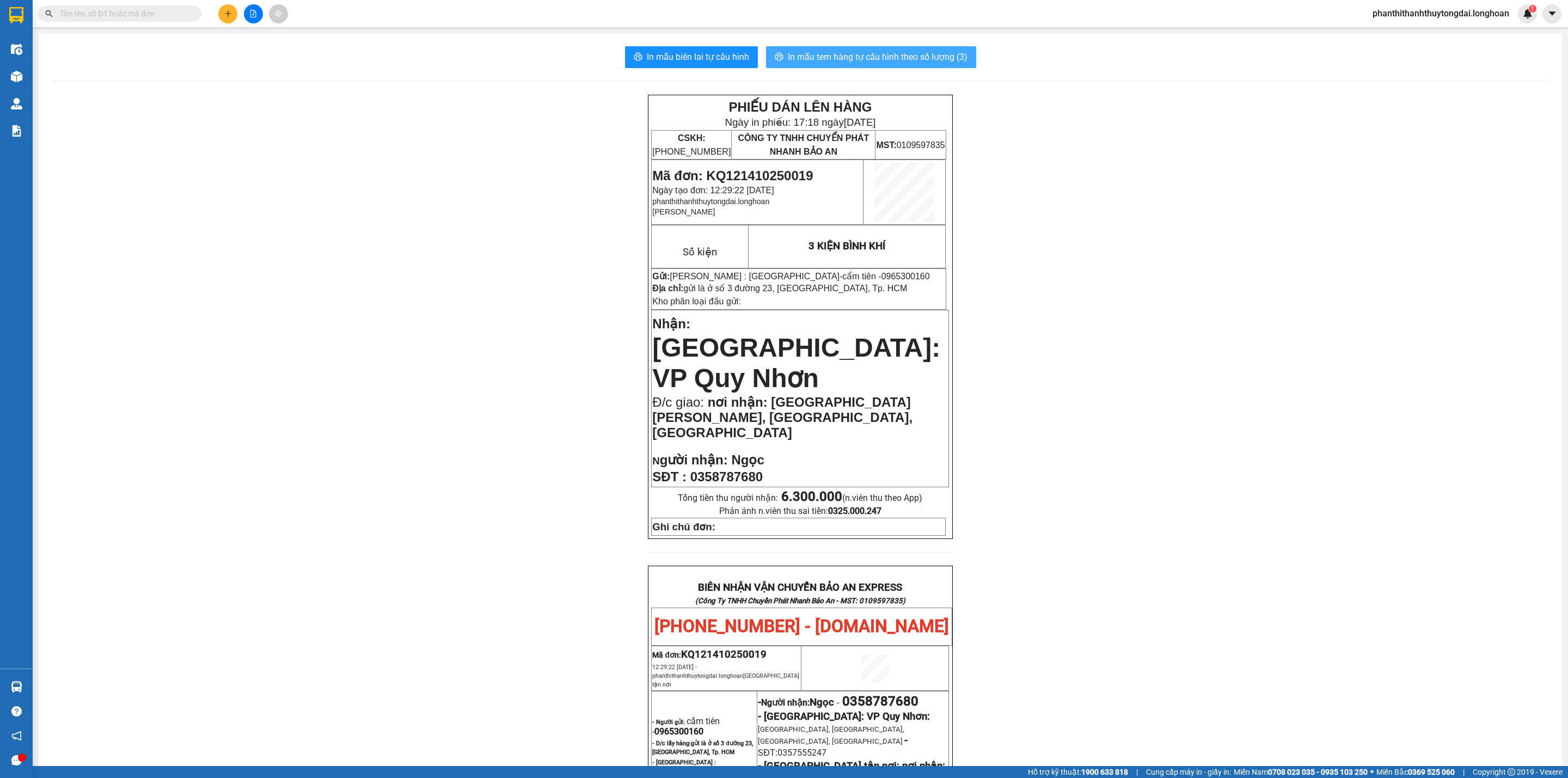
click at [919, 58] on span "In mẫu tem hàng tự cấu hình theo số lượng (3)" at bounding box center [877, 57] width 180 height 14
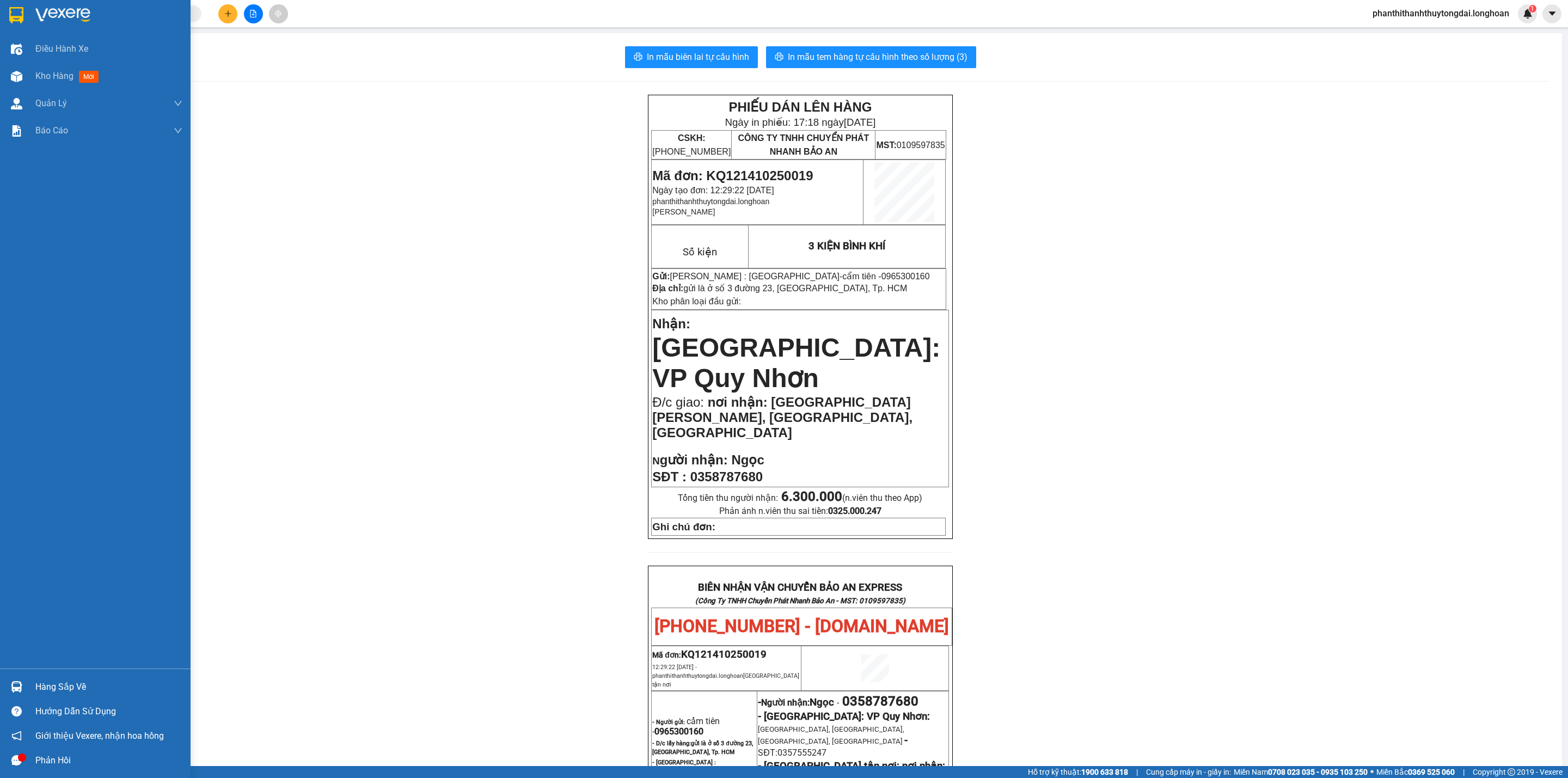
click at [21, 9] on img at bounding box center [16, 15] width 14 height 17
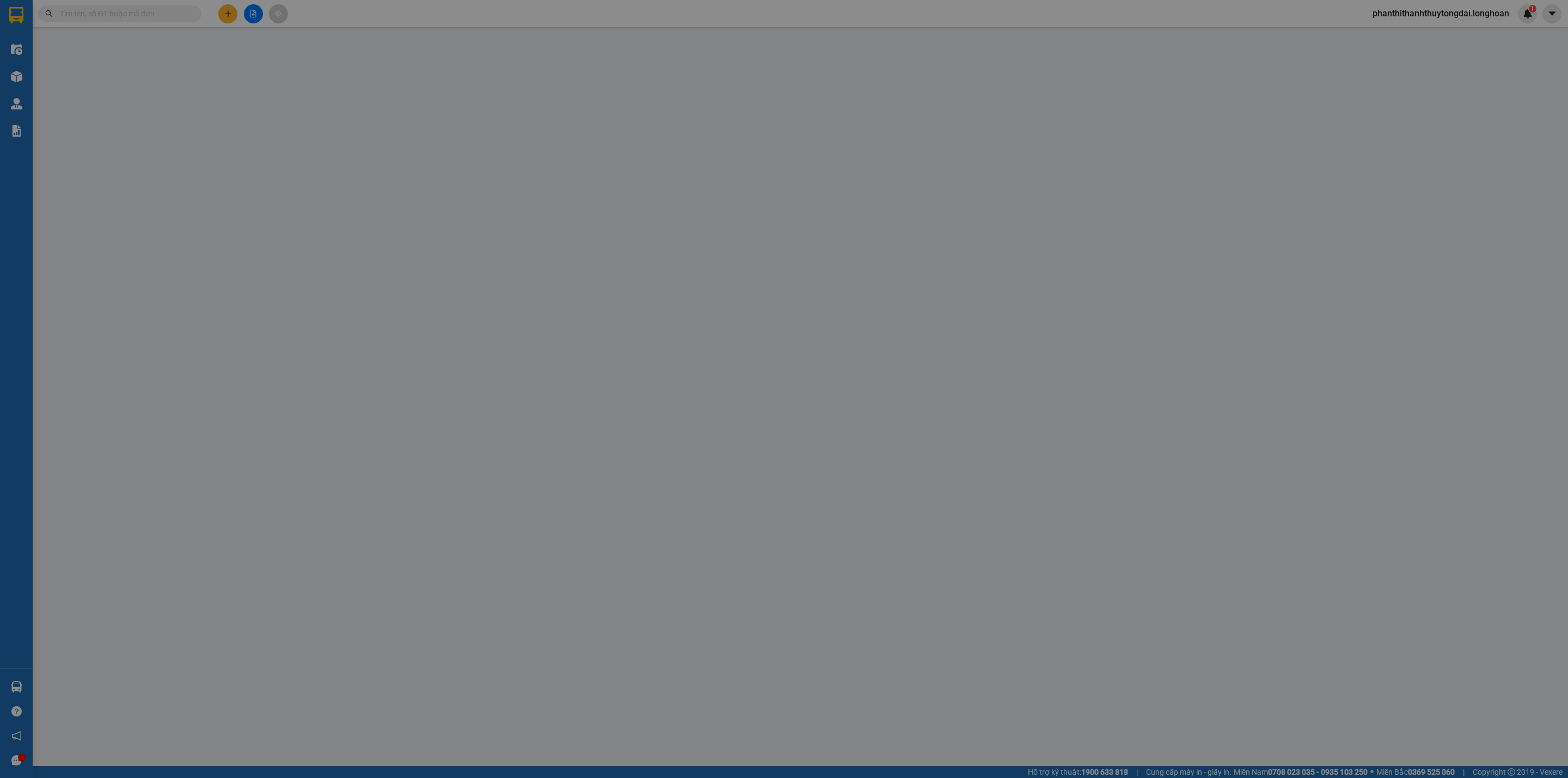
type input "0869282433"
type input "Kim Tiền"
checkbox input "true"
type input "Đón : 383 Nguyễn Duy Trinh, Bình Trưng Tây, Thủ Đức Hồ Chí Minh"
type input "0869282433"
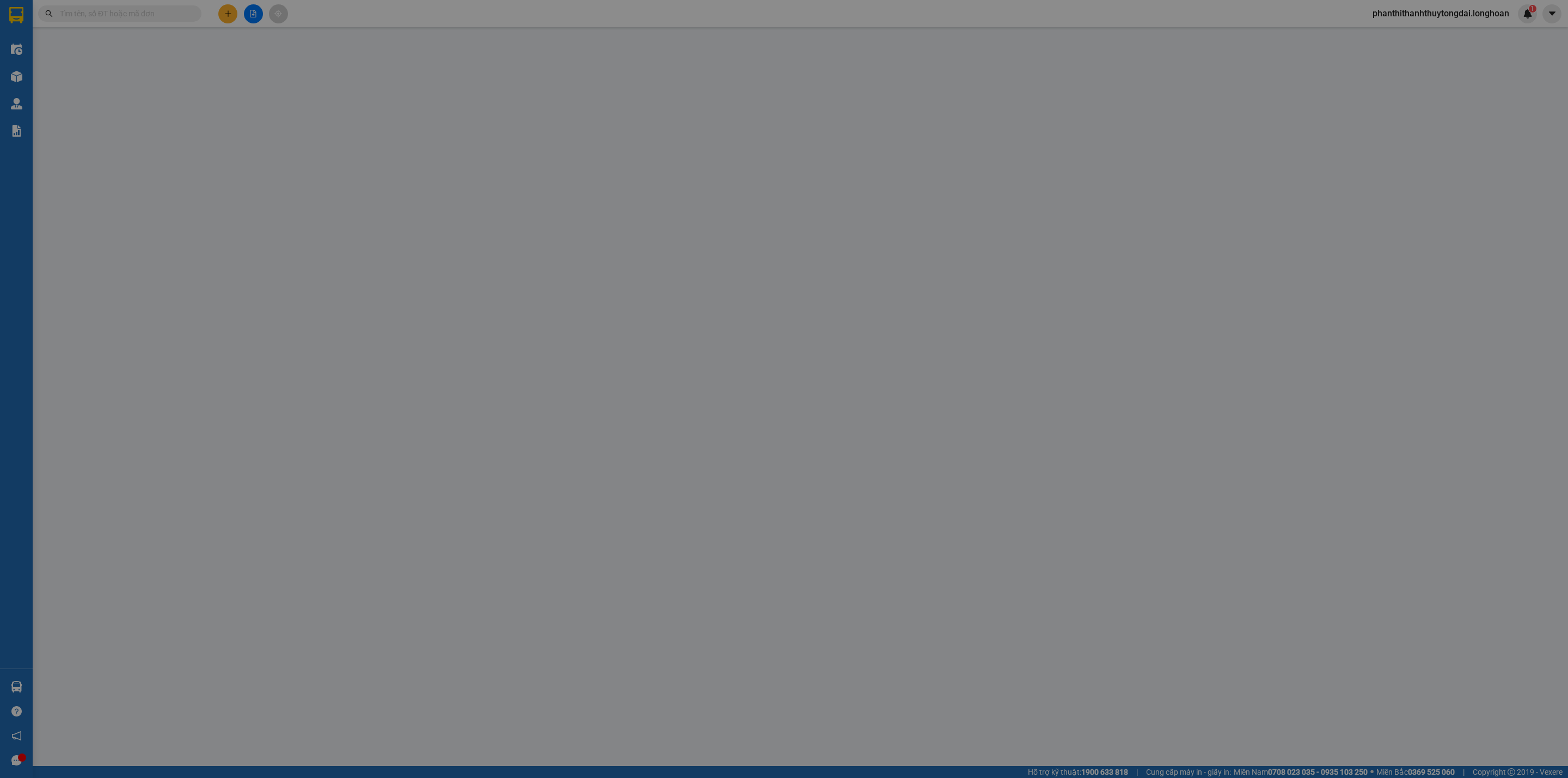
type input "Kim Tiền"
checkbox input "true"
type input "Trả : FUSE Nha Trang Hostel, 18 Biệt Thự, Lộc Thọ, Nha Trang, Khánh Hòa"
type input "NHẬN NGUYÊN KIỆN GIAO NGUYÊN KIỆN, HƯ VỠ K ĐỀN"
type input "0"
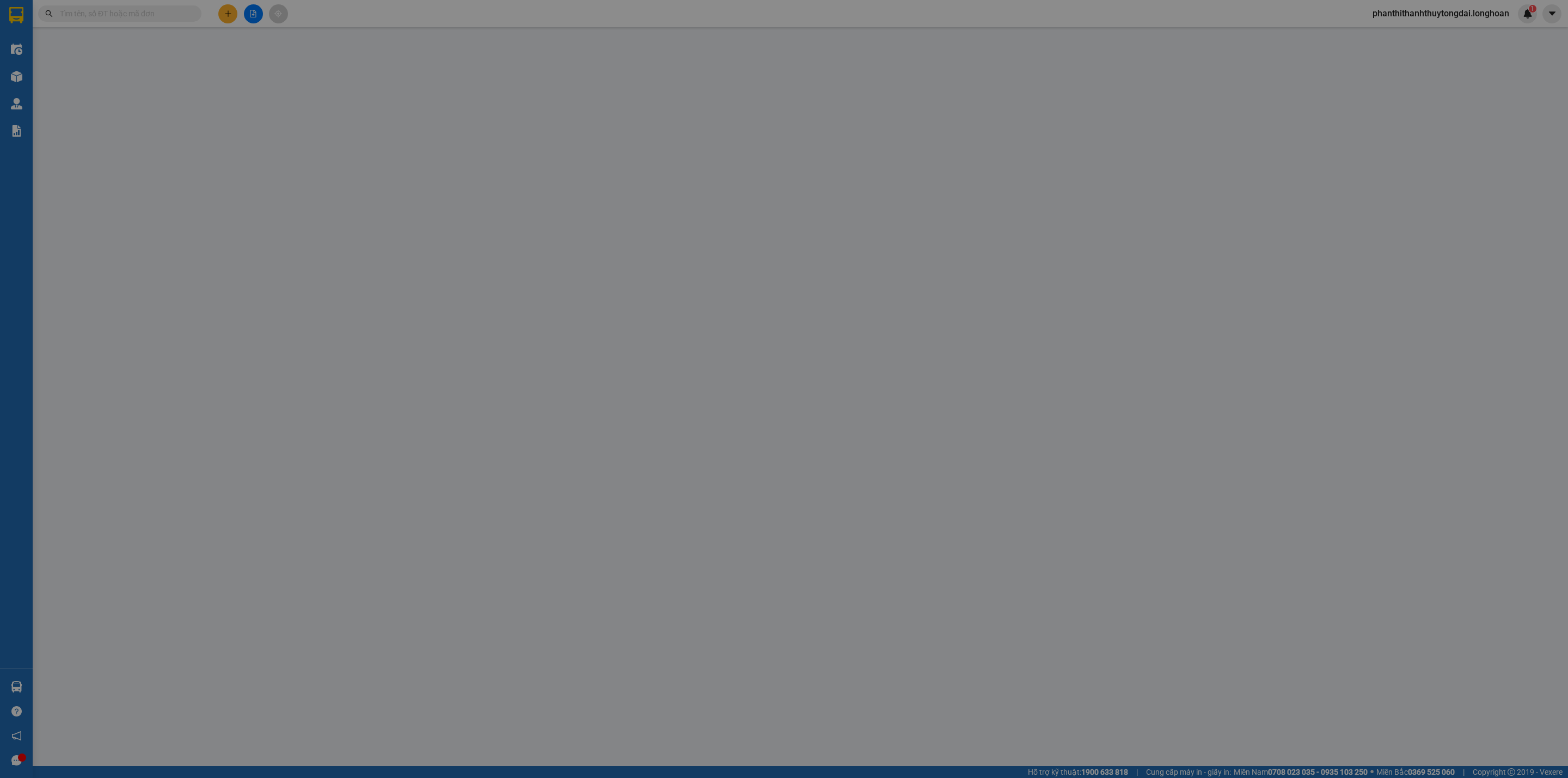
type input "350.000"
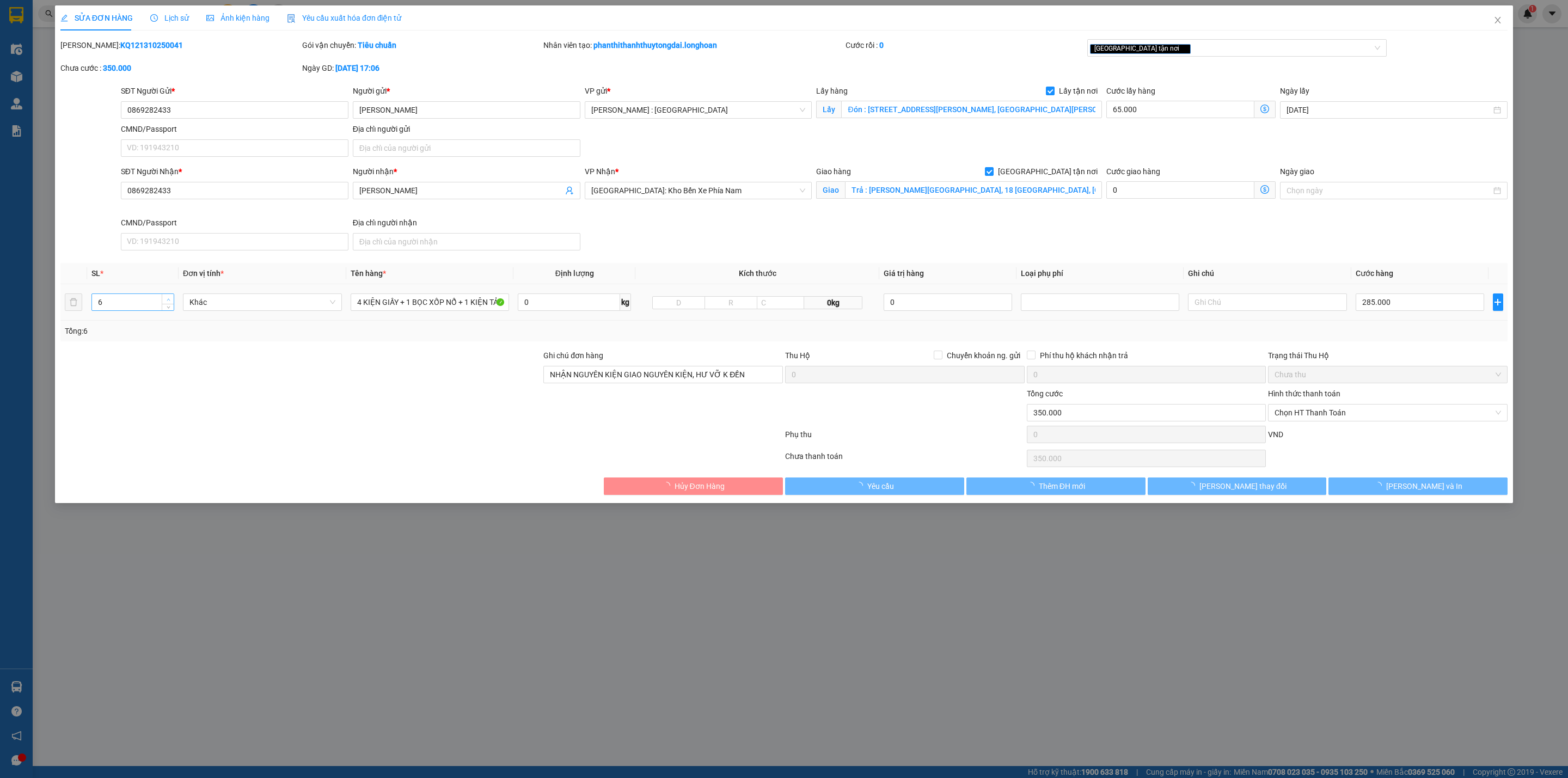
click at [171, 296] on span "Increase Value" at bounding box center [167, 299] width 12 height 10
type input "7"
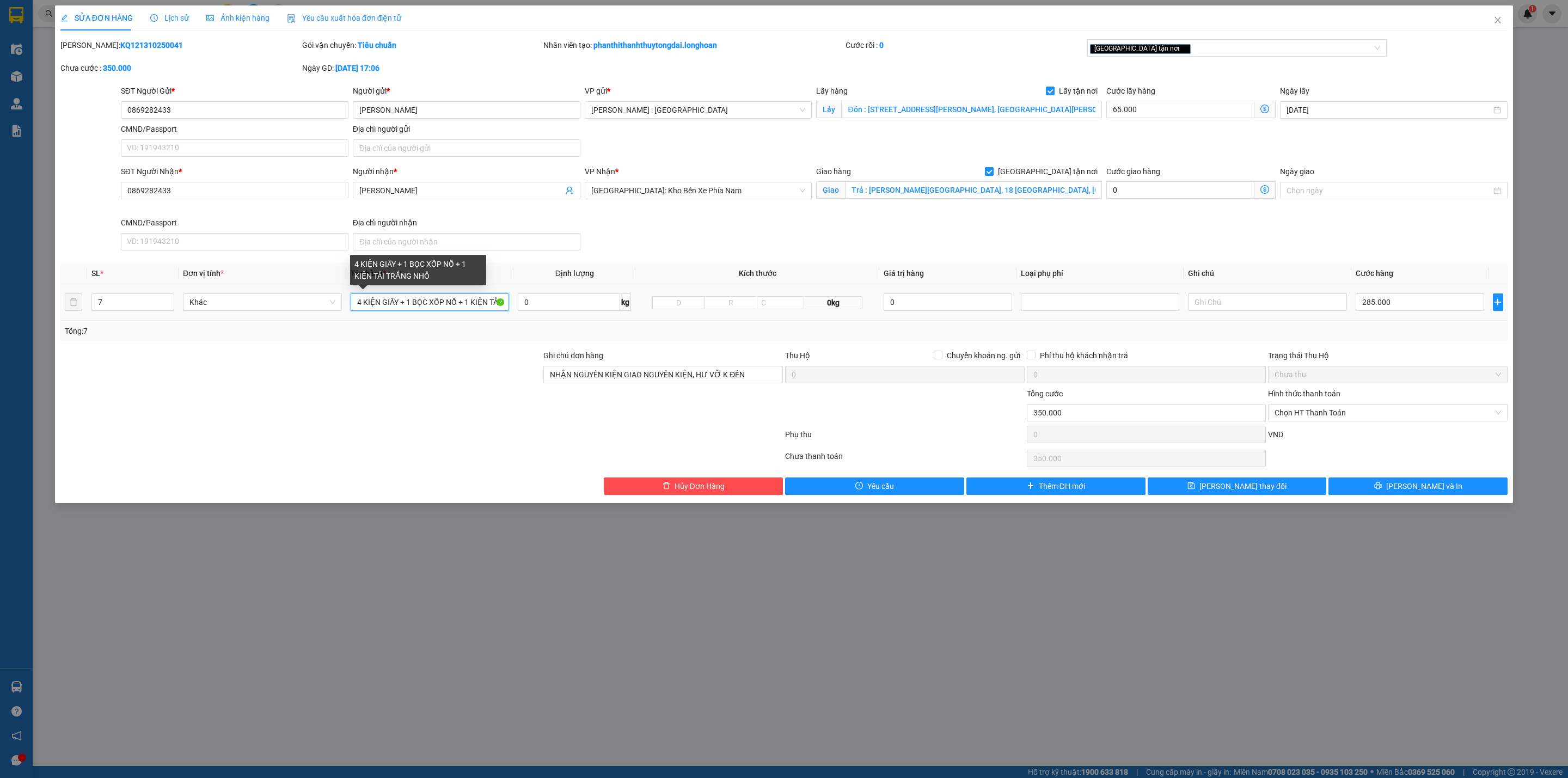
click at [361, 301] on input "4 KIỆN GIẤY + 1 BỌC XỐP NỔ + 1 KIỆN TẢI TRẮNG NHỎ" at bounding box center [430, 302] width 159 height 17
type input "5 KIỆN GIẤY + 1 BỌC XỐP NỔ + 1 KIỆN TẢI TRẮNG NHỎ"
click at [1161, 489] on icon "printer" at bounding box center [1377, 485] width 8 height 8
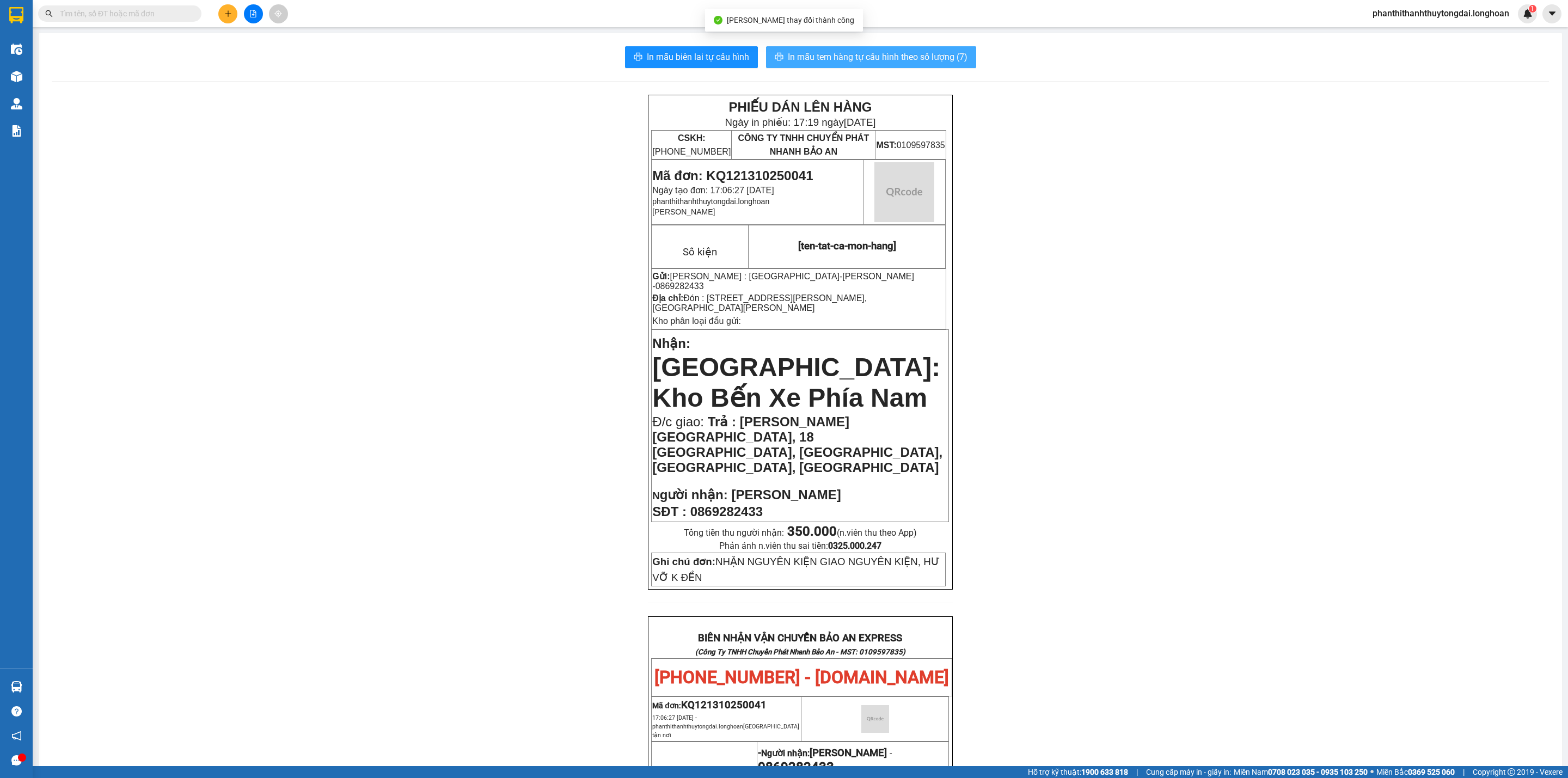
click at [907, 56] on span "In mẫu tem hàng tự cấu hình theo số lượng (7)" at bounding box center [877, 57] width 180 height 14
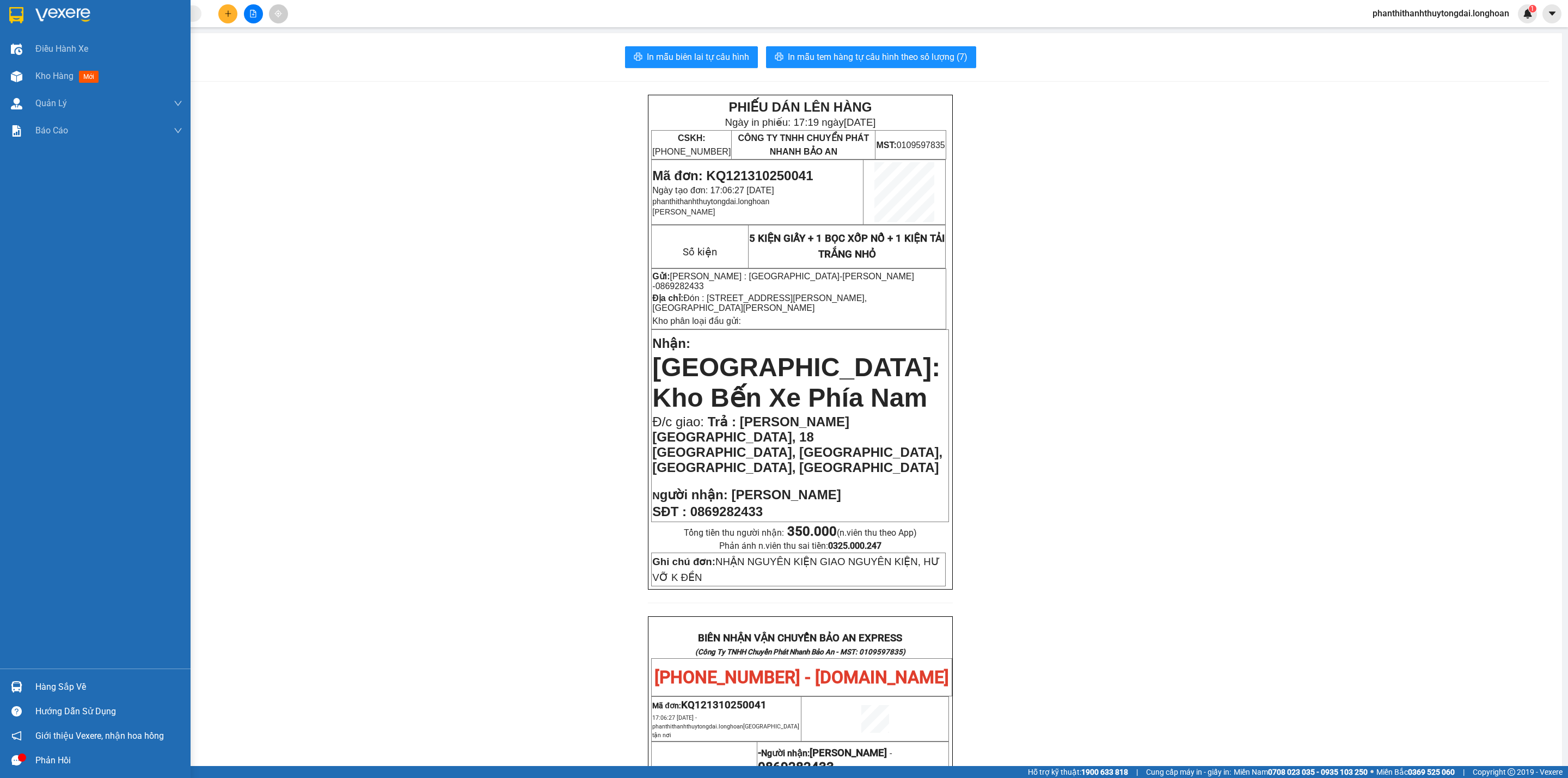
click at [17, 21] on img at bounding box center [16, 15] width 14 height 17
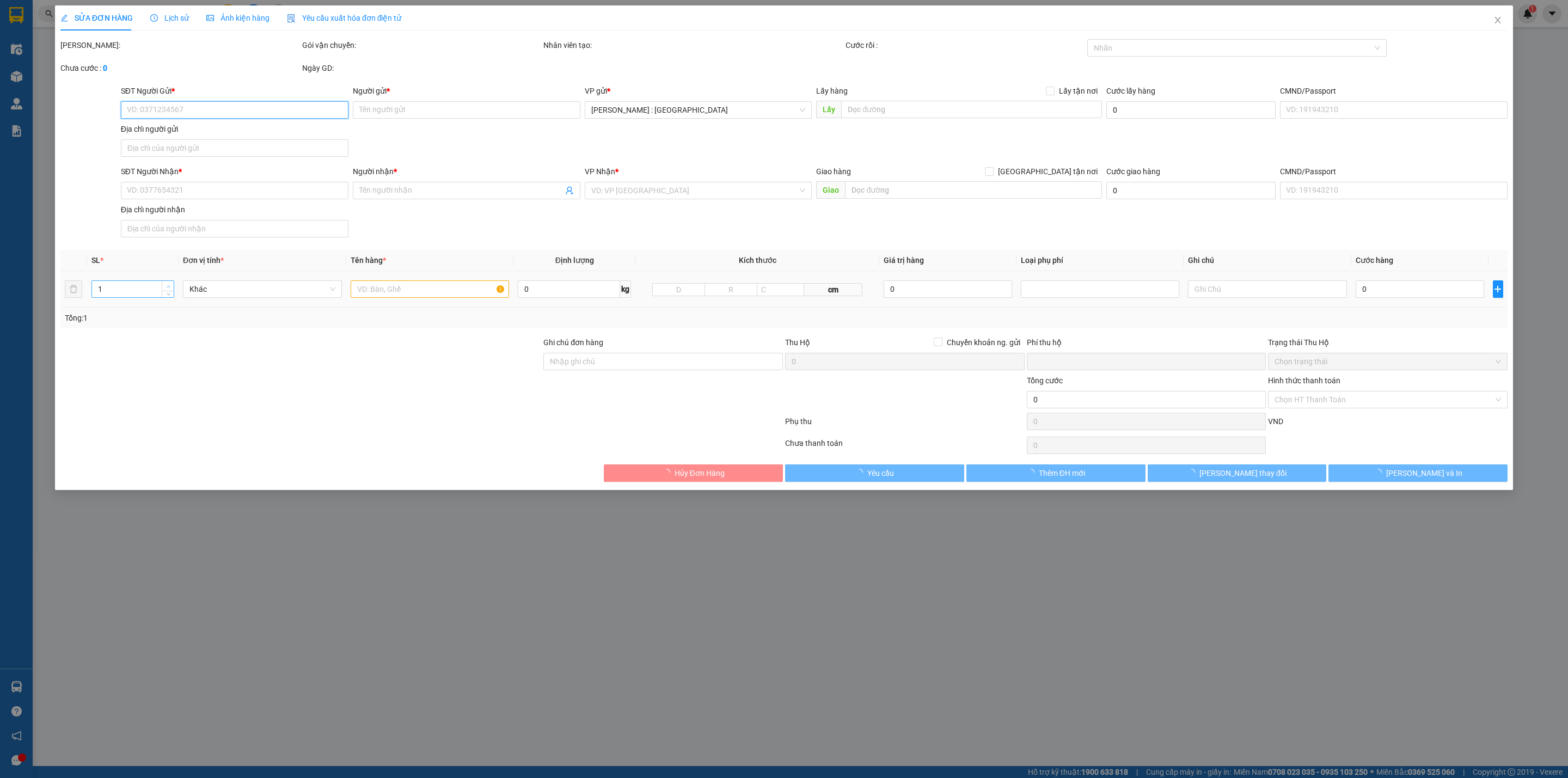
type input "0869282433"
type input "Kim Tiền"
checkbox input "true"
type input "Đón : 383 Nguyễn Duy Trinh, Bình Trưng Tây, Thủ Đức Hồ Chí Minh"
type input "0869282433"
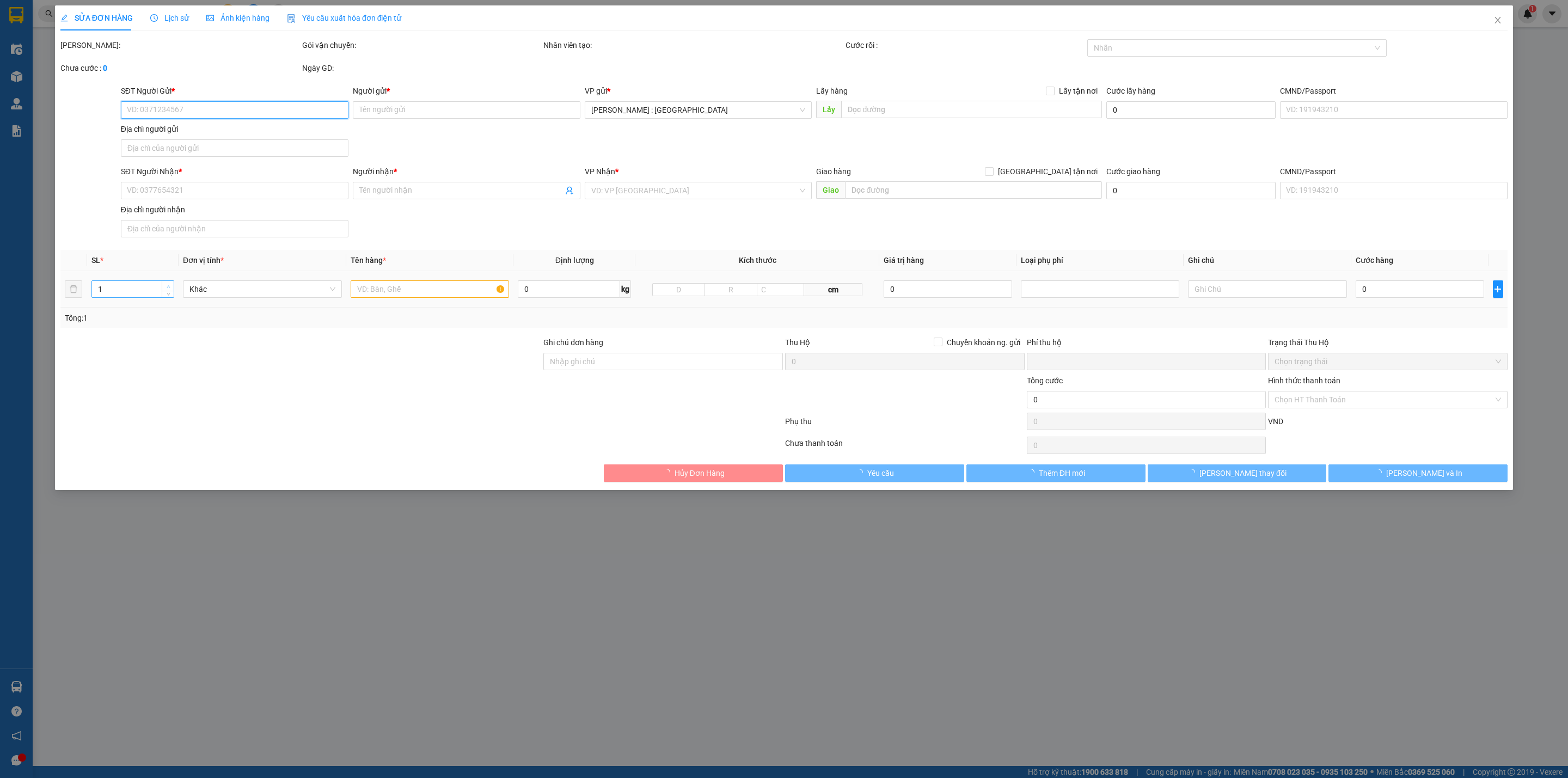
type input "Kim Tiền"
checkbox input "true"
type input "Trả : FUSE Nha Trang Hostel, 18 Biệt Thự, Lộc Thọ, Nha Trang, Khánh Hòa"
type input "NHẬN NGUYÊN KIỆN GIAO NGUYÊN KIỆN, HƯ VỠ K ĐỀN"
type input "0"
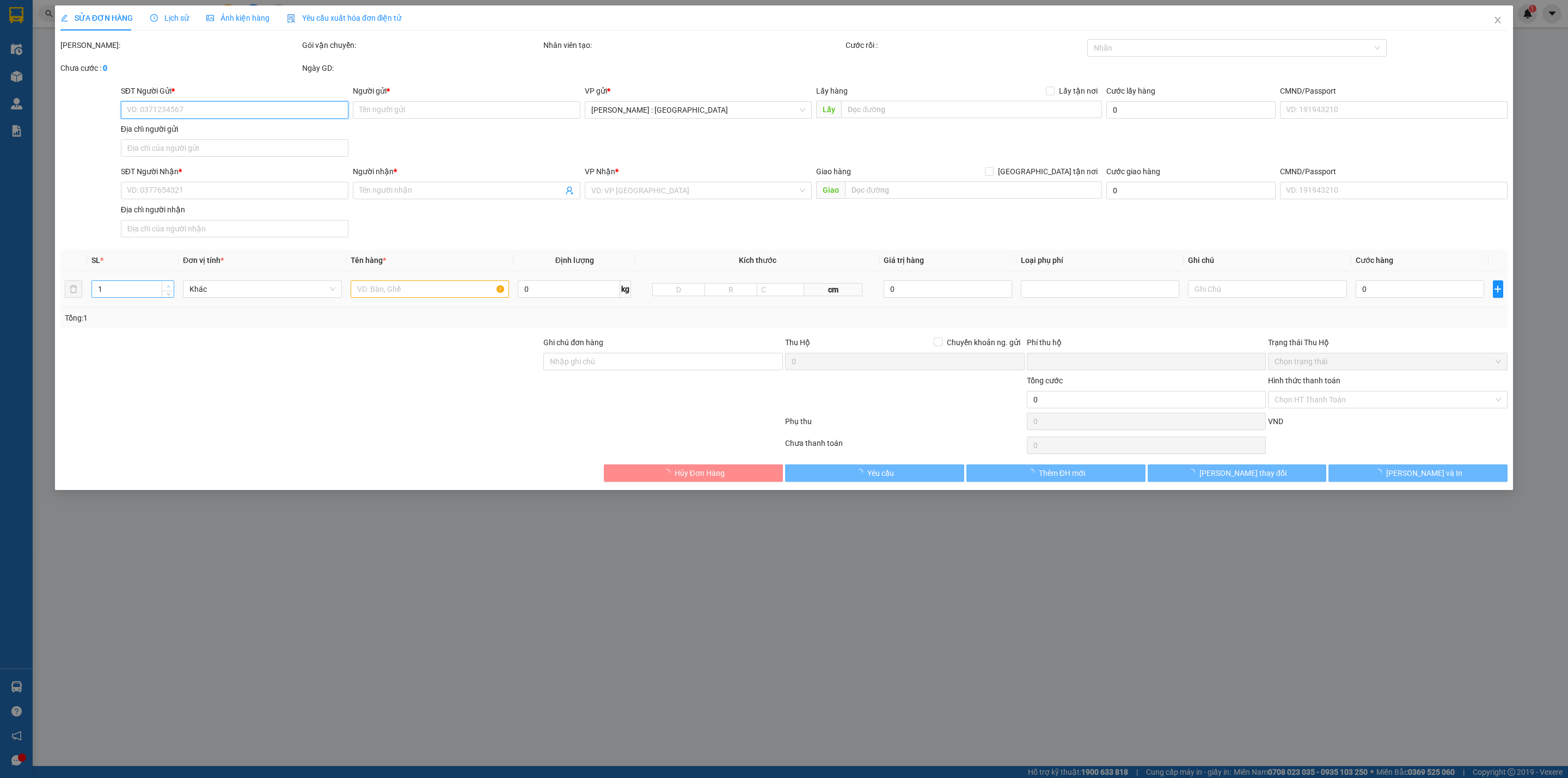
type input "350.000"
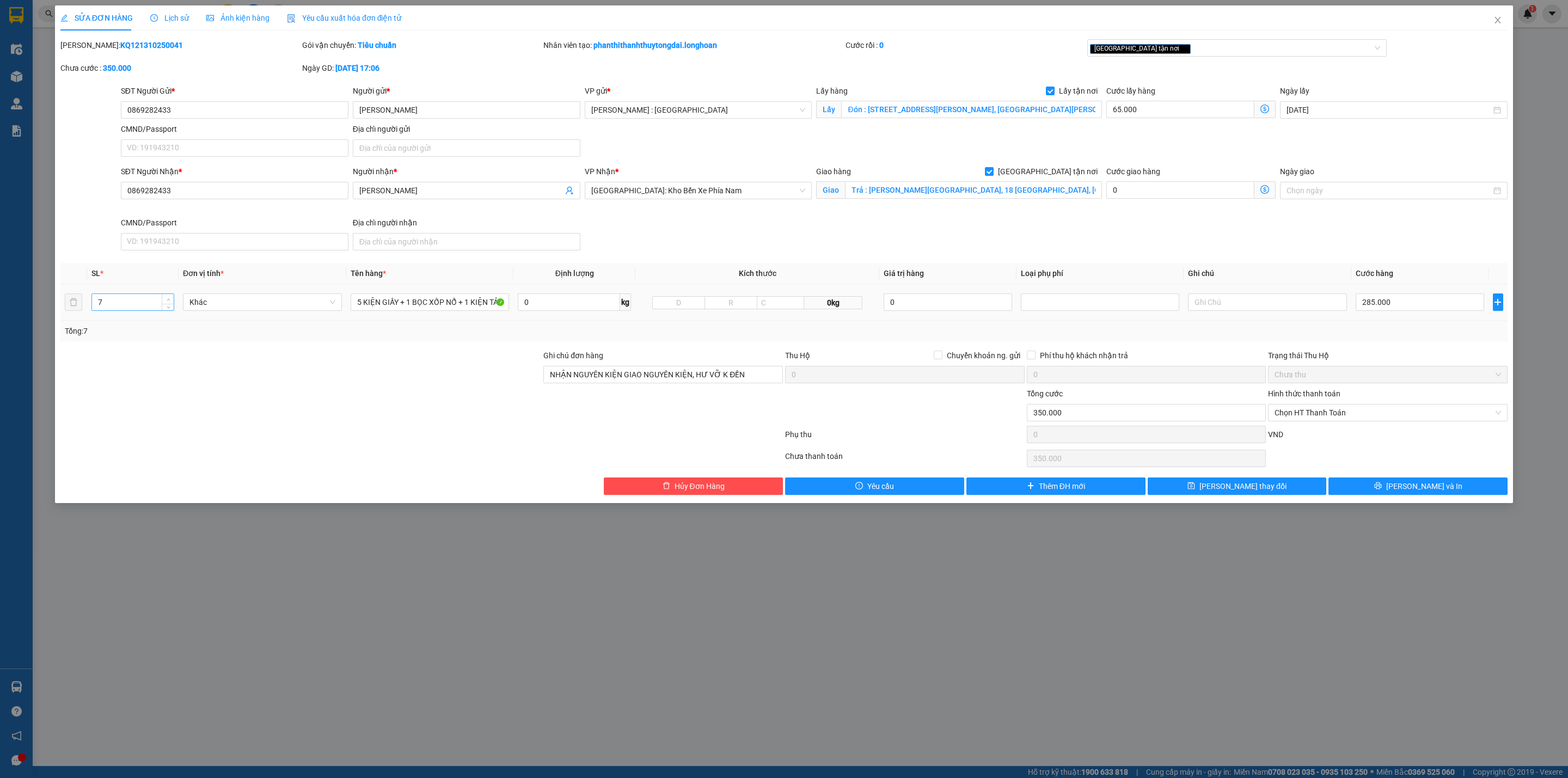
type input "8"
click at [165, 298] on span "up" at bounding box center [168, 299] width 6 height 6
click at [361, 304] on input "5 KIỆN GIẤY + 1 BỌC XỐP NỔ + 1 KIỆN TẢI TRẮNG NHỎ" at bounding box center [430, 302] width 159 height 17
type input "6 KIỆN GIẤY + 1 BỌC XỐP NỔ + 1 KIỆN TẢI TRẮNG NHỎ"
click at [1161, 488] on button "[PERSON_NAME] và In" at bounding box center [1418, 486] width 179 height 17
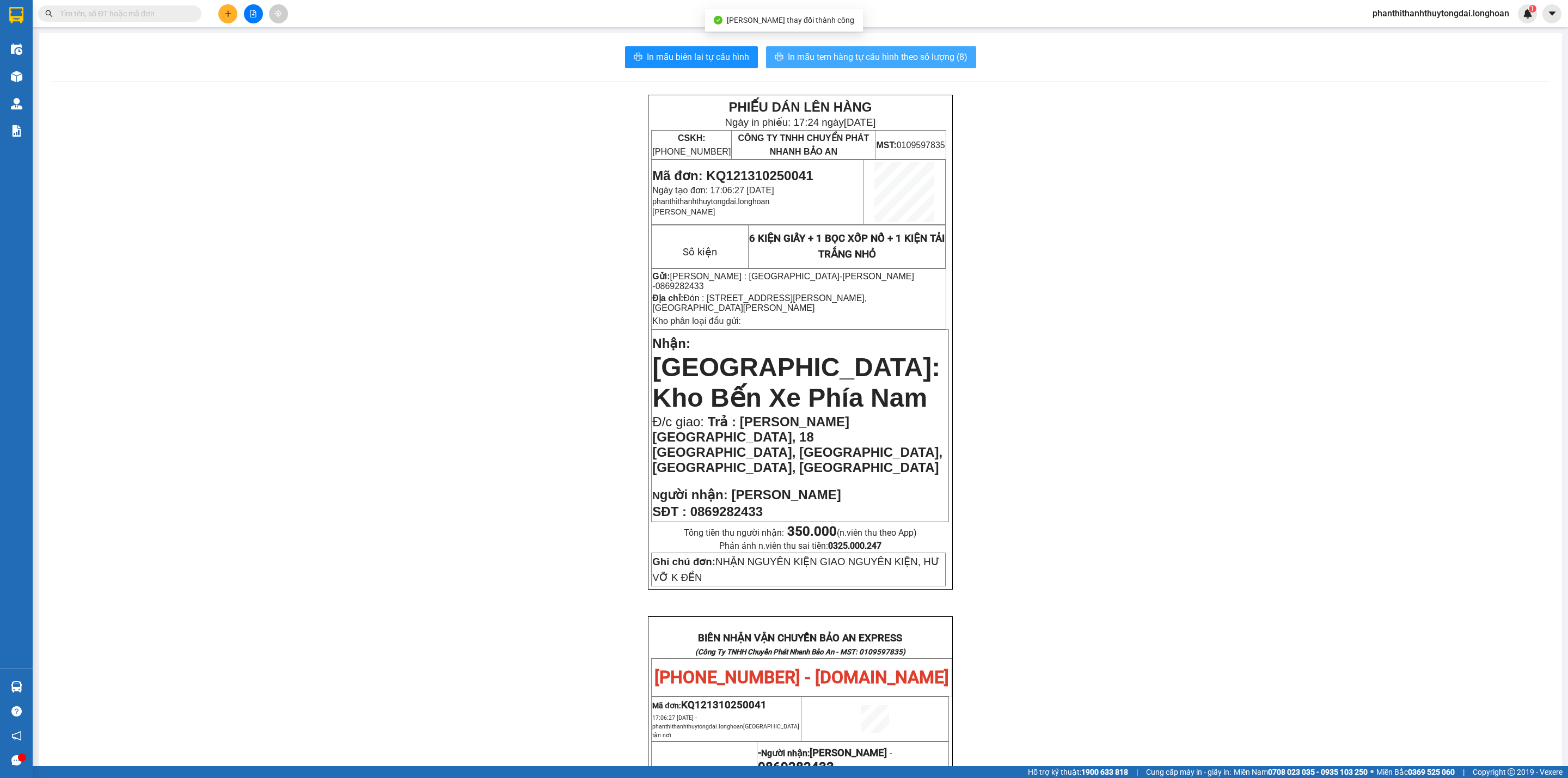
click at [788, 58] on span "In mẫu tem hàng tự cấu hình theo số lượng (8)" at bounding box center [877, 57] width 180 height 14
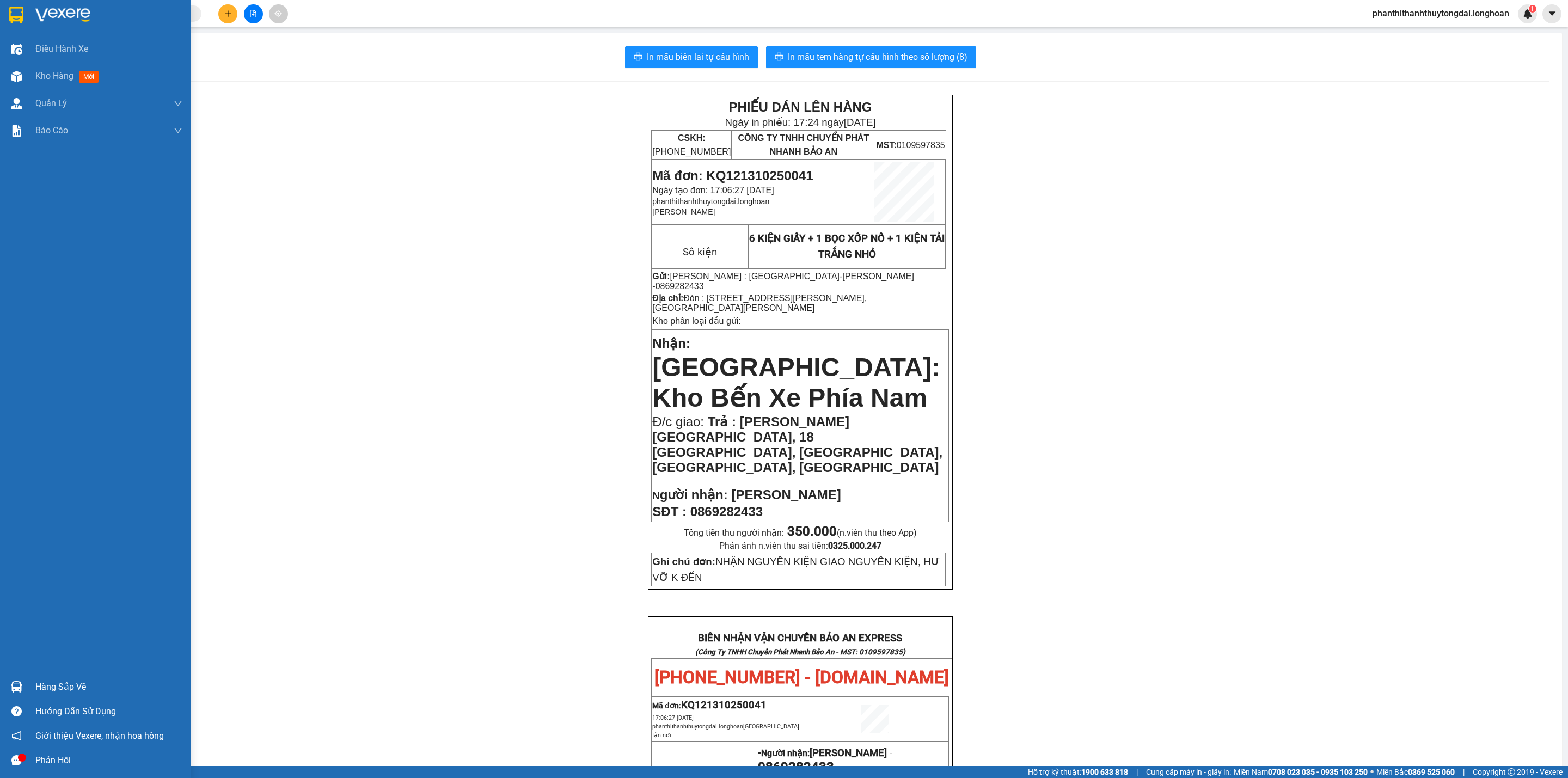
click at [30, 8] on div at bounding box center [95, 17] width 191 height 35
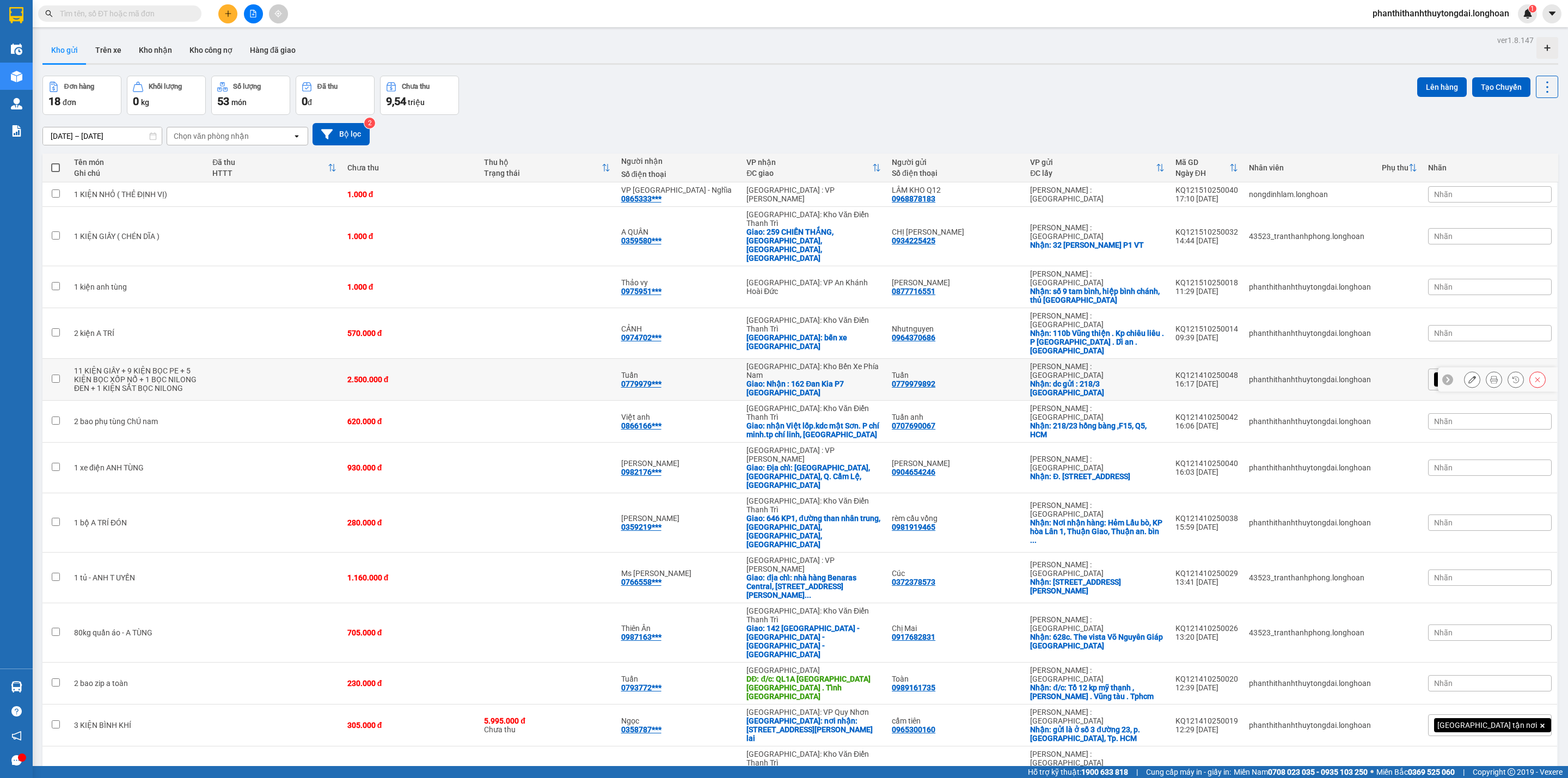
click at [244, 359] on td at bounding box center [275, 380] width 135 height 42
checkbox input "true"
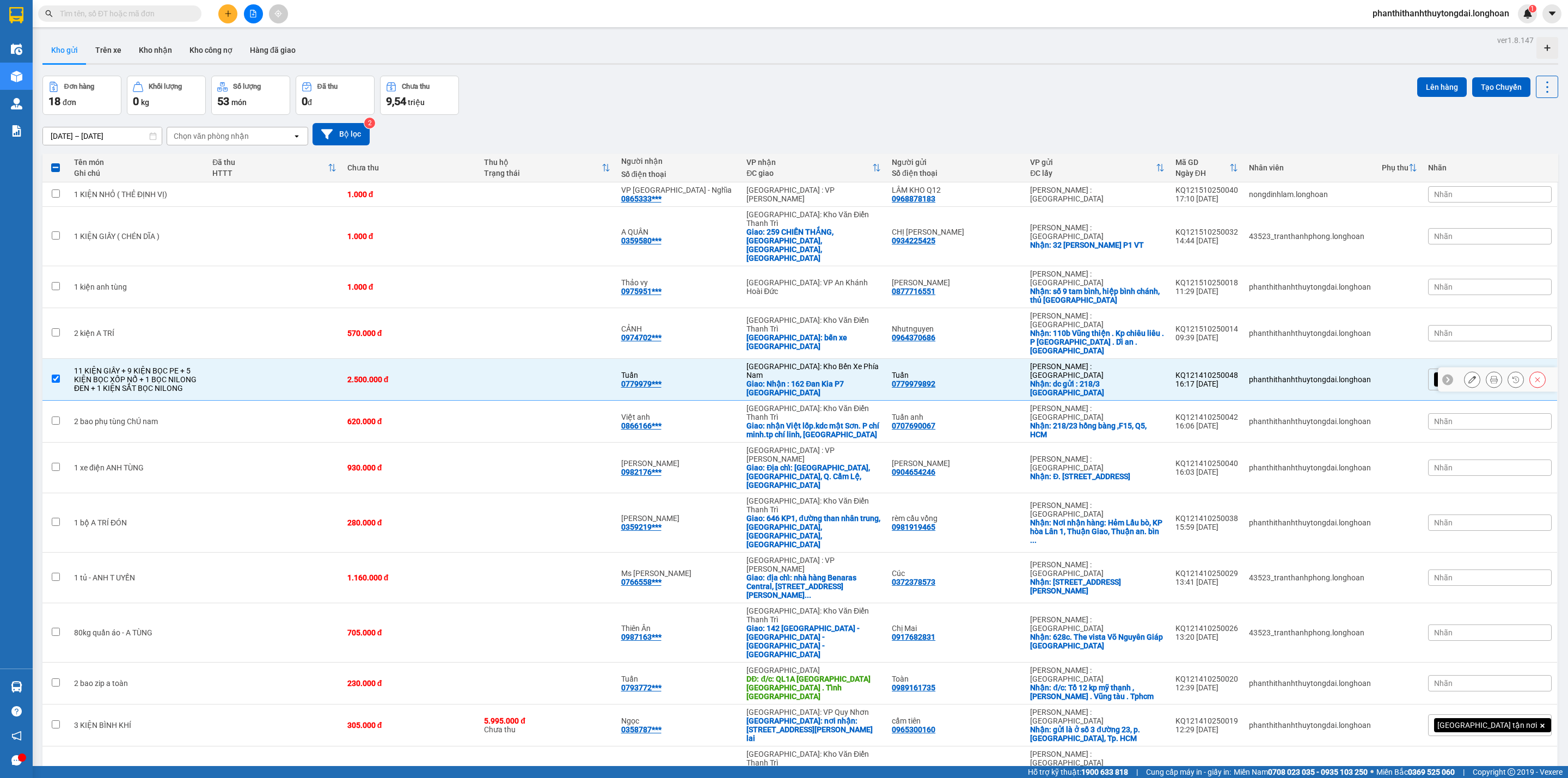
scroll to position [78, 0]
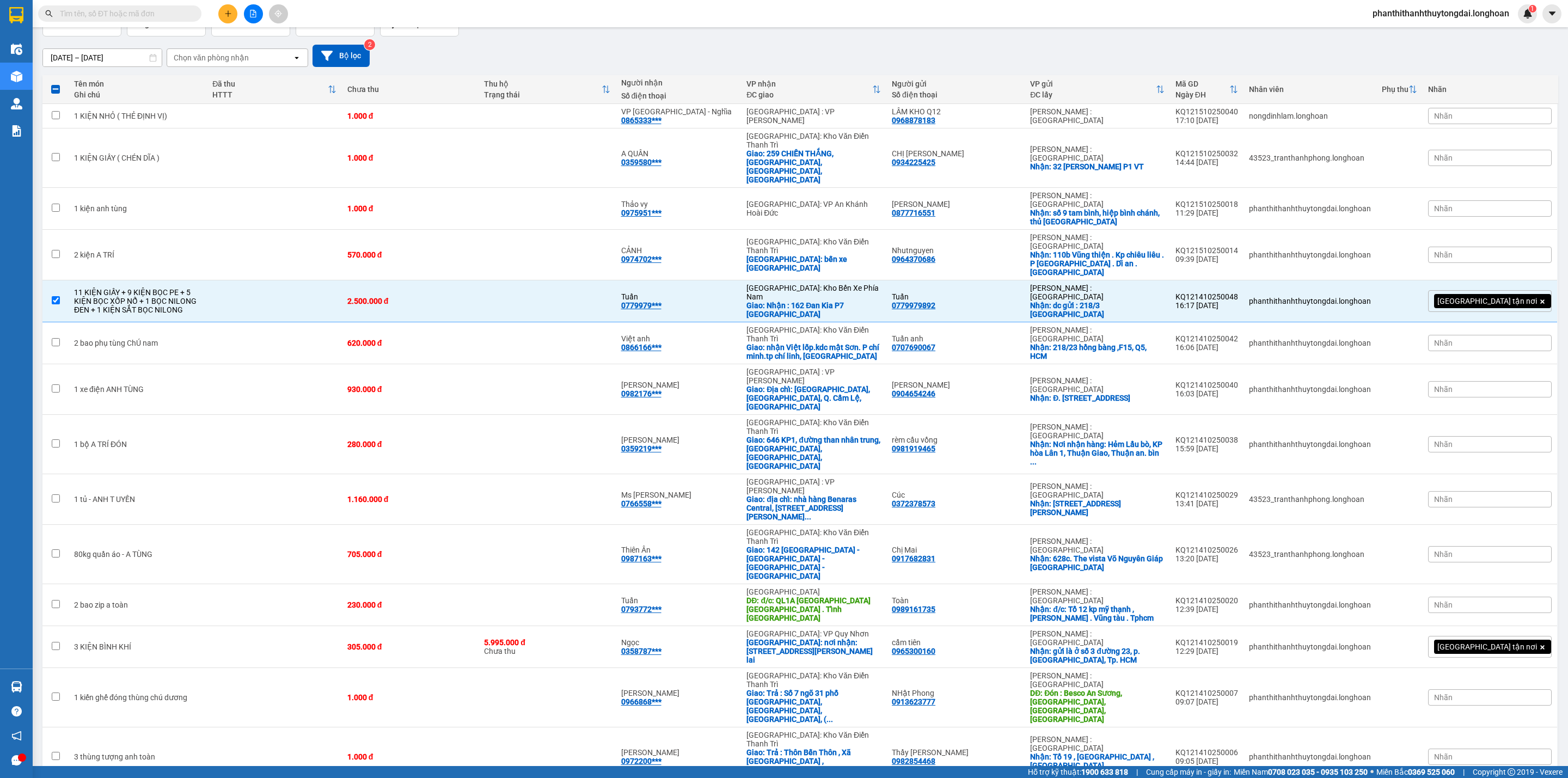
checkbox input "true"
click at [171, 575] on div "3 thùng tượng anh toàn" at bounding box center [138, 757] width 127 height 9
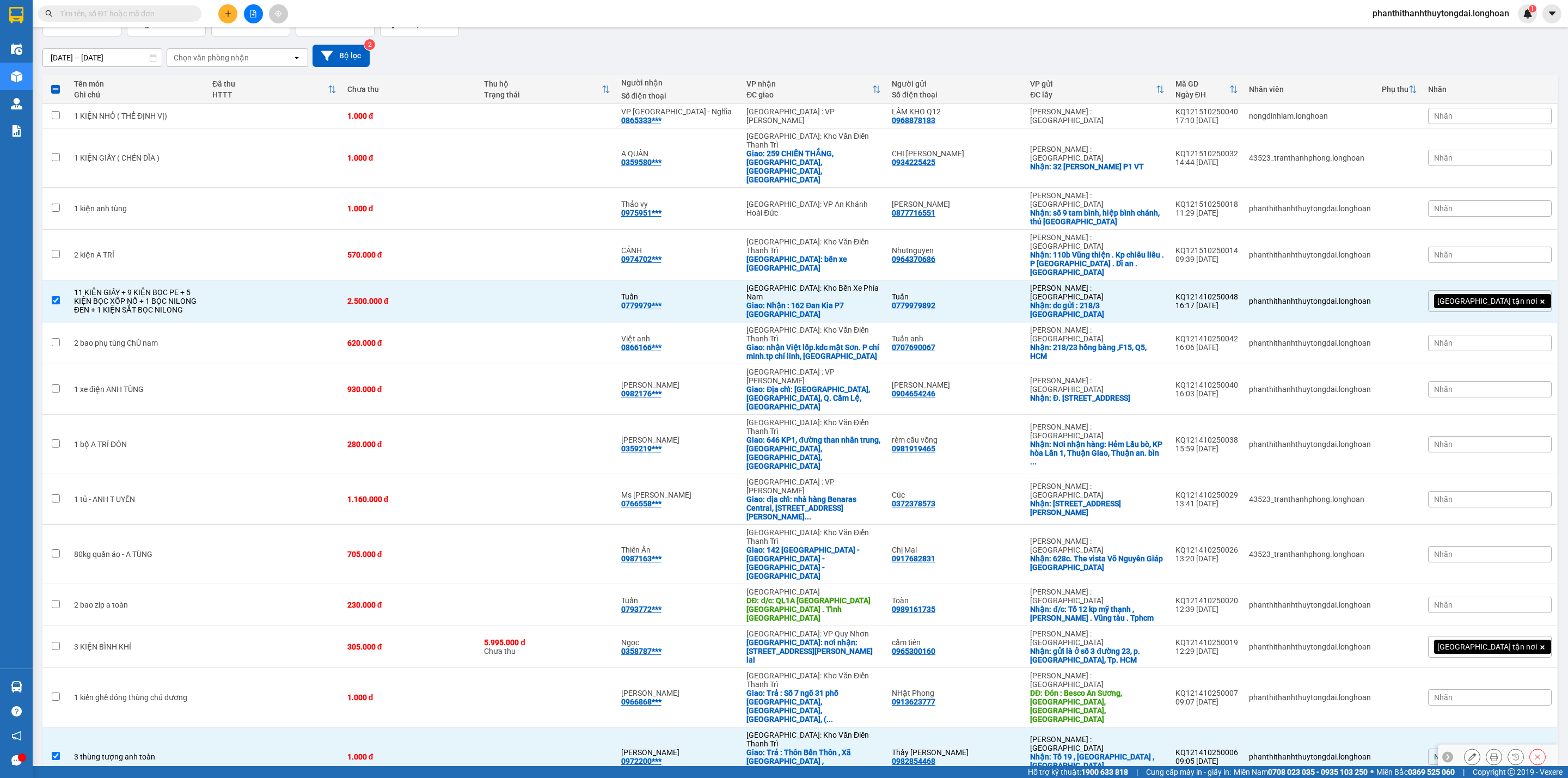
click at [171, 575] on div "3 thùng tượng anh toàn" at bounding box center [138, 757] width 127 height 9
checkbox input "false"
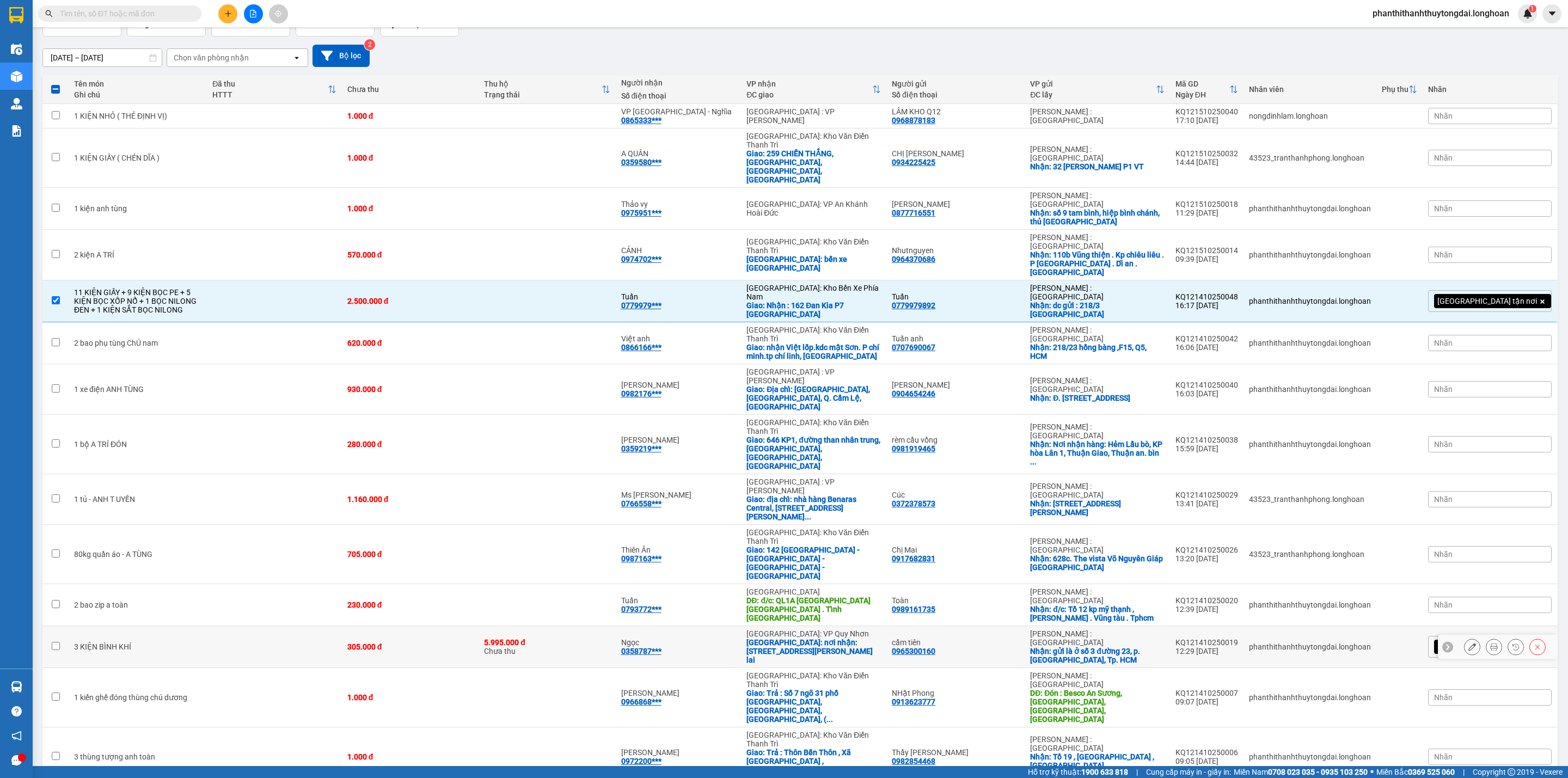
click at [162, 575] on td "3 KIỆN BÌNH KHÍ" at bounding box center [138, 647] width 138 height 42
checkbox input "true"
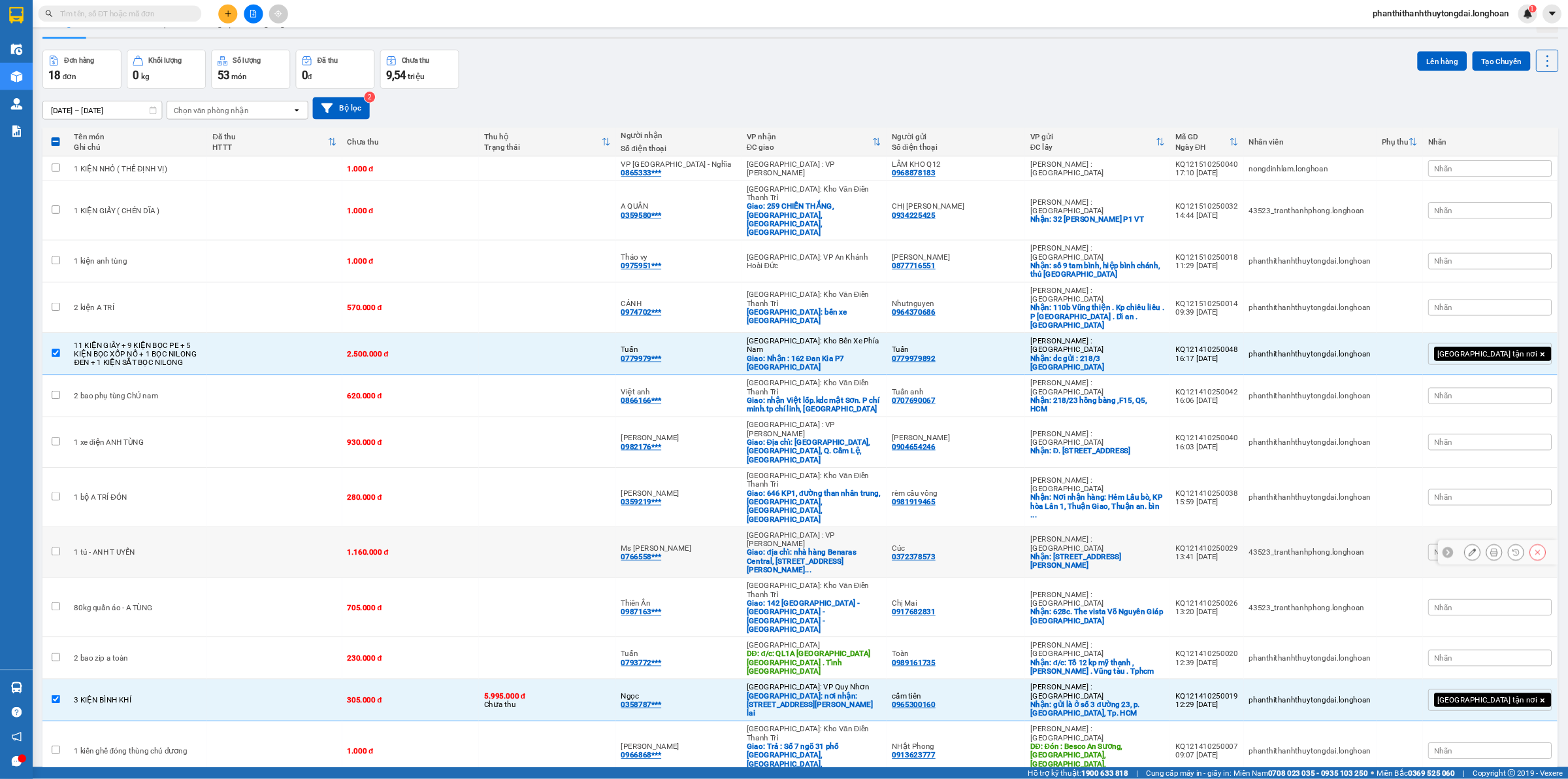
scroll to position [0, 0]
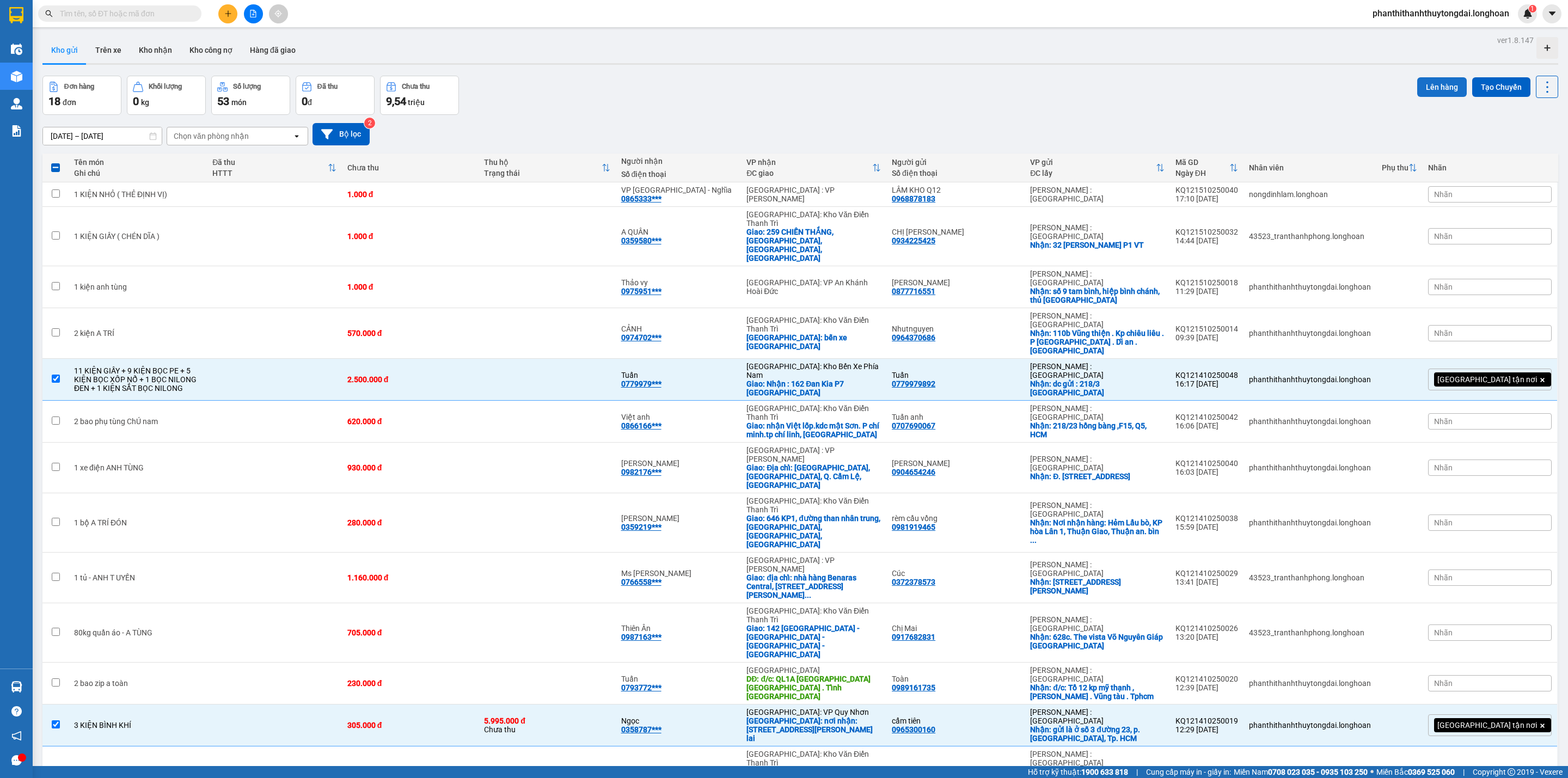
click at [1161, 87] on button "Lên hàng" at bounding box center [1442, 87] width 50 height 19
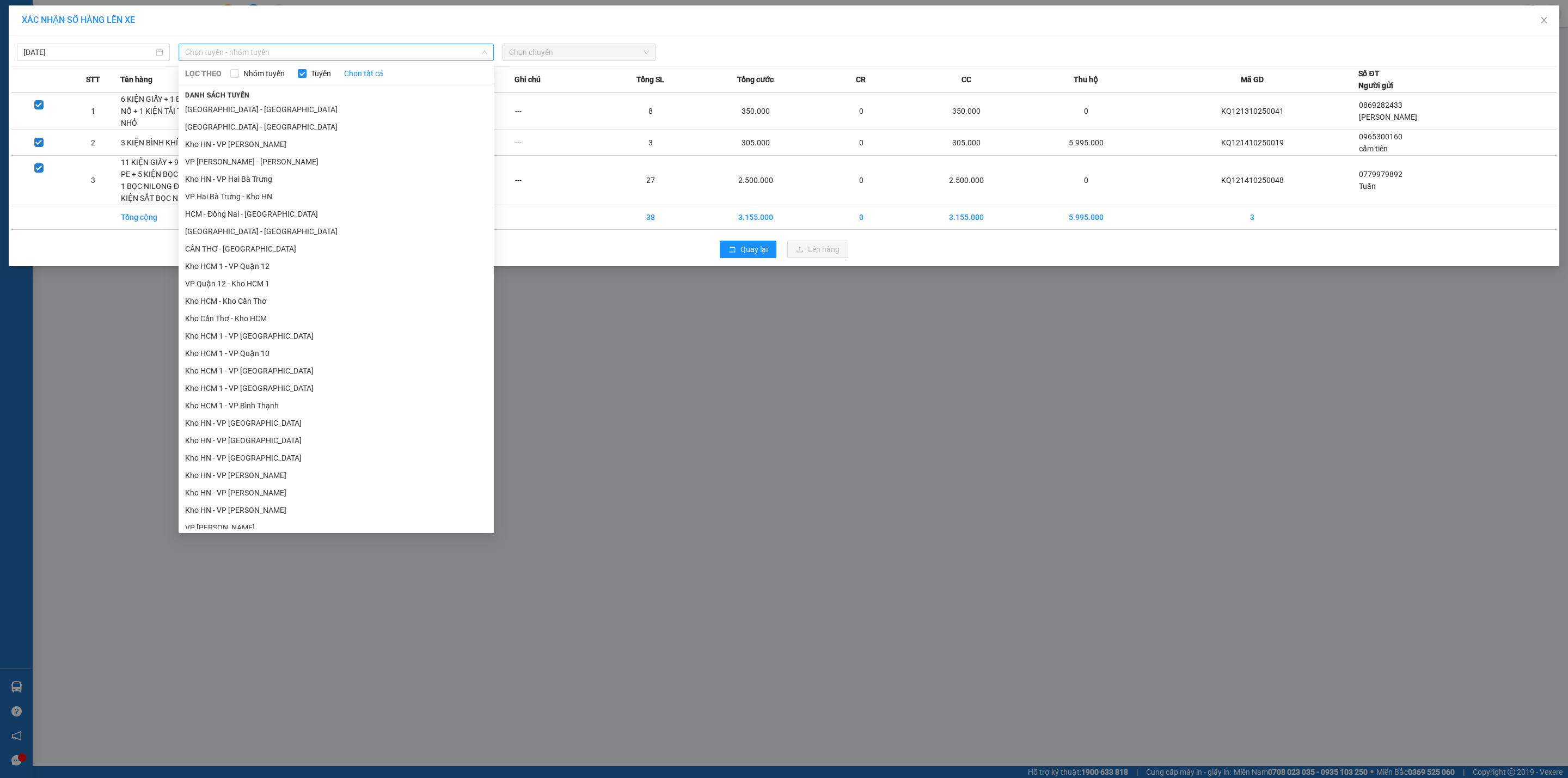
click at [253, 50] on span "Chọn tuyến - nhóm tuyến" at bounding box center [336, 52] width 302 height 17
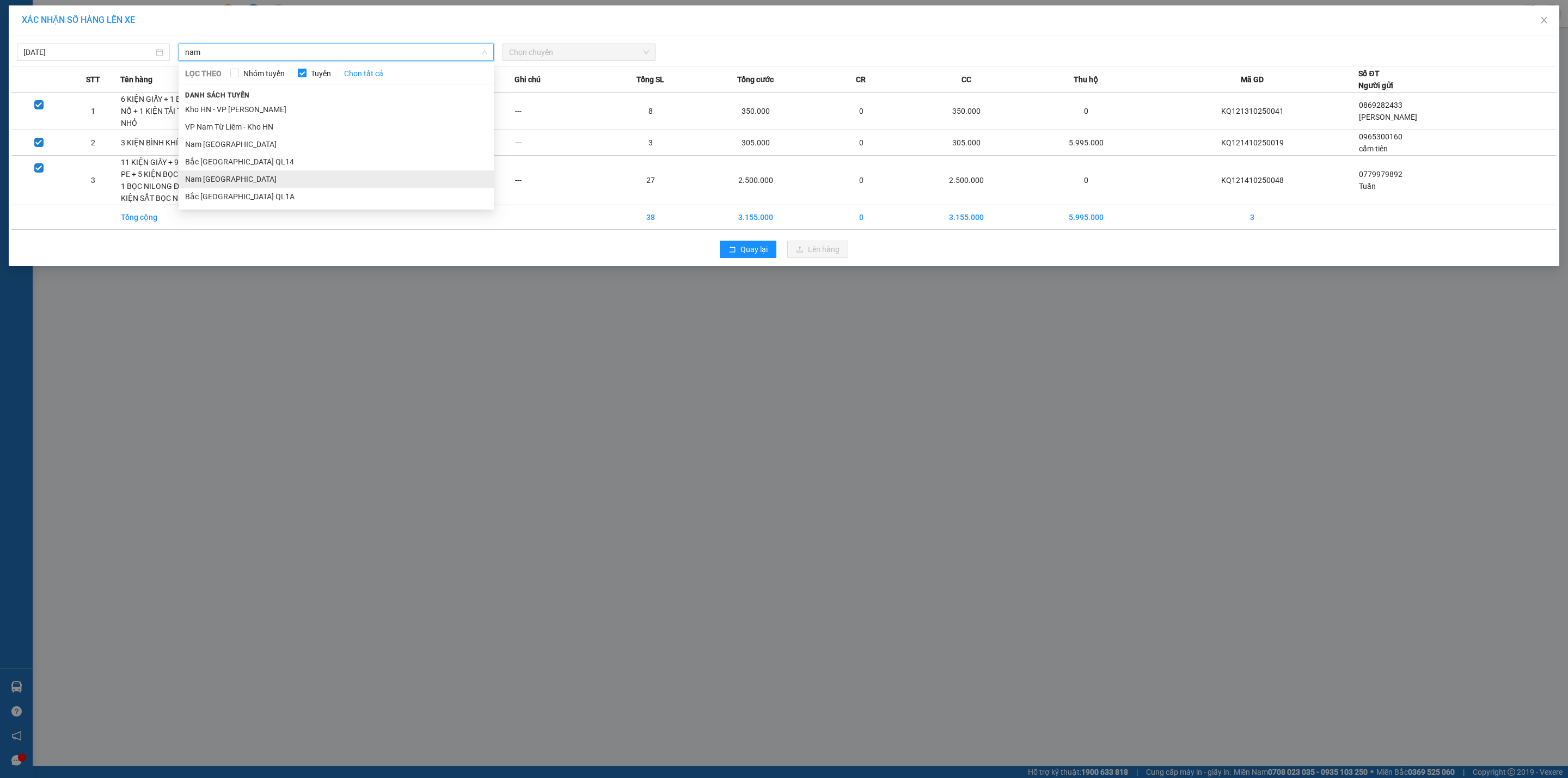
type input "nam"
click at [202, 180] on li "Nam Trung Bắc QL1A" at bounding box center [336, 179] width 315 height 17
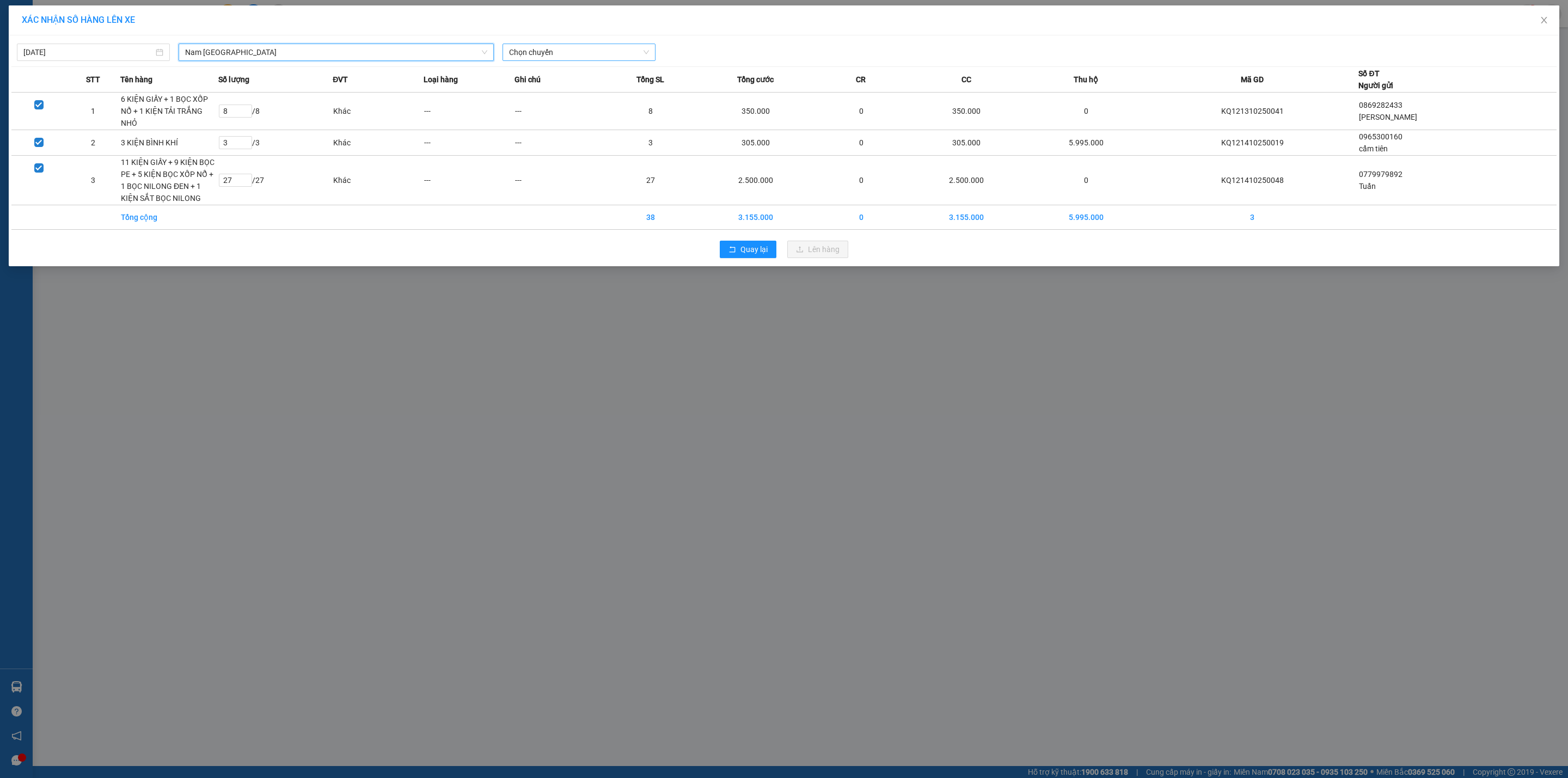
click at [588, 45] on span "Chọn chuyến" at bounding box center [579, 52] width 140 height 17
click at [562, 95] on div "20:00 (TC) - 29E-191.97" at bounding box center [551, 91] width 85 height 12
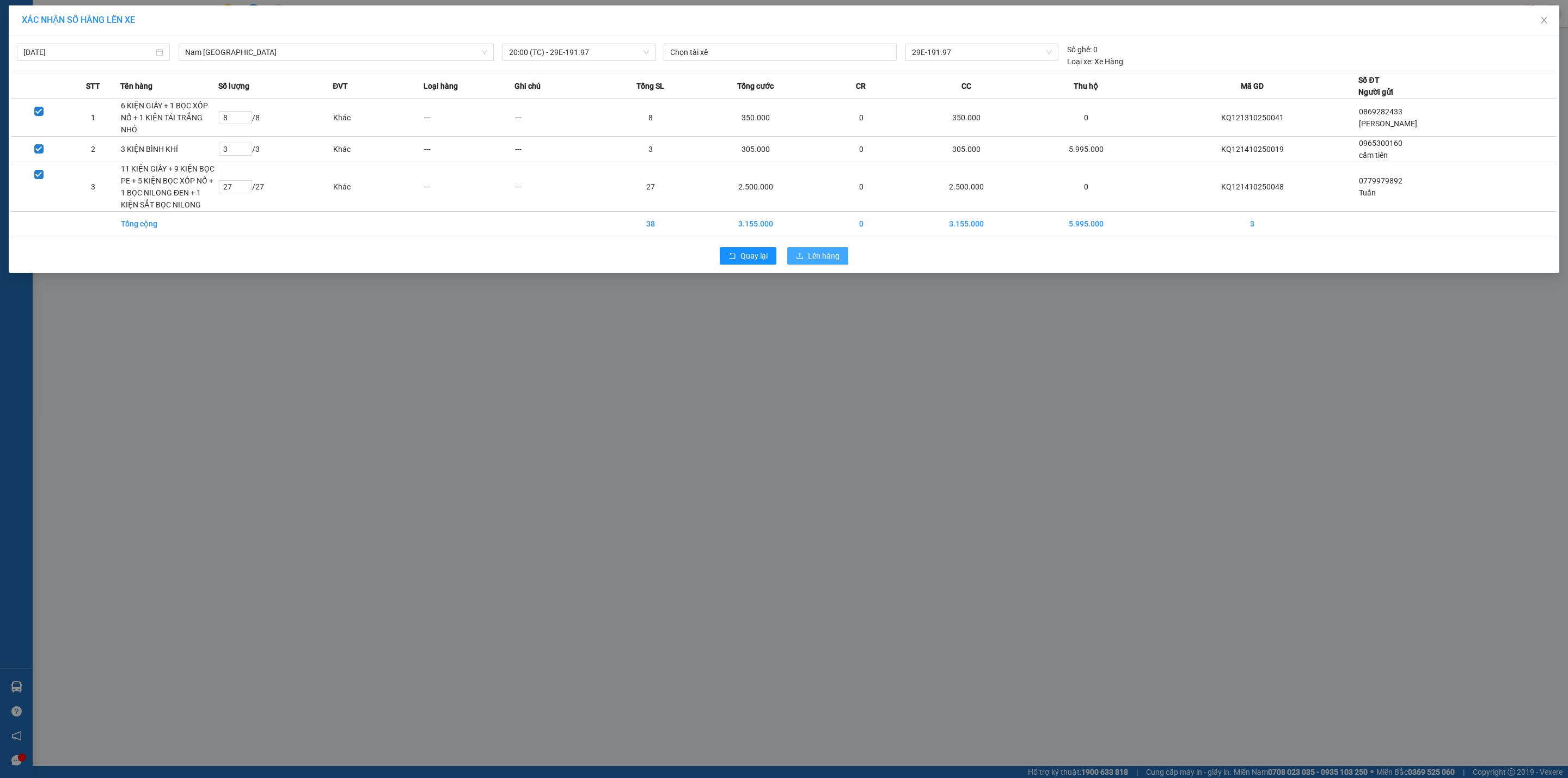
click at [828, 253] on span "Lên hàng" at bounding box center [824, 255] width 32 height 12
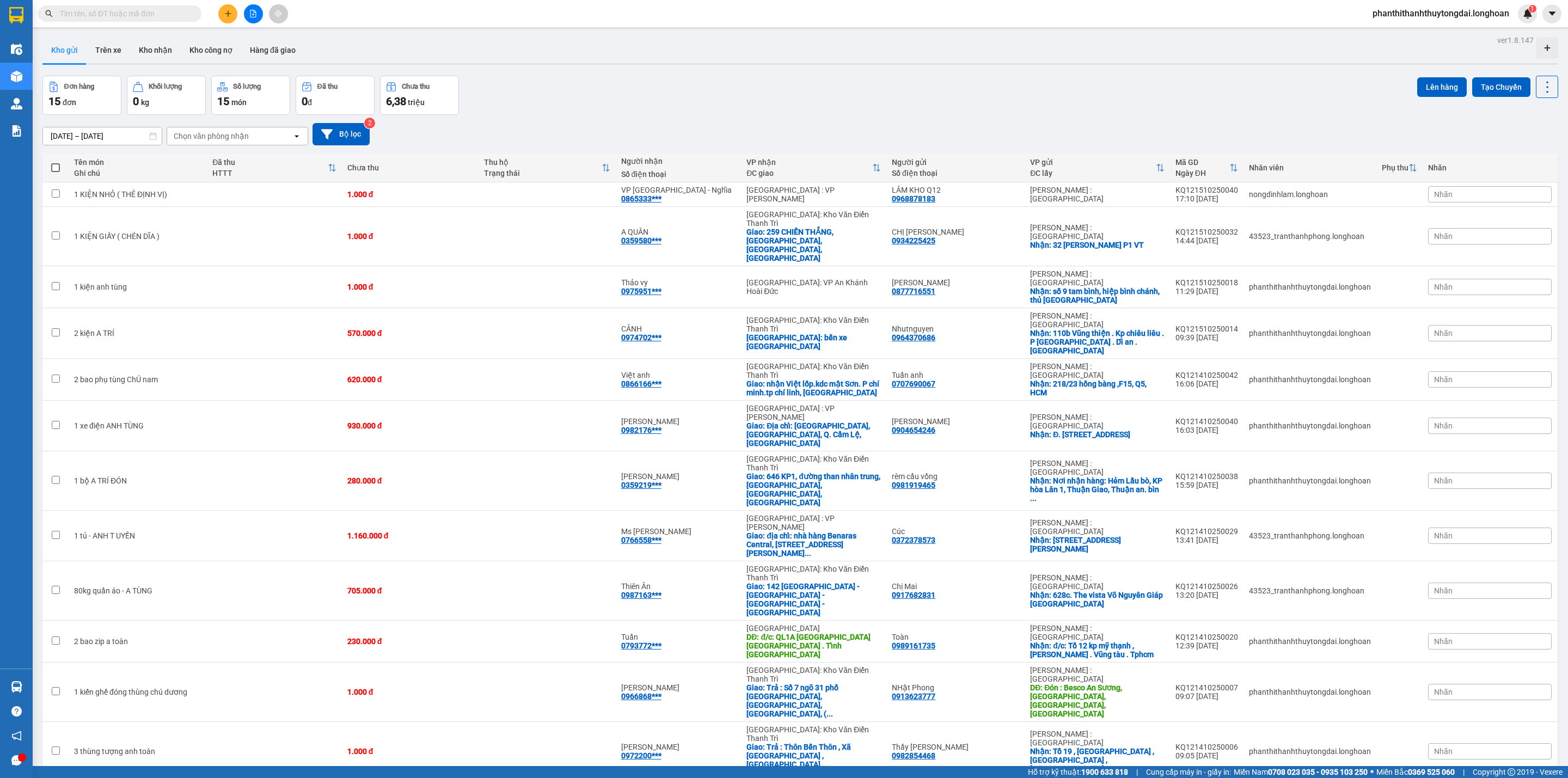
click at [162, 12] on input "text" at bounding box center [124, 13] width 129 height 12
paste input "0379072323"
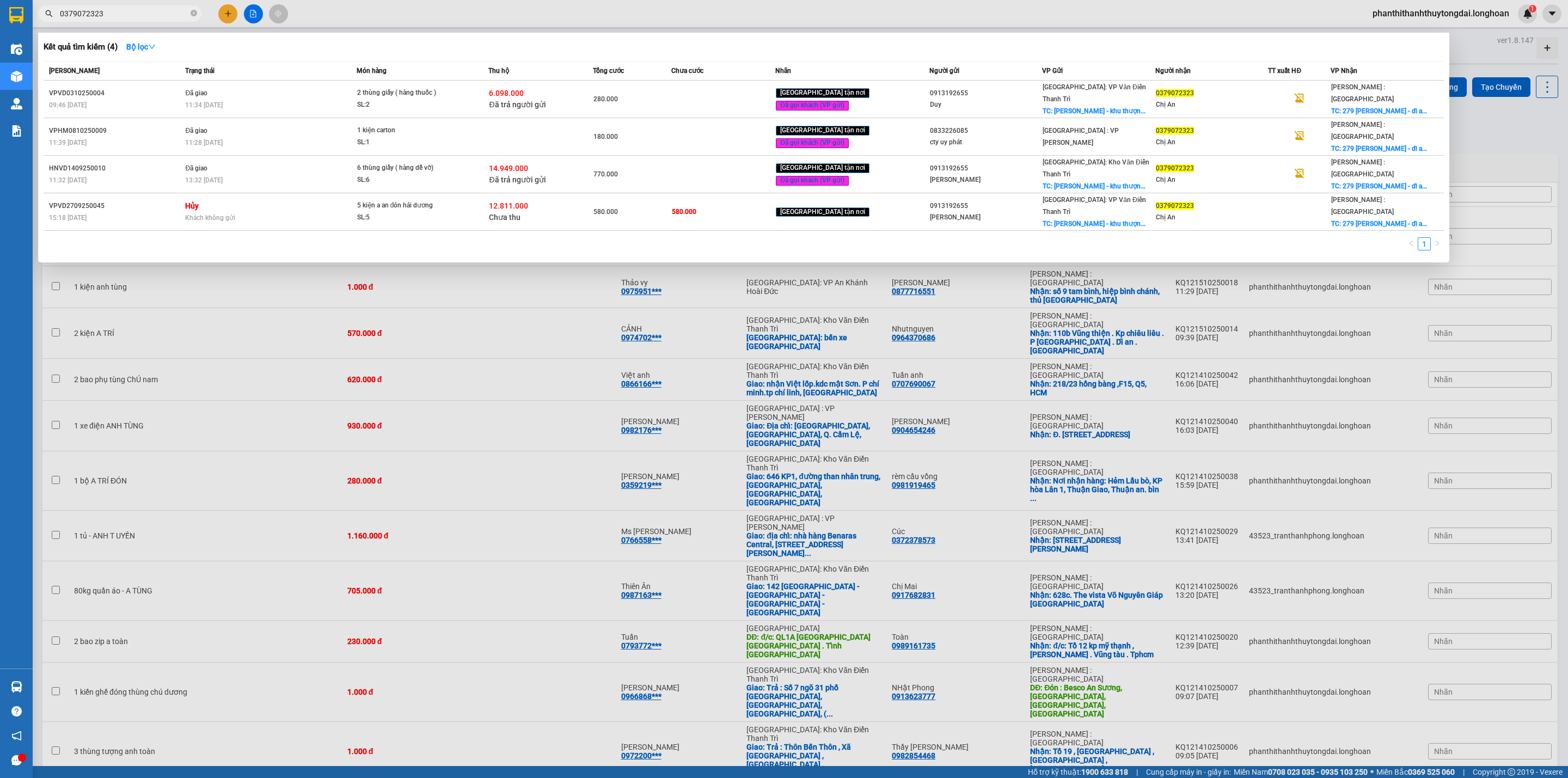
type input "0379072323"
click at [233, 9] on div at bounding box center [784, 389] width 1568 height 778
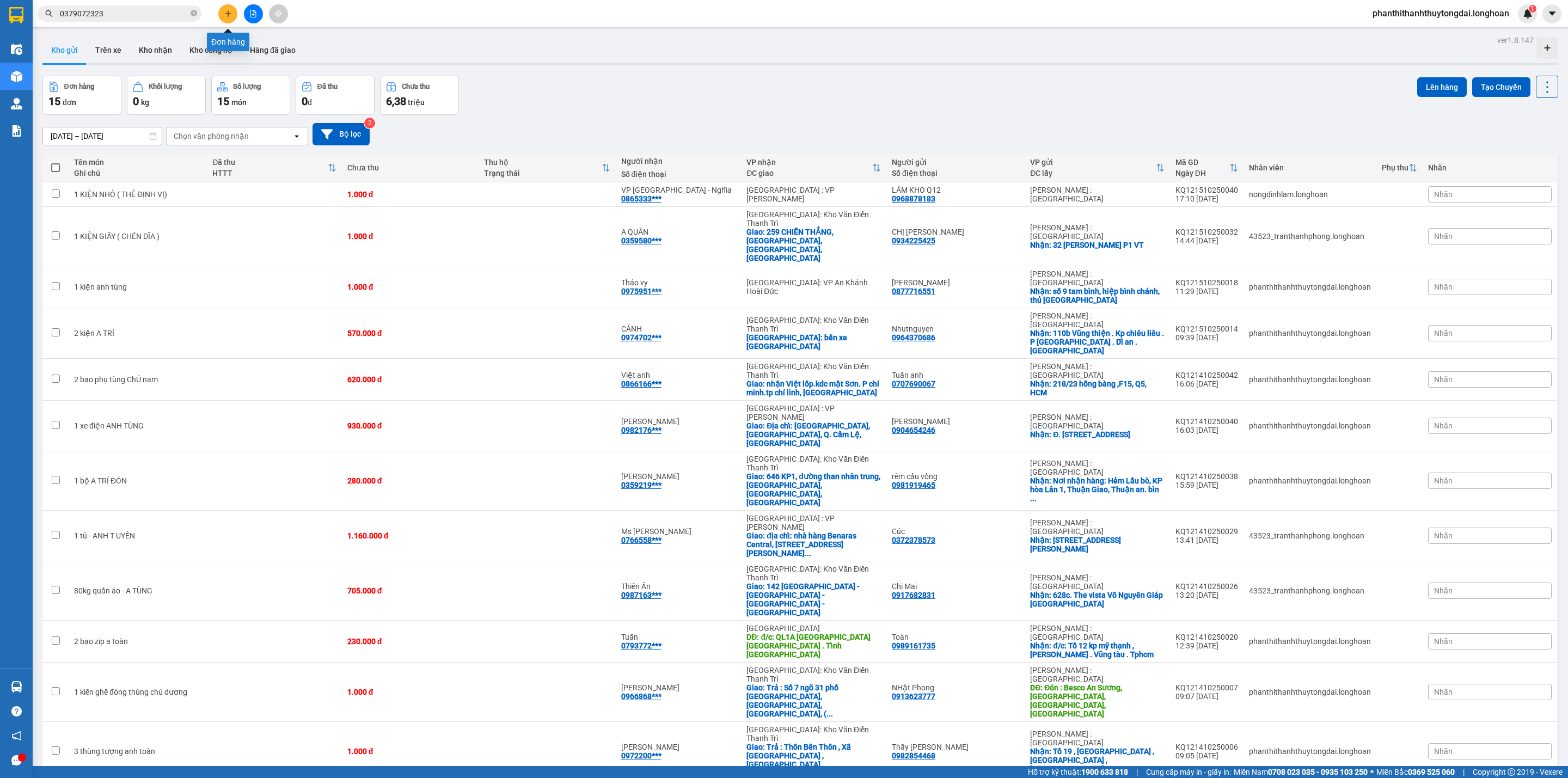
click at [226, 9] on button at bounding box center [228, 14] width 19 height 19
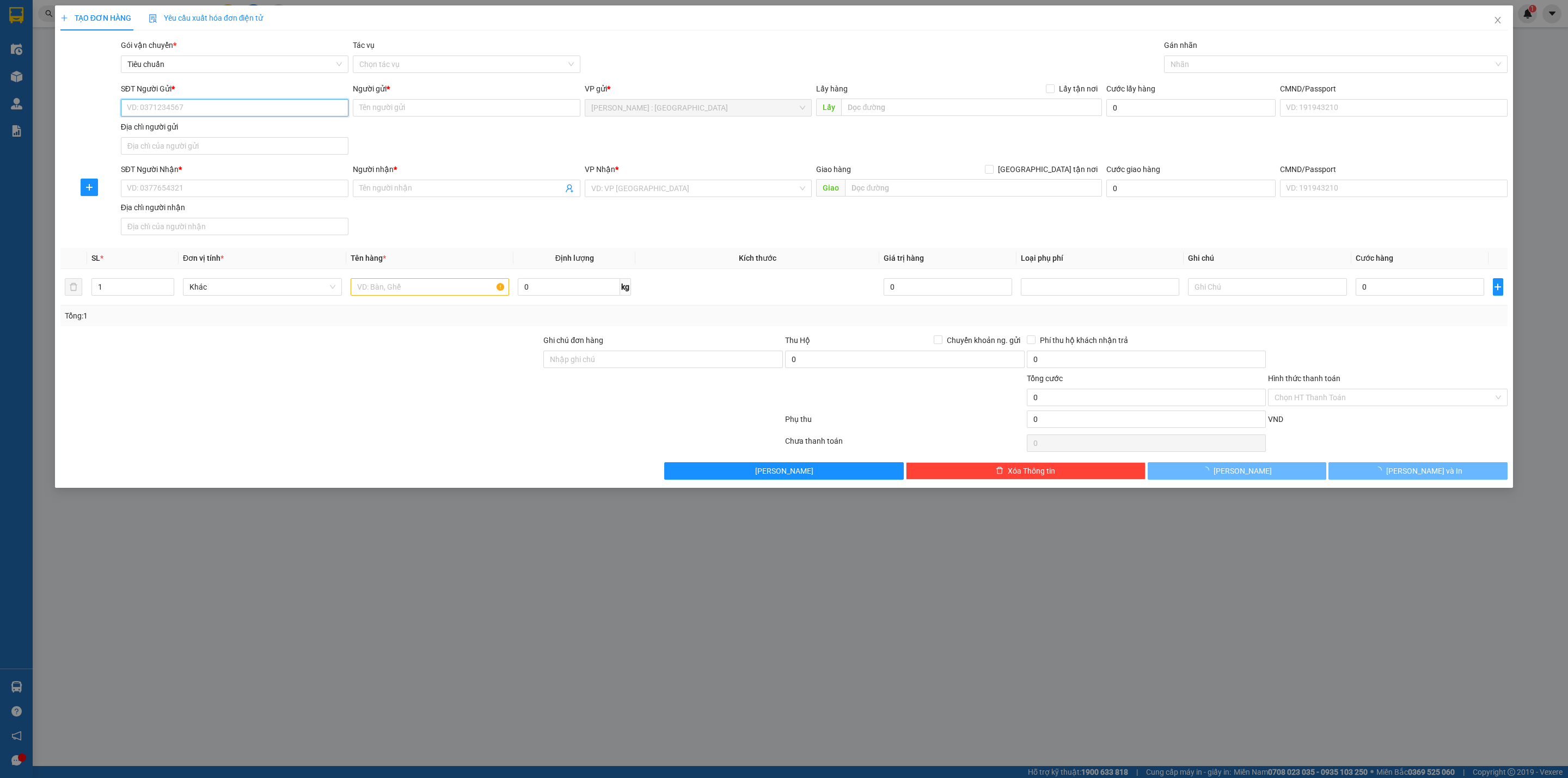
click at [219, 113] on input "SĐT Người Gửi *" at bounding box center [235, 107] width 228 height 17
paste input "0379072323"
type input "0379072323"
click at [327, 190] on input "SĐT Người Nhận *" at bounding box center [235, 188] width 228 height 17
paste input "0989482895"
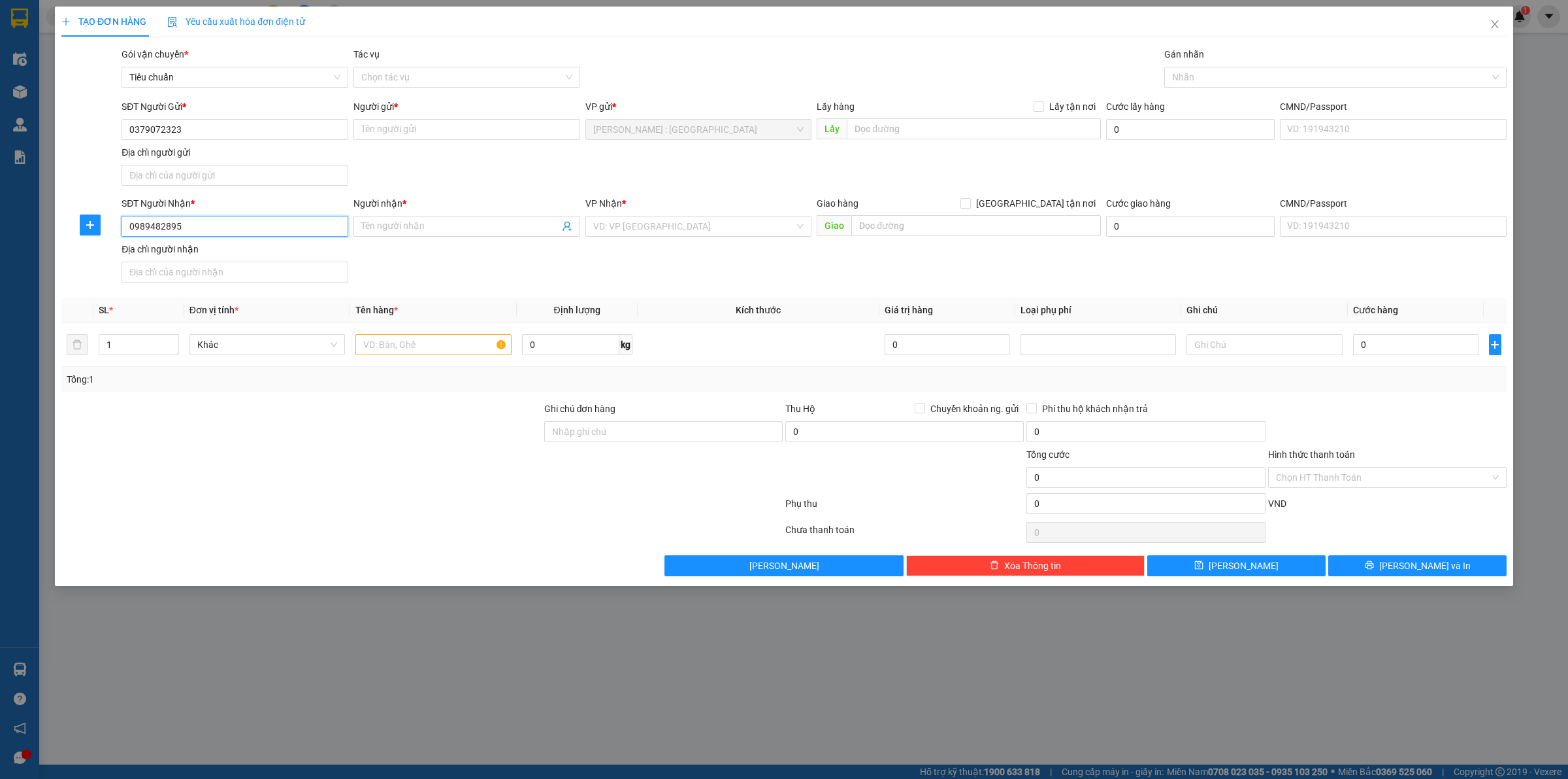
type input "0989482895"
click at [475, 236] on span at bounding box center [467, 226] width 227 height 21
paste input "lê dũng"
type input "lê dũng"
click at [491, 135] on input "Người gửi *" at bounding box center [467, 129] width 227 height 21
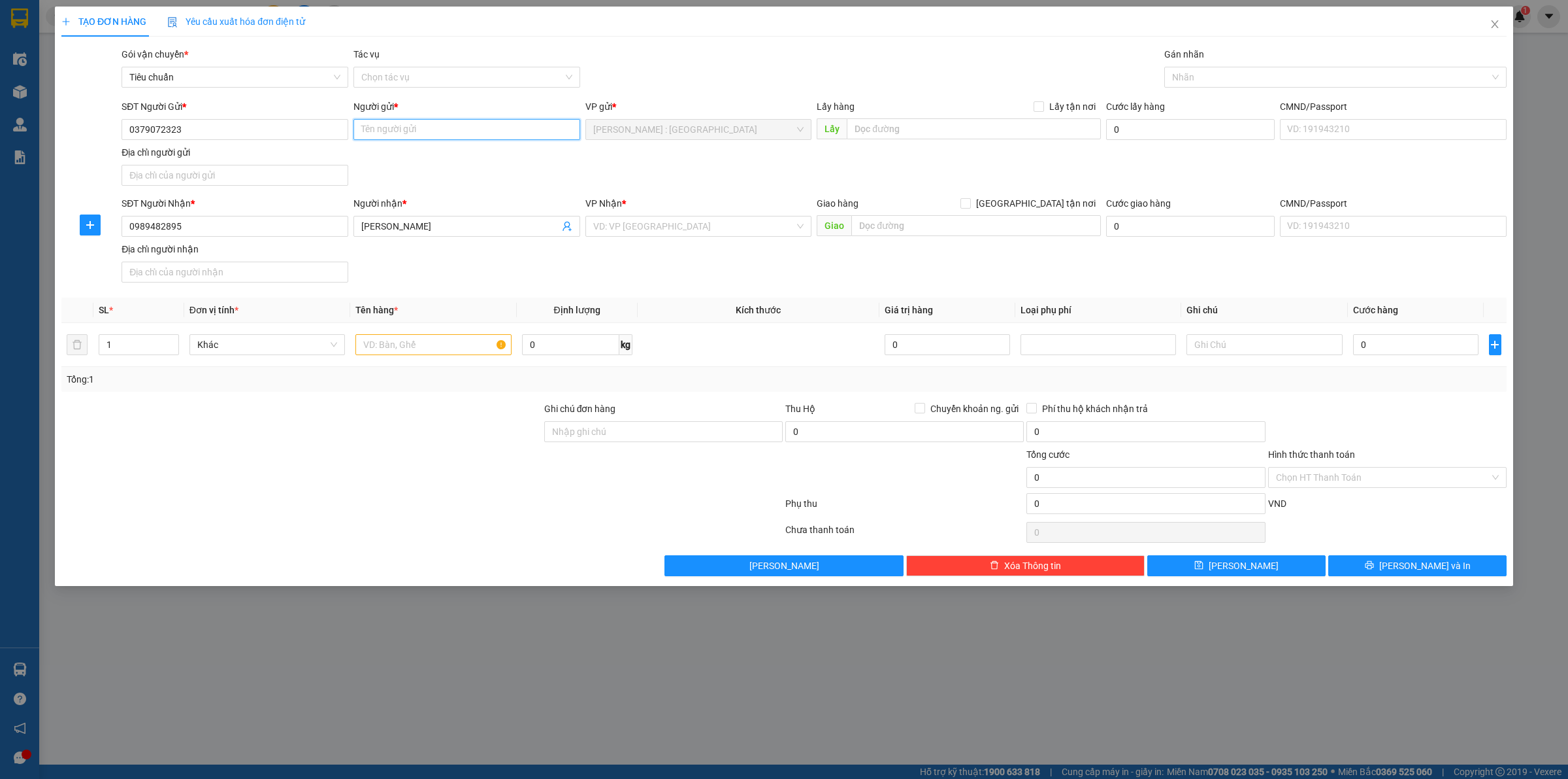
paste input "Mai Nhung Hùng"
type input "Mai Nhung Hùng"
click at [861, 125] on input "text" at bounding box center [974, 128] width 254 height 21
paste input "279 đường nguyễn Thị tươi .tân hiệp tân bình di an bình dương"
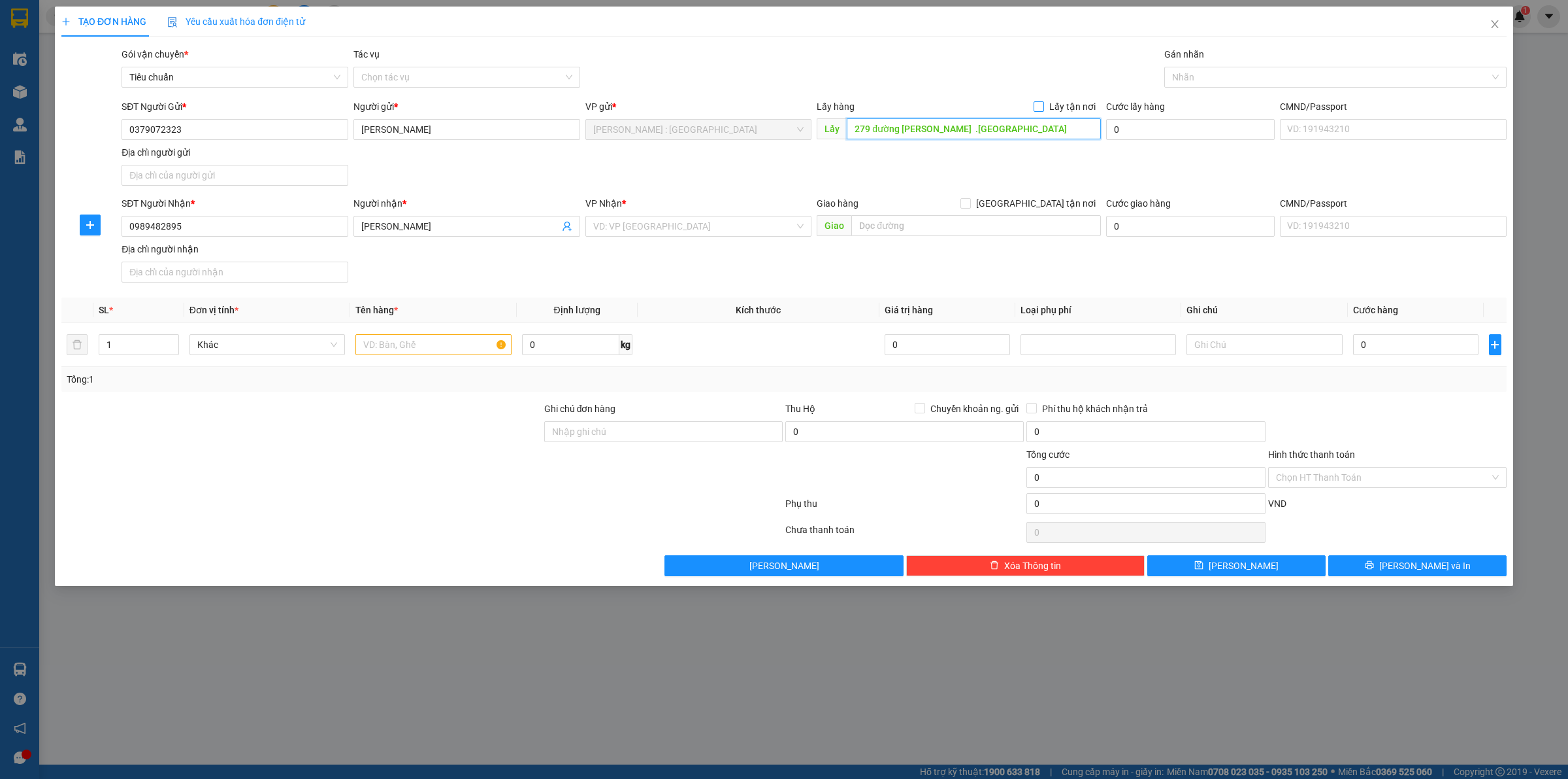
type input "279 đường nguyễn Thị tươi .tân hiệp tân bình di an bình dương"
click at [1041, 108] on input "Lấy tận nơi" at bounding box center [1038, 106] width 9 height 9
checkbox input "true"
click at [883, 230] on input "text" at bounding box center [976, 225] width 249 height 21
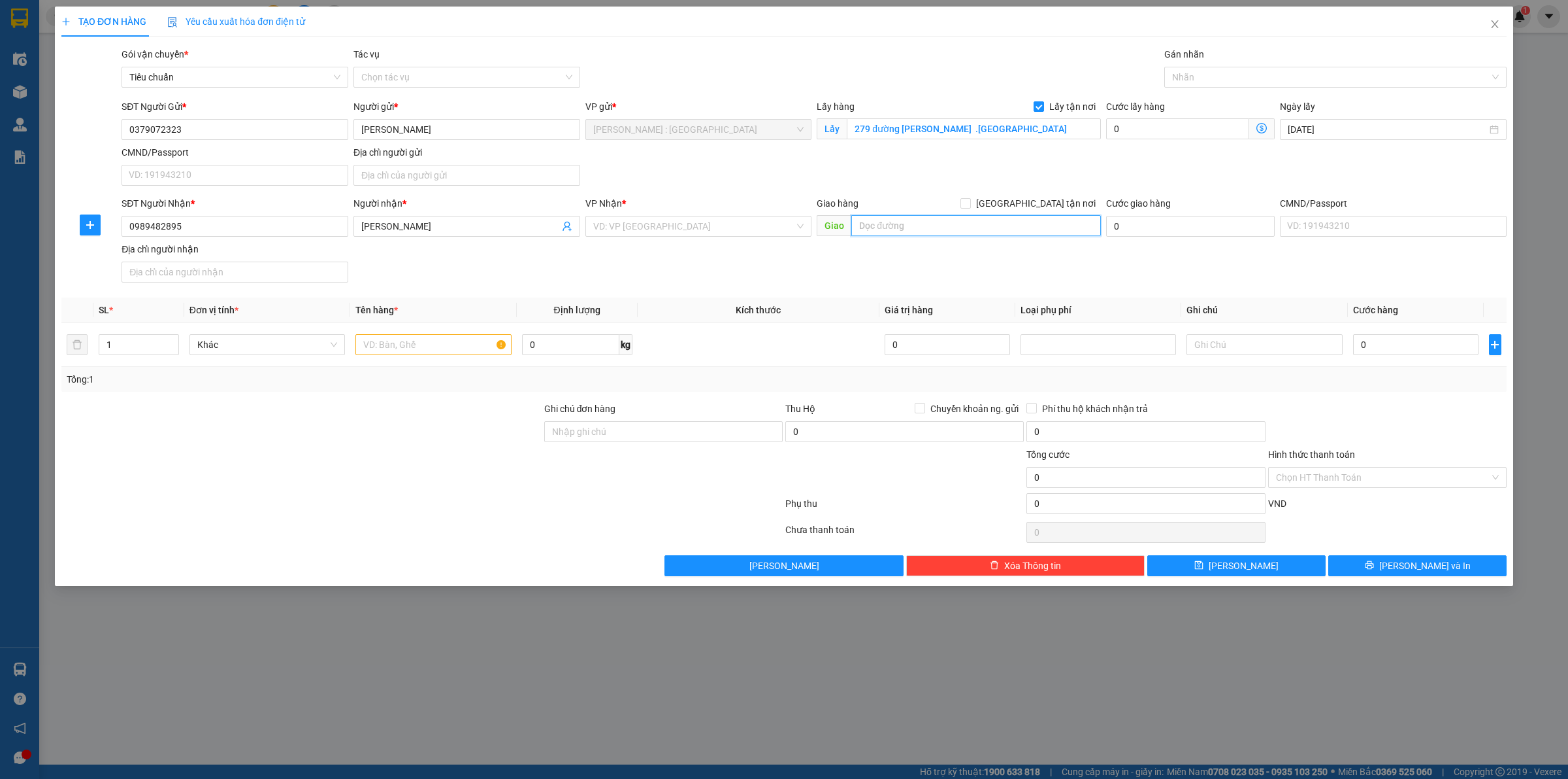
paste input "Văn khê .mê linh .hà nội"
type input "Văn khê .mê linh .hà nội"
drag, startPoint x: 1040, startPoint y: 202, endPoint x: 992, endPoint y: 229, distance: 55.1
click at [969, 203] on input "[GEOGRAPHIC_DATA] tận nơi" at bounding box center [964, 202] width 9 height 9
checkbox input "true"
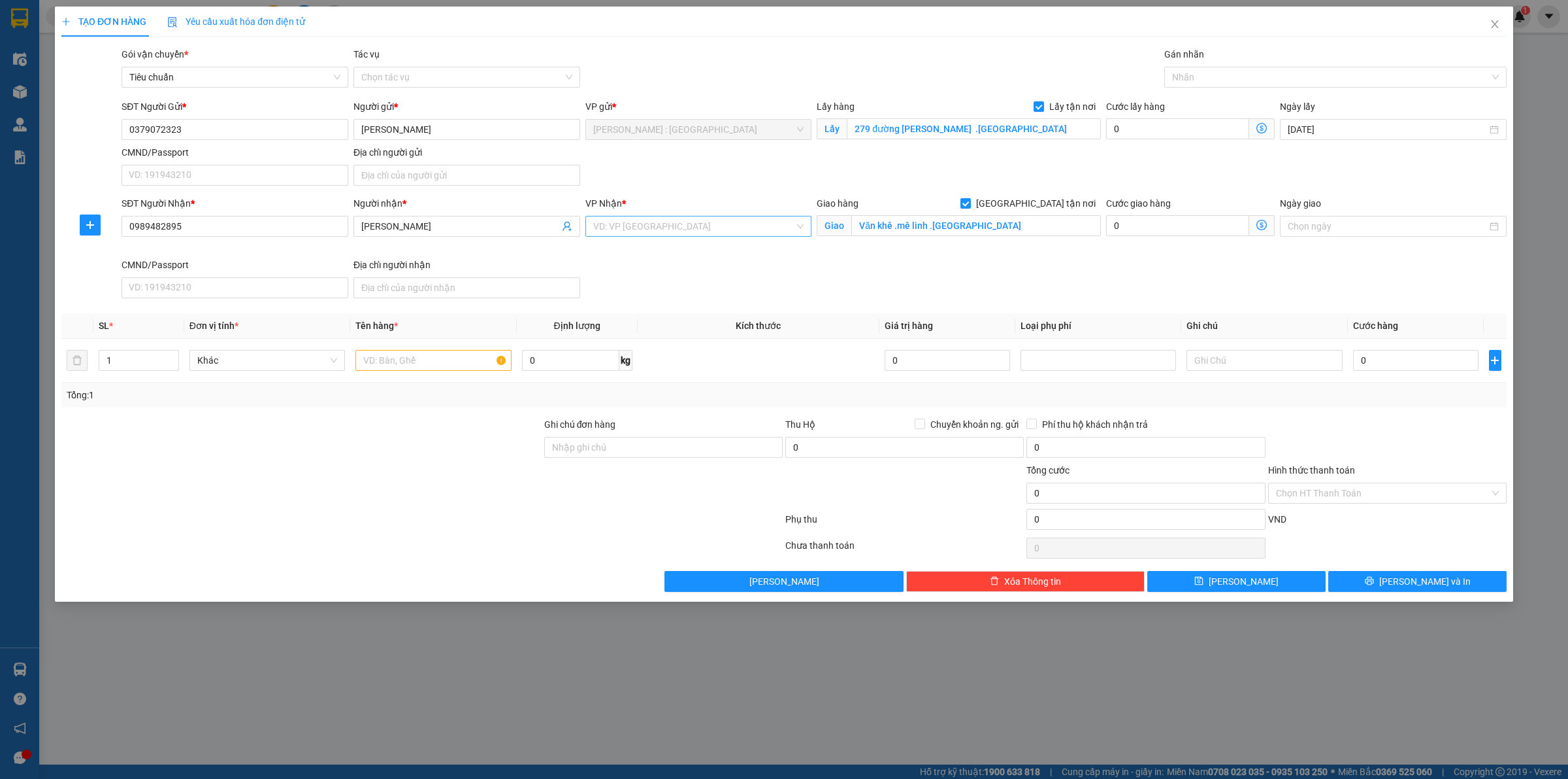
click at [737, 218] on input "search" at bounding box center [694, 226] width 202 height 20
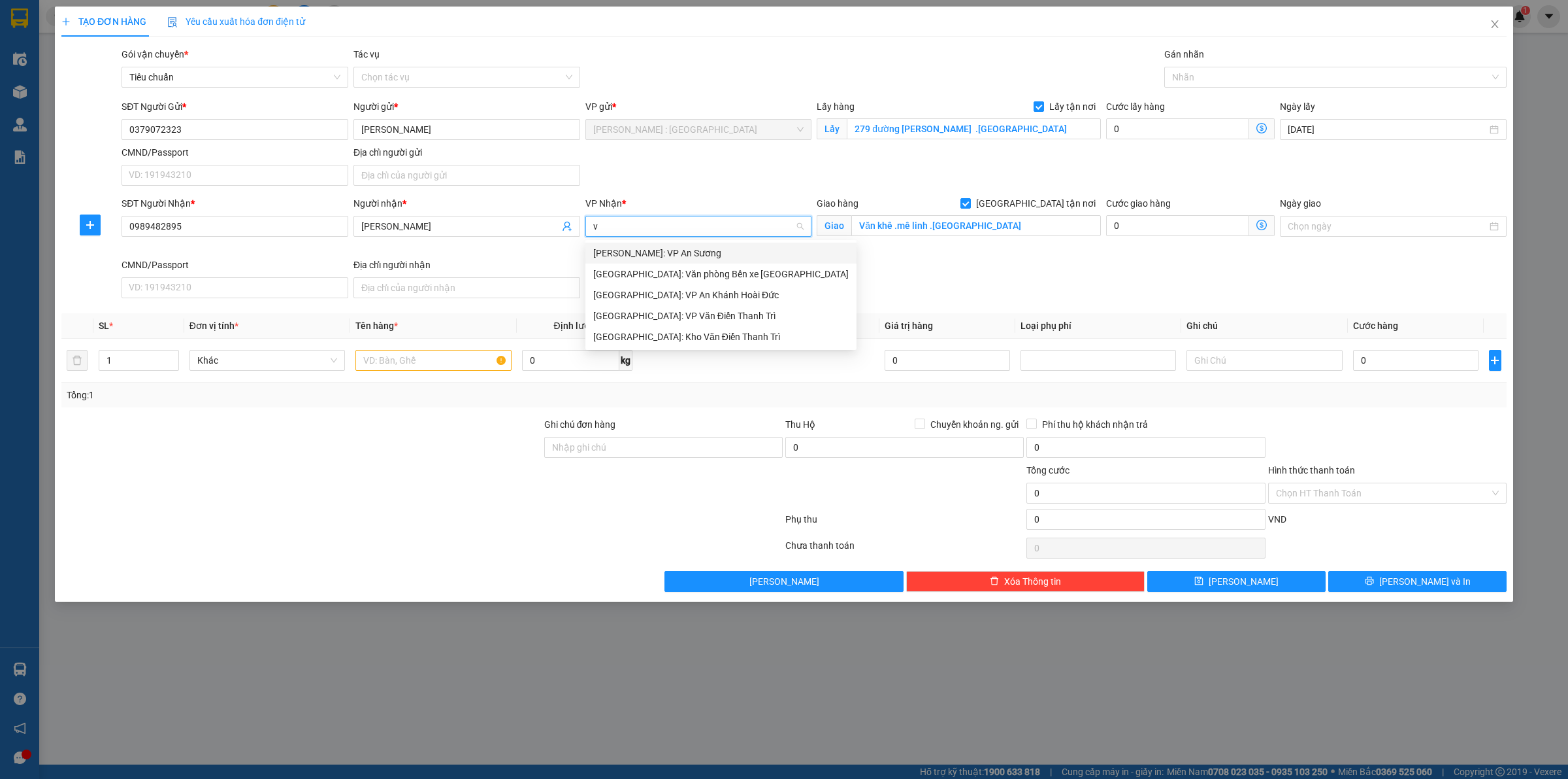
type input "vă"
click at [736, 294] on div "[GEOGRAPHIC_DATA]: Kho Văn Điển Thanh Trì" at bounding box center [721, 294] width 255 height 14
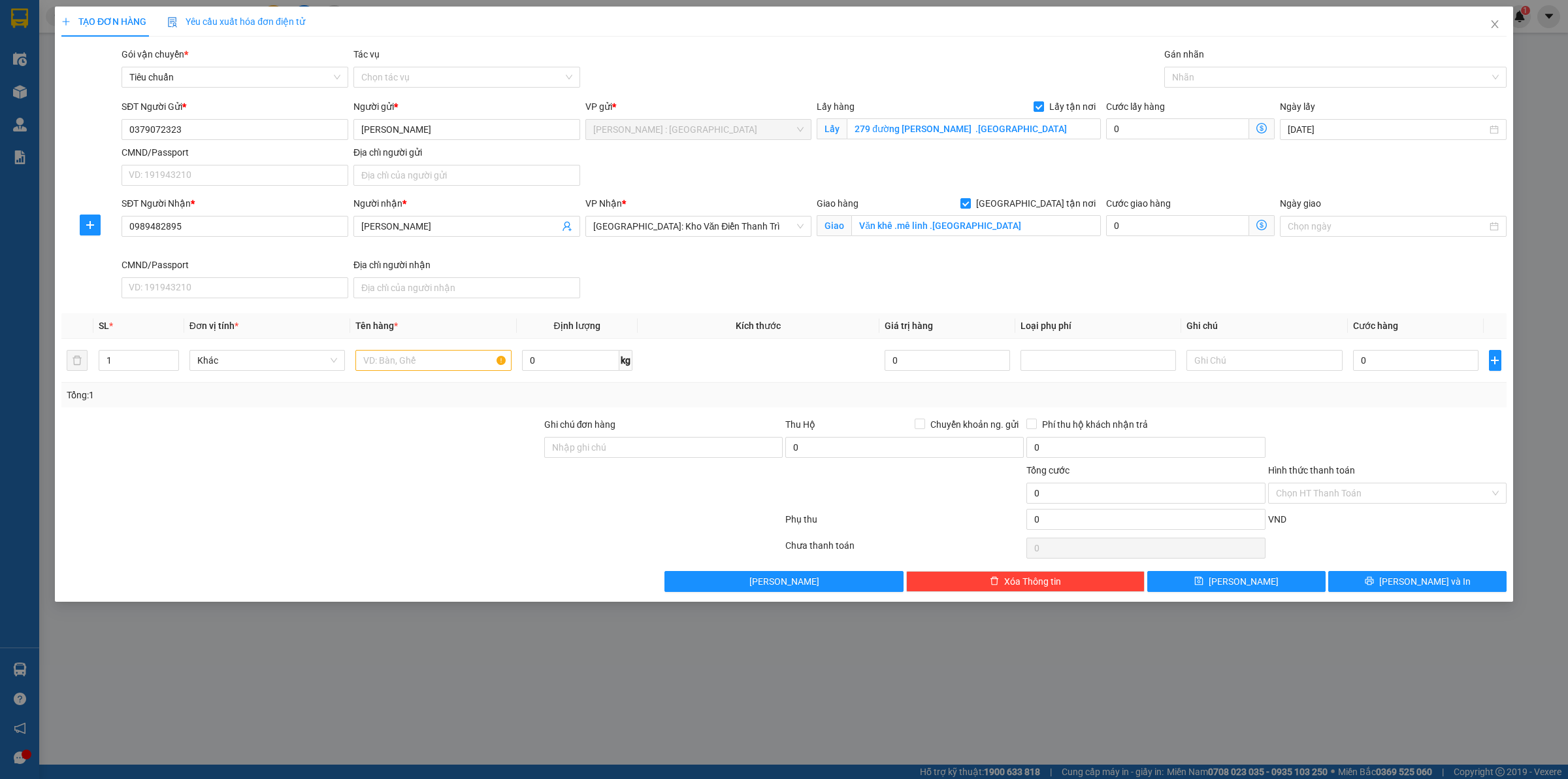
scroll to position [429, 0]
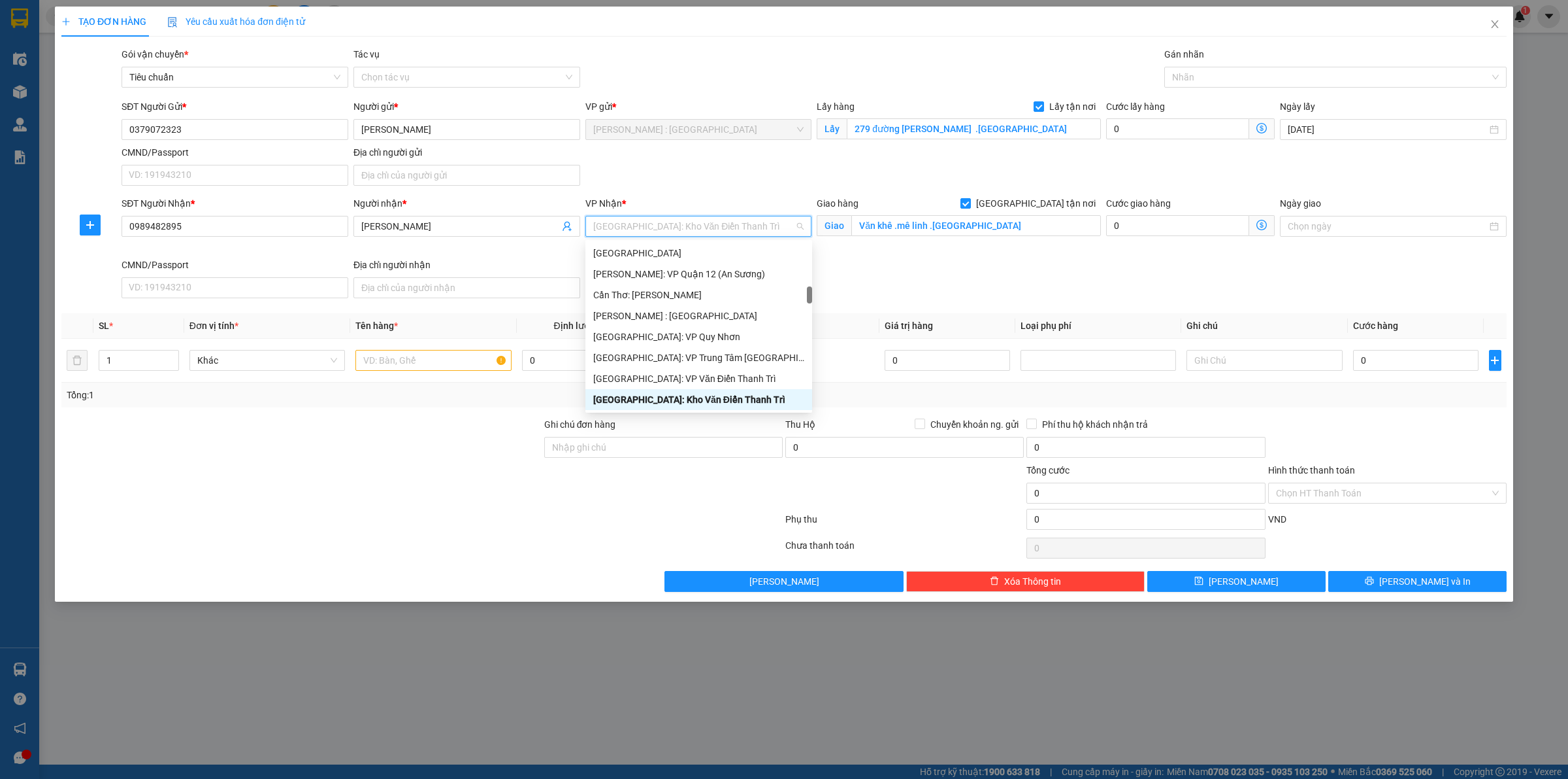
click at [889, 414] on div "Transit Pickup Surcharge Ids Transit Deliver Surcharge Ids Transit Deliver Surc…" at bounding box center [784, 319] width 1446 height 544
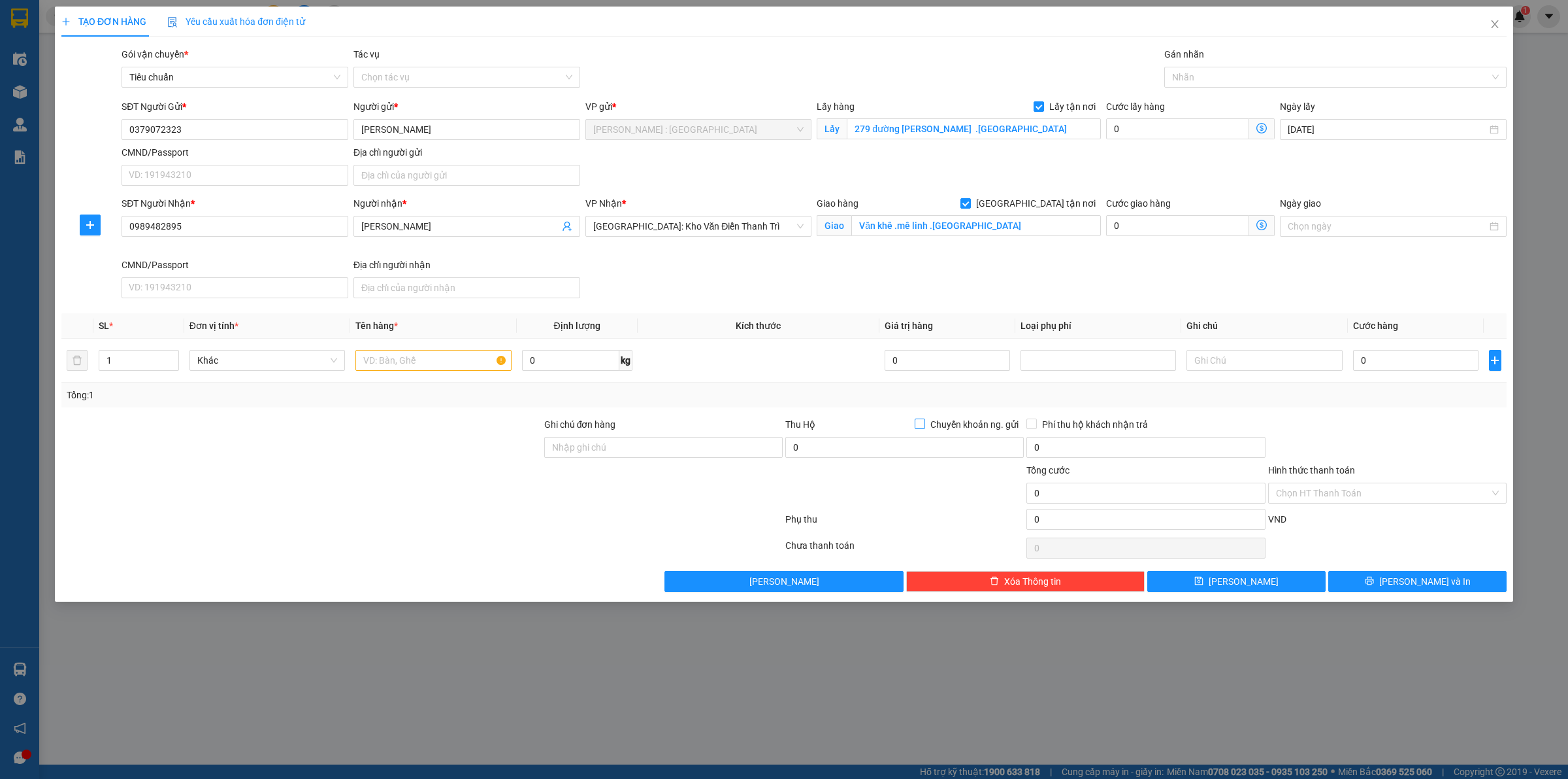
click at [916, 425] on div "Thu Hộ Chuyển khoản ng. gửi" at bounding box center [904, 424] width 239 height 14
click at [917, 425] on input "Chuyển khoản ng. gửi" at bounding box center [919, 422] width 9 height 9
checkbox input "true"
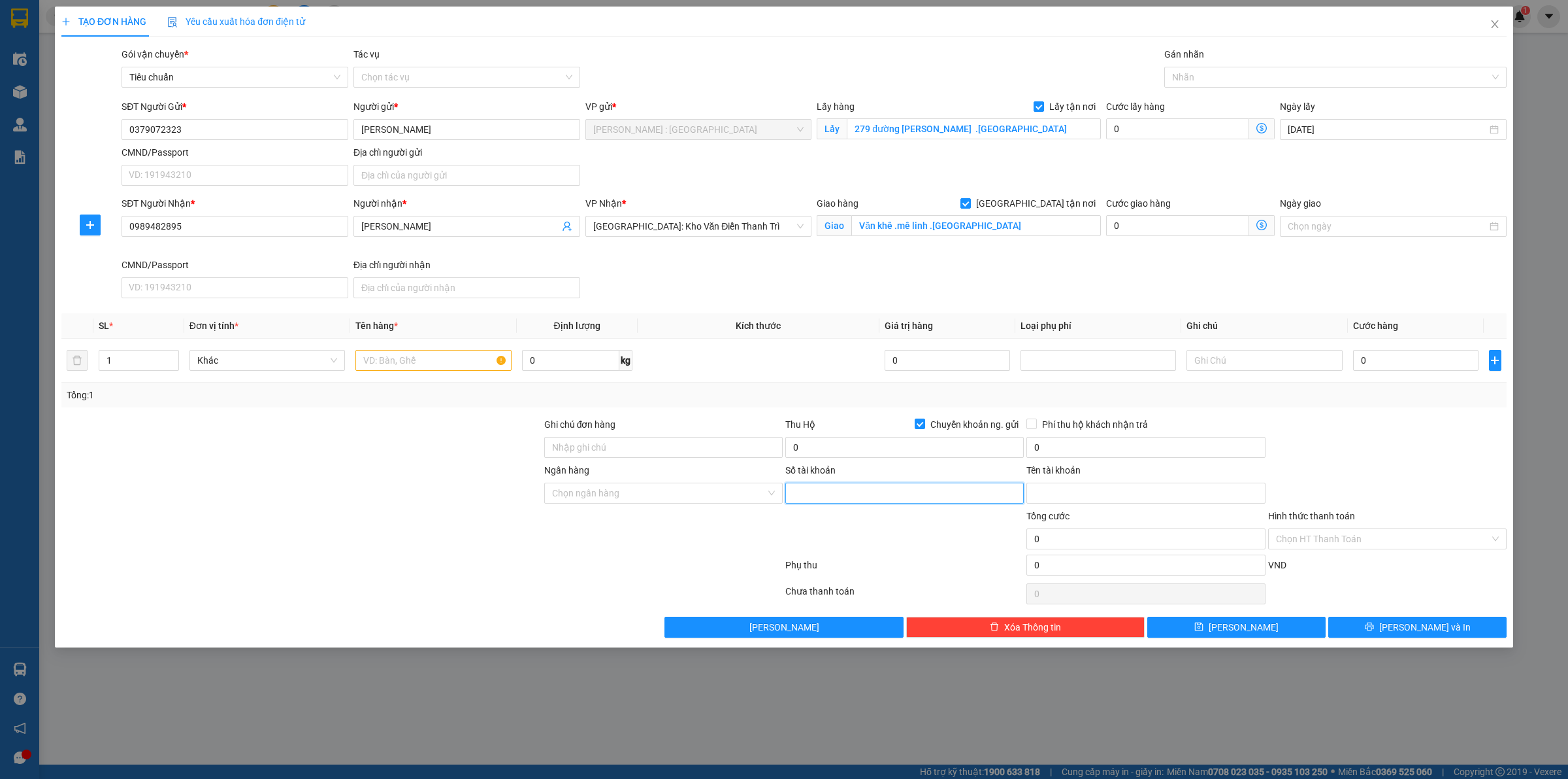
click at [866, 503] on input "Số tài khoản" at bounding box center [904, 492] width 239 height 21
paste input "0379072323"
type input "0379072323"
click at [1057, 500] on input "Tên tài khoản" at bounding box center [1145, 492] width 239 height 21
paste input "Nguyễn Thị an"
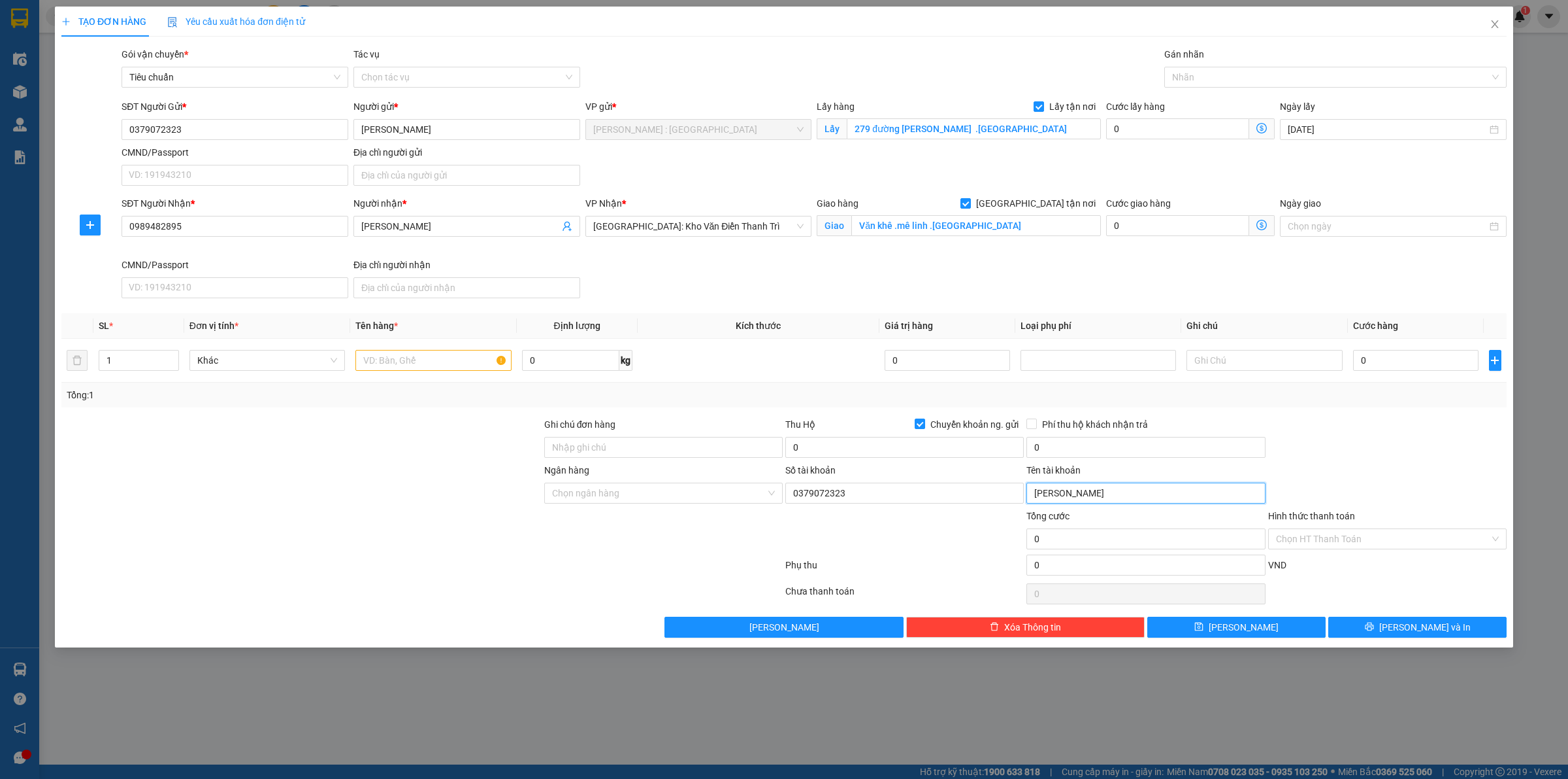
type input "Nguyễn Thị an"
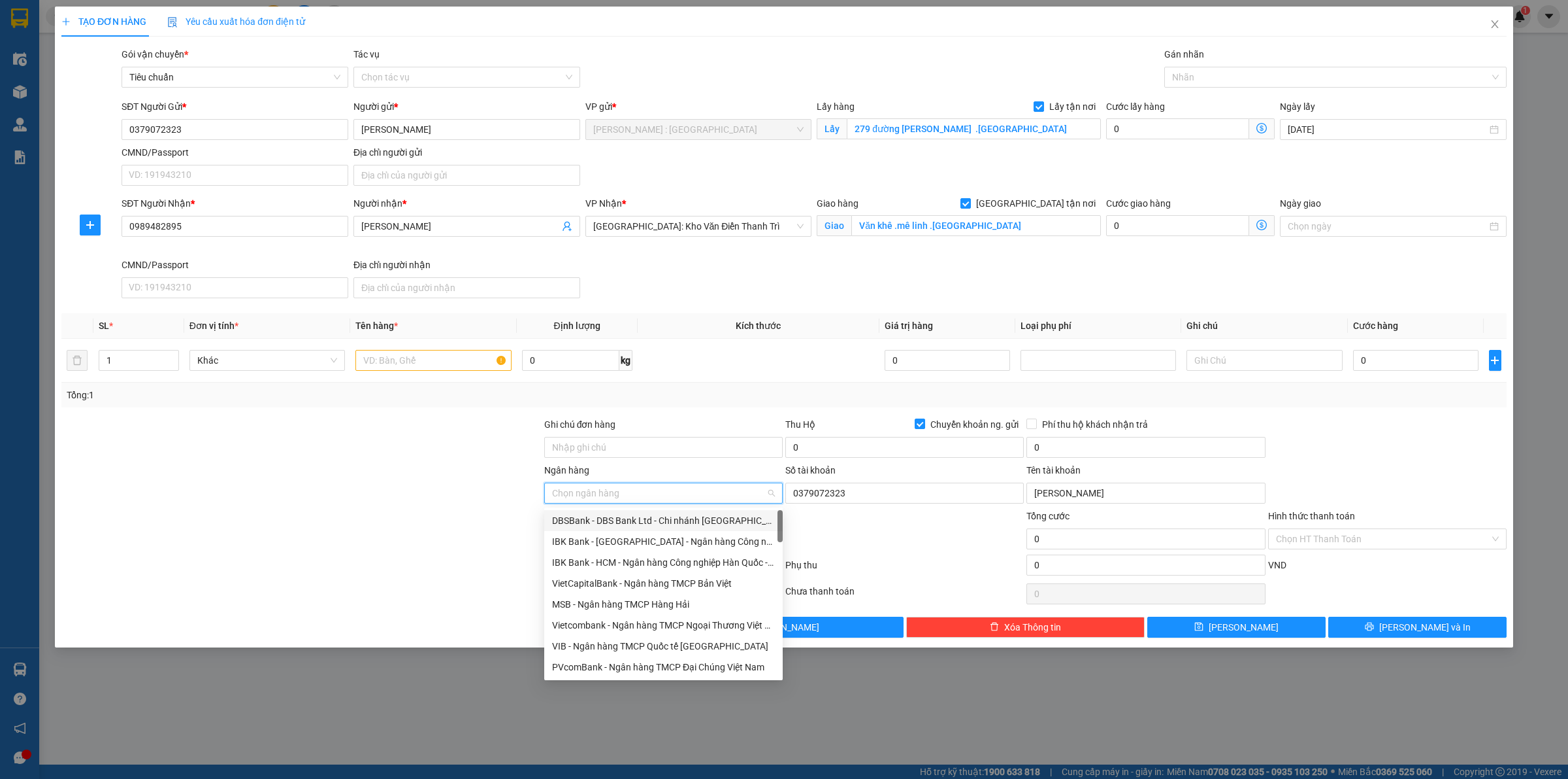
click at [560, 492] on input "Ngân hàng" at bounding box center [659, 493] width 214 height 20
paste input "eximbank"
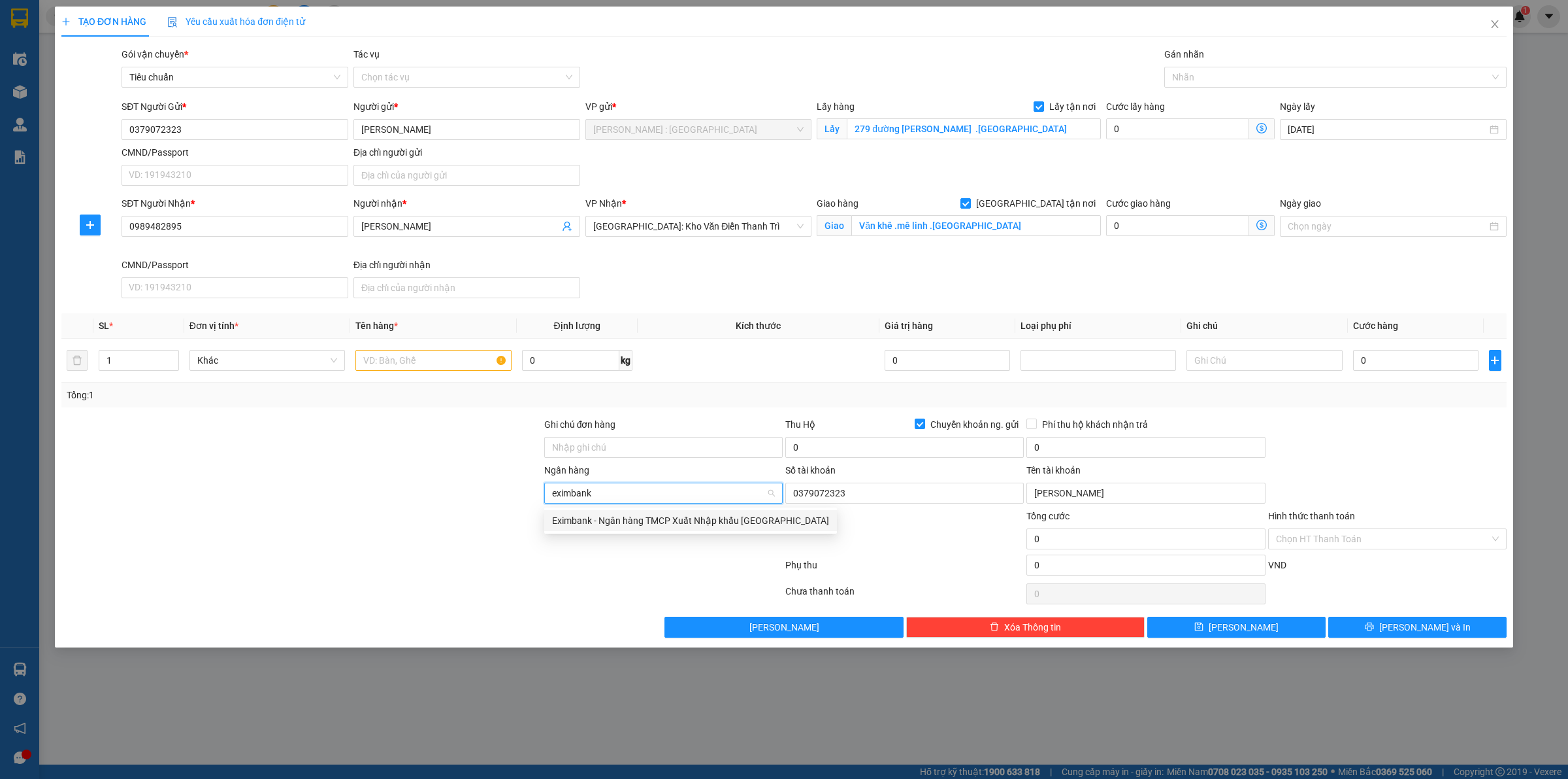
type input "eximbank"
click at [440, 501] on div at bounding box center [301, 485] width 483 height 45
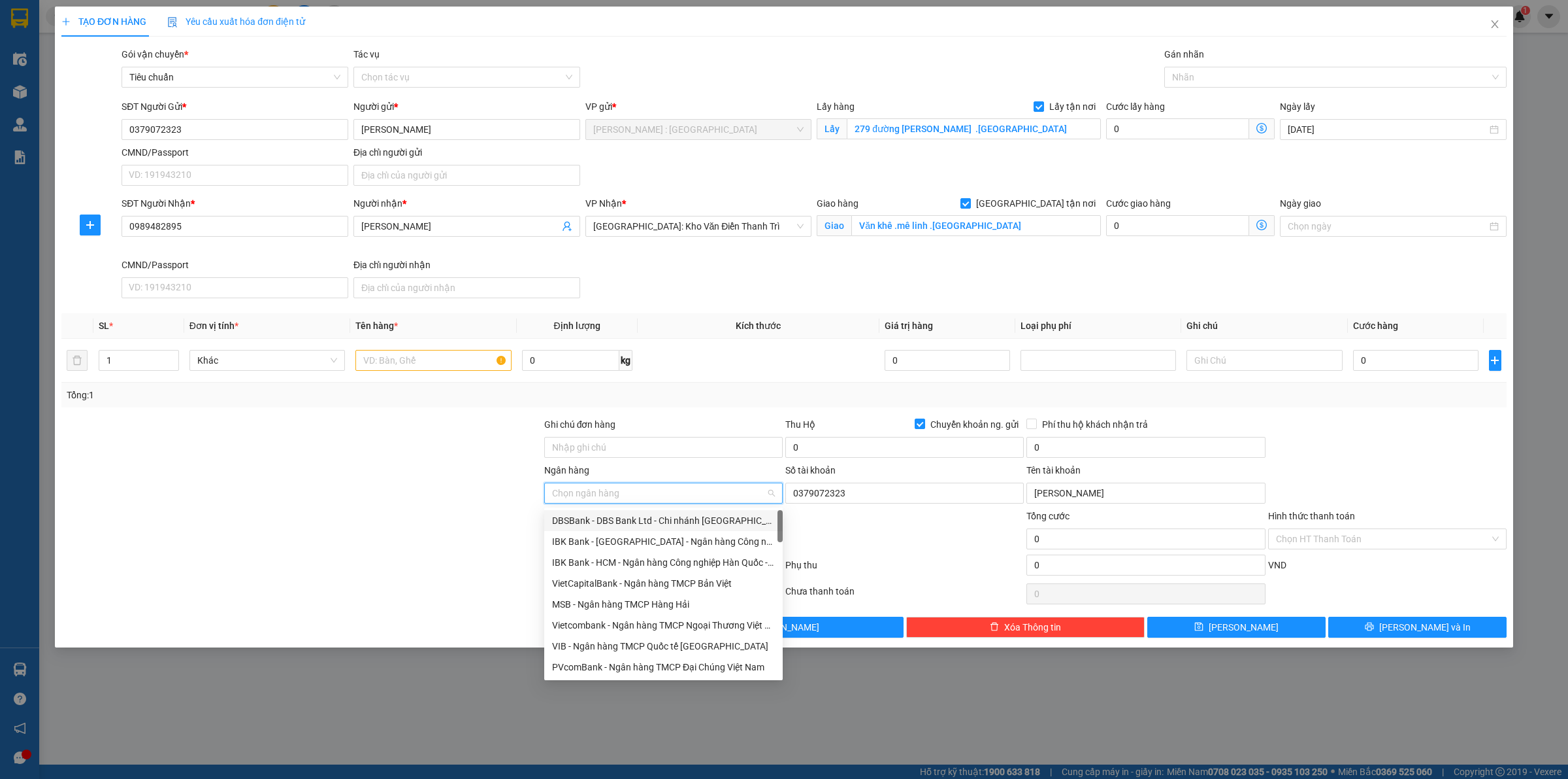
click at [559, 494] on input "Ngân hàng" at bounding box center [659, 493] width 214 height 20
type input "e"
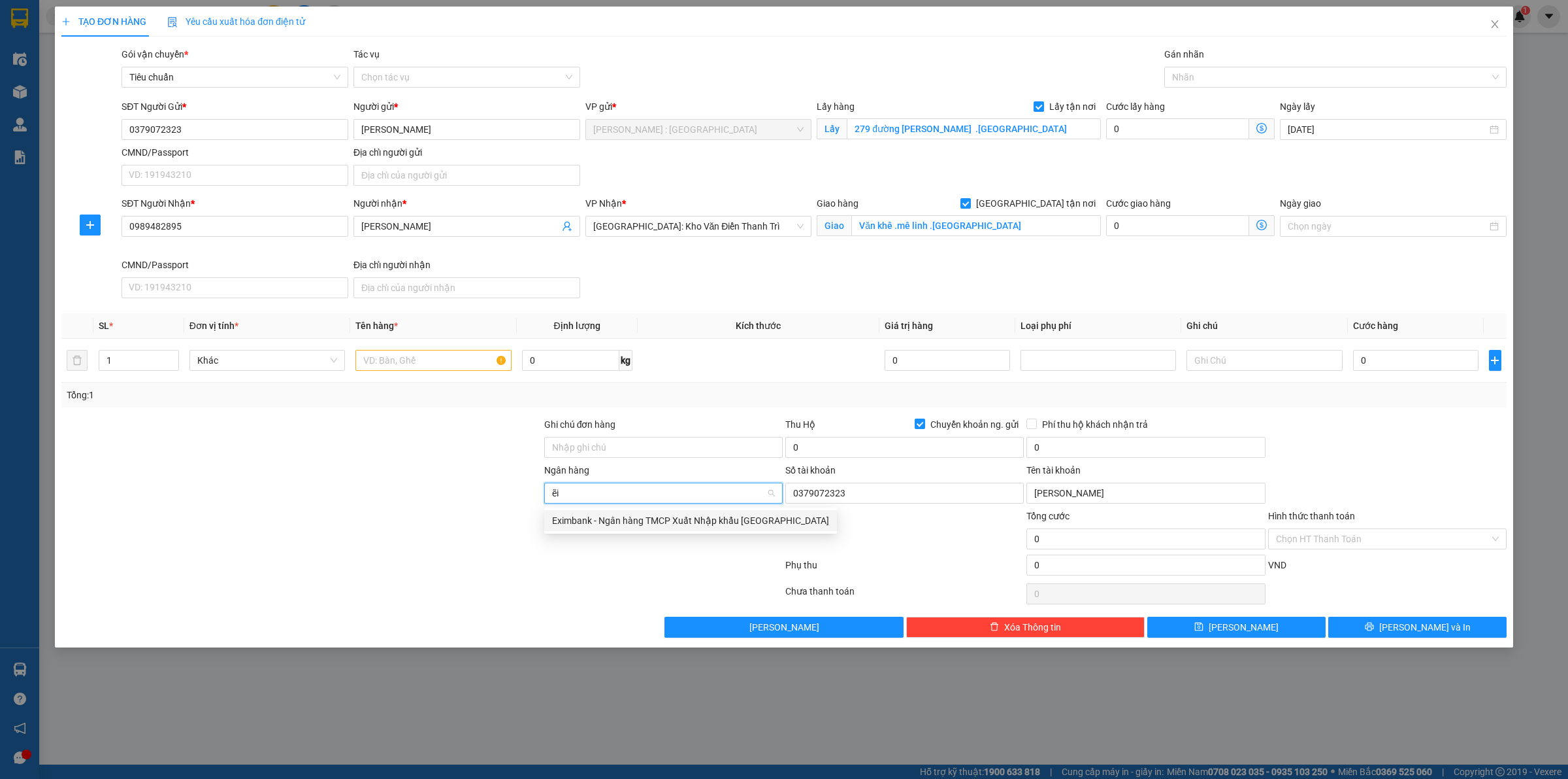
type input "ẽ"
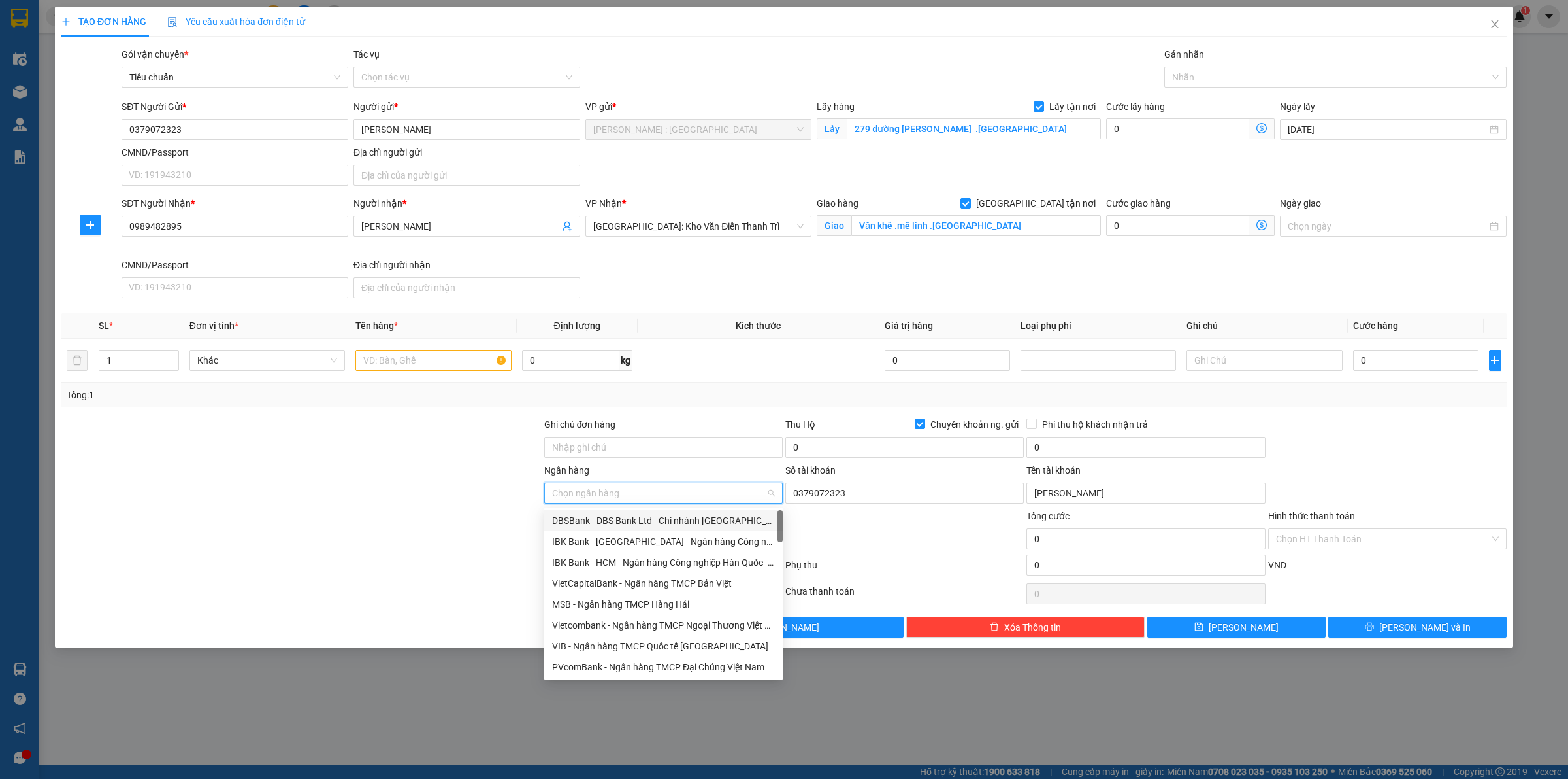
type input "e"
type input "ẽ"
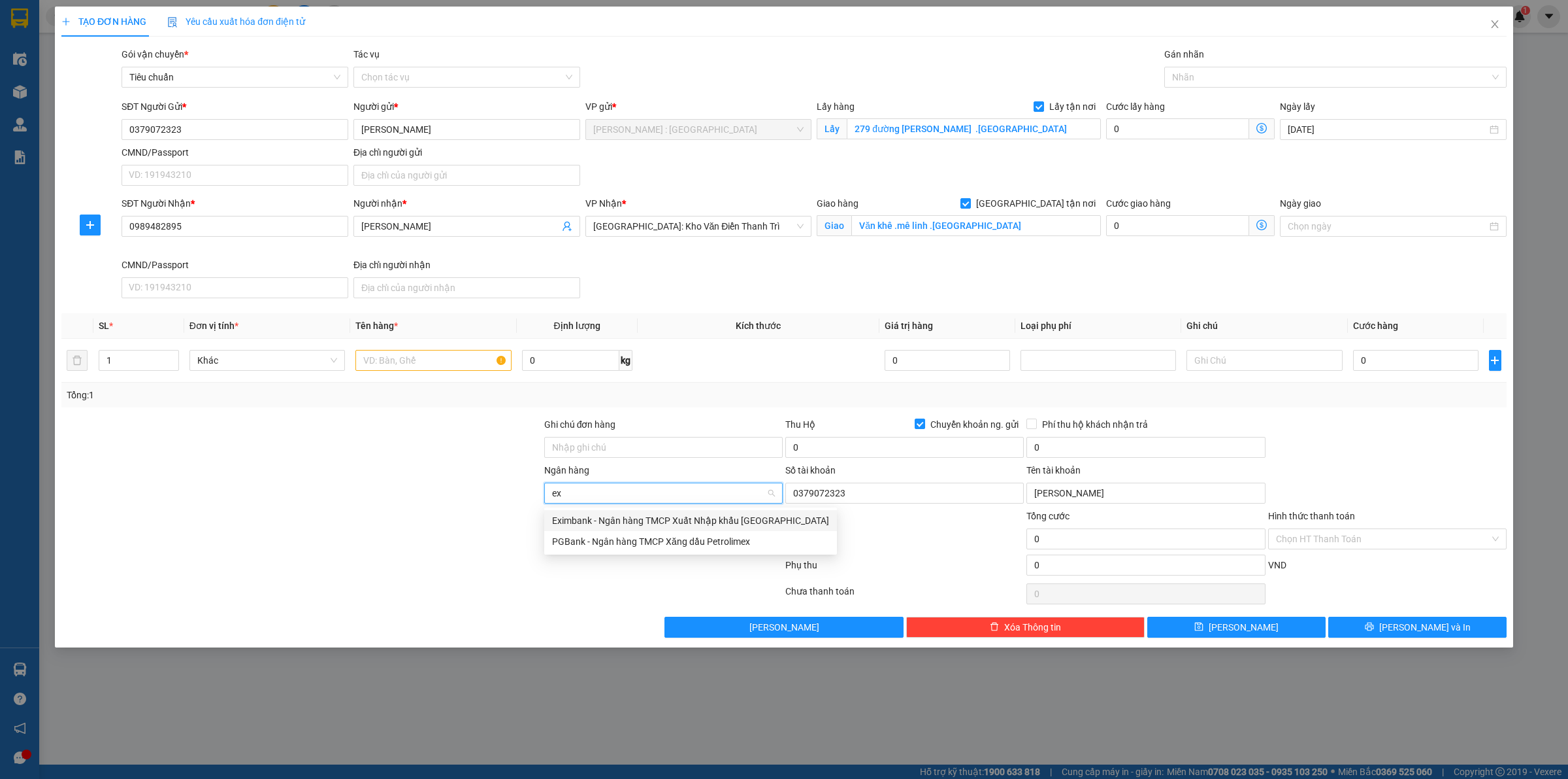
type input "exi"
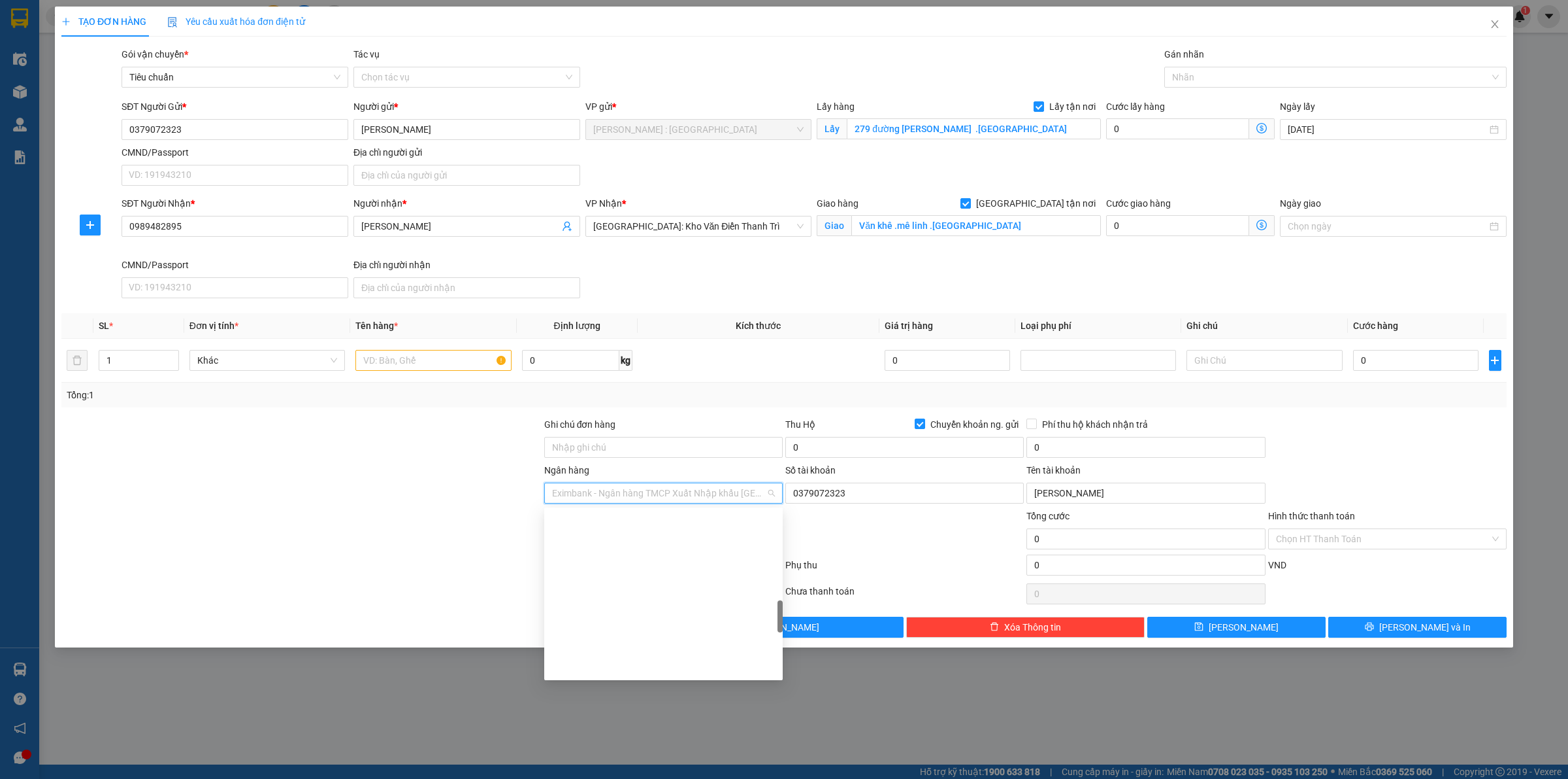
scroll to position [528, 0]
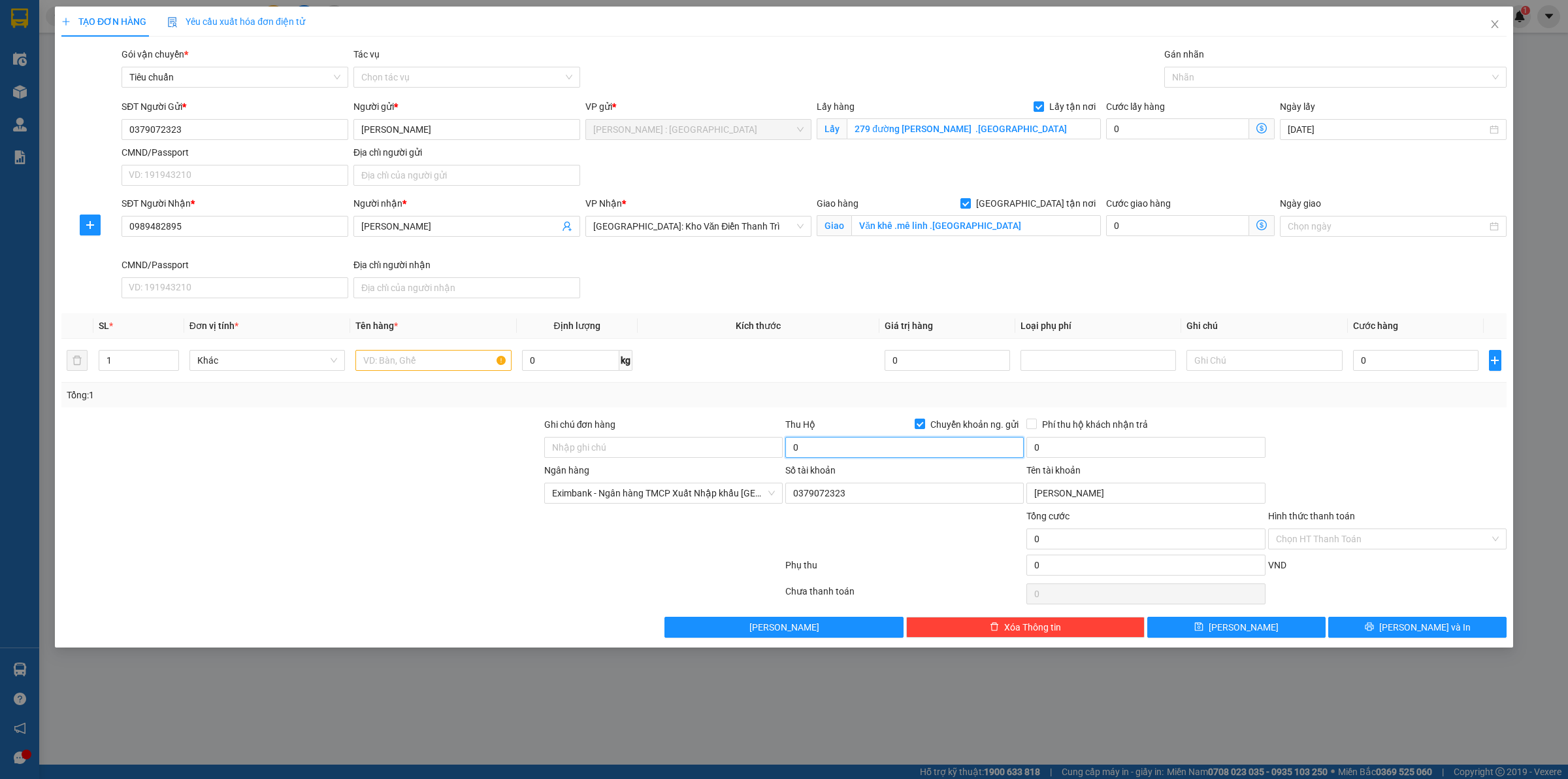
click at [883, 453] on input "0" at bounding box center [904, 447] width 239 height 21
click at [882, 453] on input "0" at bounding box center [904, 447] width 239 height 21
click at [881, 449] on input "0" at bounding box center [904, 447] width 239 height 21
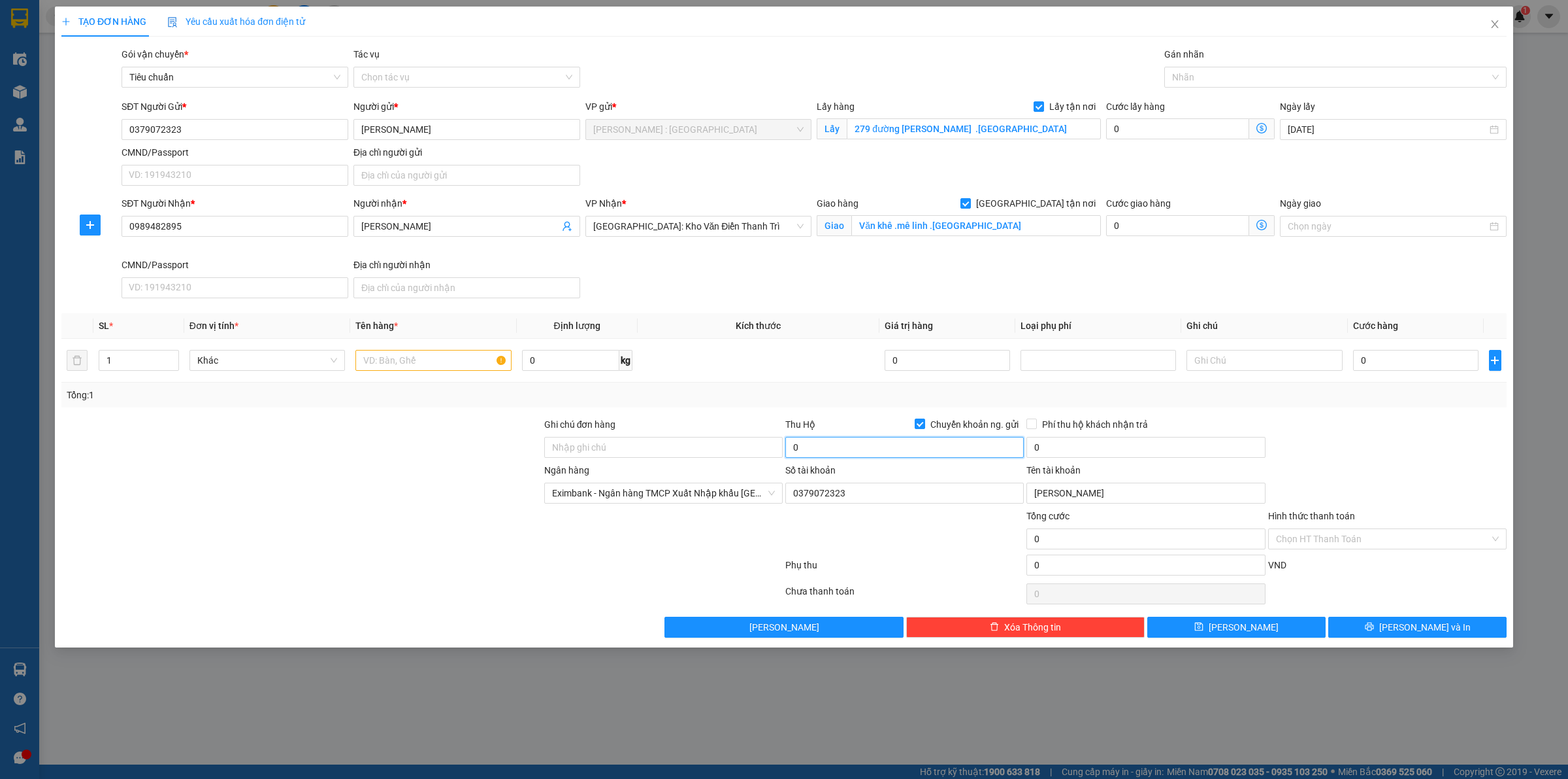
click at [879, 443] on input "0" at bounding box center [904, 447] width 239 height 21
click at [1079, 455] on input "0" at bounding box center [1145, 447] width 239 height 21
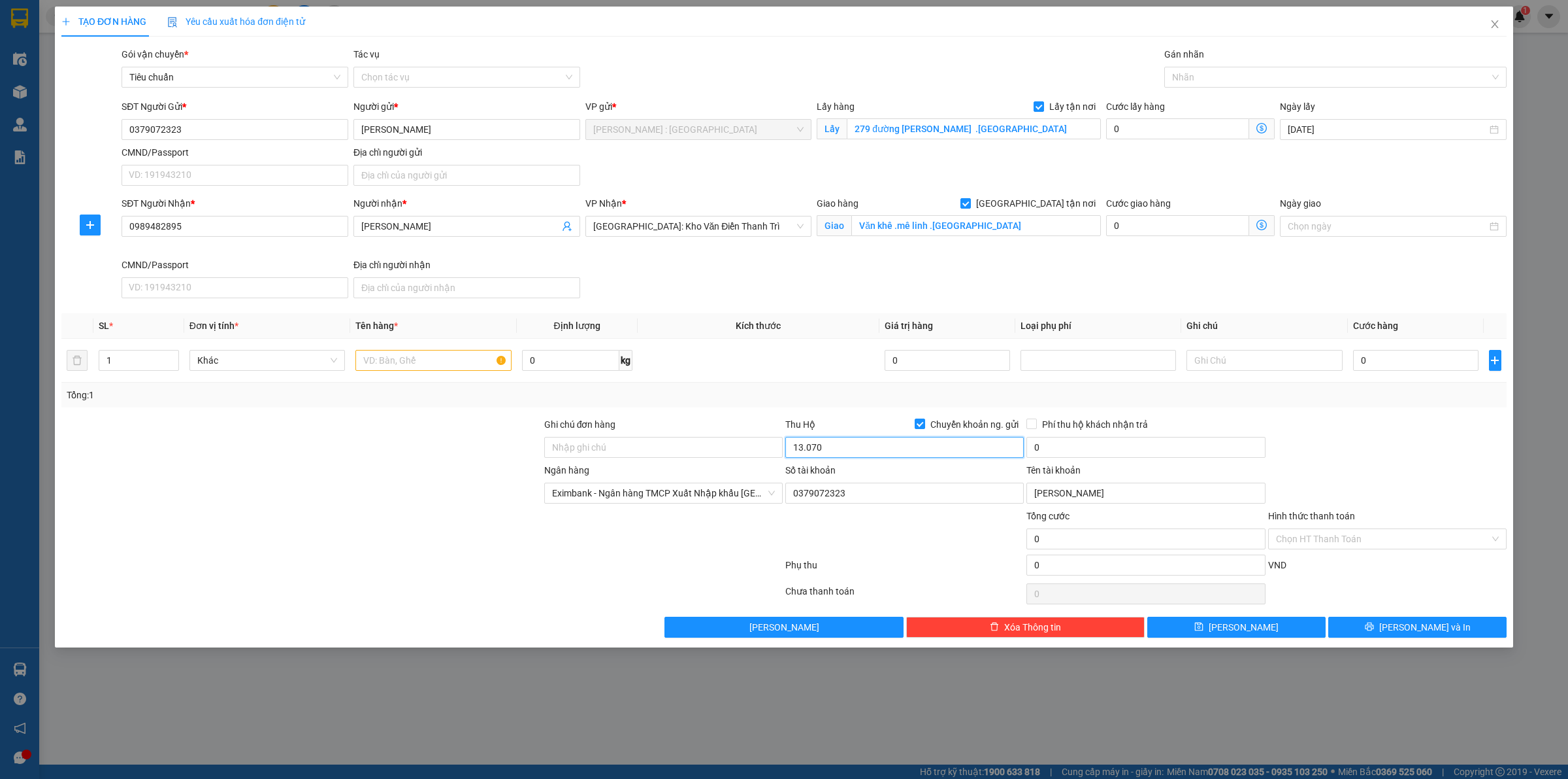
click at [954, 445] on input "13.070" at bounding box center [904, 447] width 239 height 21
click at [952, 447] on input "13.070" at bounding box center [904, 447] width 239 height 21
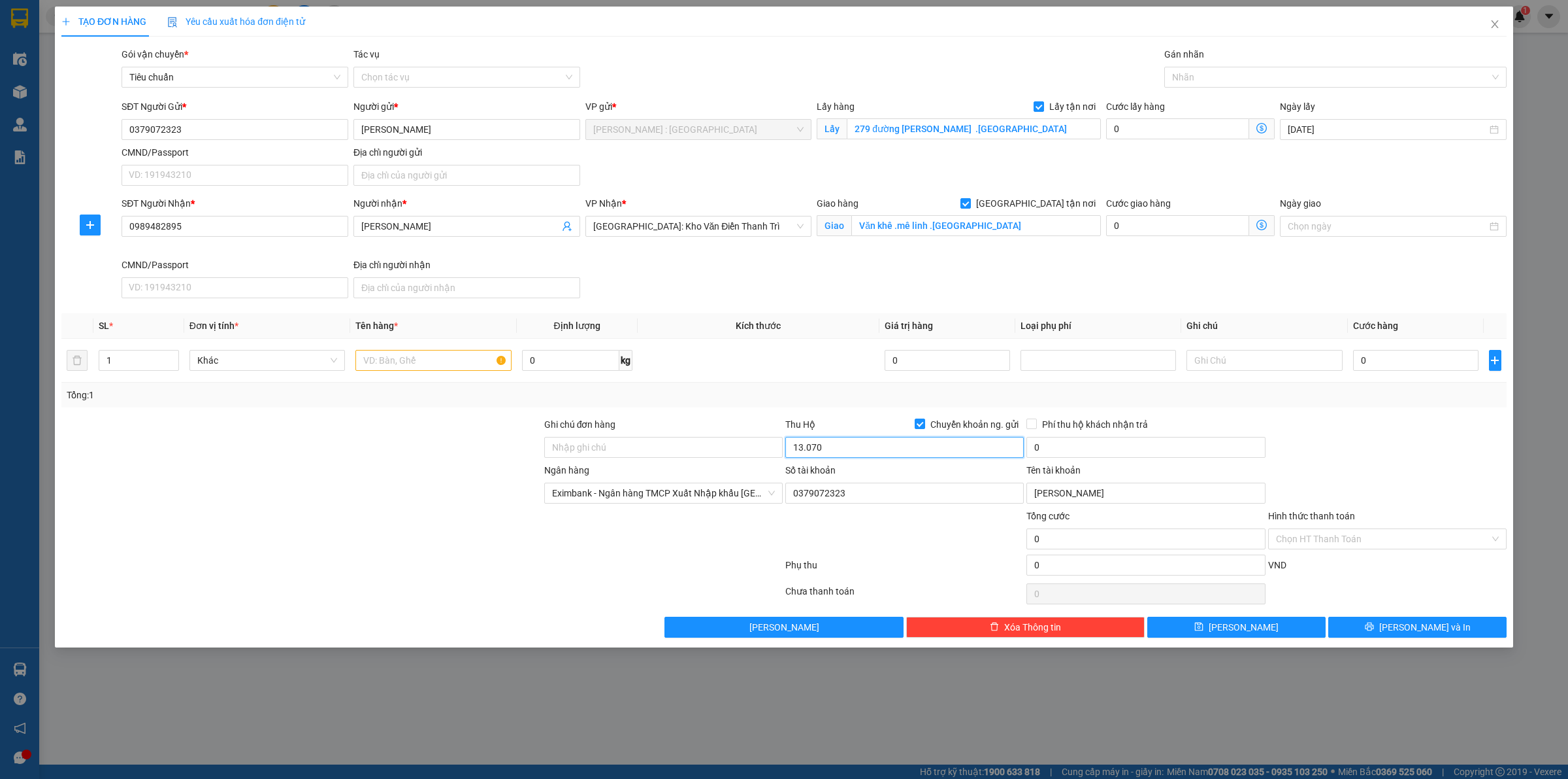
click at [952, 448] on input "13.070" at bounding box center [904, 447] width 239 height 21
click at [952, 449] on input "13.070" at bounding box center [904, 447] width 239 height 21
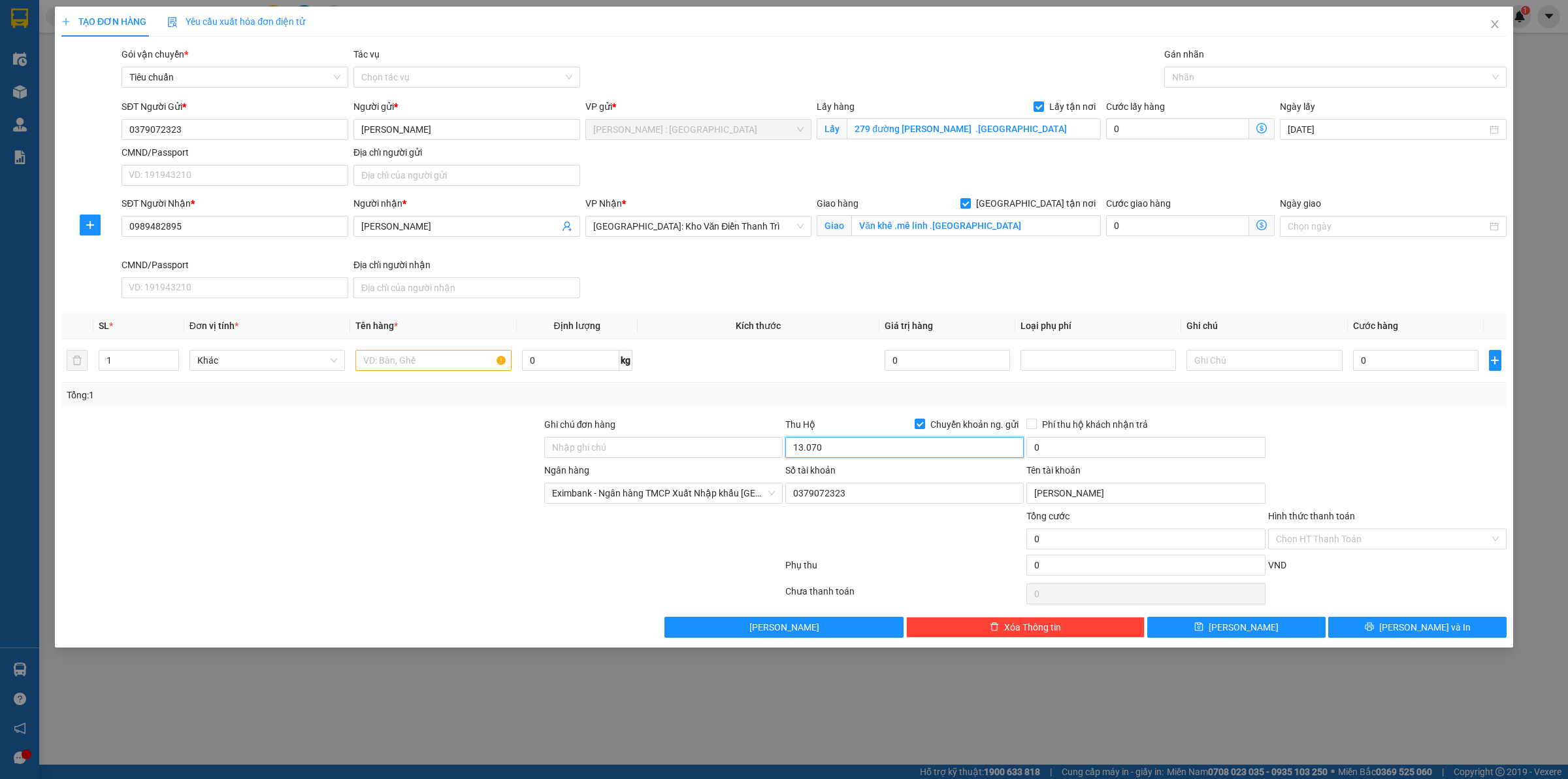
click at [952, 449] on input "13.070" at bounding box center [904, 447] width 239 height 21
click at [952, 451] on input "13.070" at bounding box center [904, 447] width 239 height 21
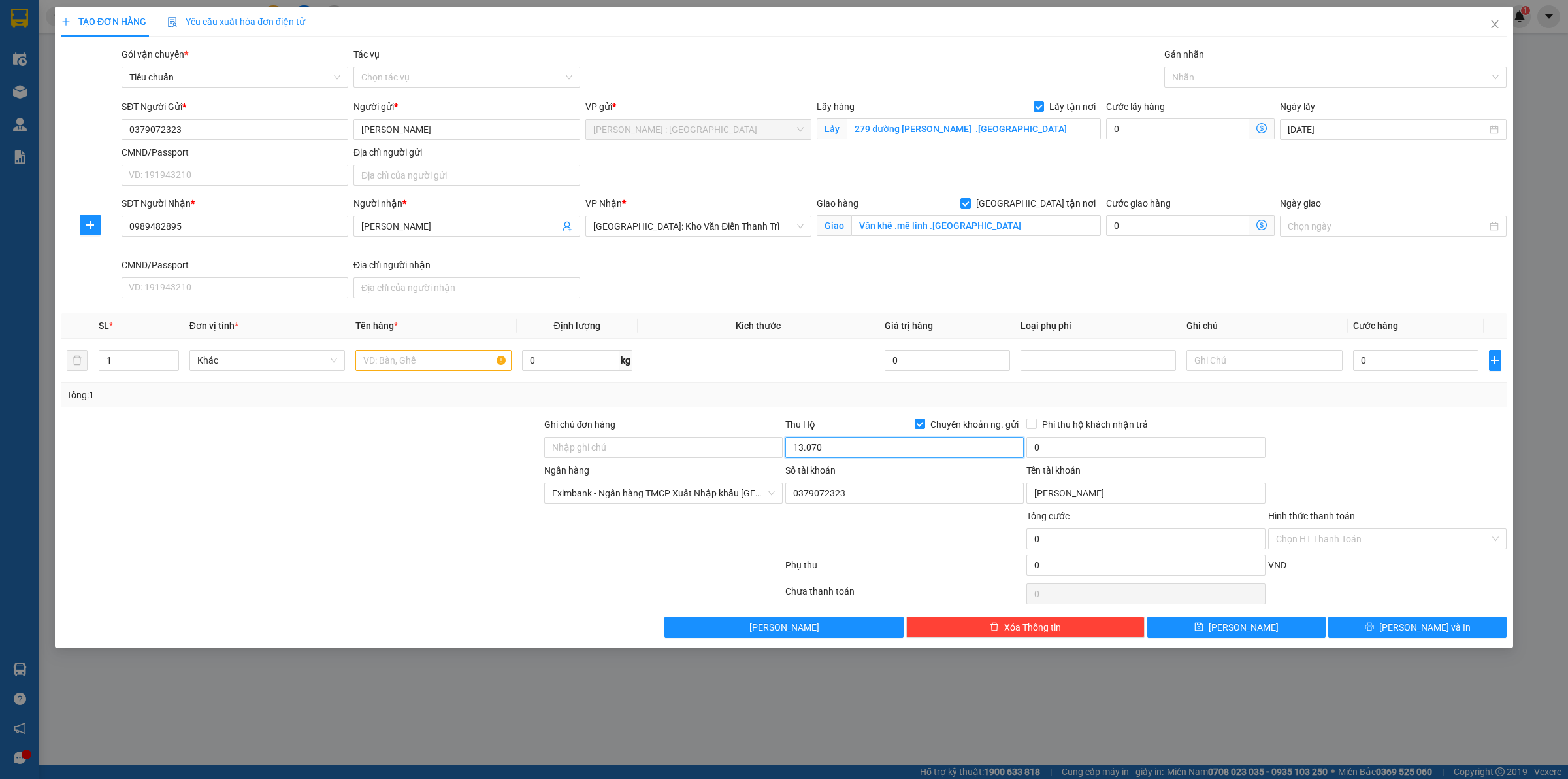
click at [952, 451] on input "13.070" at bounding box center [904, 447] width 239 height 21
click at [867, 444] on input "13.070" at bounding box center [904, 447] width 239 height 21
click at [860, 443] on input "13.070" at bounding box center [904, 447] width 239 height 21
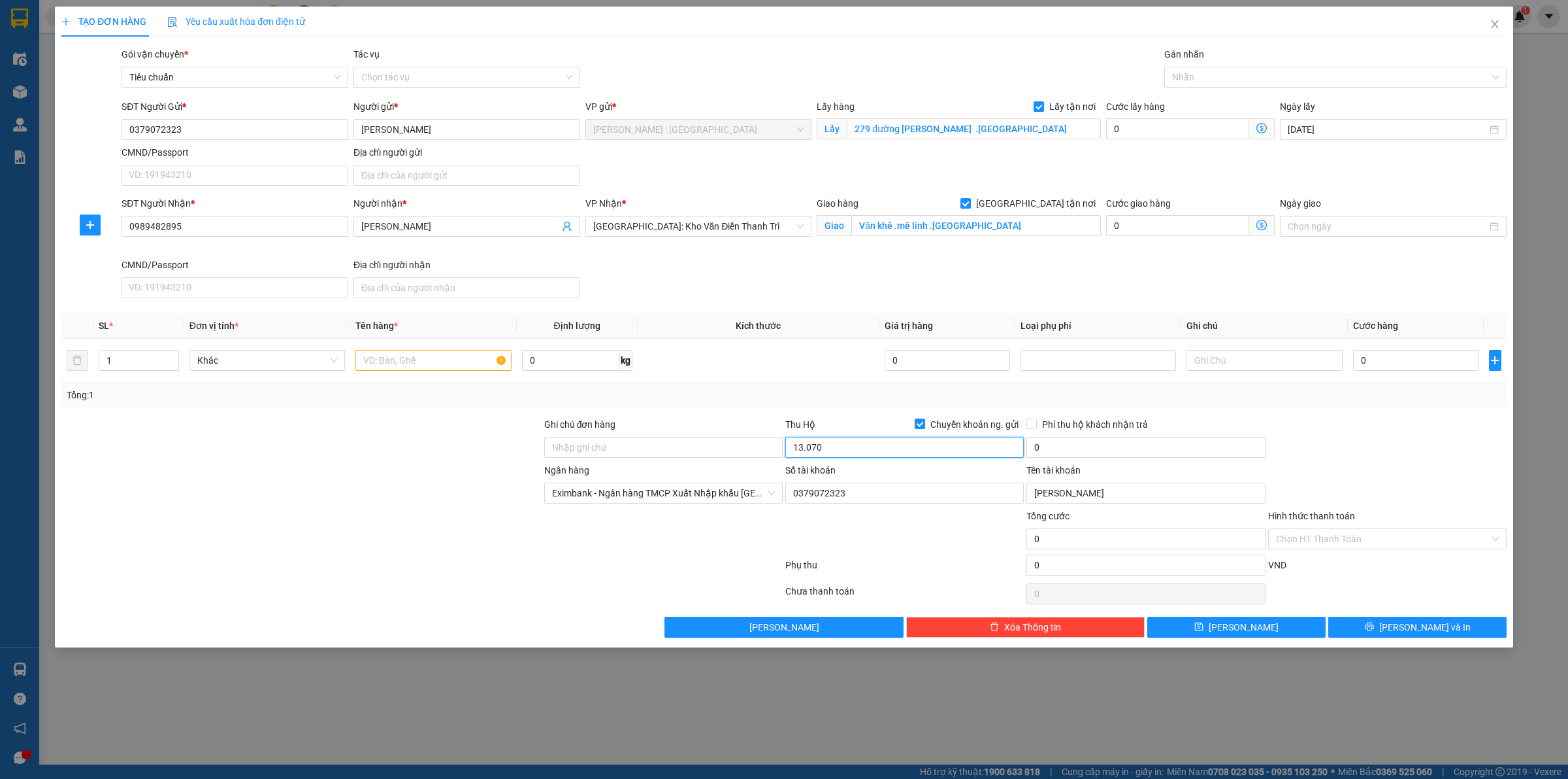
click at [860, 448] on input "13.070" at bounding box center [904, 447] width 239 height 21
type input "0"
drag, startPoint x: 1502, startPoint y: 26, endPoint x: 1496, endPoint y: 21, distance: 7.8
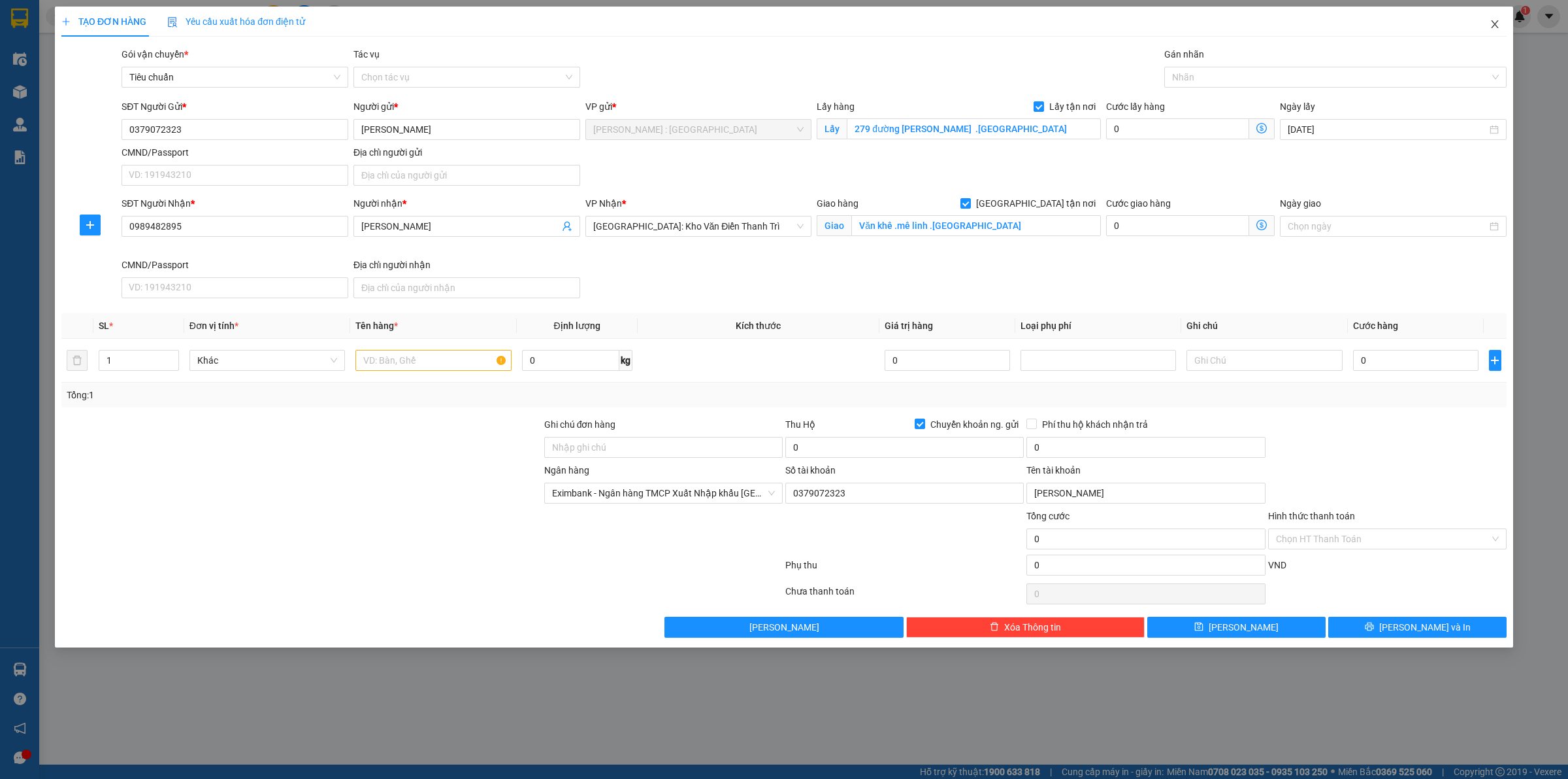
click at [1393, 26] on span "Close" at bounding box center [1495, 25] width 36 height 36
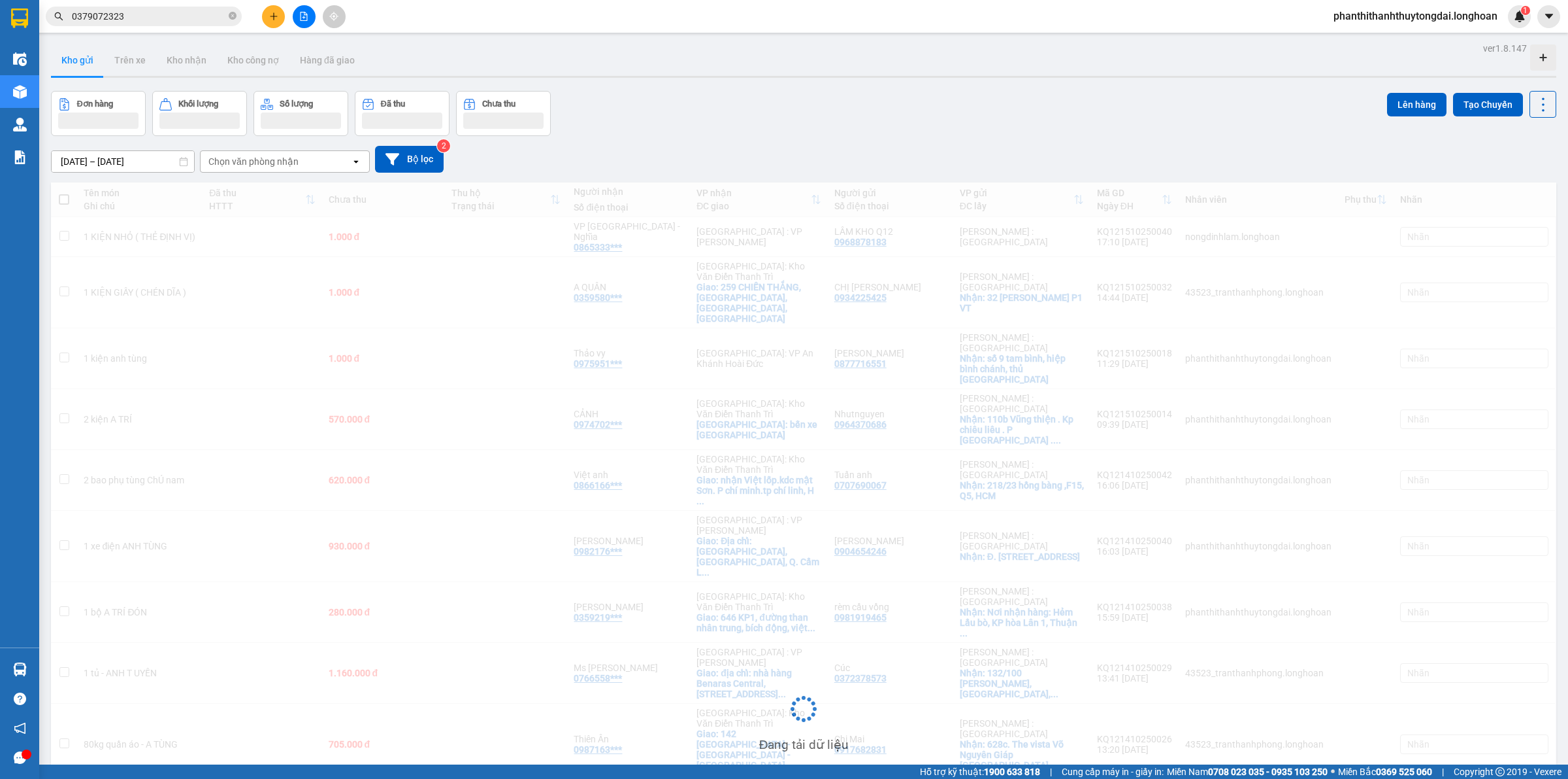
click at [822, 83] on div "ver 1.8.147 Kho gửi Trên xe Kho nhận Kho công nợ Hàng đã giao Đơn hàng Khối lượ…" at bounding box center [803, 649] width 1516 height 1221
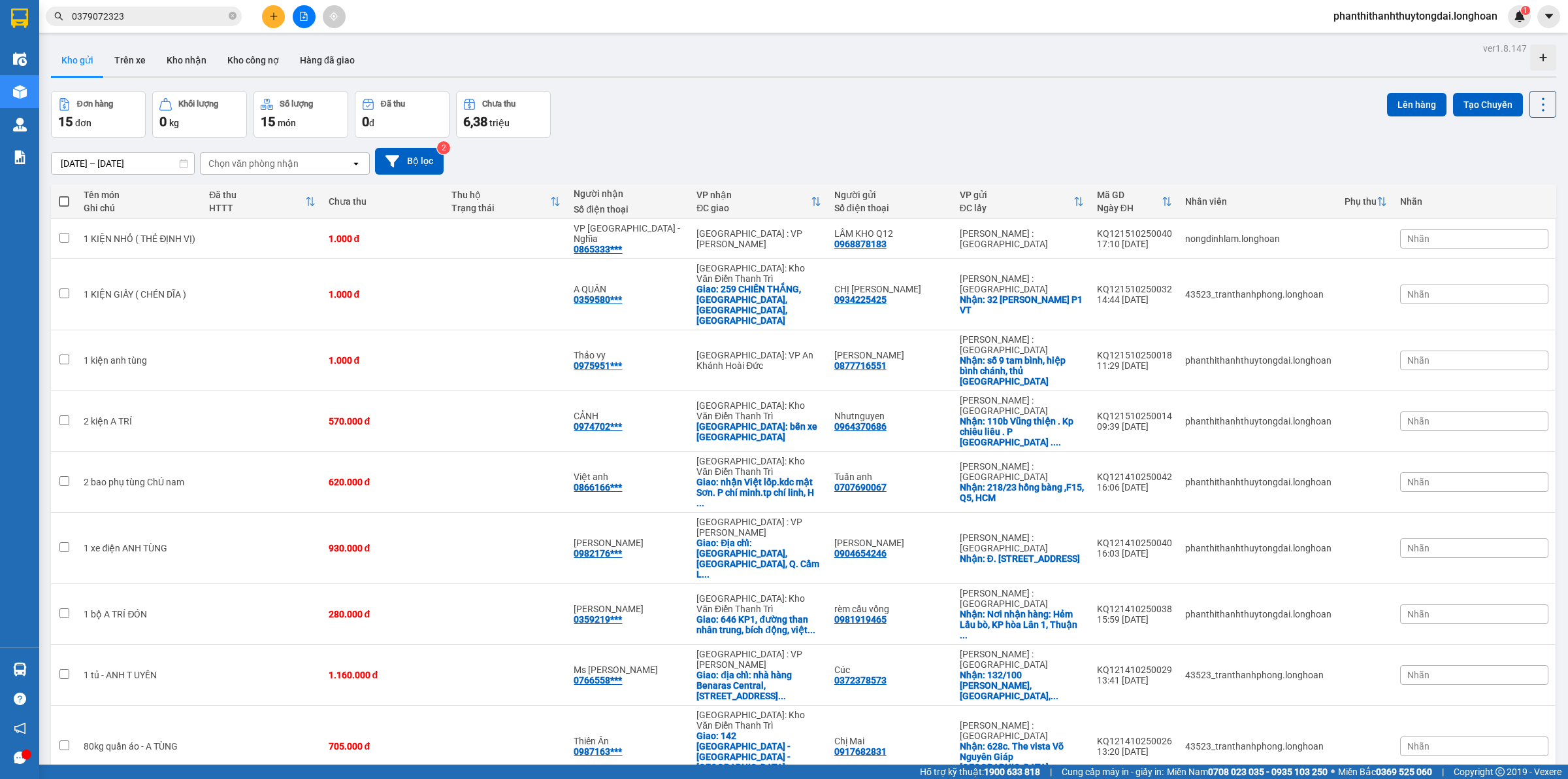
click at [670, 108] on div "Đơn hàng 15 đơn Khối lượng 0 kg Số lượng 15 món Đã thu 0 đ Chưa thu 6,38 triệu …" at bounding box center [803, 114] width 1505 height 47
click at [134, 18] on input "0379072323" at bounding box center [149, 16] width 154 height 14
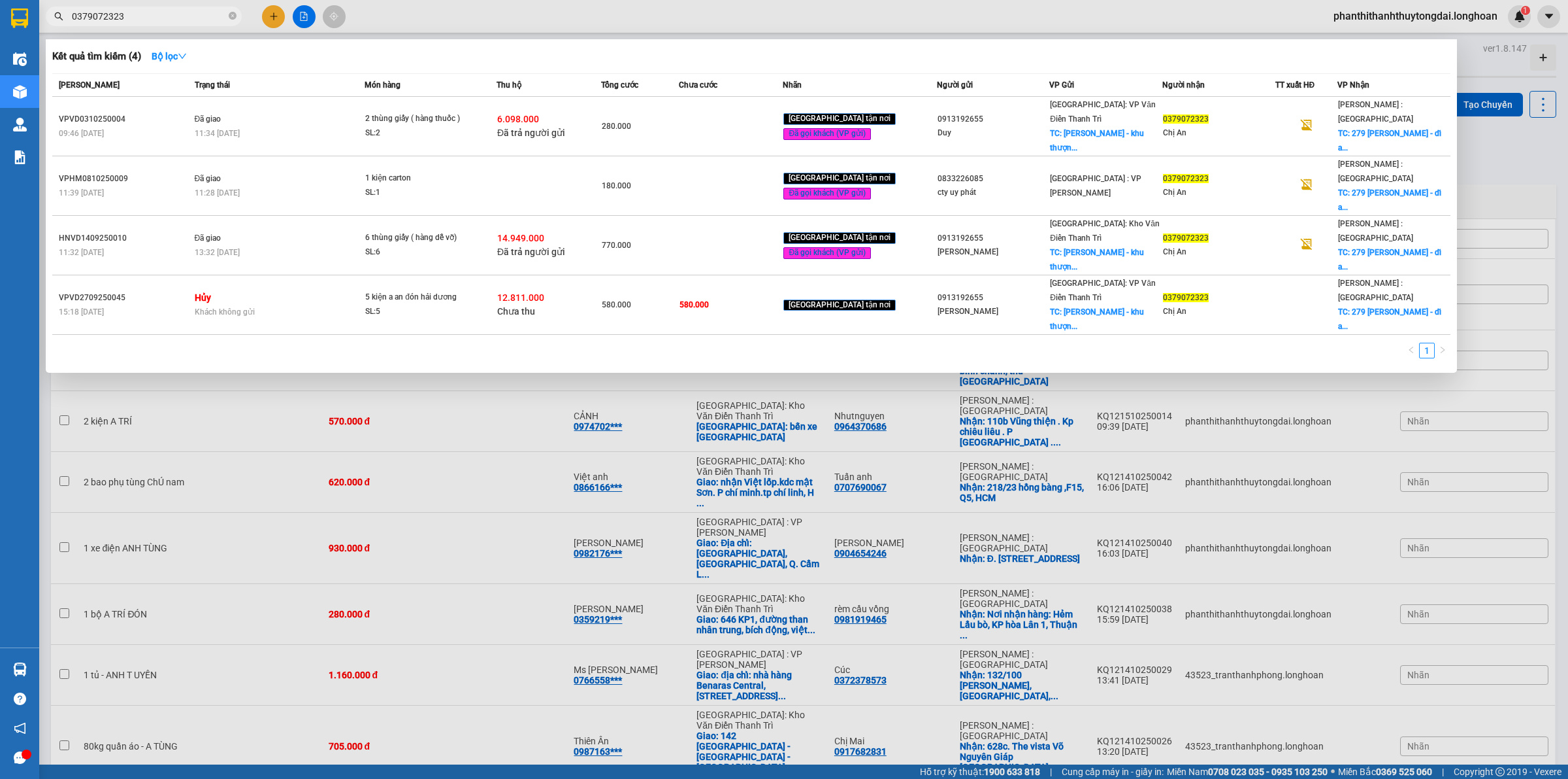
click at [134, 18] on input "0379072323" at bounding box center [149, 16] width 154 height 14
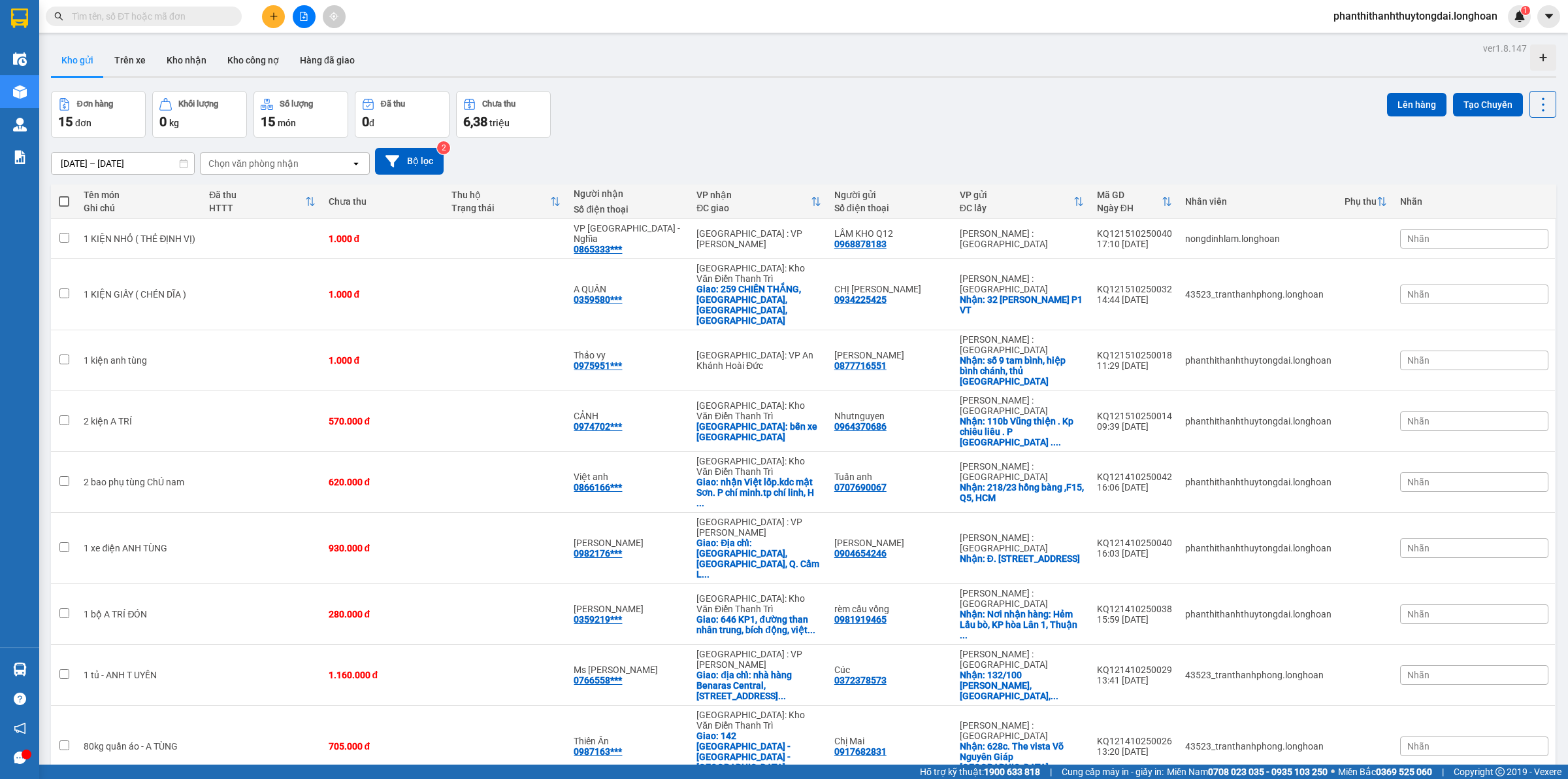
click at [646, 102] on div "Đơn hàng 15 đơn Khối lượng 0 kg Số lượng 15 món Đã thu 0 đ Chưa thu 6,38 triệu …" at bounding box center [803, 114] width 1505 height 47
click at [805, 126] on div "Đơn hàng 15 đơn Khối lượng 0 kg Số lượng 15 món Đã thu 0 đ Chưa thu 6,38 triệu …" at bounding box center [803, 114] width 1505 height 47
click at [846, 114] on div "Đơn hàng 15 đơn Khối lượng 0 kg Số lượng 15 món Đã thu 0 đ Chưa thu 6,38 triệu …" at bounding box center [803, 114] width 1505 height 47
click at [825, 128] on div "Đơn hàng 15 đơn Khối lượng 0 kg Số lượng 15 món Đã thu 0 đ Chưa thu 6,38 triệu …" at bounding box center [803, 114] width 1505 height 47
click at [130, 61] on button "Trên xe" at bounding box center [130, 60] width 52 height 31
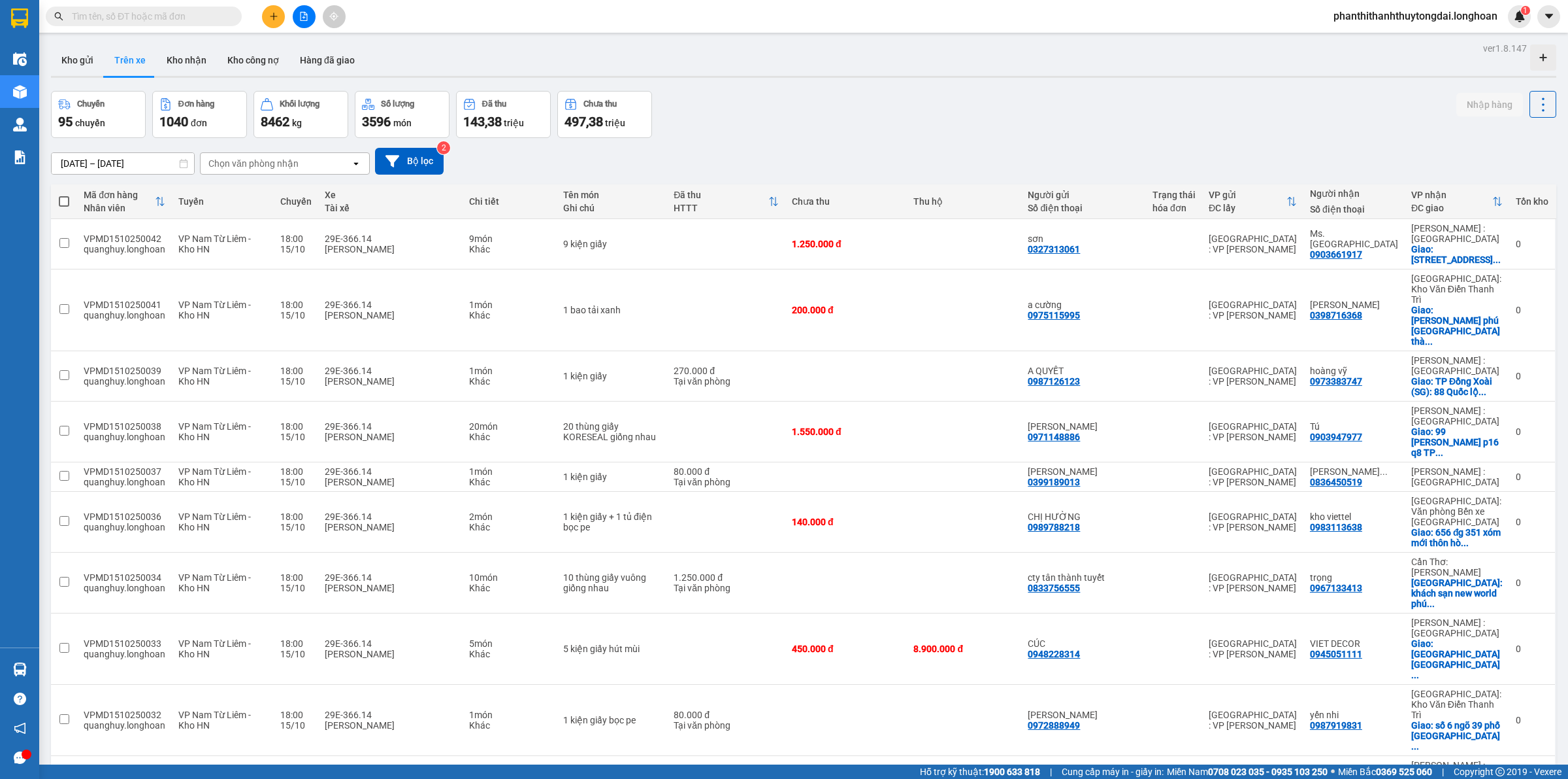
click at [252, 161] on div "Chọn văn phòng nhận" at bounding box center [253, 164] width 90 height 13
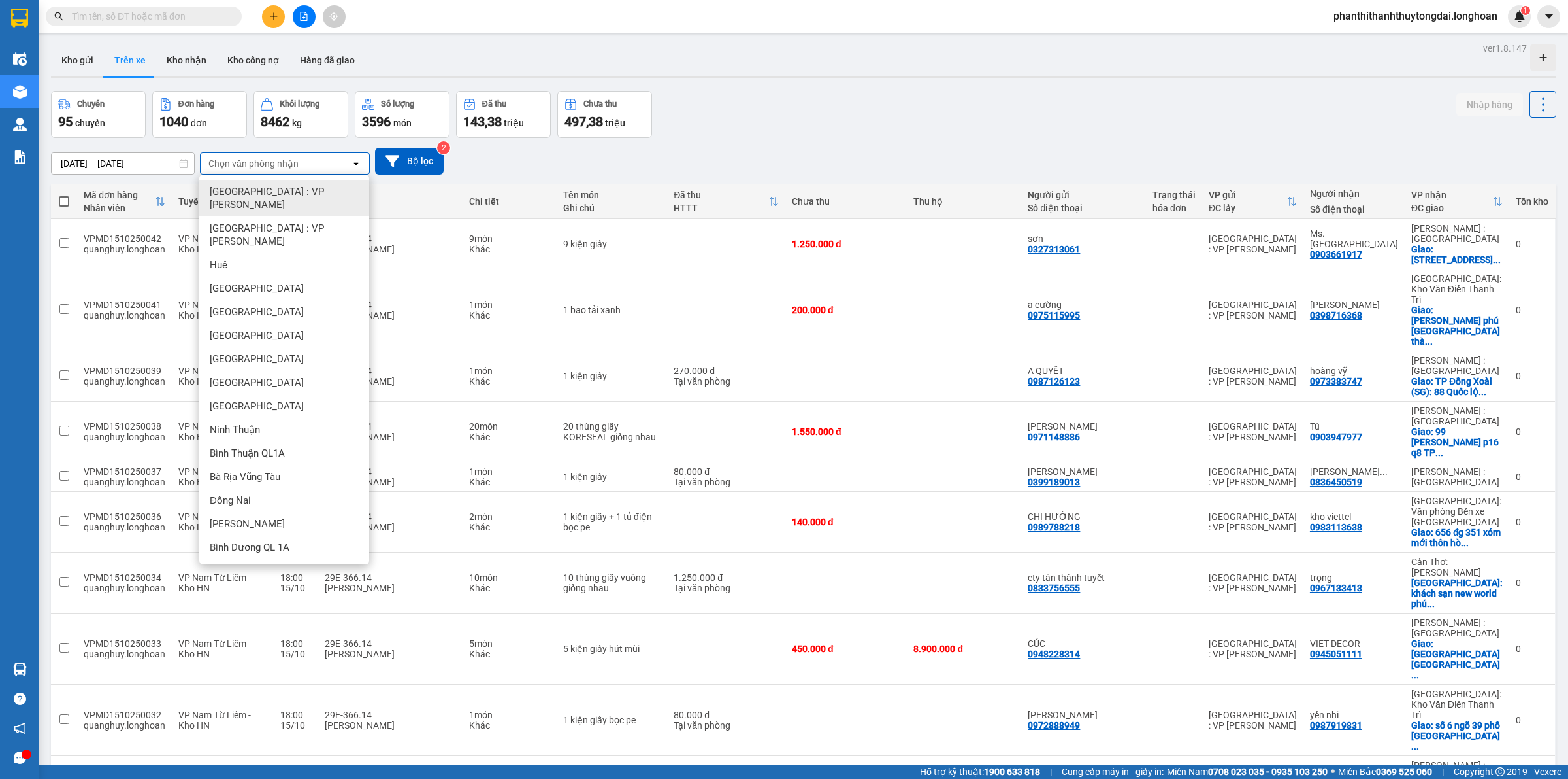
click at [170, 169] on div "ver 1.8.147 Kho gửi Trên xe Kho nhận Kho công nợ Hàng đã giao Chuyến 95 chuyến …" at bounding box center [803, 456] width 1516 height 835
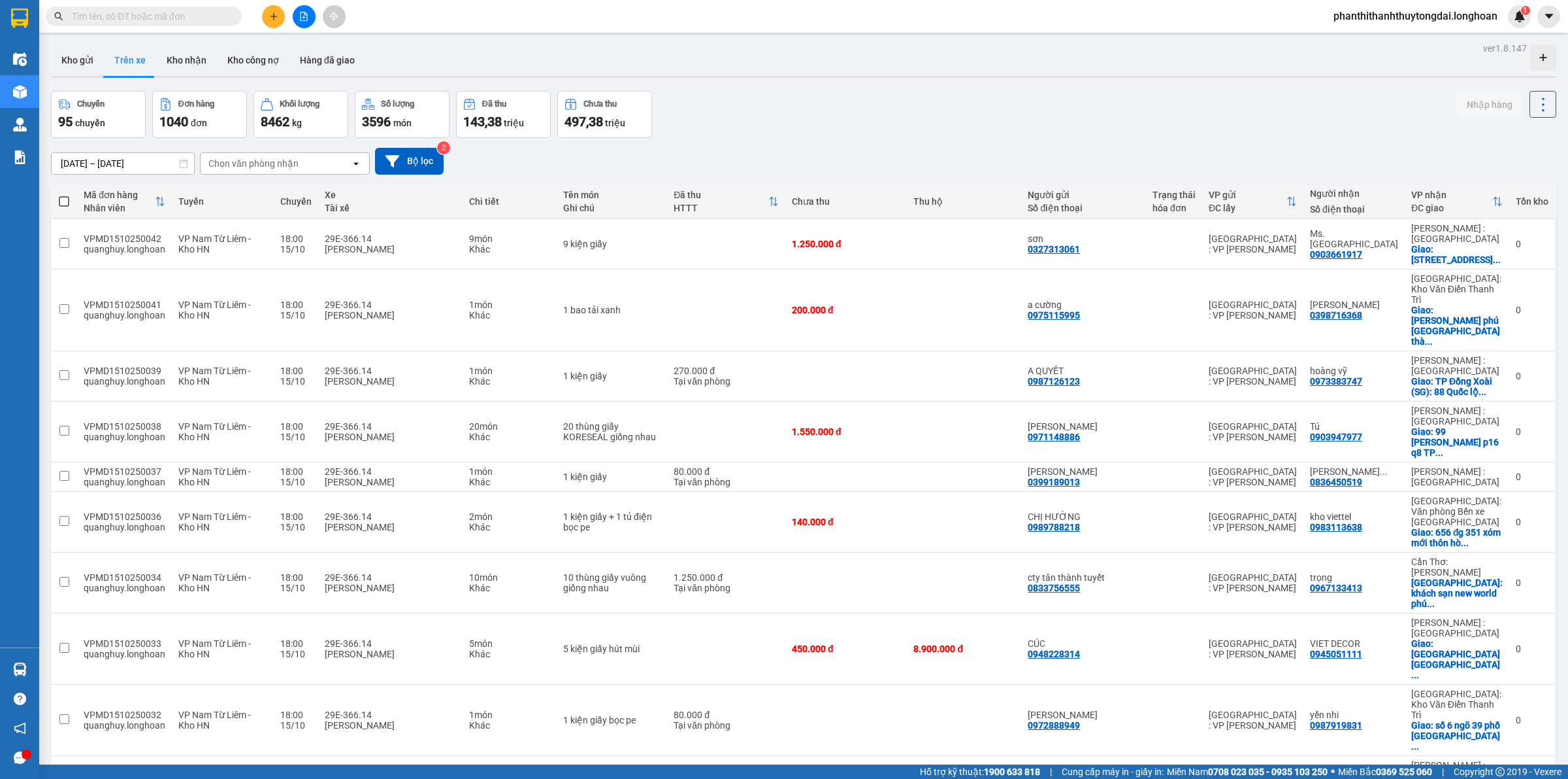
click at [263, 161] on div "Chọn văn phòng nhận" at bounding box center [253, 164] width 90 height 13
click at [424, 154] on button "Bộ lọc" at bounding box center [409, 161] width 69 height 26
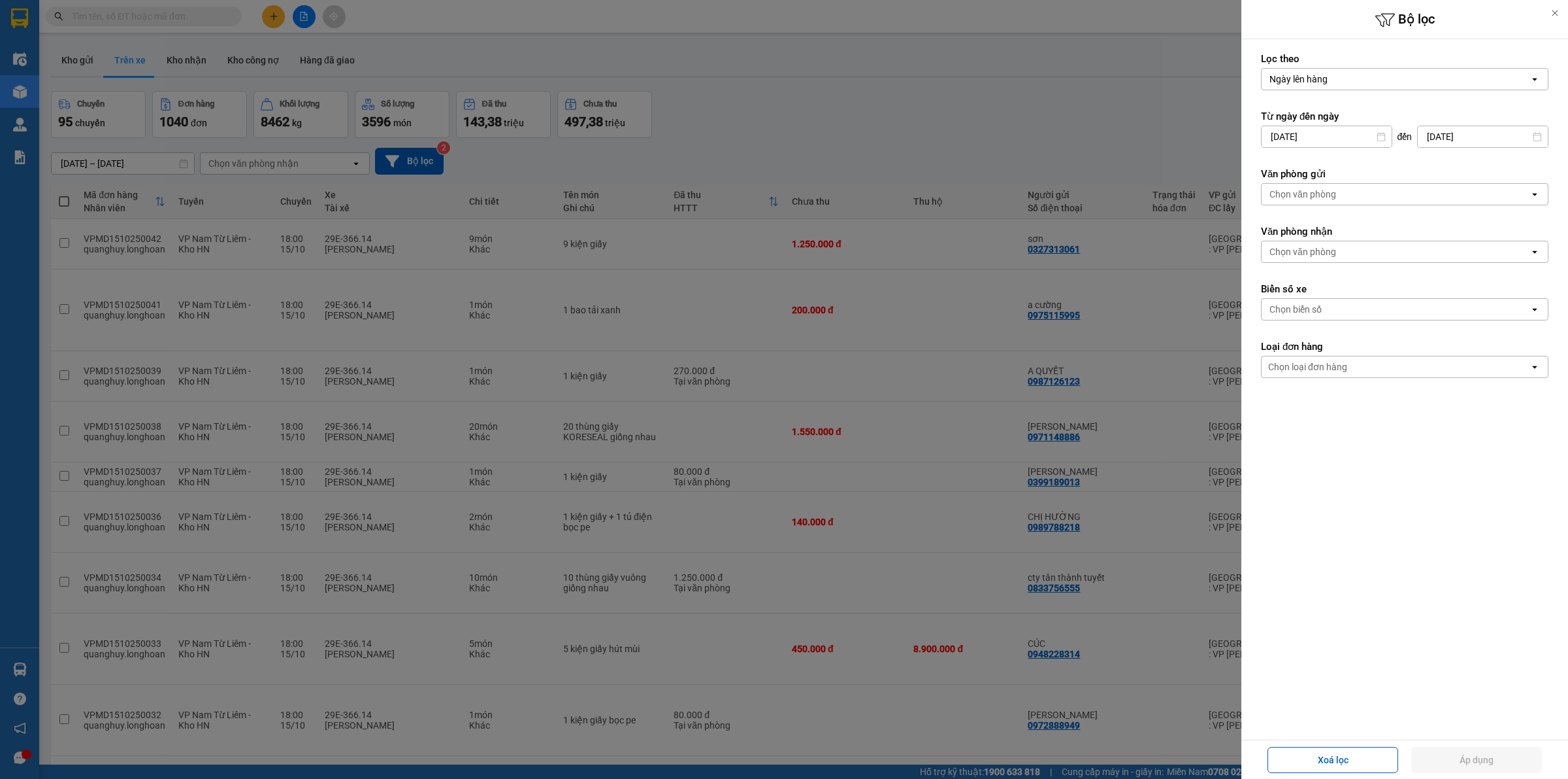
click at [1332, 203] on div "Chọn văn phòng" at bounding box center [1395, 193] width 268 height 21
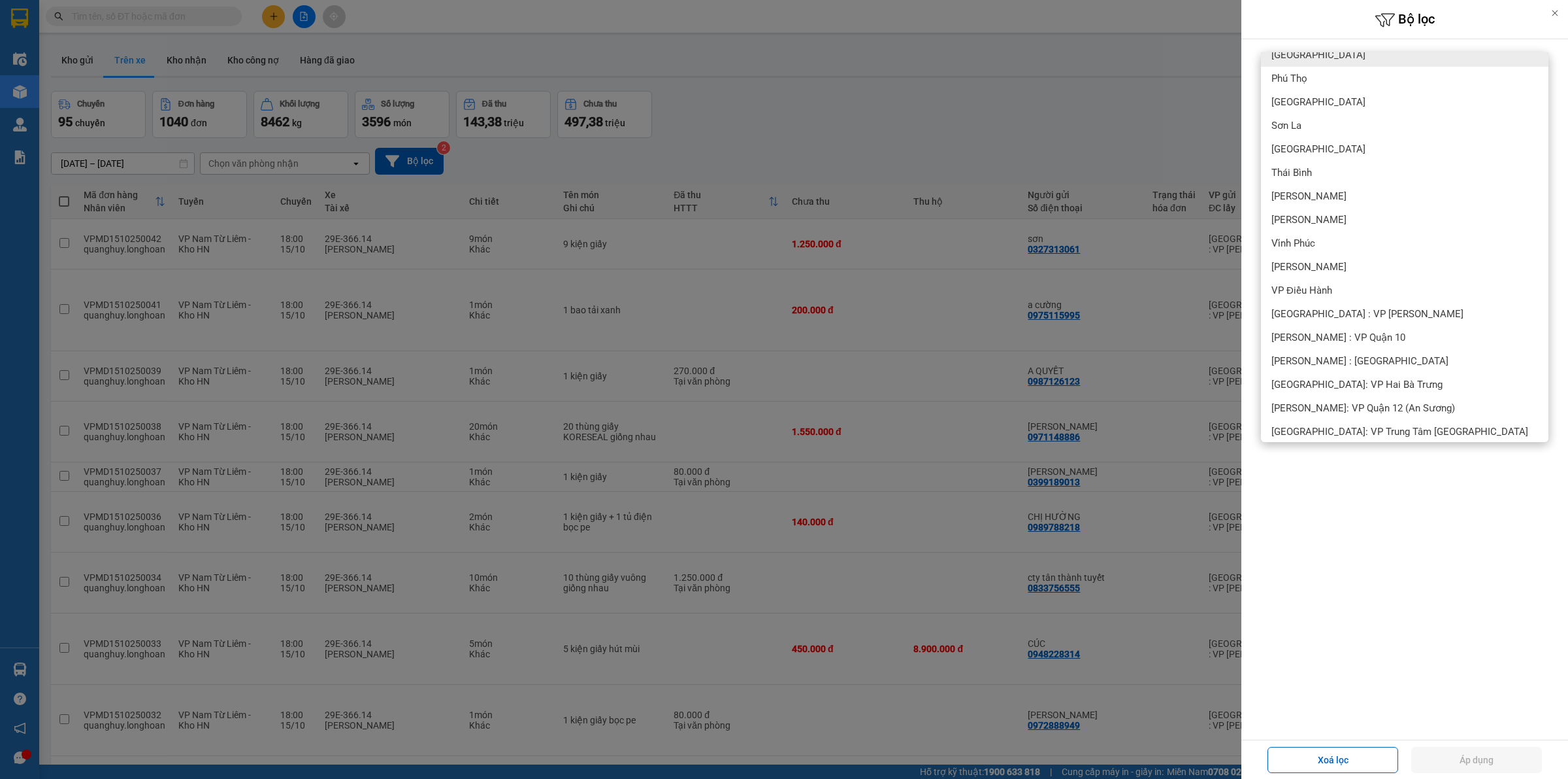
scroll to position [1634, 0]
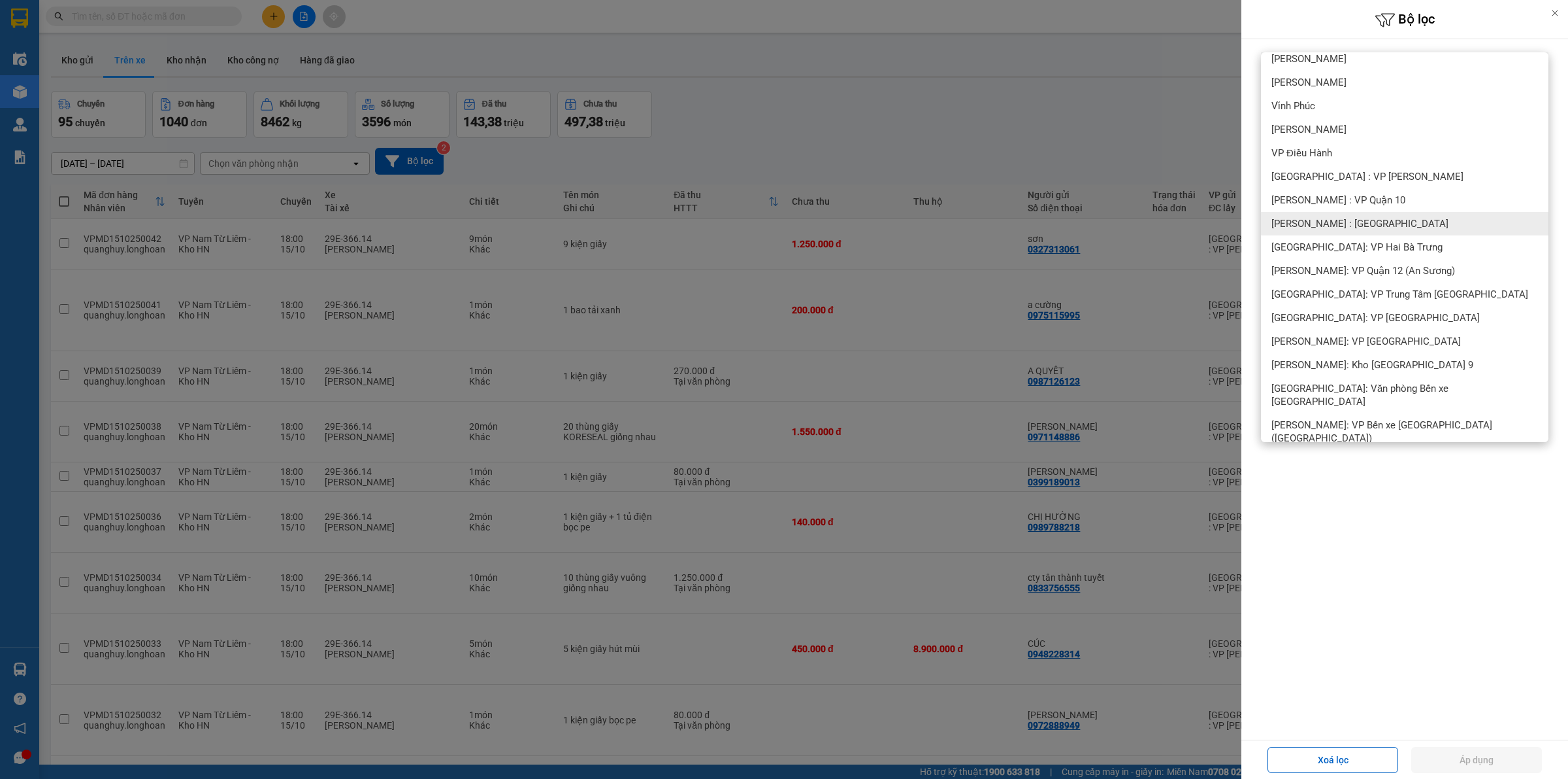
click at [1325, 217] on span "[PERSON_NAME] : [GEOGRAPHIC_DATA]" at bounding box center [1360, 224] width 177 height 13
click at [1429, 760] on button "Áp dụng" at bounding box center [1476, 760] width 130 height 26
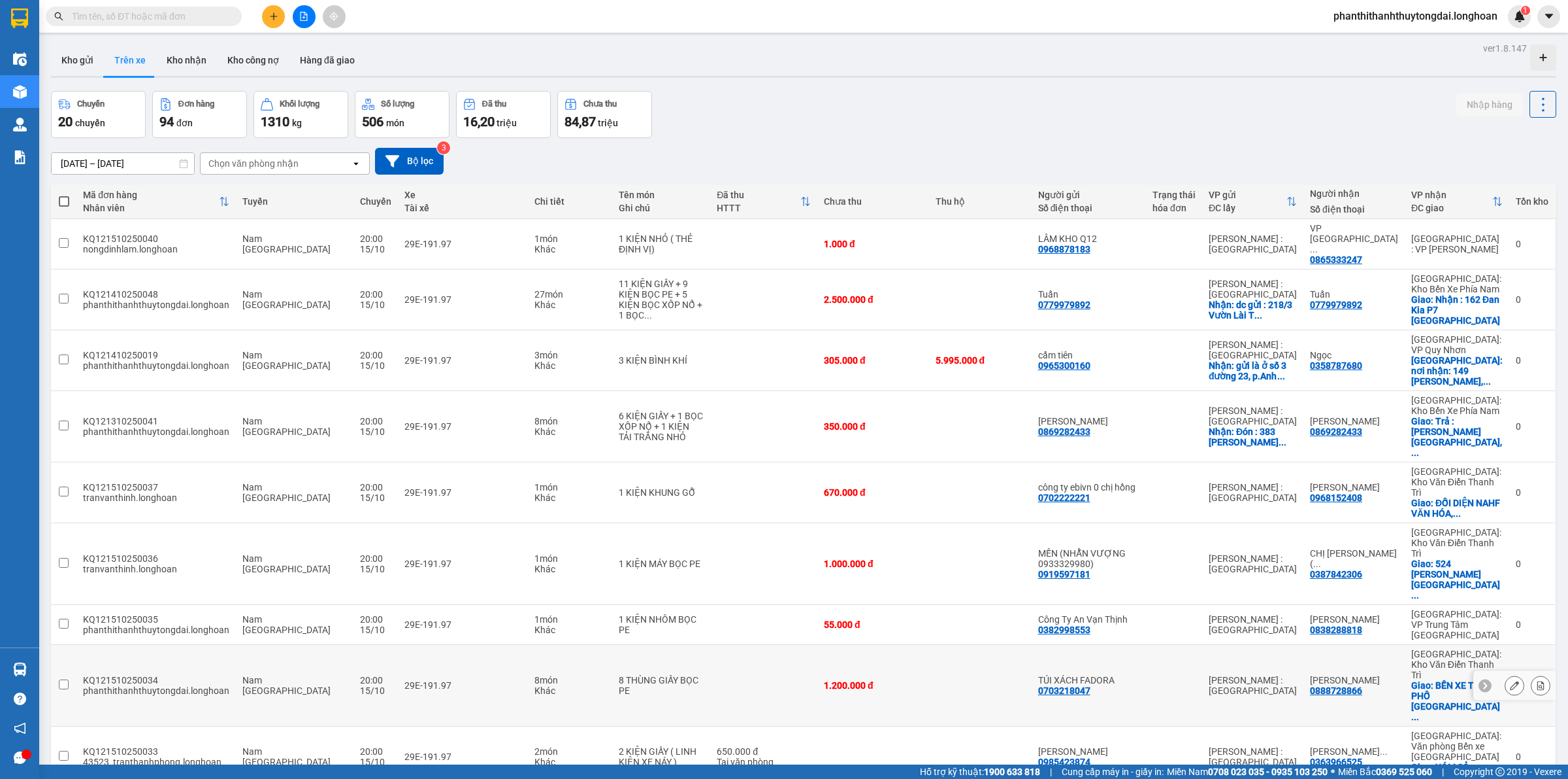
click at [1510, 681] on icon at bounding box center [1514, 685] width 9 height 9
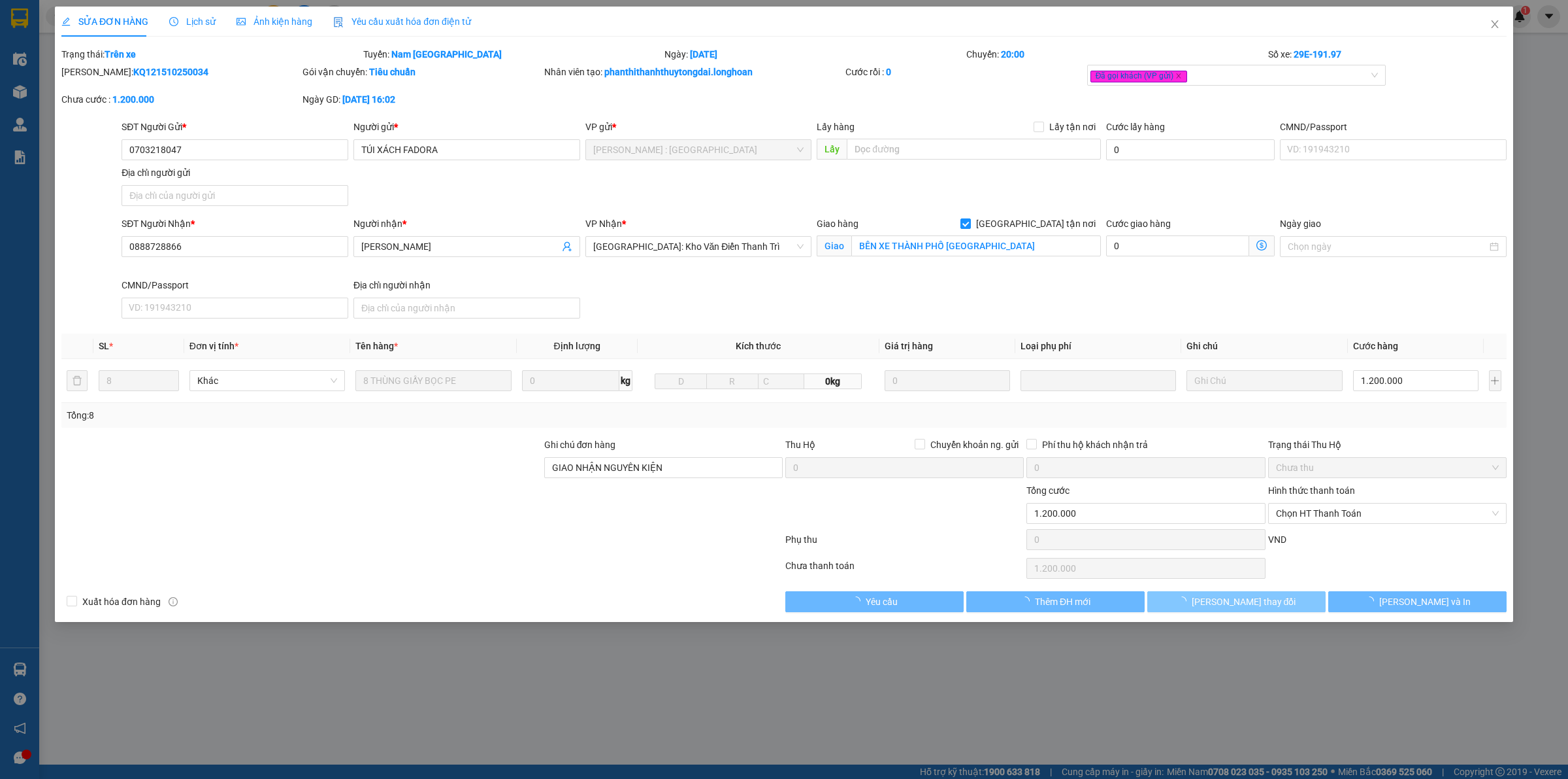
type input "0703218047"
type input "TÚI XÁCH FADORA"
type input "0888728866"
type input "NGỌC HOA"
checkbox input "true"
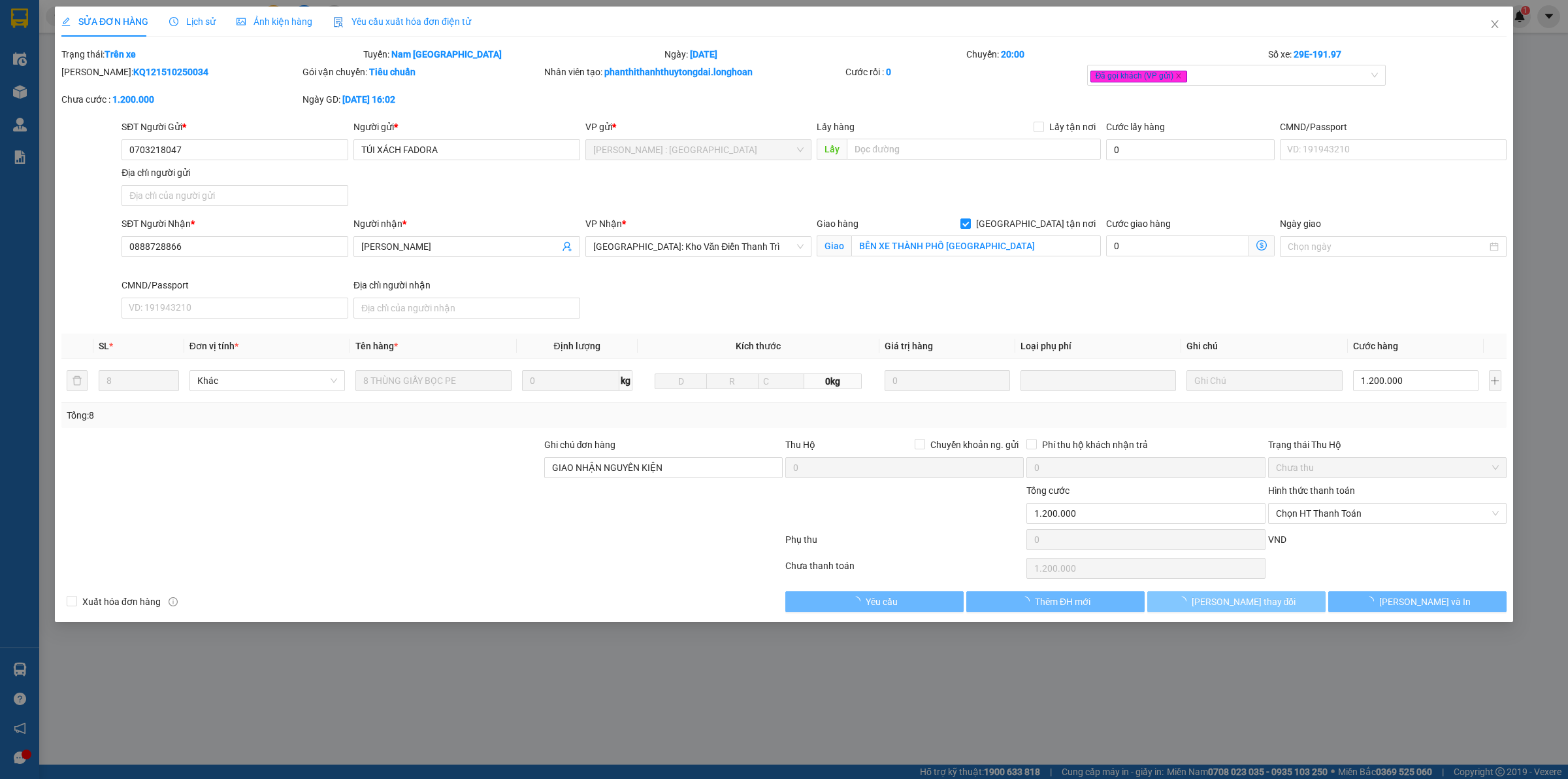
type input "BẾN XE THÀNH PHỐ LAI CHÂU"
type input "GIAO NHẬN NGUYÊN KIỆN"
type input "0"
type input "1.200.000"
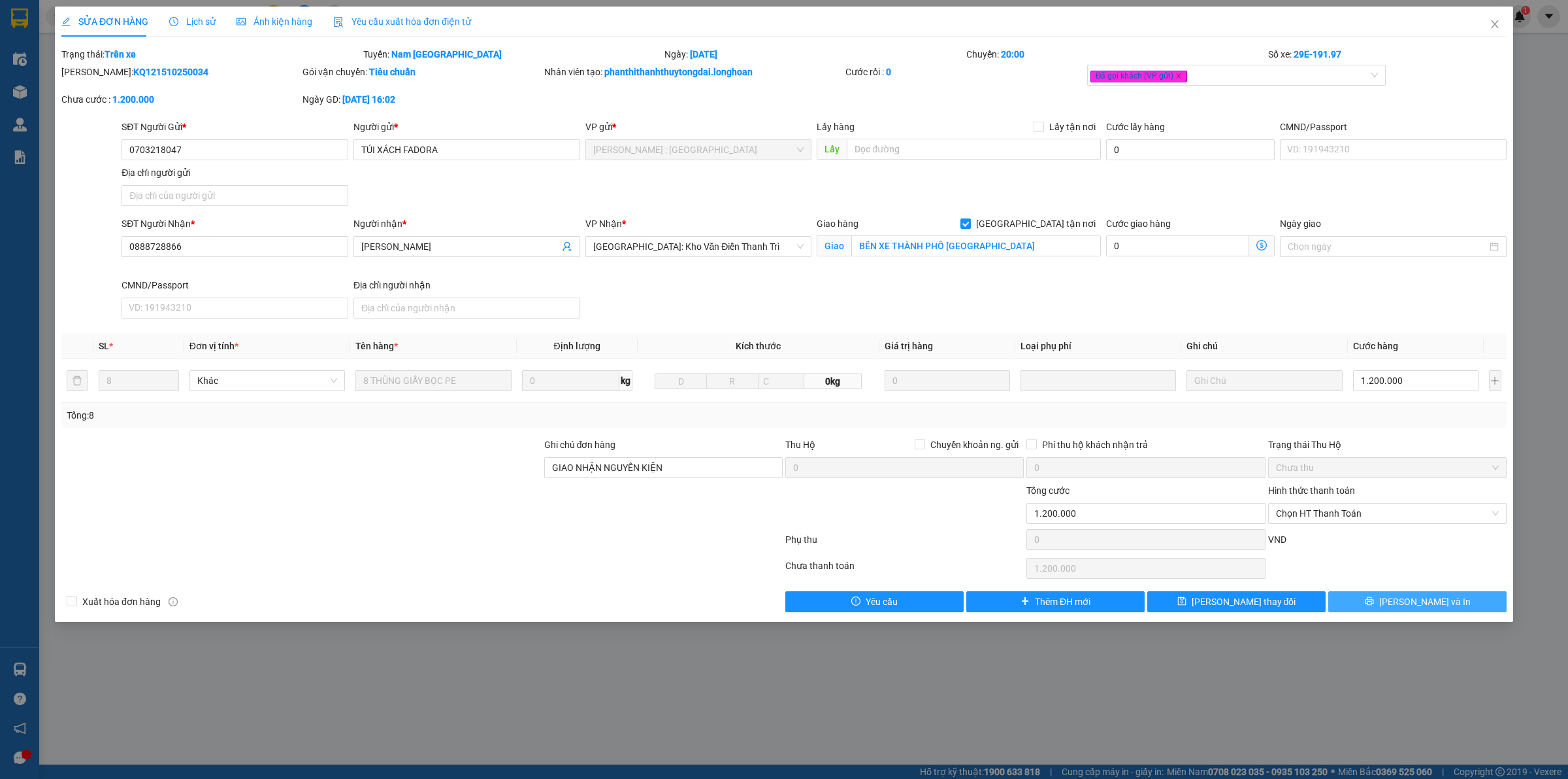
click at [1374, 602] on icon "printer" at bounding box center [1369, 601] width 9 height 9
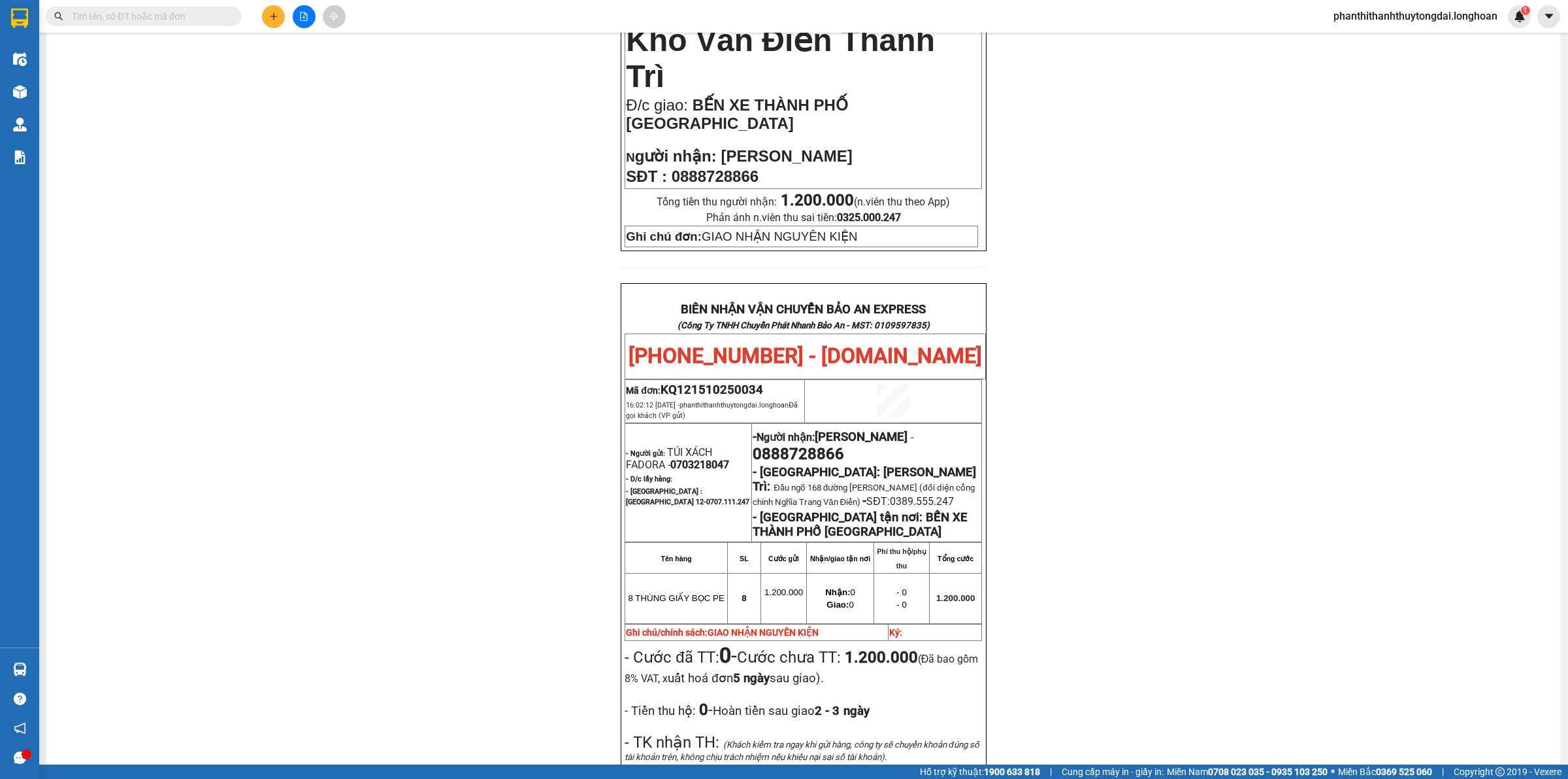
scroll to position [370, 0]
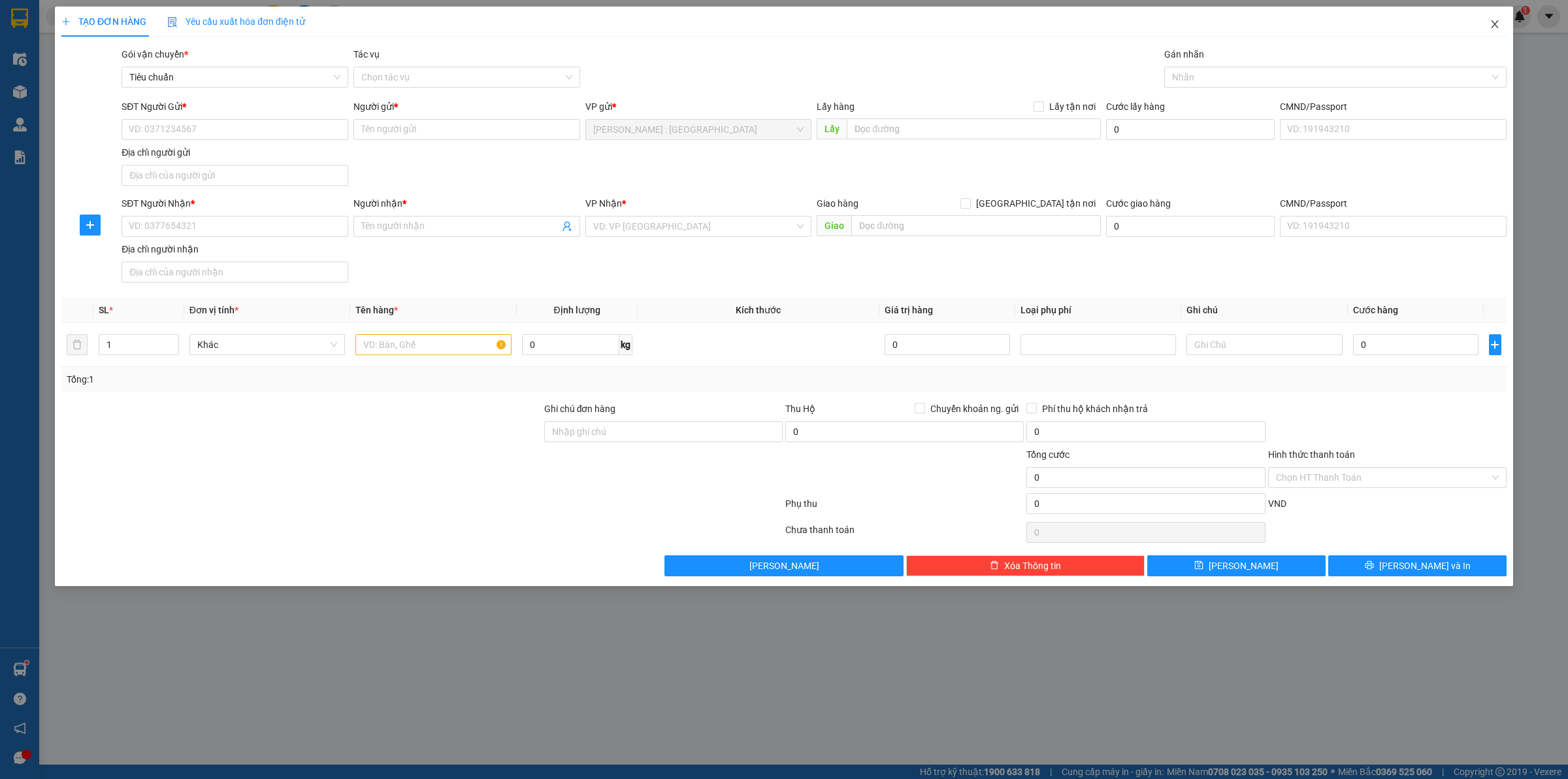
click at [1494, 24] on icon "close" at bounding box center [1495, 24] width 11 height 11
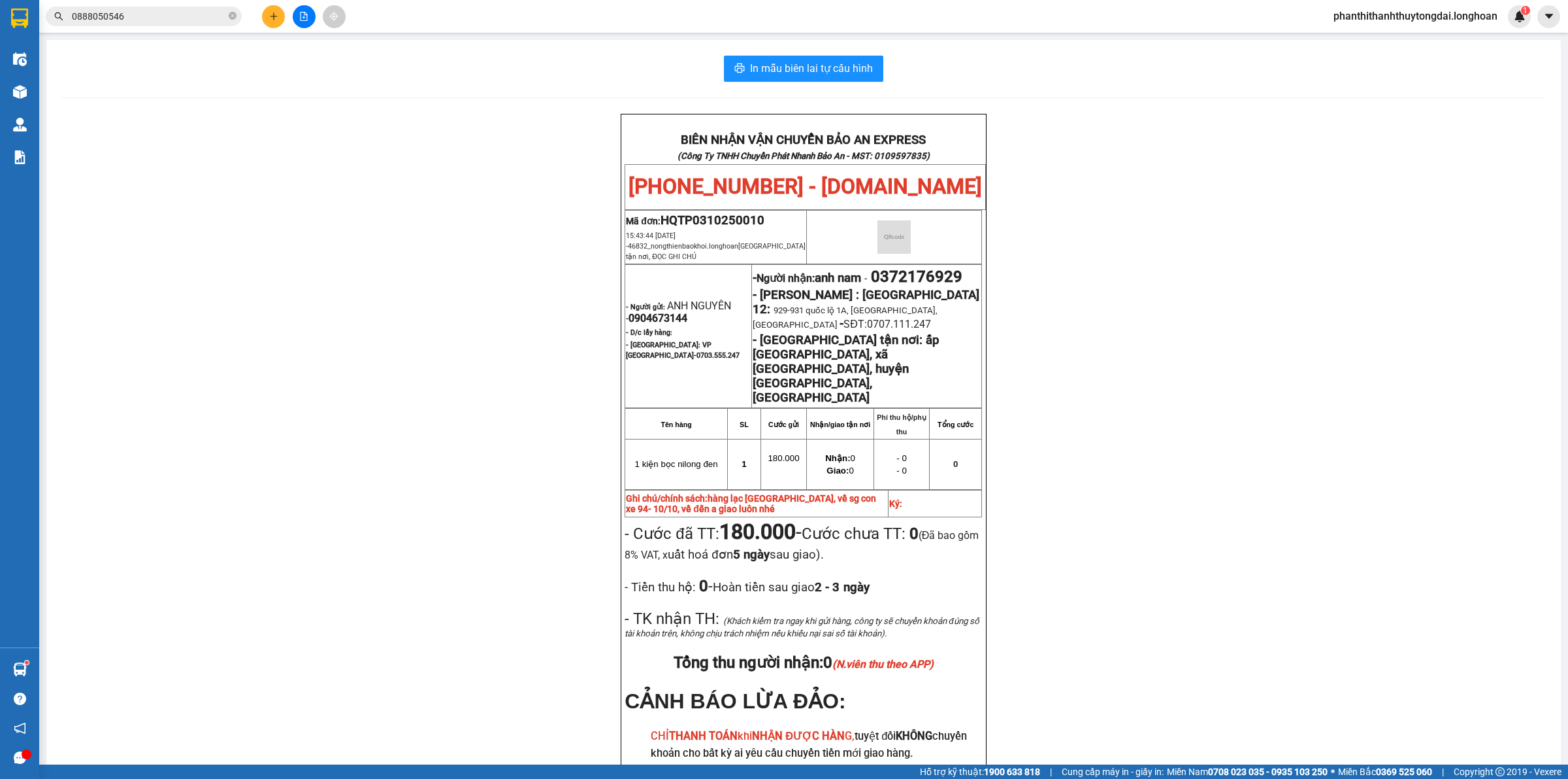
click at [212, 14] on input "0888050546" at bounding box center [149, 16] width 154 height 14
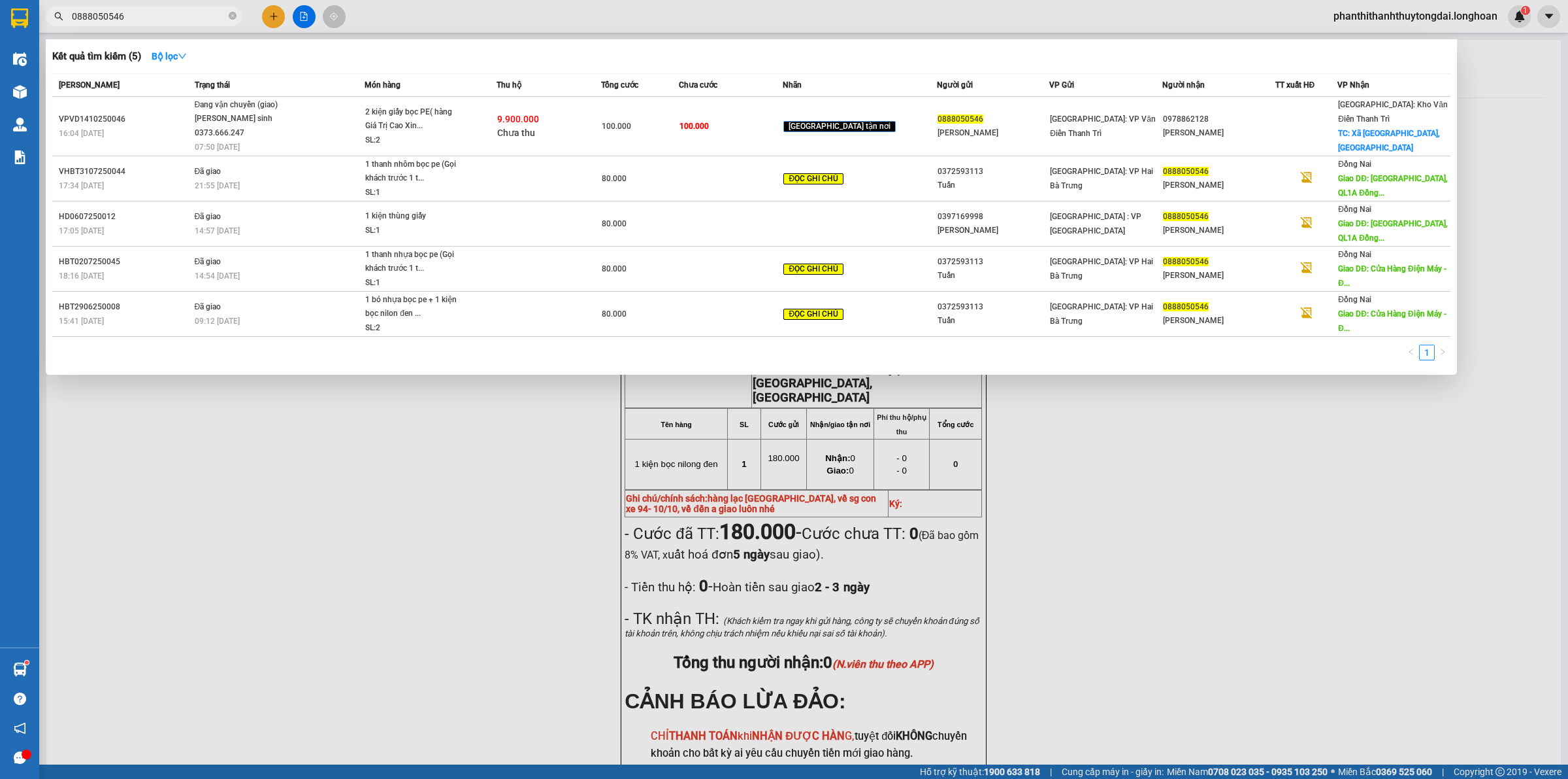
click at [212, 14] on input "0888050546" at bounding box center [149, 16] width 154 height 14
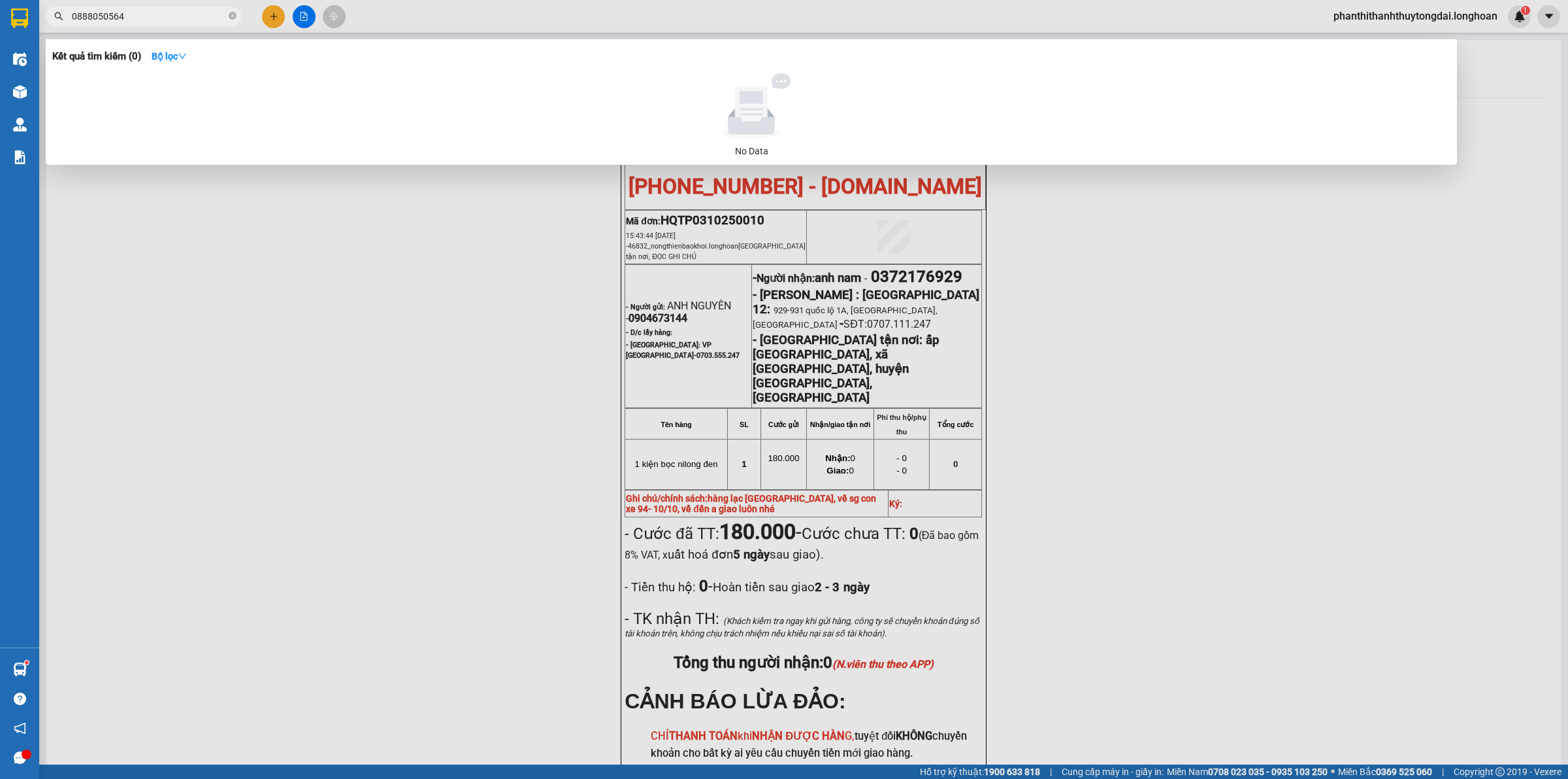
click at [92, 15] on input "0888050564" at bounding box center [149, 16] width 154 height 14
click at [112, 15] on input "0888050564" at bounding box center [149, 16] width 154 height 14
click at [151, 23] on input "088850564" at bounding box center [149, 16] width 154 height 14
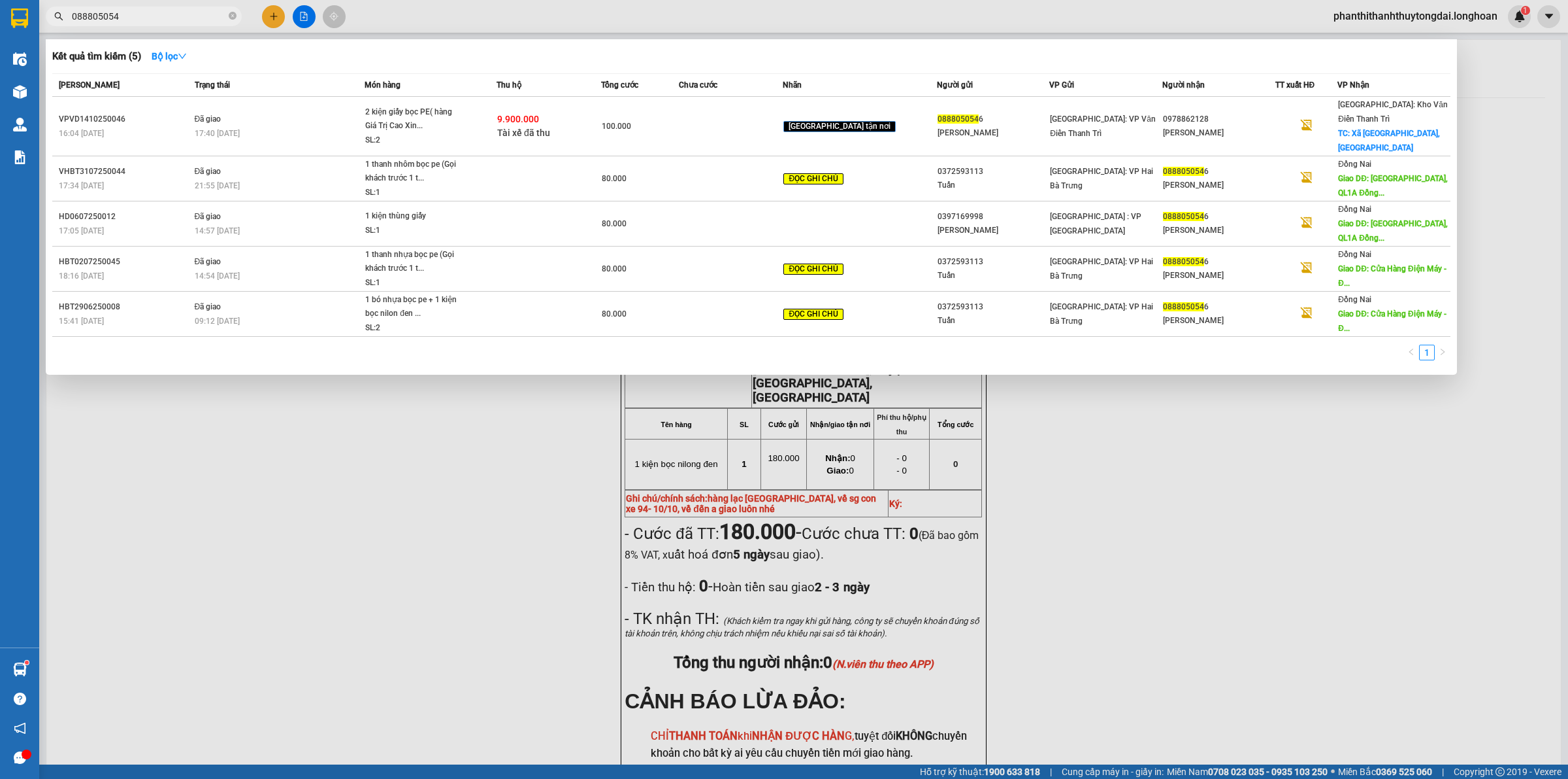
type input "0888050546"
